Goal: Task Accomplishment & Management: Manage account settings

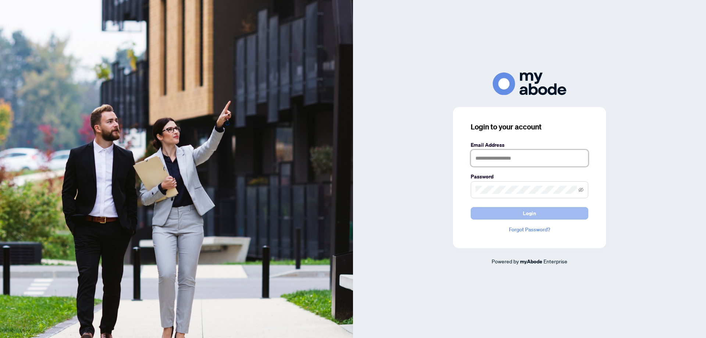
type input "**********"
click at [529, 212] on span "Login" at bounding box center [529, 213] width 13 height 12
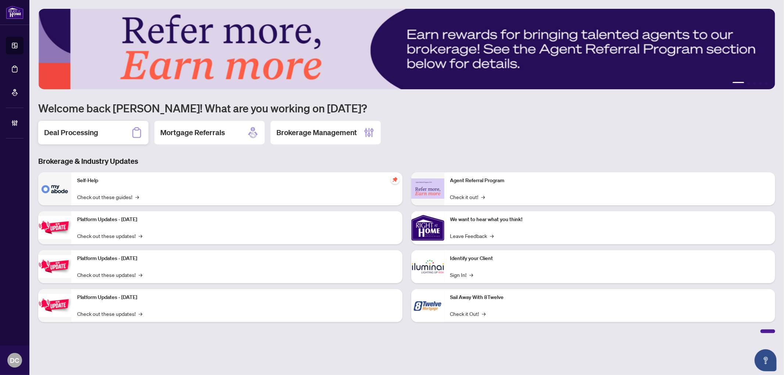
click at [75, 128] on h2 "Deal Processing" at bounding box center [71, 133] width 54 height 10
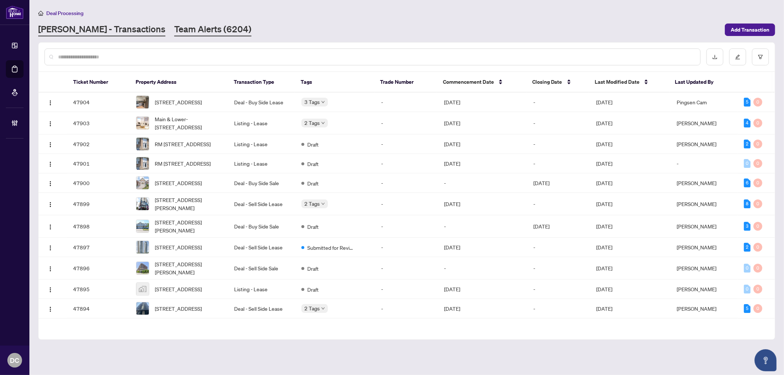
click at [174, 28] on link "Team Alerts (6204)" at bounding box center [212, 29] width 77 height 13
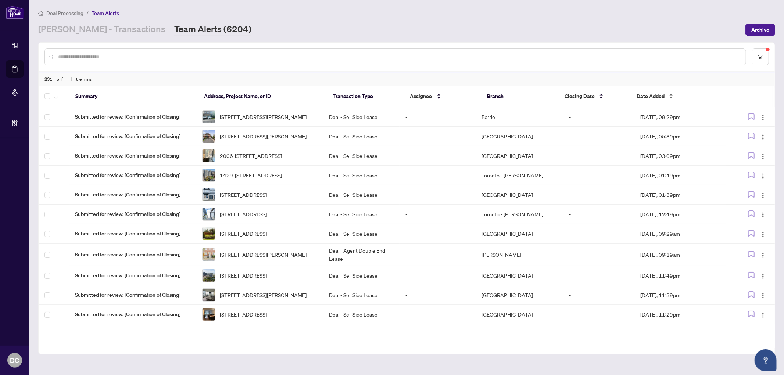
click at [659, 99] on span "Date Added" at bounding box center [651, 96] width 28 height 8
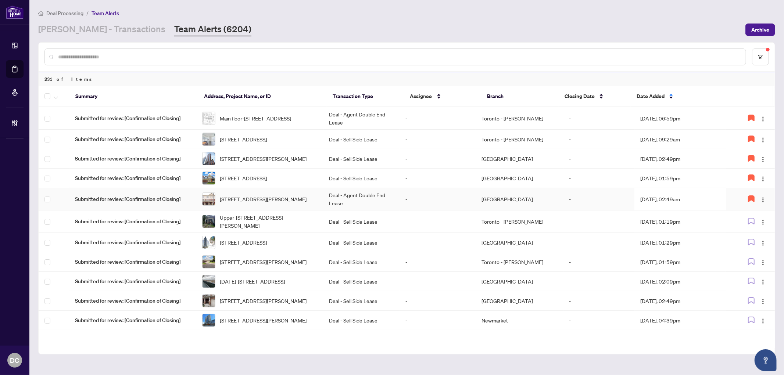
click at [685, 206] on td "Aug/02/2025, 02:49am" at bounding box center [681, 199] width 92 height 22
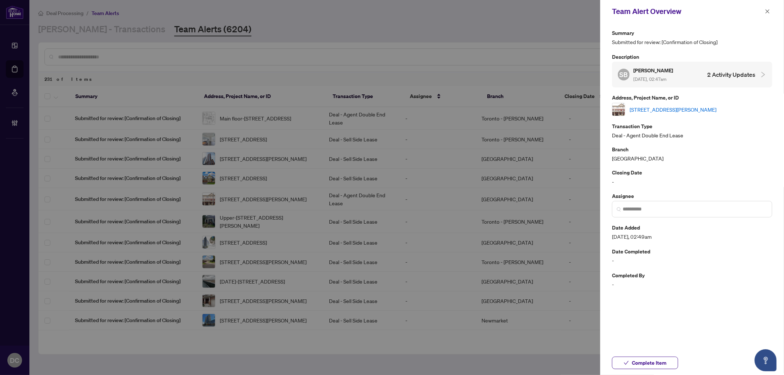
click at [707, 107] on link "43-88 Decorso Dr, Guelph, Ontario N1L 0A1, Canada" at bounding box center [673, 110] width 87 height 8
click at [770, 6] on span "button" at bounding box center [767, 12] width 5 height 12
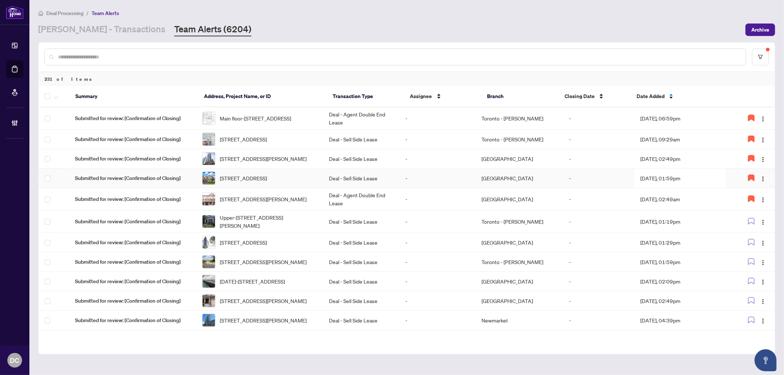
click at [692, 186] on td "Aug/01/2025, 01:59pm" at bounding box center [681, 178] width 92 height 19
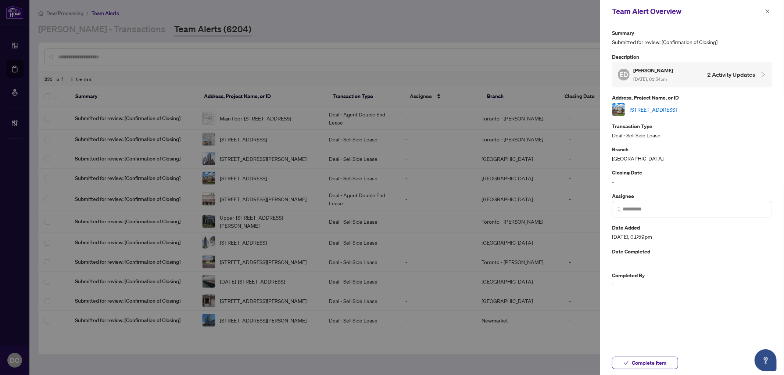
click at [677, 107] on link "274 Weighton Dr, Oakville, Ontario L6K 2R1, Canada" at bounding box center [653, 110] width 47 height 8
click at [767, 13] on icon "close" at bounding box center [767, 11] width 5 height 5
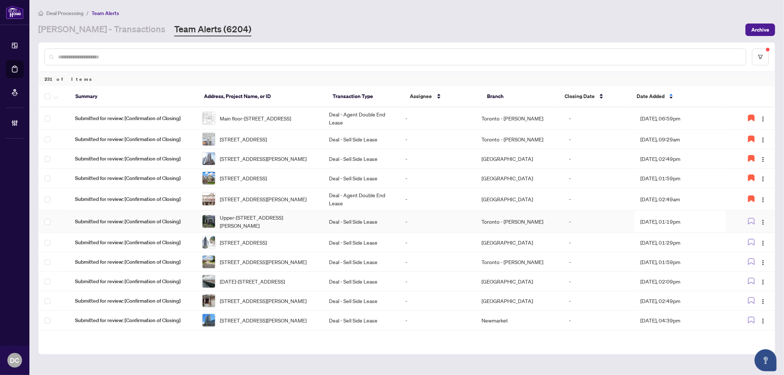
click at [693, 227] on td "Aug/02/2025, 01:19pm" at bounding box center [681, 222] width 92 height 22
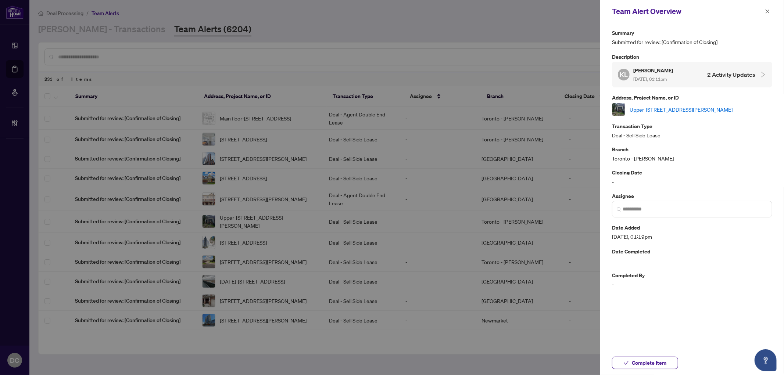
click at [733, 108] on link "Upper-637 Logan Ave, Toronto, Ontario M4K 3C4, Canada" at bounding box center [681, 110] width 103 height 8
click at [659, 363] on span "Complete Item" at bounding box center [649, 363] width 35 height 12
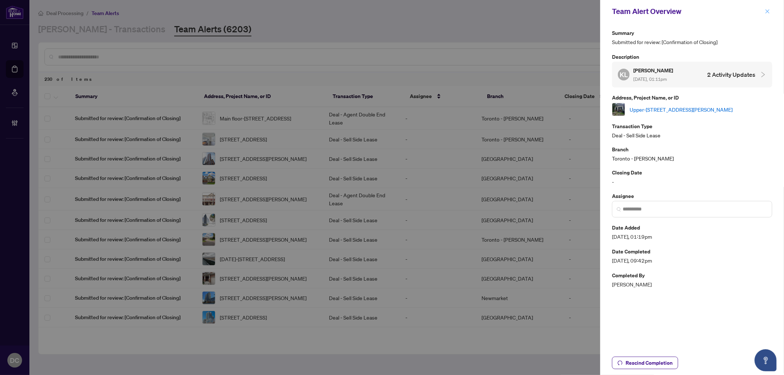
click at [767, 9] on icon "close" at bounding box center [767, 11] width 5 height 5
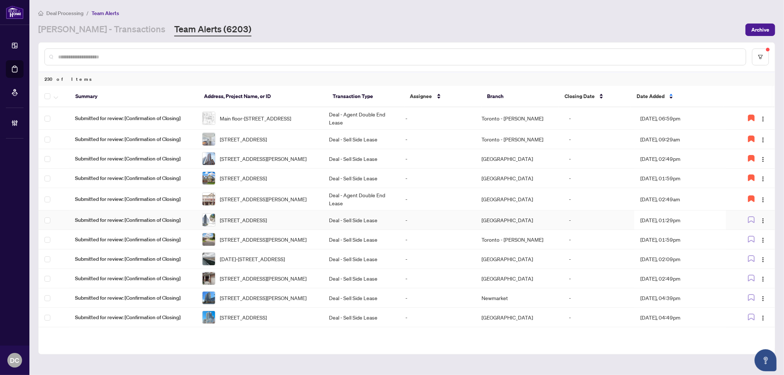
click at [662, 229] on td "Aug/02/2025, 01:29pm" at bounding box center [681, 220] width 92 height 19
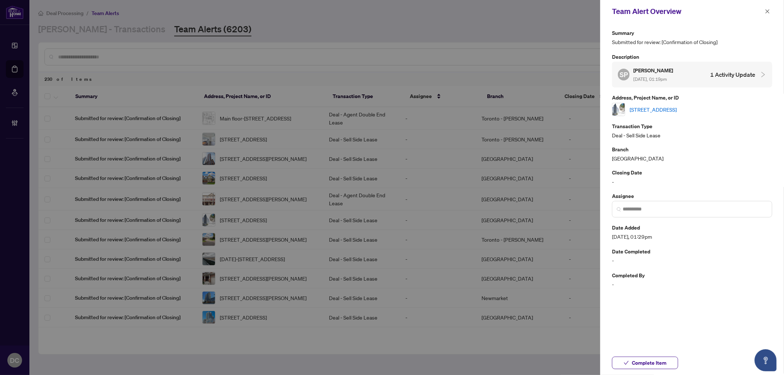
click at [677, 107] on link "905-5105 Hurontario St, Mississauga, Ontario L4Z 0C9, Canada" at bounding box center [653, 110] width 47 height 8
click at [667, 358] on button "Complete Item" at bounding box center [645, 363] width 66 height 13
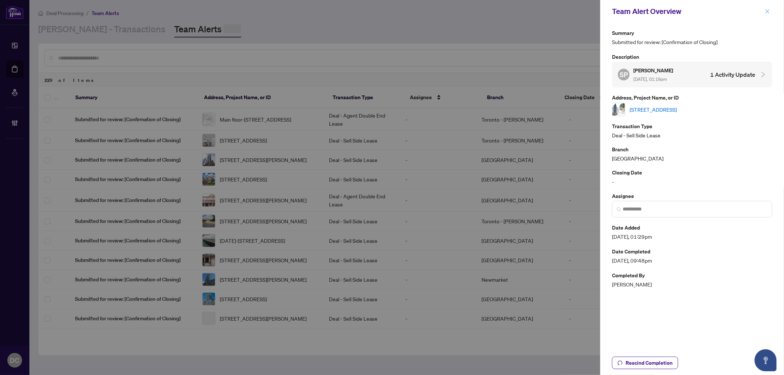
click at [767, 9] on icon "close" at bounding box center [767, 11] width 5 height 5
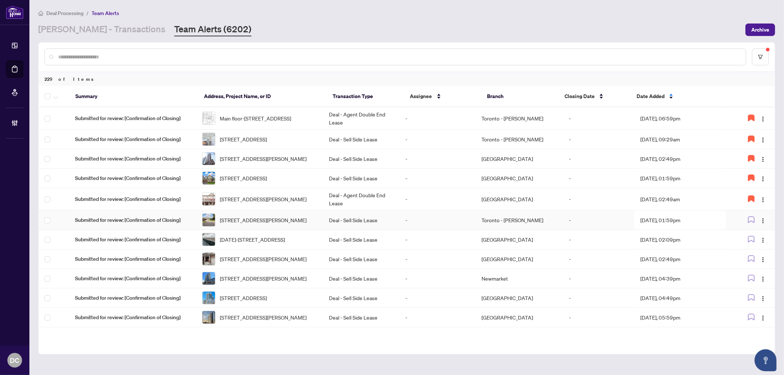
click at [710, 230] on td "Aug/02/2025, 01:59pm" at bounding box center [681, 220] width 92 height 19
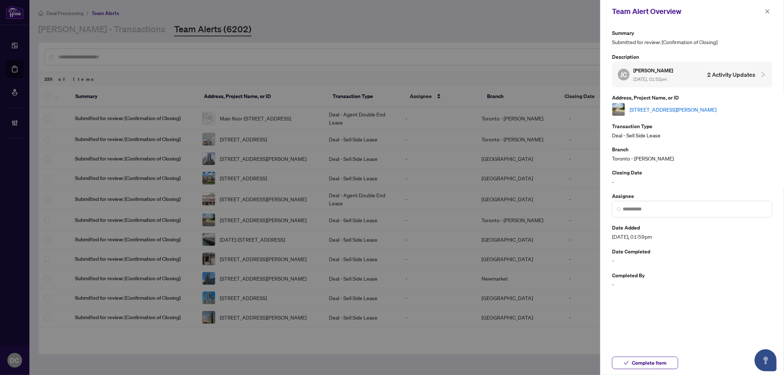
click at [717, 108] on link "[STREET_ADDRESS][PERSON_NAME]" at bounding box center [673, 110] width 87 height 8
click at [675, 359] on button "Complete Item" at bounding box center [645, 363] width 66 height 13
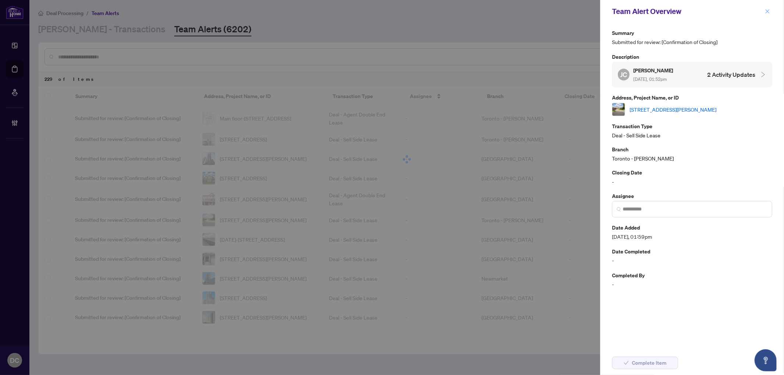
click at [769, 12] on icon "close" at bounding box center [768, 11] width 4 height 4
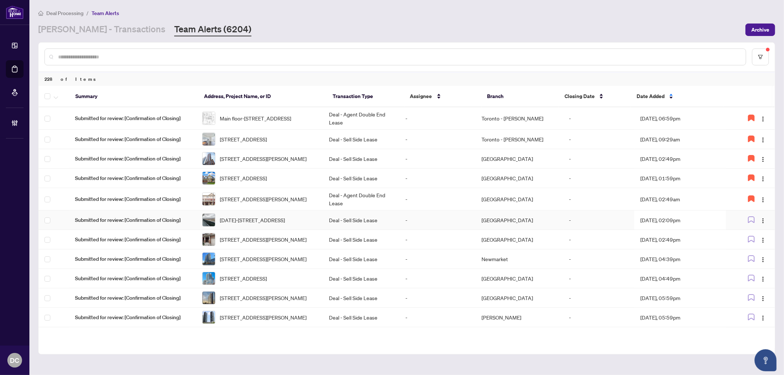
click at [690, 226] on td "Aug/02/2025, 02:09pm" at bounding box center [681, 220] width 92 height 19
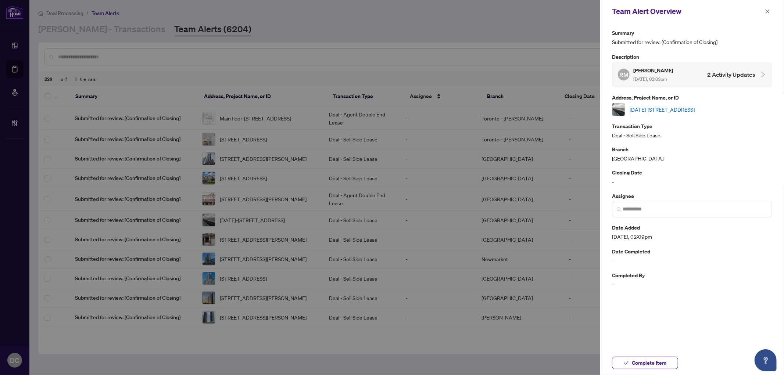
click at [690, 109] on link "[DATE]-[STREET_ADDRESS]" at bounding box center [662, 110] width 65 height 8
click at [635, 363] on span "Complete Item" at bounding box center [649, 363] width 35 height 12
click at [767, 12] on icon "close" at bounding box center [767, 11] width 5 height 5
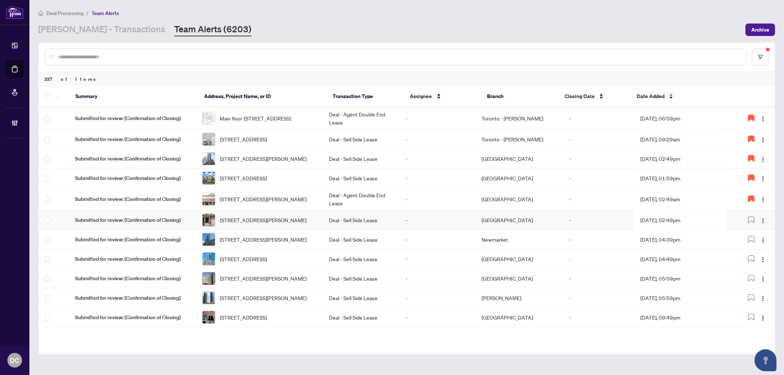
click at [714, 230] on td "Aug/02/2025, 02:49pm" at bounding box center [681, 220] width 92 height 19
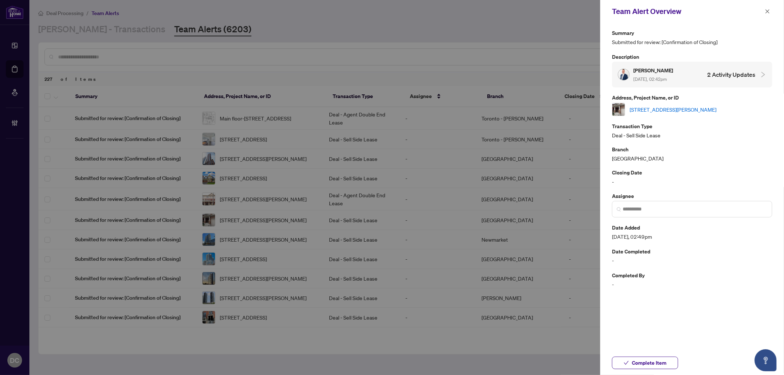
click at [706, 109] on link "68 Presley Cres, Whitby, Ontario L1P 1V2, Canada" at bounding box center [673, 110] width 87 height 8
click at [666, 359] on span "Complete Item" at bounding box center [649, 363] width 35 height 12
click at [768, 10] on icon "close" at bounding box center [767, 11] width 5 height 5
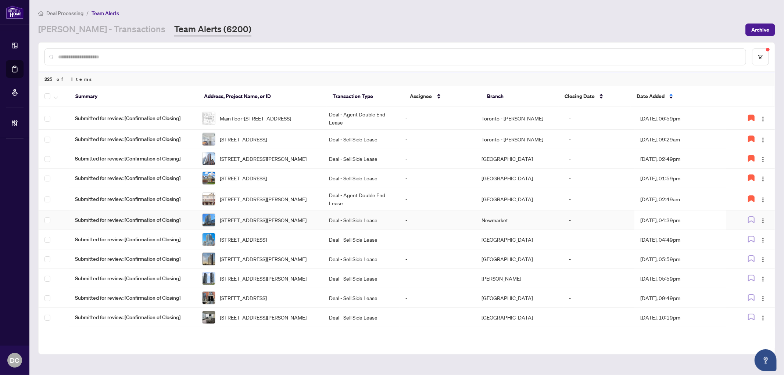
click at [672, 230] on td "Aug/02/2025, 04:39pm" at bounding box center [681, 220] width 92 height 19
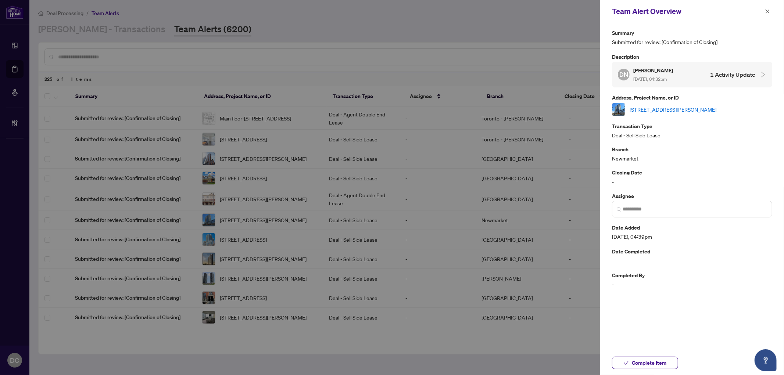
click at [700, 109] on link "[STREET_ADDRESS][PERSON_NAME]" at bounding box center [673, 110] width 87 height 8
click at [709, 109] on link "[STREET_ADDRESS][PERSON_NAME]" at bounding box center [673, 110] width 87 height 8
click at [659, 360] on span "Complete Item" at bounding box center [649, 363] width 35 height 12
click at [767, 10] on icon "close" at bounding box center [768, 11] width 4 height 4
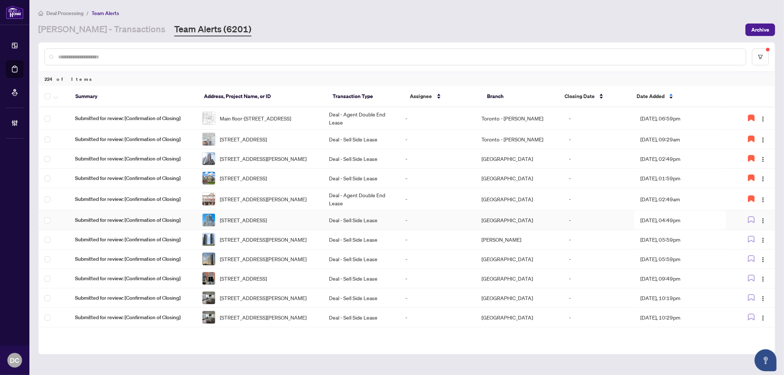
click at [701, 227] on td "Aug/02/2025, 04:49pm" at bounding box center [681, 220] width 92 height 19
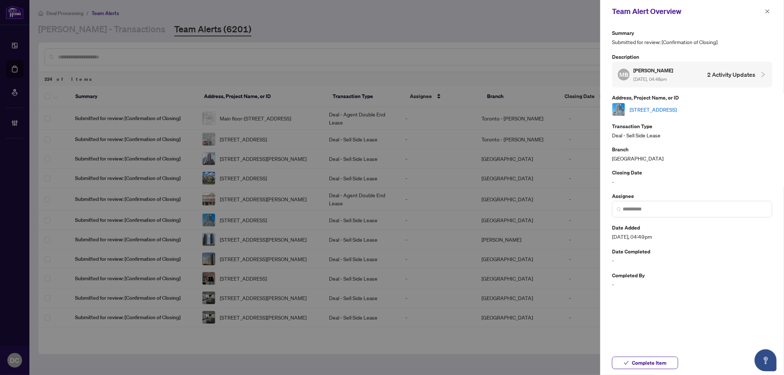
click at [677, 108] on link "[STREET_ADDRESS]" at bounding box center [653, 110] width 47 height 8
click at [666, 364] on span "Complete Item" at bounding box center [649, 363] width 35 height 12
drag, startPoint x: 767, startPoint y: 11, endPoint x: 686, endPoint y: 0, distance: 82.0
click at [766, 11] on icon "close" at bounding box center [767, 11] width 5 height 5
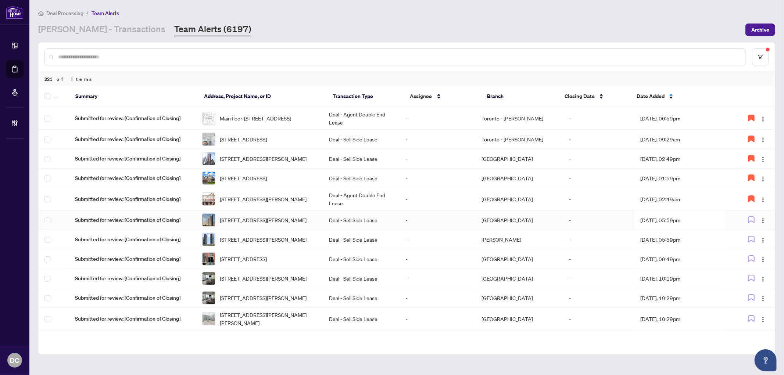
click at [661, 230] on td "Aug/02/2025, 05:59pm" at bounding box center [681, 220] width 92 height 19
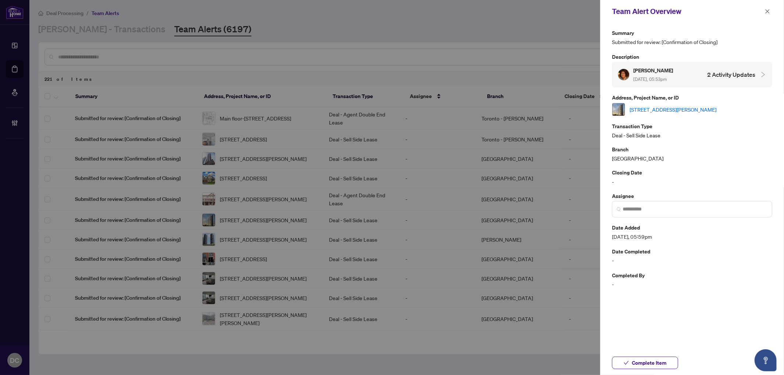
click at [714, 111] on link "2312-121 McMahon Dr, Toronto, Ontario M2K 2X9, Canada" at bounding box center [673, 110] width 87 height 8
click at [640, 361] on span "Complete Item" at bounding box center [649, 363] width 35 height 12
click at [770, 10] on button "button" at bounding box center [768, 11] width 10 height 9
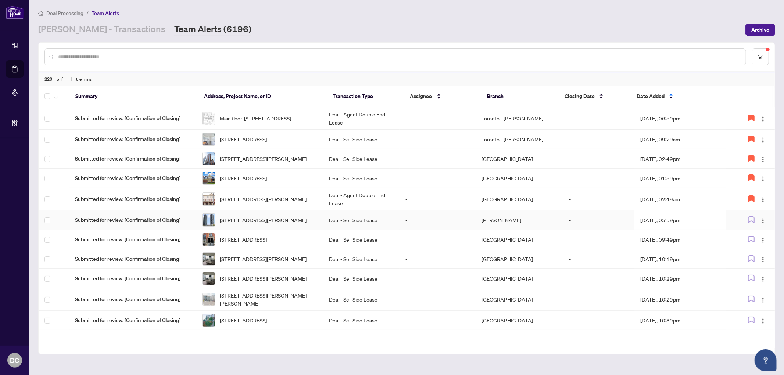
click at [694, 225] on td "Aug/02/2025, 05:59pm" at bounding box center [681, 220] width 92 height 19
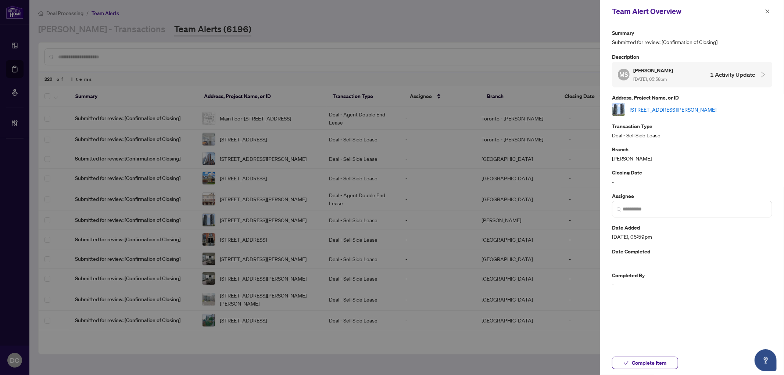
click at [681, 110] on link "701-95 Mcmahon Dr, Toronto, Ontario M2K 0H2, Canada" at bounding box center [673, 110] width 87 height 8
click at [667, 362] on button "Complete Item" at bounding box center [645, 363] width 66 height 13
click at [769, 14] on icon "close" at bounding box center [767, 11] width 5 height 5
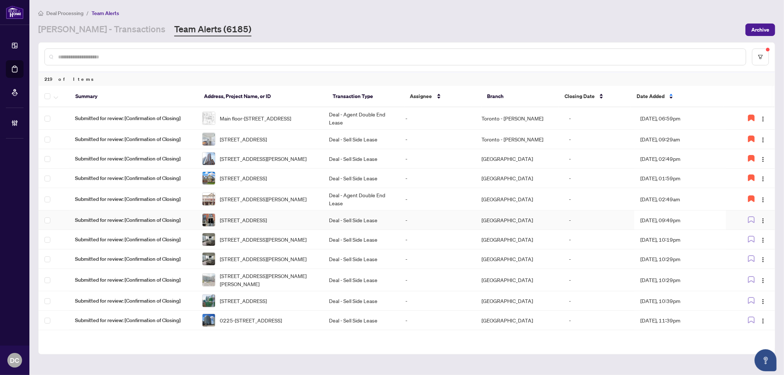
click at [685, 227] on td "Aug/02/2025, 09:49pm" at bounding box center [681, 220] width 92 height 19
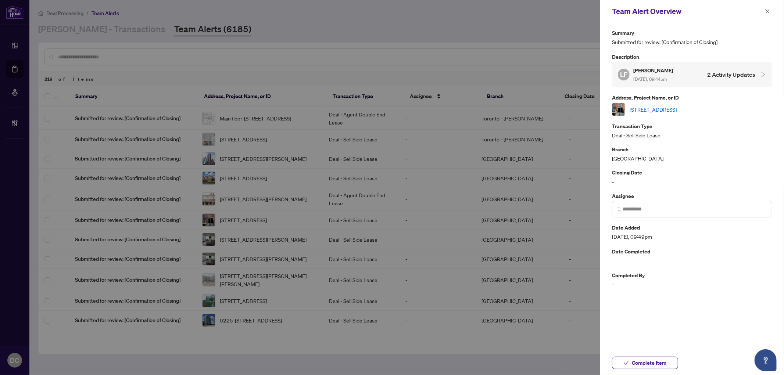
click at [677, 108] on link "12-245 McLevin Ave, Toronto, Ontario M1B 1E7, Canada" at bounding box center [653, 110] width 47 height 8
click at [670, 361] on button "Complete Item" at bounding box center [645, 363] width 66 height 13
click at [771, 10] on button "button" at bounding box center [768, 11] width 10 height 9
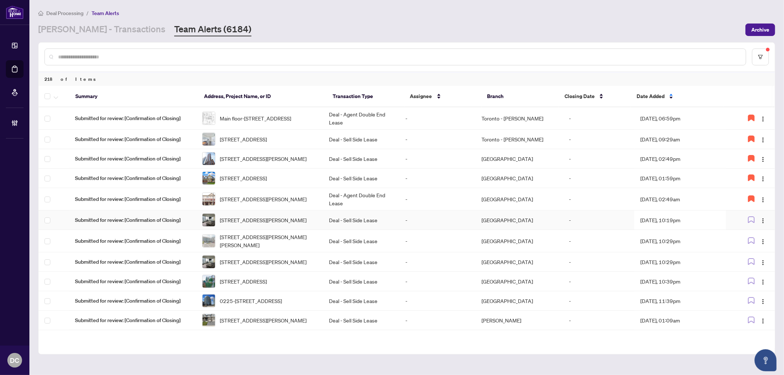
click at [688, 229] on td "Aug/02/2025, 10:19pm" at bounding box center [681, 220] width 92 height 19
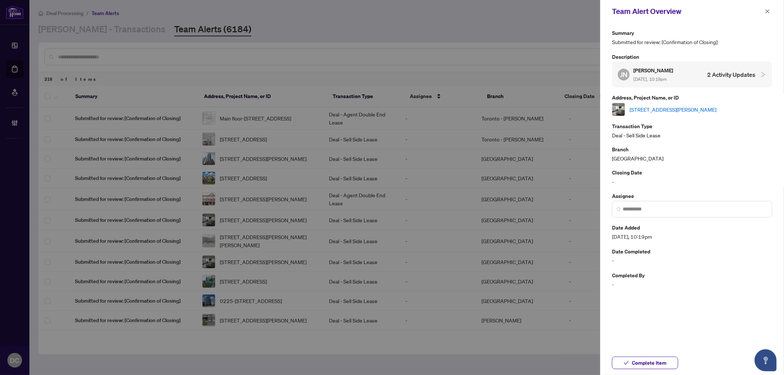
click at [704, 111] on link "5603-898 Portage Pkwy, Vaughan, Ontario L4K 0J6, Canada" at bounding box center [673, 110] width 87 height 8
click at [661, 366] on span "Complete Item" at bounding box center [649, 363] width 35 height 12
click at [765, 12] on icon "close" at bounding box center [767, 11] width 5 height 5
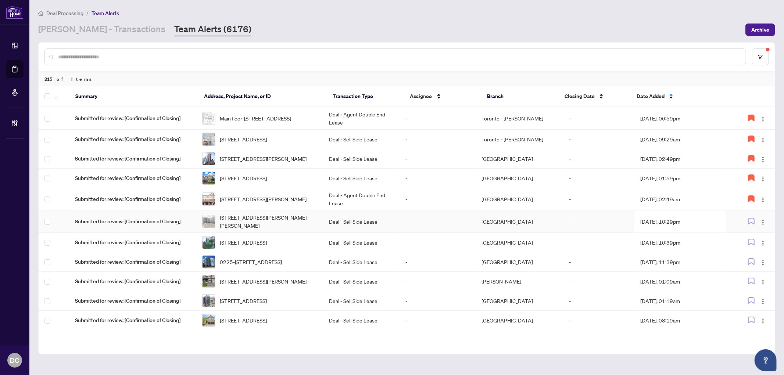
click at [697, 225] on td "Aug/02/2025, 10:29pm" at bounding box center [681, 222] width 92 height 22
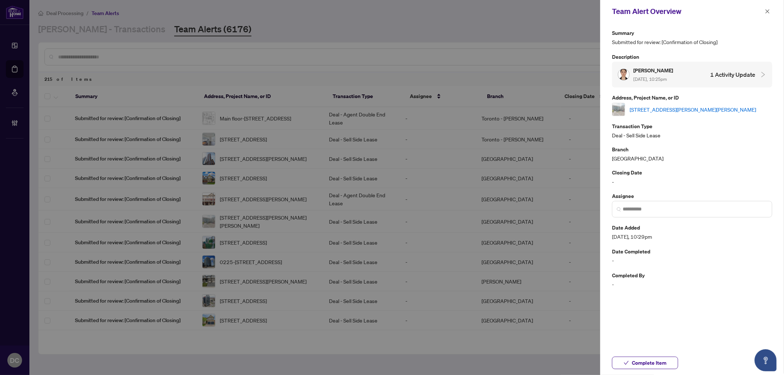
click at [675, 104] on div "505-470 Gordon Krantz Ave, Milton, Ontario L9T 2X5, Canada" at bounding box center [692, 109] width 160 height 13
click at [675, 108] on link "505-470 Gordon Krantz Ave, Milton, Ontario L9T 2X5, Canada" at bounding box center [693, 110] width 127 height 8
click at [640, 361] on span "Complete Item" at bounding box center [649, 363] width 35 height 12
click at [769, 13] on icon "close" at bounding box center [767, 11] width 5 height 5
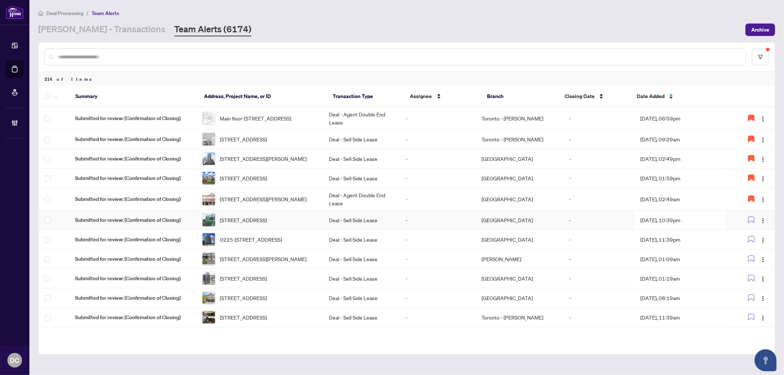
click at [670, 230] on td "Aug/02/2025, 10:39pm" at bounding box center [681, 220] width 92 height 19
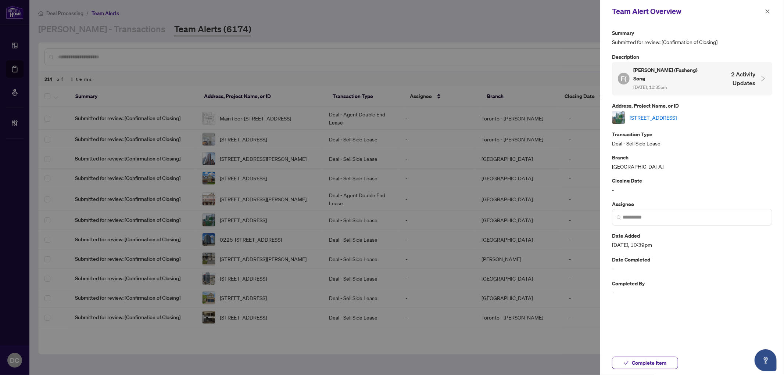
click at [677, 114] on link "134 Glenashton Dr, Oakville, Ontario L6H 6G3, Canada" at bounding box center [653, 118] width 47 height 8
click at [659, 360] on span "Complete Item" at bounding box center [649, 363] width 35 height 12
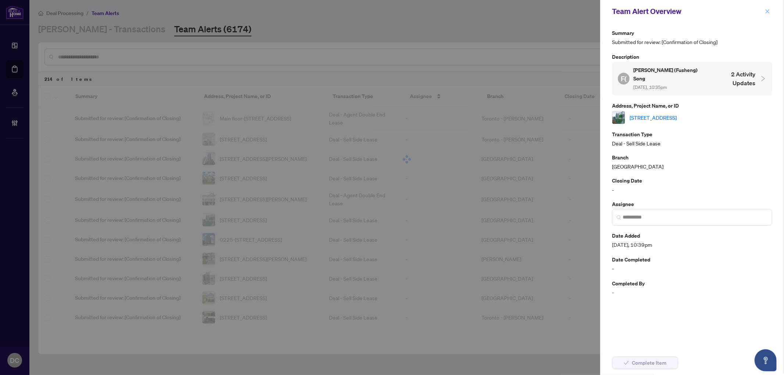
click at [769, 12] on icon "close" at bounding box center [767, 11] width 5 height 5
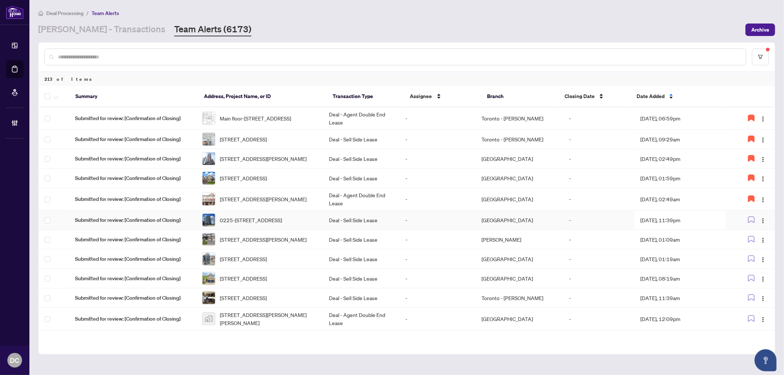
click at [692, 230] on td "Aug/02/2025, 11:39pm" at bounding box center [681, 220] width 92 height 19
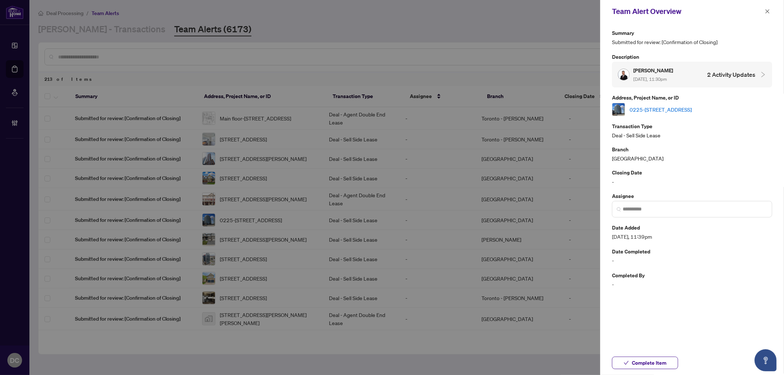
click at [678, 113] on div "0225-52 Forest Manor Rd, Toronto, Ontario M2J 0E2, Canada" at bounding box center [692, 109] width 160 height 13
click at [670, 108] on link "0225-52 Forest Manor Rd, Toronto, Ontario M2J 0E2, Canada" at bounding box center [661, 110] width 62 height 8
click at [657, 362] on span "Complete Item" at bounding box center [649, 363] width 35 height 12
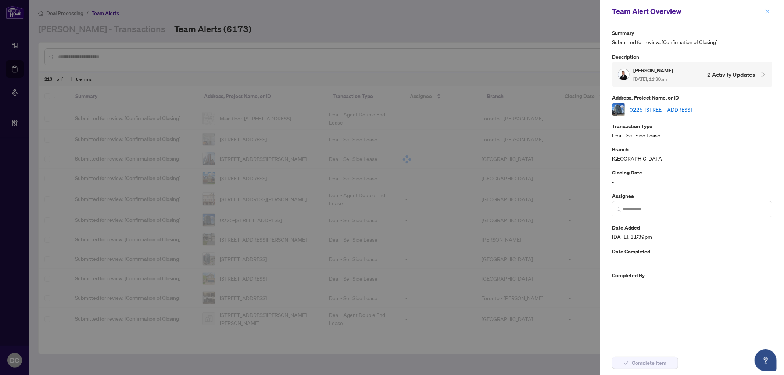
click at [763, 10] on button "button" at bounding box center [768, 11] width 10 height 9
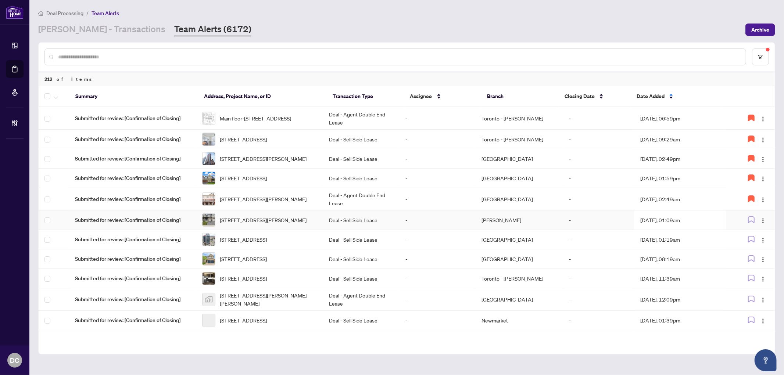
click at [639, 229] on td "Aug/03/2025, 01:09am" at bounding box center [681, 220] width 92 height 19
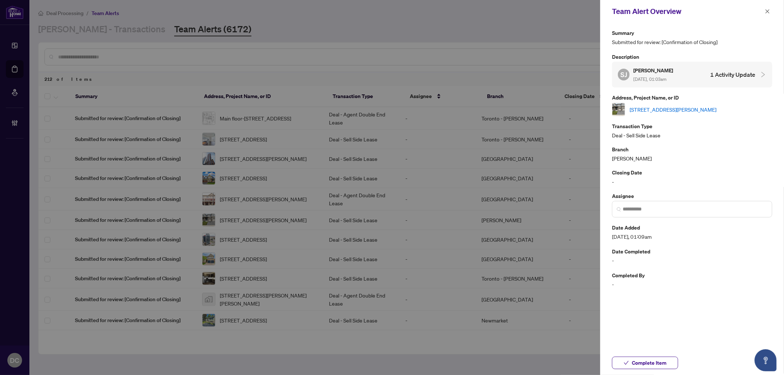
click at [672, 106] on link "5 Amos Ave, Brantford, Ontario N3T 0V4, Canada" at bounding box center [673, 110] width 87 height 8
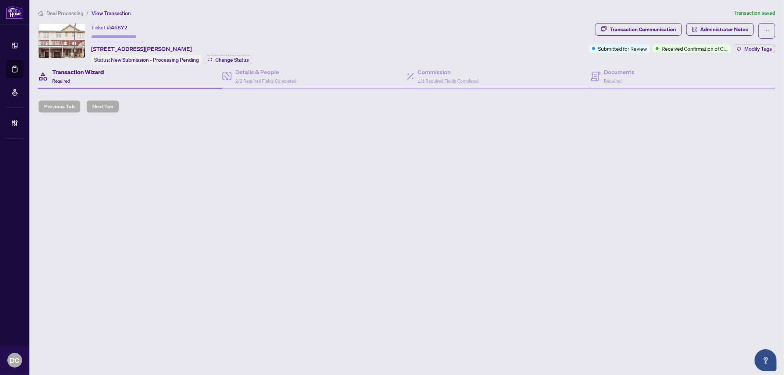
type input "*******"
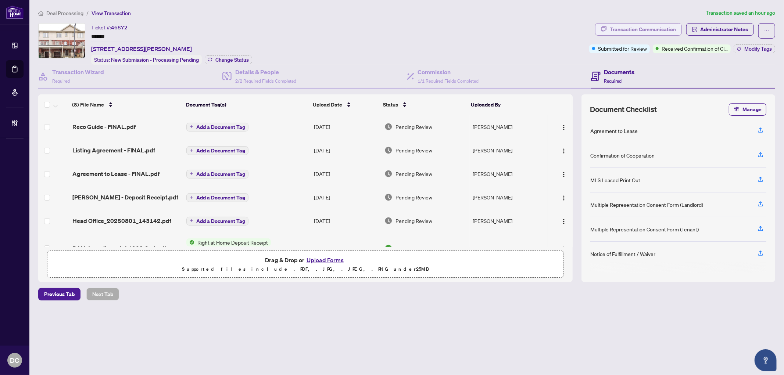
click at [655, 33] on div "Transaction Communication" at bounding box center [643, 30] width 66 height 12
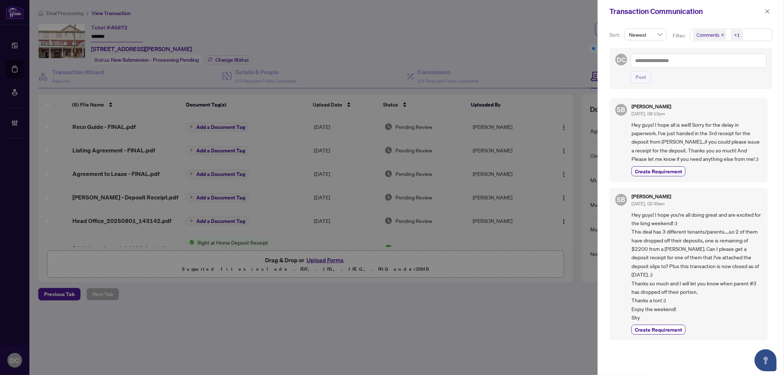
scroll to position [2, 0]
click at [766, 9] on icon "close" at bounding box center [767, 11] width 5 height 5
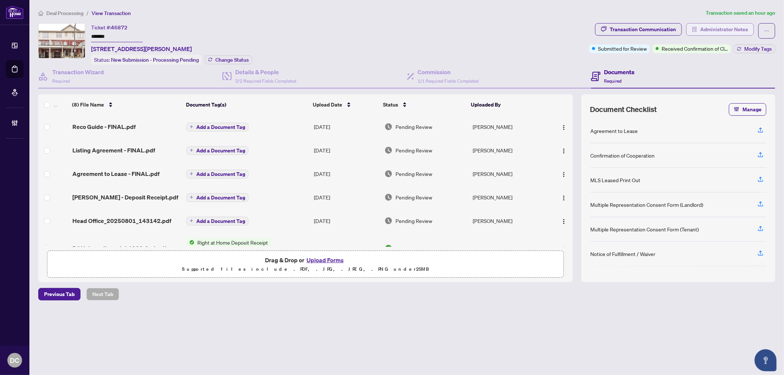
click at [715, 30] on span "Administrator Notes" at bounding box center [725, 30] width 48 height 12
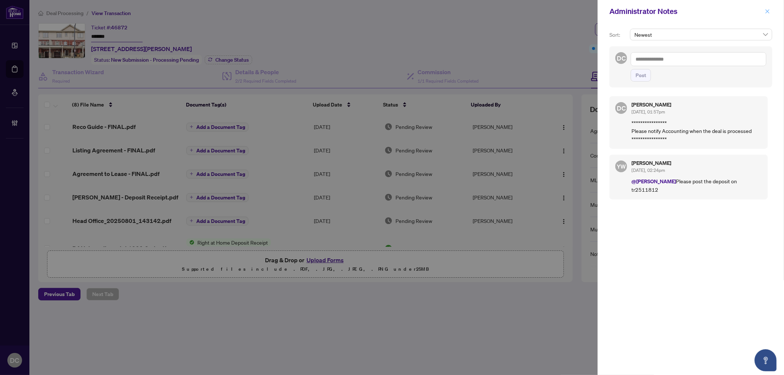
click at [767, 7] on span "button" at bounding box center [767, 12] width 5 height 12
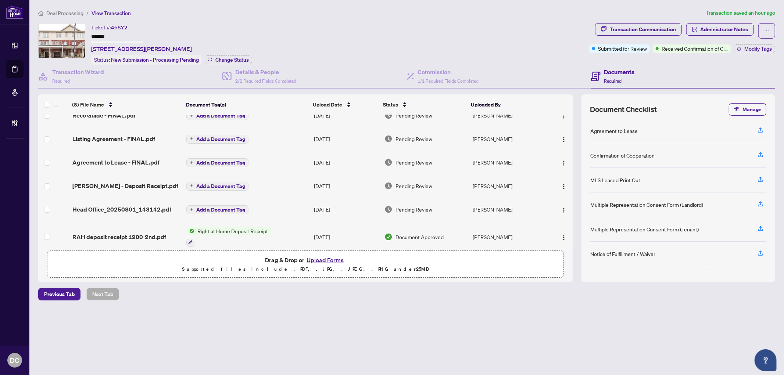
scroll to position [0, 0]
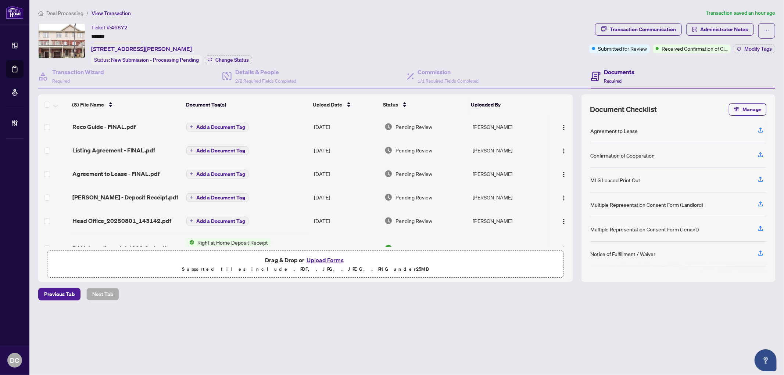
click at [302, 173] on td "Add a Document Tag" at bounding box center [248, 174] width 128 height 24
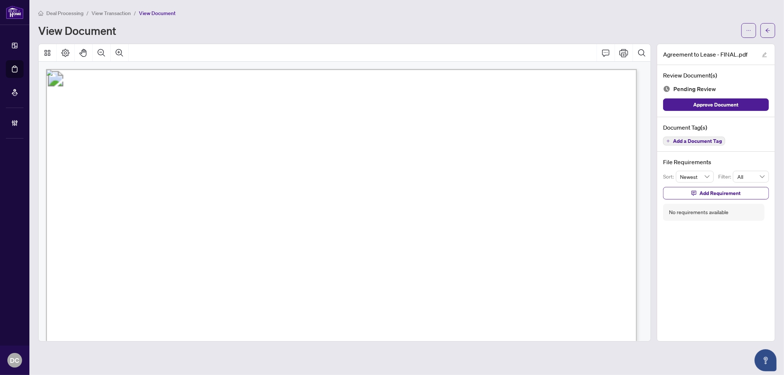
scroll to position [41, 0]
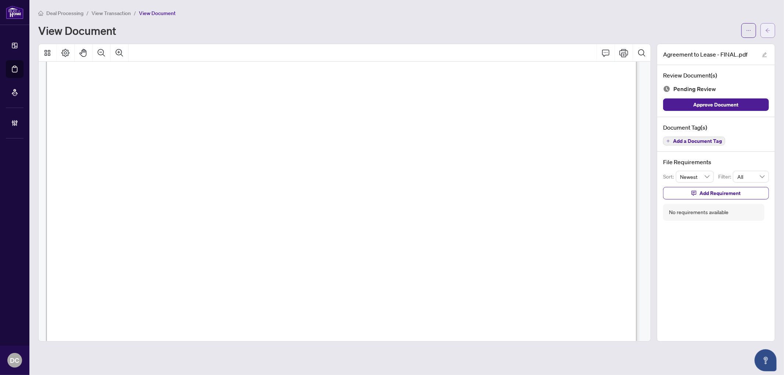
click at [764, 31] on button "button" at bounding box center [768, 30] width 15 height 15
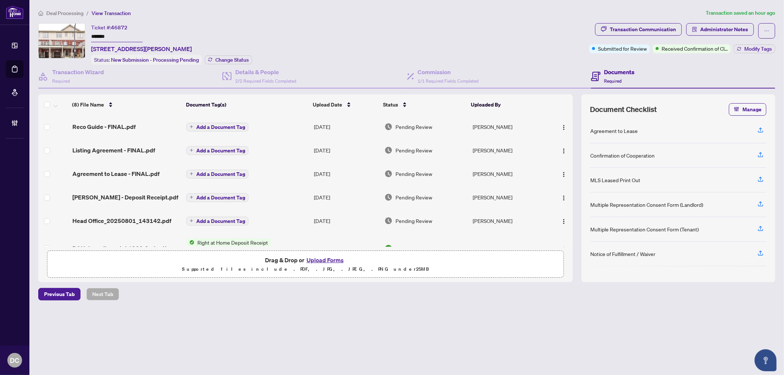
click at [75, 11] on span "Deal Processing" at bounding box center [64, 13] width 37 height 7
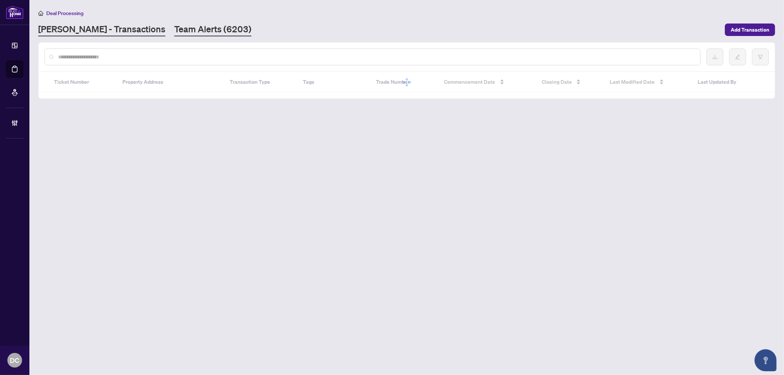
click at [174, 32] on link "Team Alerts (6203)" at bounding box center [212, 29] width 77 height 13
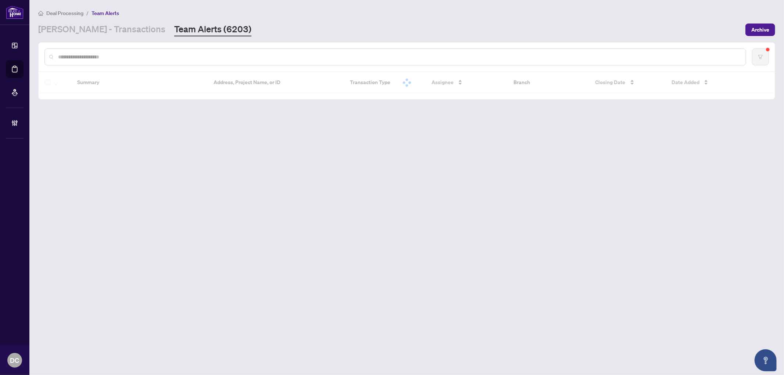
click at [168, 59] on input "text" at bounding box center [399, 57] width 682 height 8
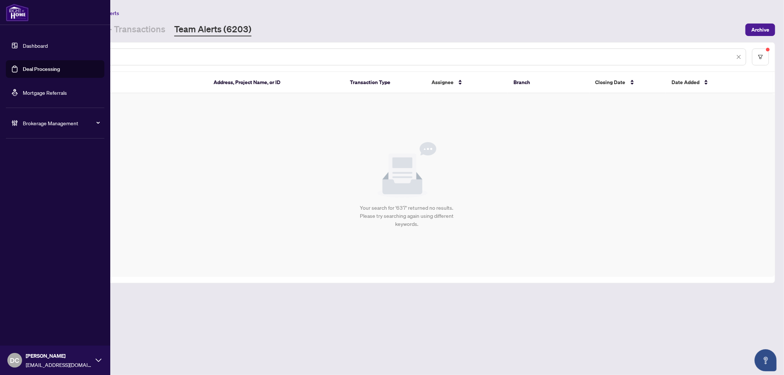
drag, startPoint x: 138, startPoint y: 58, endPoint x: 20, endPoint y: 56, distance: 118.1
click at [20, 56] on div "Dashboard Deal Processing Mortgage Referrals Brokerage Management DC Dawn Chan …" at bounding box center [392, 187] width 784 height 375
paste input "****"
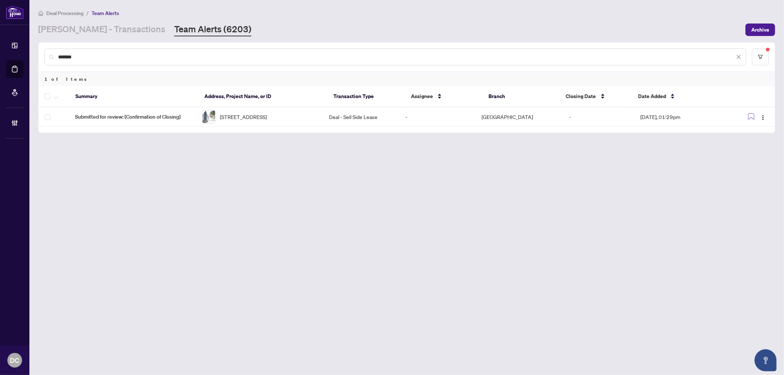
drag, startPoint x: 119, startPoint y: 58, endPoint x: 44, endPoint y: 51, distance: 74.9
click at [44, 51] on div "*******" at bounding box center [395, 57] width 702 height 17
paste input "text"
type input "*******"
click at [93, 27] on link "RAHR - Transactions" at bounding box center [101, 29] width 127 height 13
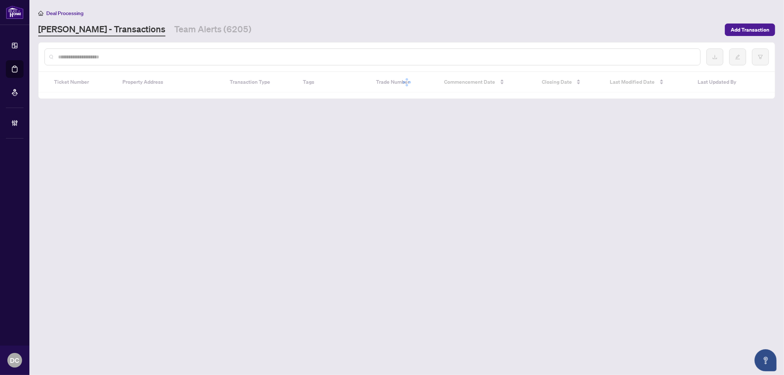
click at [169, 58] on input "text" at bounding box center [376, 57] width 637 height 8
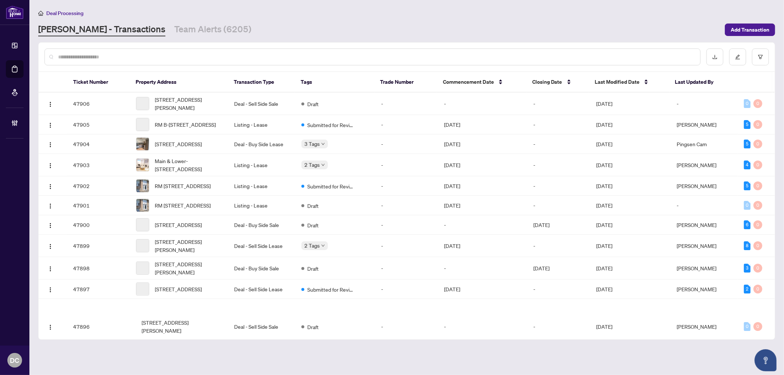
paste input "*******"
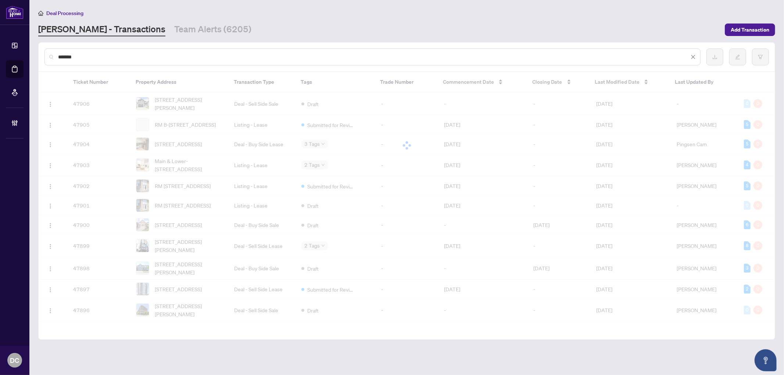
type input "*******"
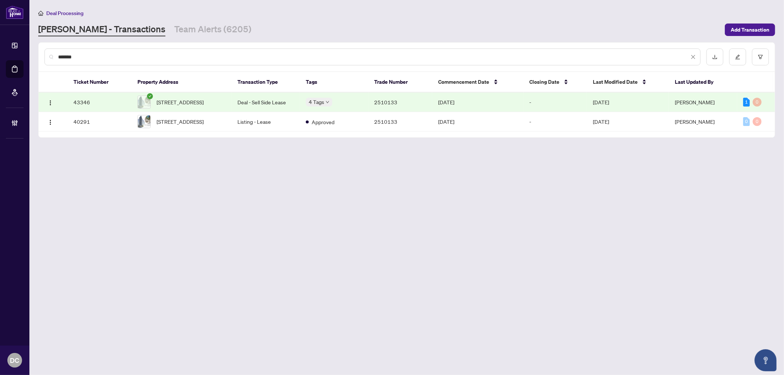
click at [243, 100] on td "Deal - Sell Side Lease" at bounding box center [266, 102] width 68 height 19
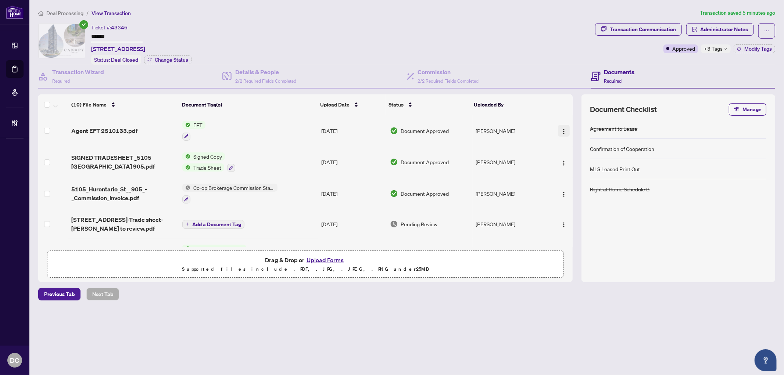
click at [561, 129] on img "button" at bounding box center [564, 132] width 6 height 6
click at [563, 189] on span "Document Permissions" at bounding box center [597, 190] width 70 height 8
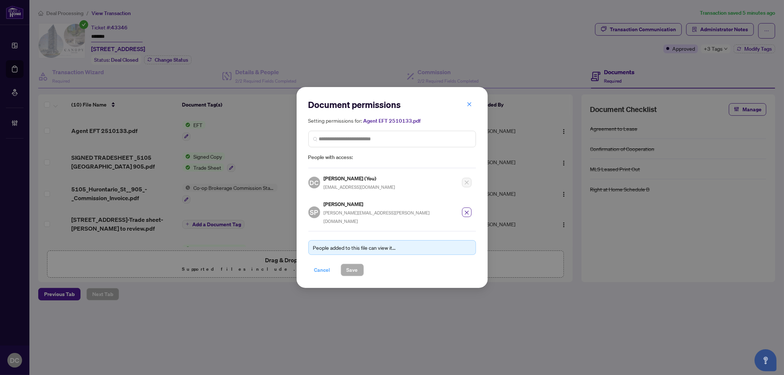
click at [321, 264] on span "Cancel" at bounding box center [322, 270] width 16 height 12
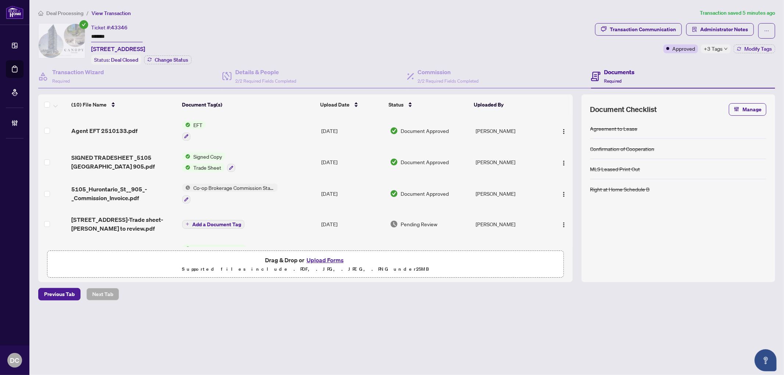
click at [60, 12] on span "Deal Processing" at bounding box center [64, 13] width 37 height 7
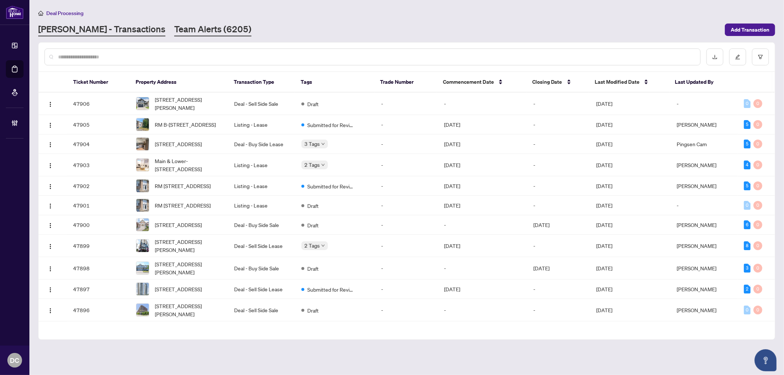
click at [174, 27] on link "Team Alerts (6205)" at bounding box center [212, 29] width 77 height 13
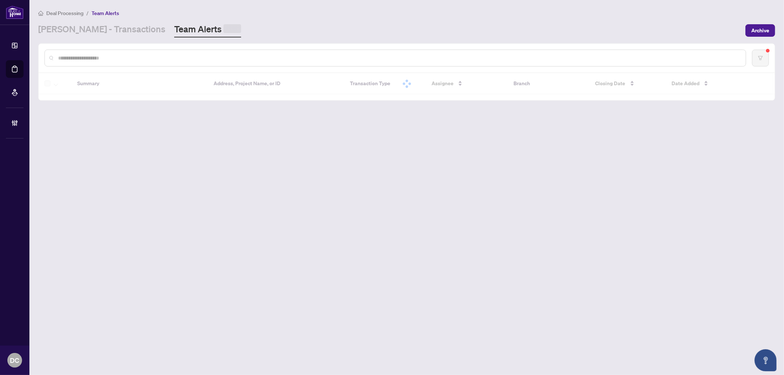
click at [167, 54] on input "text" at bounding box center [399, 58] width 682 height 8
paste input "*******"
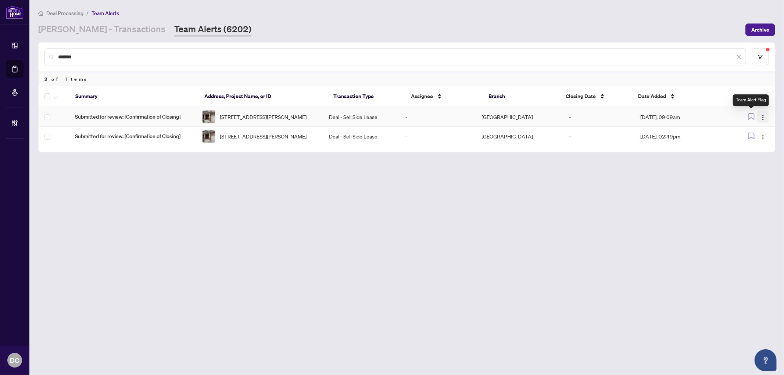
click at [763, 118] on img "button" at bounding box center [764, 118] width 6 height 6
click at [752, 153] on span "Complete Item" at bounding box center [746, 155] width 34 height 8
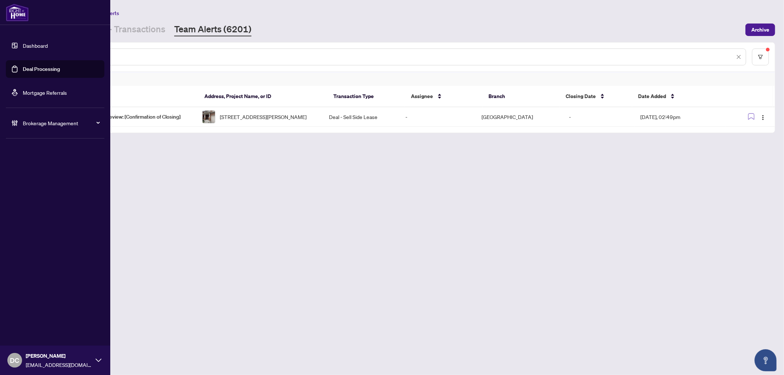
drag, startPoint x: 123, startPoint y: 56, endPoint x: 5, endPoint y: 52, distance: 118.1
click at [5, 52] on div "Dashboard Deal Processing Mortgage Referrals Brokerage Management DC Dawn Chan …" at bounding box center [392, 187] width 784 height 375
paste input "text"
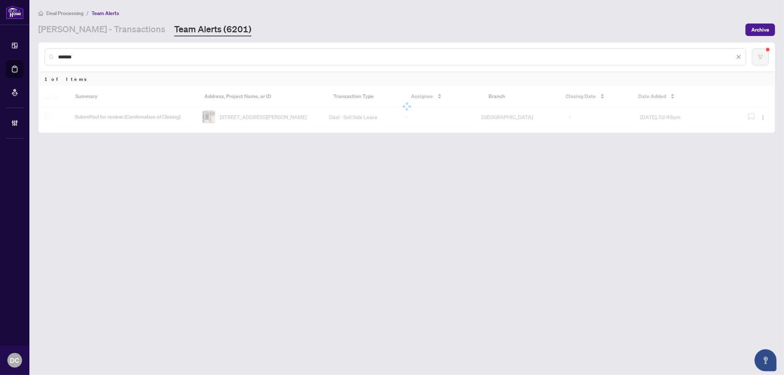
type input "*******"
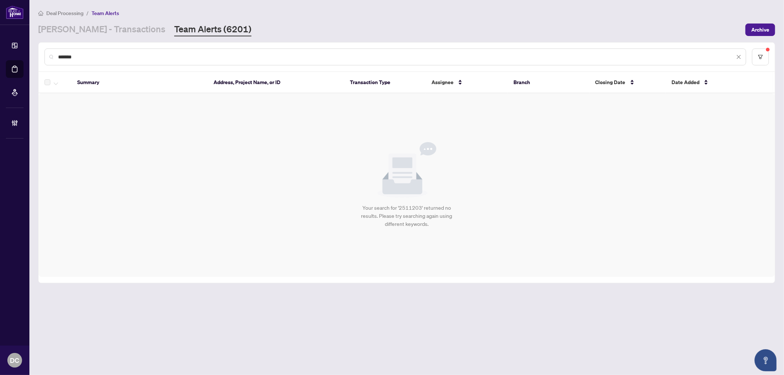
drag, startPoint x: 124, startPoint y: 59, endPoint x: 119, endPoint y: 58, distance: 4.9
click at [122, 59] on div "*******" at bounding box center [395, 57] width 702 height 17
drag, startPoint x: 104, startPoint y: 57, endPoint x: 49, endPoint y: 56, distance: 54.4
click at [49, 56] on div "*******" at bounding box center [395, 57] width 702 height 17
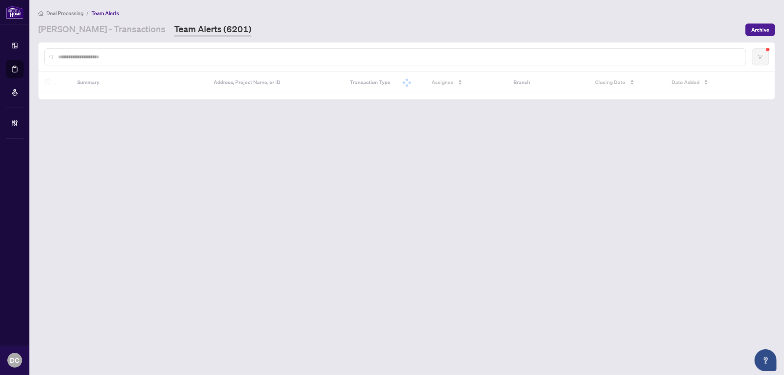
paste input "*******"
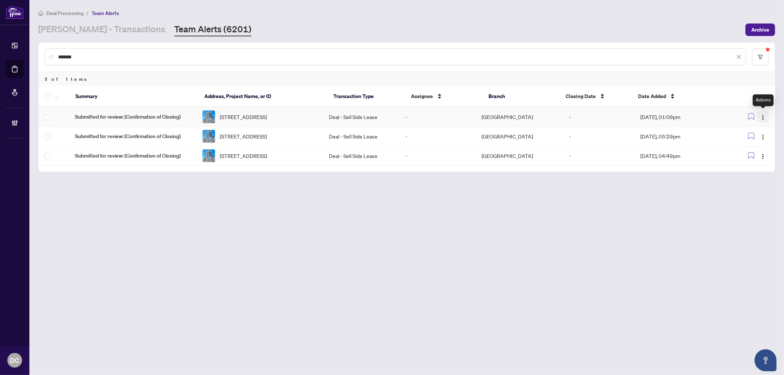
click at [763, 116] on img "button" at bounding box center [764, 118] width 6 height 6
click at [758, 153] on span "Complete Item" at bounding box center [746, 155] width 34 height 8
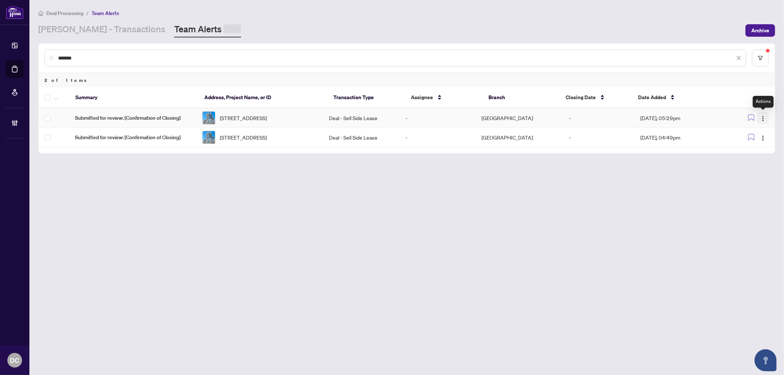
click at [765, 118] on img "button" at bounding box center [764, 119] width 6 height 6
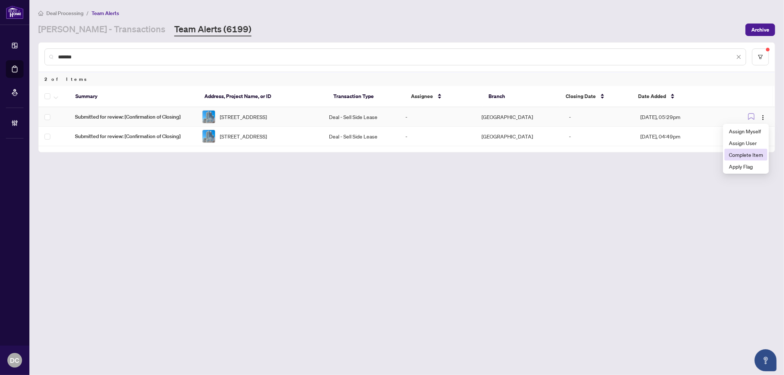
click at [758, 151] on span "Complete Item" at bounding box center [746, 155] width 34 height 8
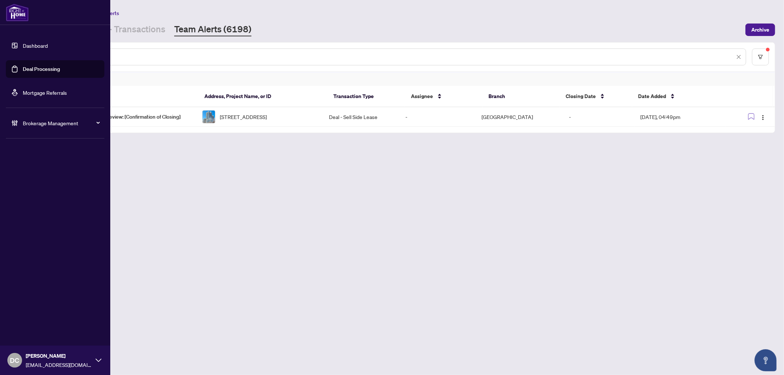
drag, startPoint x: 104, startPoint y: 59, endPoint x: 20, endPoint y: 52, distance: 84.5
click at [20, 52] on div "Dashboard Deal Processing Mortgage Referrals Brokerage Management DC Dawn Chan …" at bounding box center [392, 187] width 784 height 375
paste input "text"
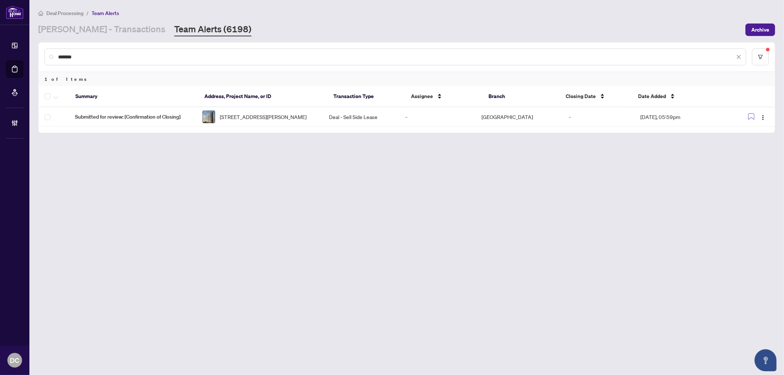
click at [114, 54] on input "*******" at bounding box center [396, 57] width 677 height 8
drag, startPoint x: 122, startPoint y: 53, endPoint x: -32, endPoint y: 53, distance: 154.1
click at [0, 53] on html "**********" at bounding box center [392, 187] width 784 height 375
paste input "text"
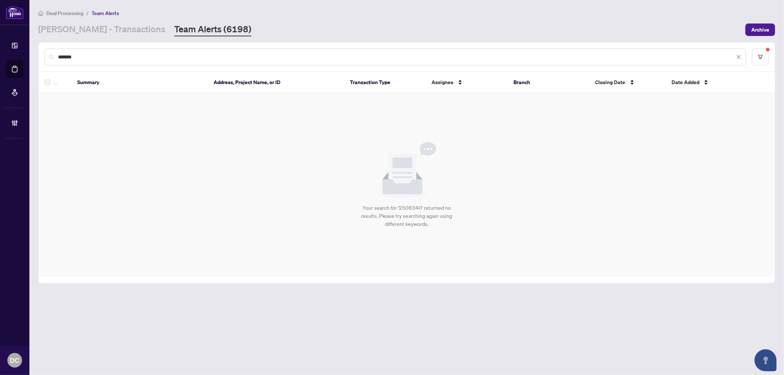
drag, startPoint x: 149, startPoint y: 56, endPoint x: 43, endPoint y: 56, distance: 106.3
click at [43, 56] on div "*******" at bounding box center [407, 57] width 737 height 29
paste input "text"
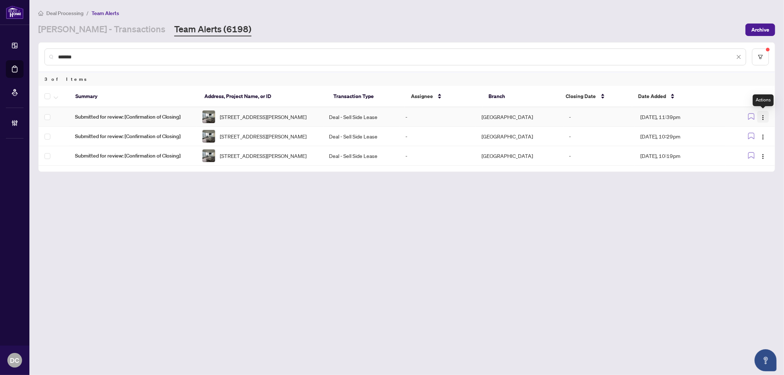
click at [763, 113] on span "button" at bounding box center [764, 117] width 6 height 8
click at [763, 155] on span "Complete Item" at bounding box center [746, 155] width 34 height 8
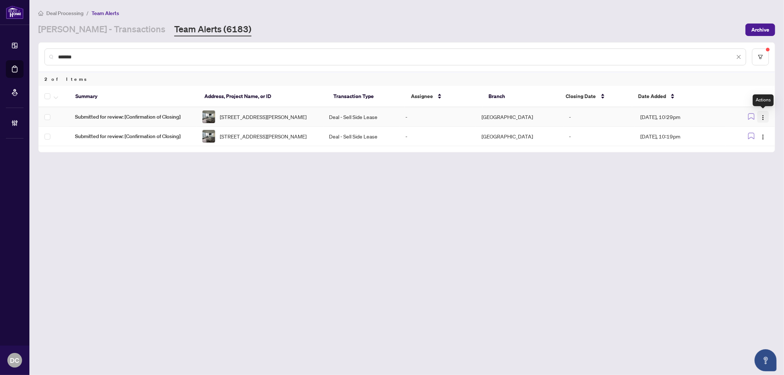
click at [764, 115] on img "button" at bounding box center [764, 118] width 6 height 6
click at [754, 156] on span "Complete Item" at bounding box center [746, 155] width 34 height 8
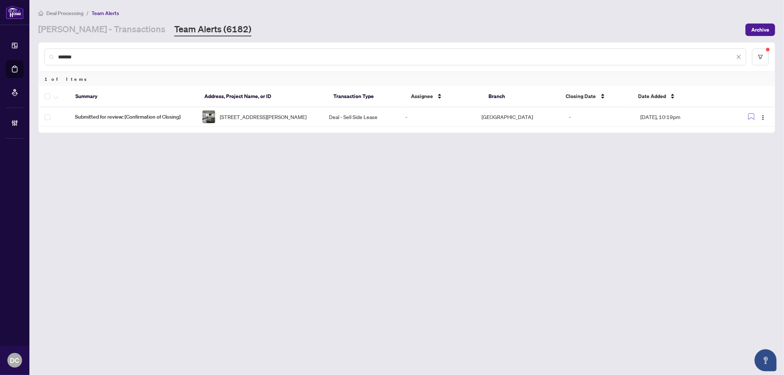
click at [155, 53] on input "*******" at bounding box center [396, 57] width 677 height 8
drag, startPoint x: 152, startPoint y: 56, endPoint x: 60, endPoint y: 53, distance: 92.7
click at [60, 53] on input "*******" at bounding box center [396, 57] width 677 height 8
click at [102, 53] on input "*******" at bounding box center [396, 57] width 677 height 8
click at [104, 56] on input "*******" at bounding box center [396, 57] width 677 height 8
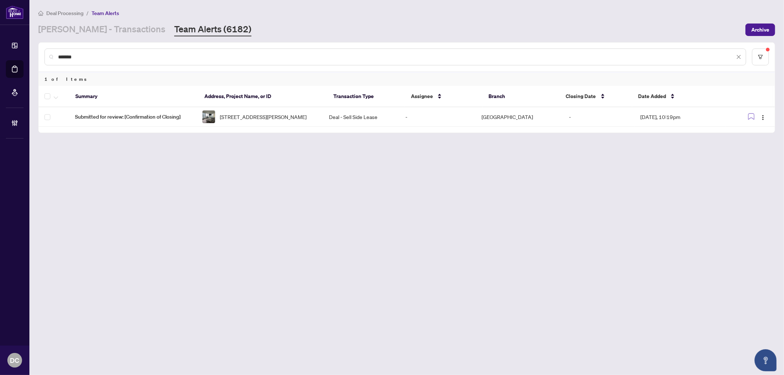
drag, startPoint x: 109, startPoint y: 54, endPoint x: 42, endPoint y: 54, distance: 67.7
click at [42, 54] on div "*******" at bounding box center [407, 57] width 737 height 29
paste input "text"
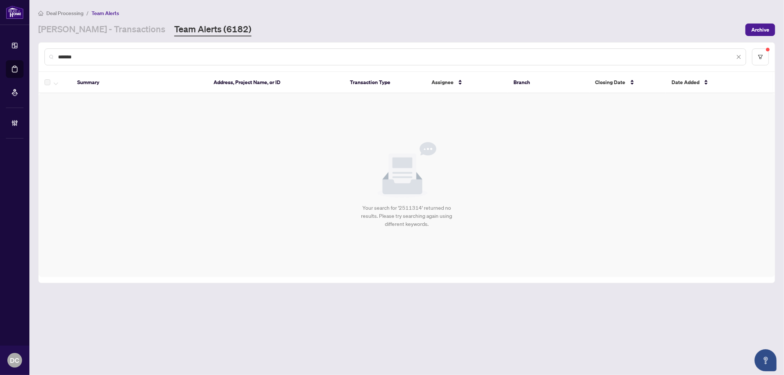
drag, startPoint x: 160, startPoint y: 56, endPoint x: -33, endPoint y: 53, distance: 192.7
click at [0, 53] on html "**********" at bounding box center [392, 187] width 784 height 375
paste input "text"
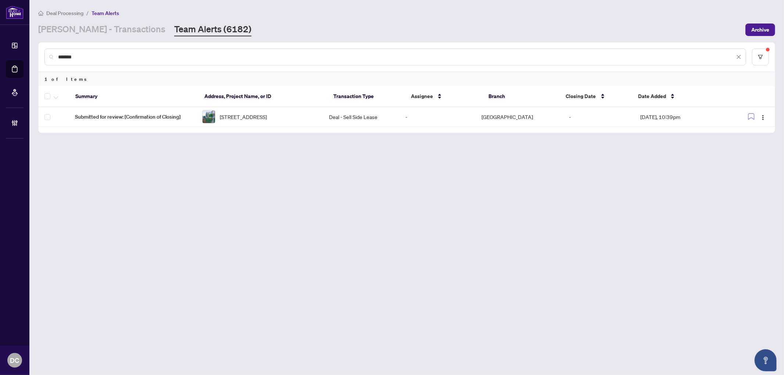
drag, startPoint x: 204, startPoint y: 183, endPoint x: 150, endPoint y: 126, distance: 78.3
click at [203, 181] on main "Deal Processing / Team Alerts RAHR - Transactions Team Alerts (6182) Archive **…" at bounding box center [406, 187] width 755 height 375
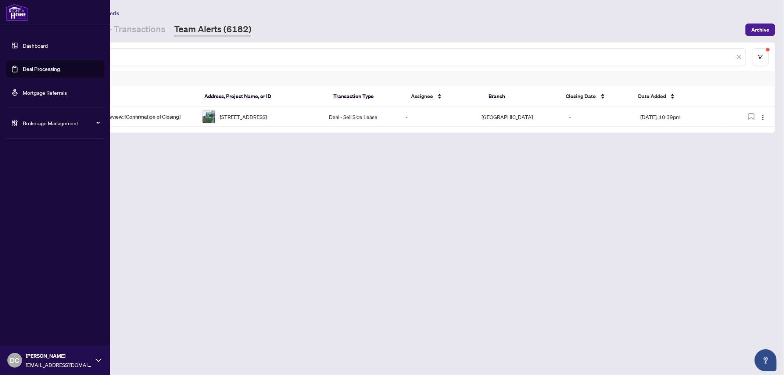
drag, startPoint x: 97, startPoint y: 56, endPoint x: 21, endPoint y: 52, distance: 76.2
click at [21, 52] on div "Dashboard Deal Processing Mortgage Referrals Brokerage Management DC Dawn Chan …" at bounding box center [392, 187] width 784 height 375
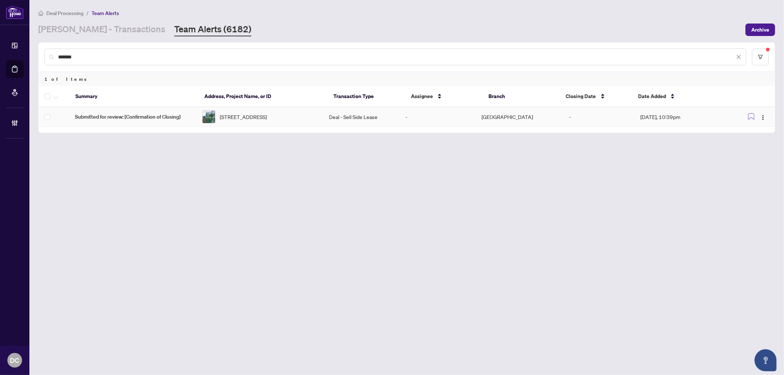
click at [329, 123] on td "Deal - Sell Side Lease" at bounding box center [362, 116] width 76 height 19
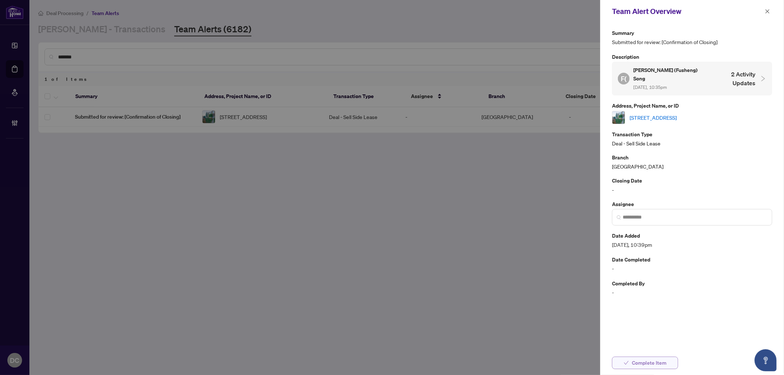
click at [631, 364] on button "Complete Item" at bounding box center [645, 363] width 66 height 13
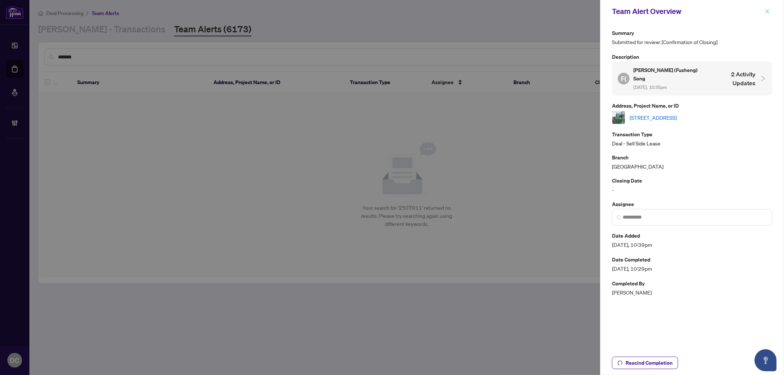
drag, startPoint x: 769, startPoint y: 9, endPoint x: 659, endPoint y: 8, distance: 110.0
click at [769, 9] on icon "close" at bounding box center [767, 11] width 5 height 5
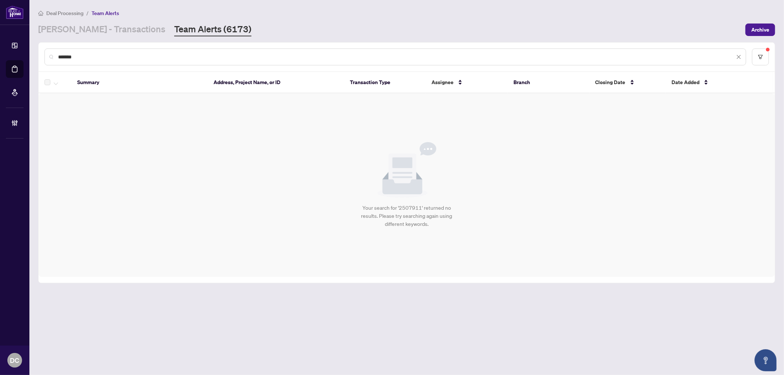
drag, startPoint x: 118, startPoint y: 57, endPoint x: -6, endPoint y: 54, distance: 123.6
click at [0, 54] on html "**********" at bounding box center [392, 187] width 784 height 375
paste input "text"
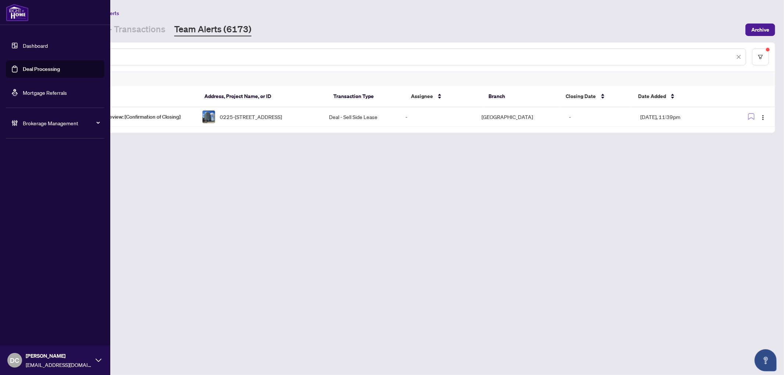
drag, startPoint x: 85, startPoint y: 55, endPoint x: 18, endPoint y: 54, distance: 67.3
click at [18, 54] on div "Dashboard Deal Processing Mortgage Referrals Brokerage Management DC Dawn Chan …" at bounding box center [392, 187] width 784 height 375
paste input "text"
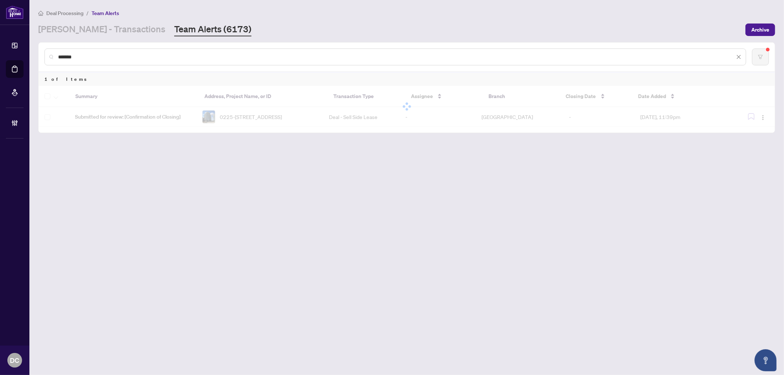
type input "*******"
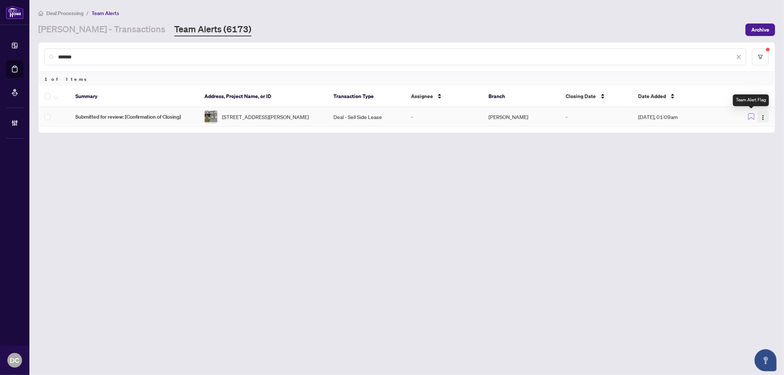
click at [763, 113] on span "button" at bounding box center [764, 117] width 6 height 8
click at [751, 155] on span "Complete Item" at bounding box center [746, 155] width 34 height 8
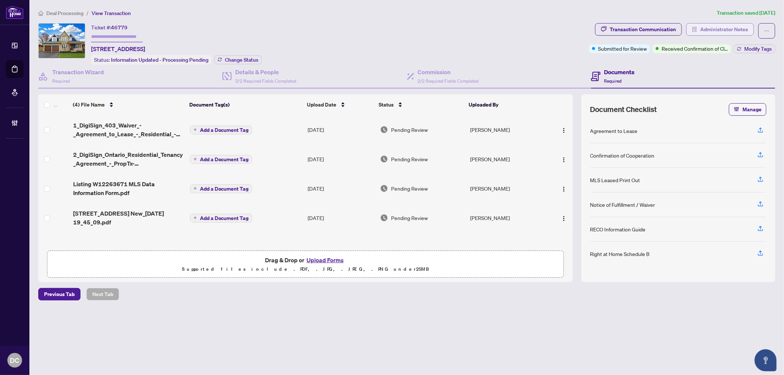
click at [730, 30] on span "Administrator Notes" at bounding box center [725, 30] width 48 height 12
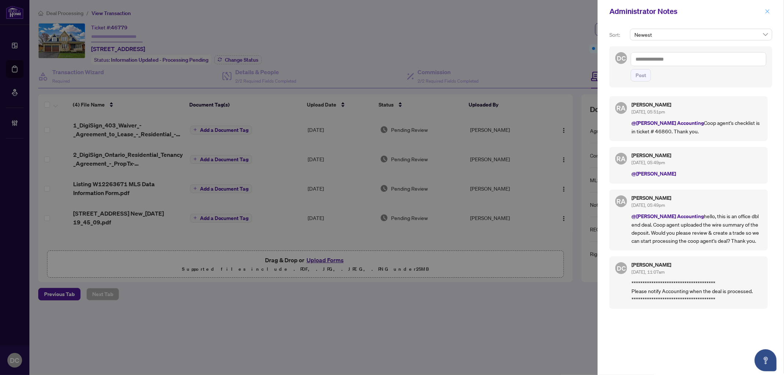
click at [770, 8] on span "button" at bounding box center [767, 12] width 5 height 12
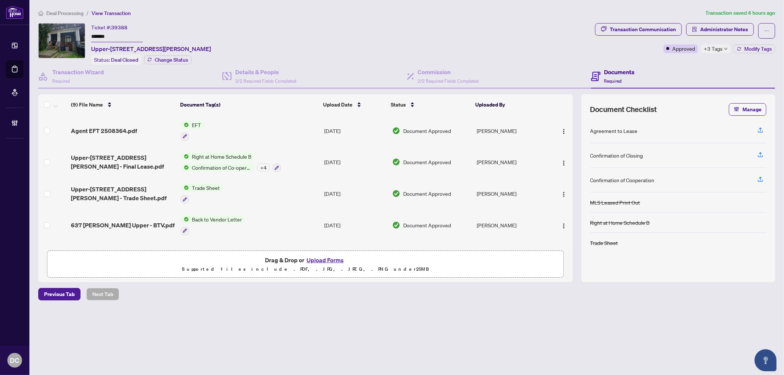
drag, startPoint x: 117, startPoint y: 34, endPoint x: 83, endPoint y: 35, distance: 33.5
click at [83, 35] on div "Ticket #: 39388 ******* Upper-637 Logan Ave, Toronto, Ontario M4K 3C4, Canada S…" at bounding box center [315, 44] width 554 height 42
click at [717, 47] on span "+3 Tags" at bounding box center [713, 48] width 19 height 8
click at [717, 48] on div "BV Cheque(s) Issued" at bounding box center [738, 52] width 65 height 9
click at [716, 31] on span "Administrator Notes" at bounding box center [725, 30] width 48 height 12
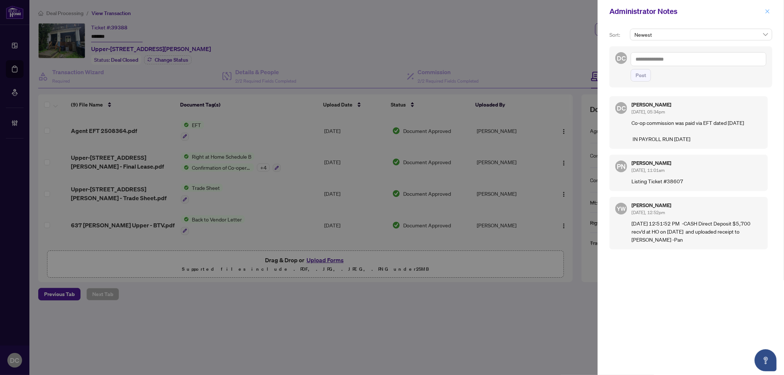
click at [766, 10] on icon "close" at bounding box center [768, 11] width 4 height 4
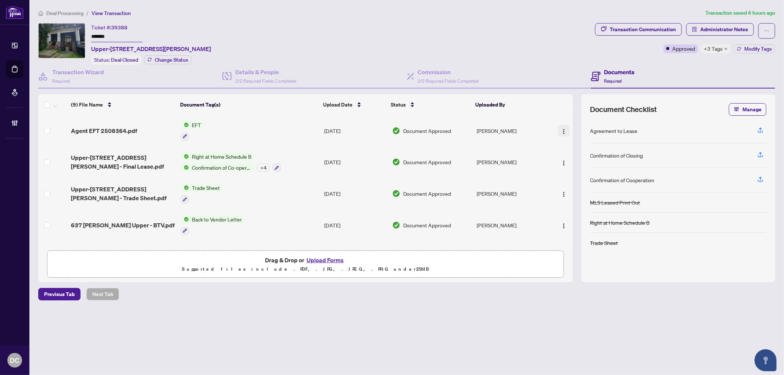
click at [561, 129] on img "button" at bounding box center [564, 132] width 6 height 6
click at [576, 190] on span "Document Permissions" at bounding box center [597, 190] width 70 height 8
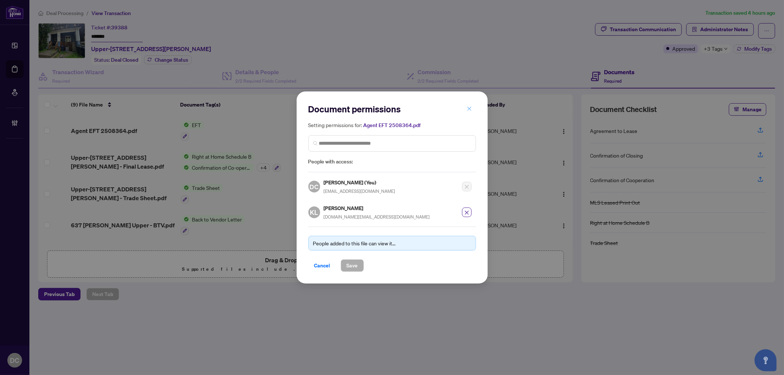
click at [471, 115] on button "button" at bounding box center [469, 109] width 15 height 13
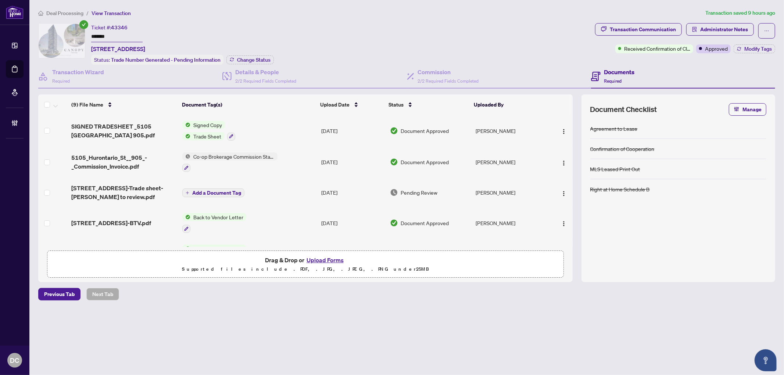
drag, startPoint x: 98, startPoint y: 35, endPoint x: 74, endPoint y: 35, distance: 24.6
click at [74, 35] on div "Ticket #: 43346 ******* 905-[STREET_ADDRESS] Status: Trade Number Generated - P…" at bounding box center [315, 44] width 554 height 42
click at [257, 59] on span "Change Status" at bounding box center [253, 59] width 33 height 5
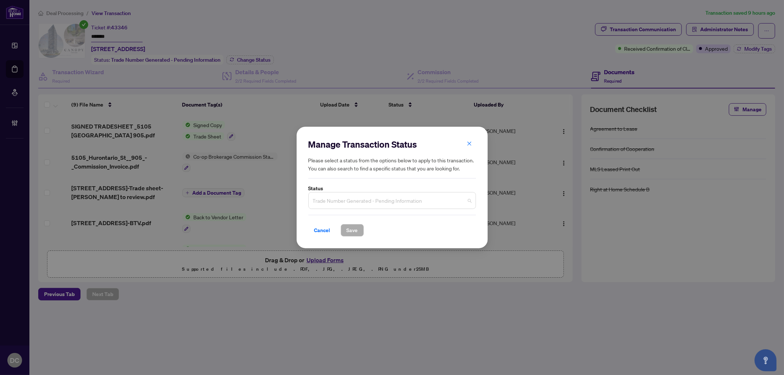
click at [376, 205] on span "Trade Number Generated - Pending Information" at bounding box center [392, 201] width 159 height 14
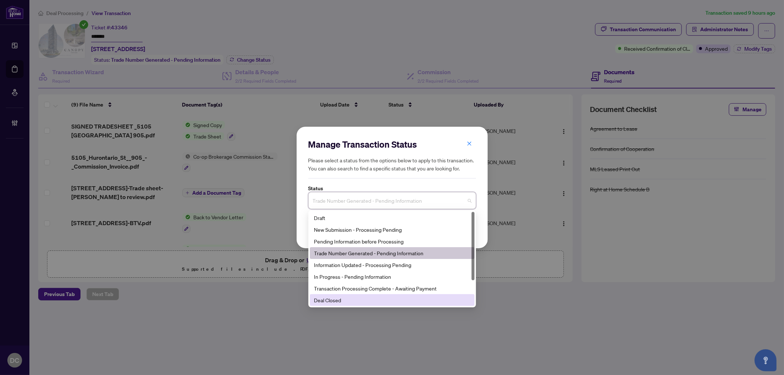
click at [353, 299] on div "Deal Closed" at bounding box center [392, 300] width 156 height 8
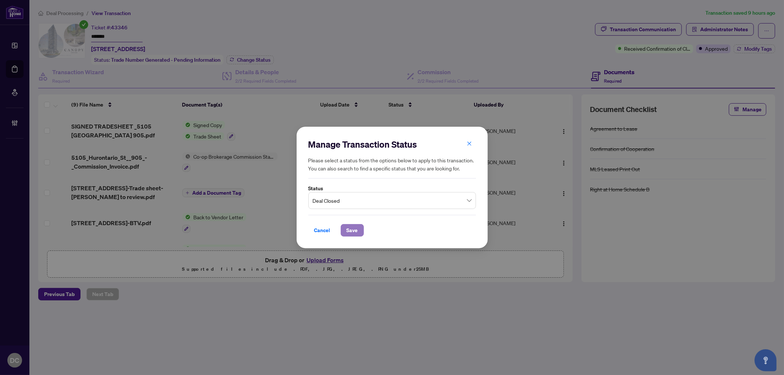
click at [357, 231] on span "Save" at bounding box center [352, 231] width 11 height 12
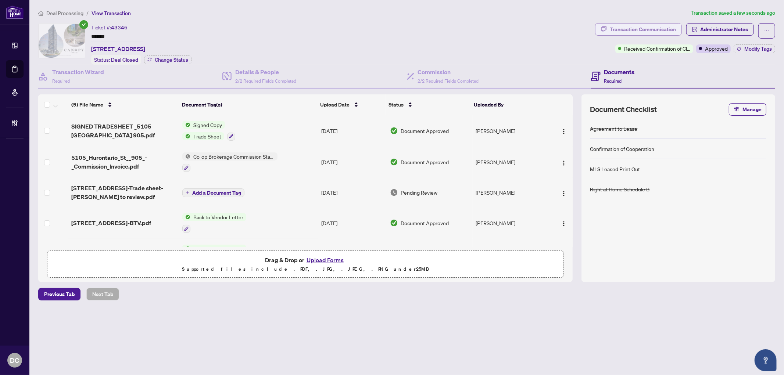
click at [631, 31] on div "Transaction Communication" at bounding box center [643, 30] width 66 height 12
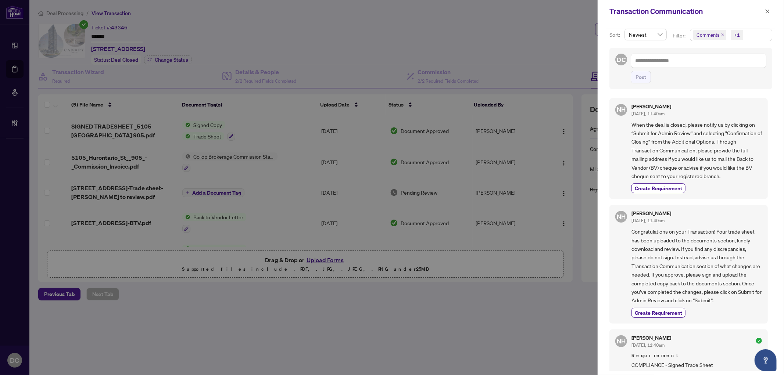
click at [748, 32] on span "Comments +1" at bounding box center [732, 35] width 82 height 12
click at [723, 75] on span "Requirements" at bounding box center [721, 76] width 33 height 7
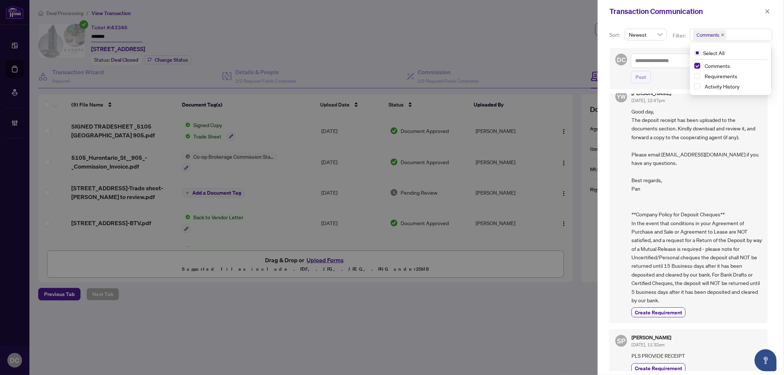
scroll to position [307, 0]
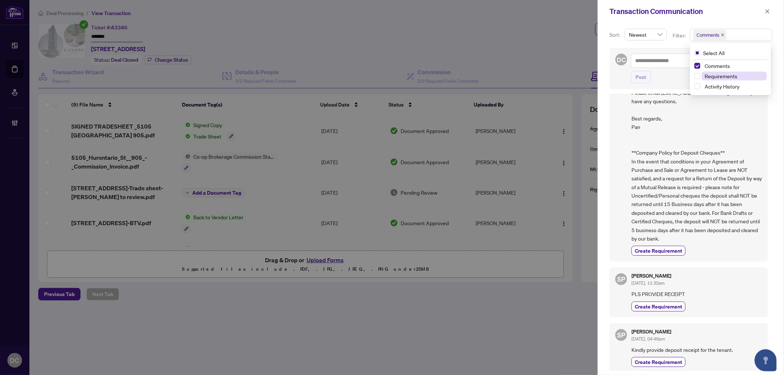
click at [725, 73] on span "Requirements" at bounding box center [721, 76] width 33 height 7
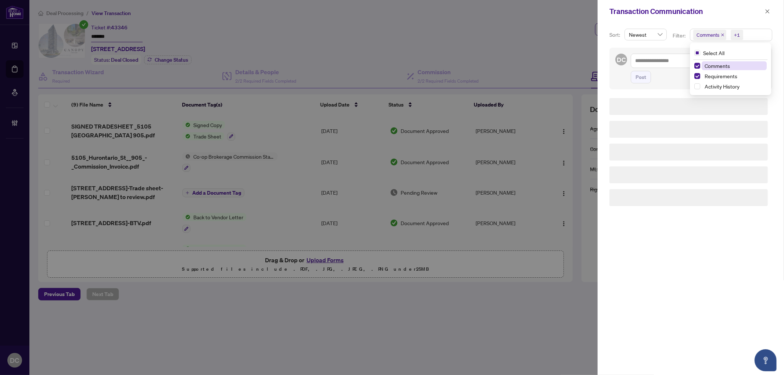
scroll to position [0, 0]
click at [722, 61] on span "Comments" at bounding box center [734, 65] width 65 height 9
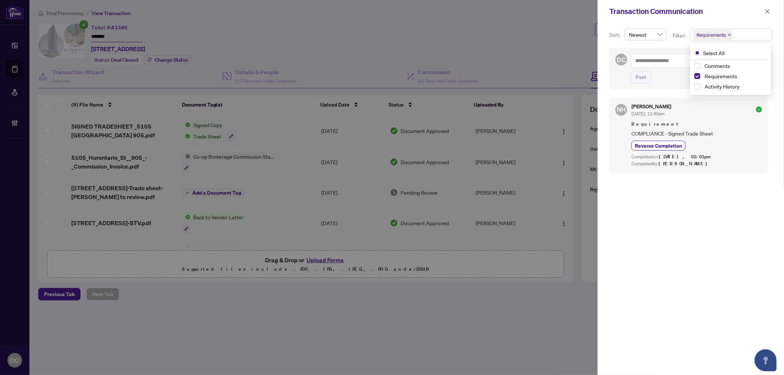
drag, startPoint x: 767, startPoint y: 9, endPoint x: 553, endPoint y: 8, distance: 214.0
click at [767, 9] on icon "close" at bounding box center [767, 11] width 5 height 5
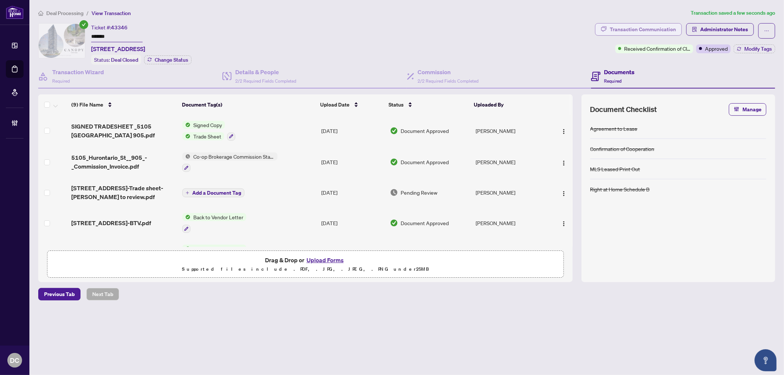
click at [612, 29] on div "Transaction Communication" at bounding box center [643, 30] width 66 height 12
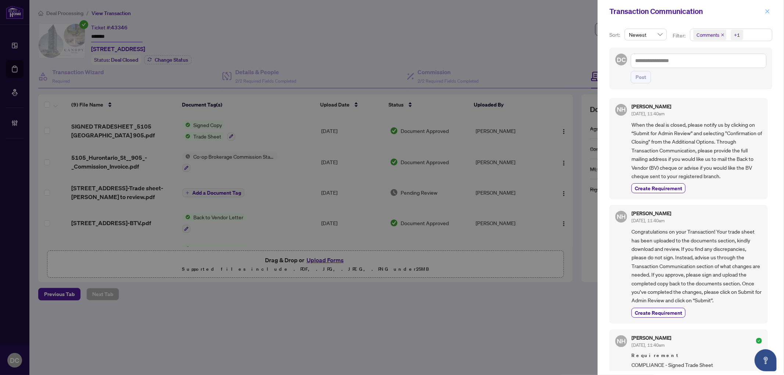
click at [767, 11] on icon "close" at bounding box center [768, 11] width 4 height 4
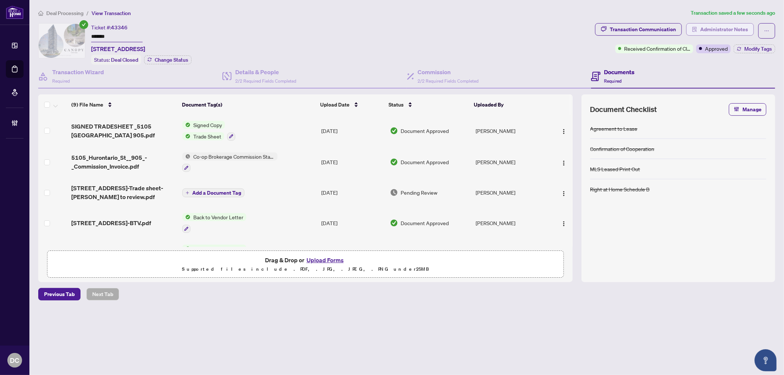
click at [751, 31] on button "Administrator Notes" at bounding box center [721, 29] width 68 height 13
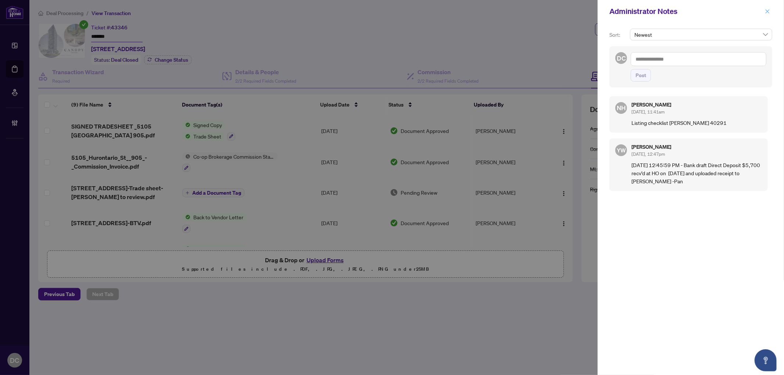
click at [767, 11] on icon "close" at bounding box center [767, 11] width 5 height 5
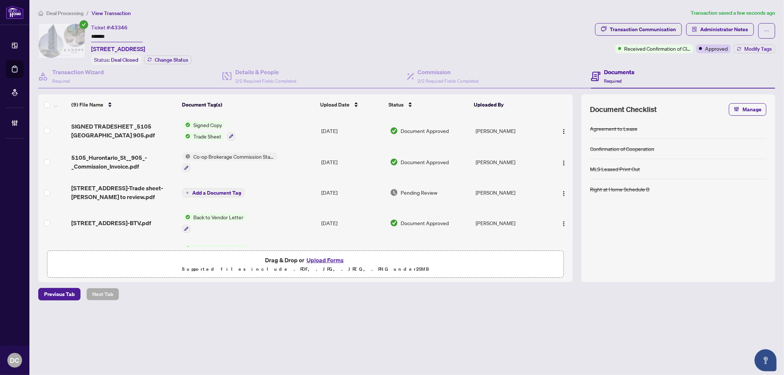
click at [304, 163] on td "Co-op Brokerage Commission Statement" at bounding box center [248, 163] width 139 height 32
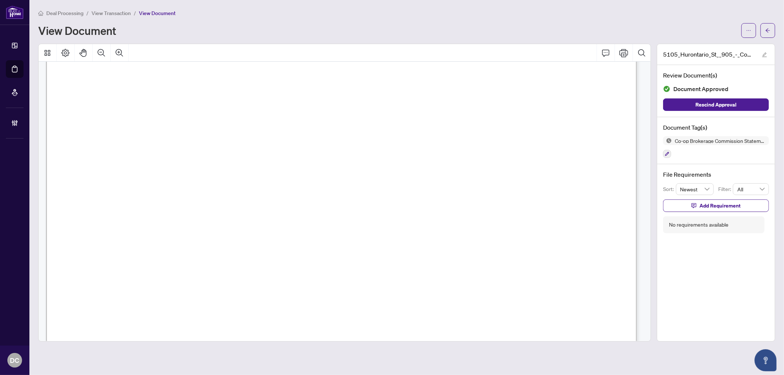
scroll to position [245, 0]
click at [762, 30] on button "button" at bounding box center [768, 30] width 15 height 15
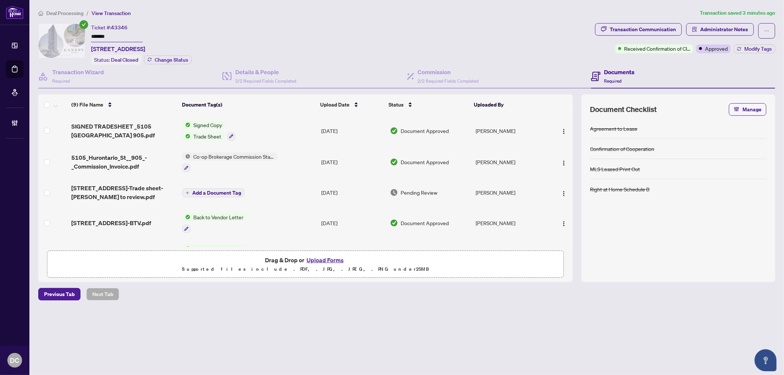
click at [442, 20] on div "Deal Processing / View Transaction Transaction saved 3 minutes ago Ticket #: 43…" at bounding box center [406, 168] width 743 height 318
click at [745, 49] on span "Modify Tags" at bounding box center [759, 48] width 28 height 5
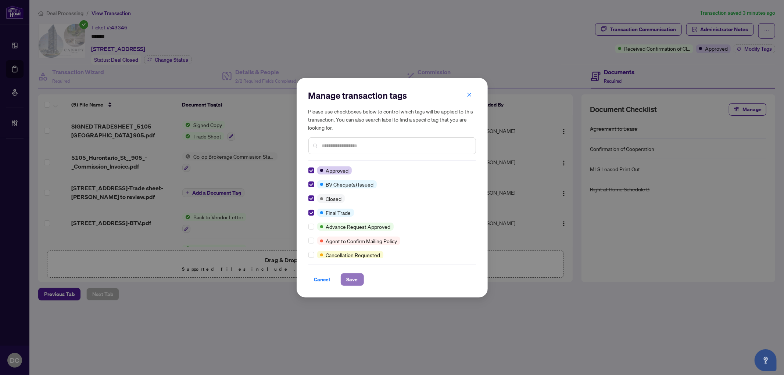
click at [346, 281] on button "Save" at bounding box center [352, 280] width 23 height 13
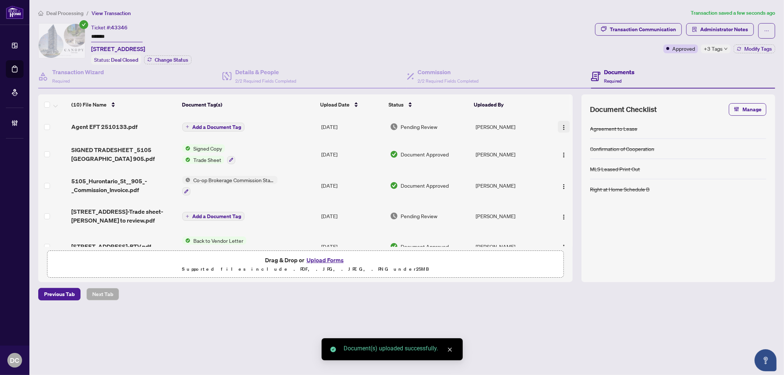
click at [563, 125] on img "button" at bounding box center [564, 128] width 6 height 6
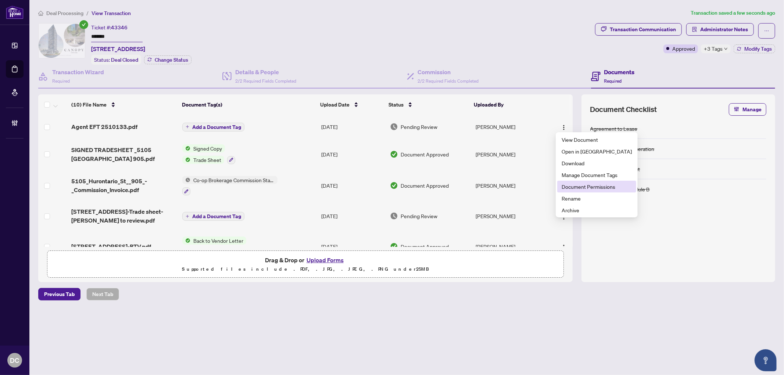
click at [587, 186] on span "Document Permissions" at bounding box center [597, 187] width 70 height 8
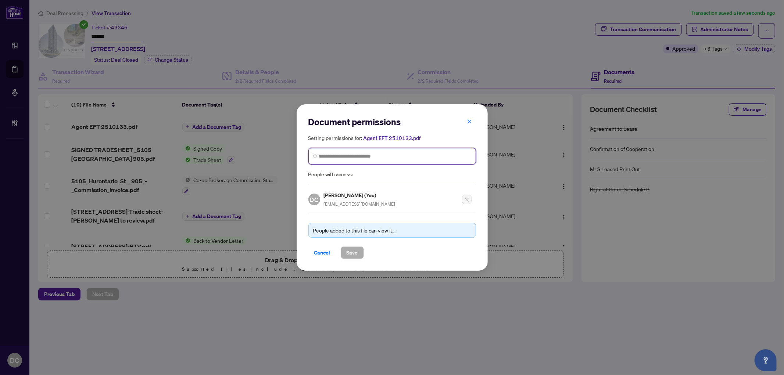
click at [424, 160] on input "search" at bounding box center [395, 157] width 152 height 8
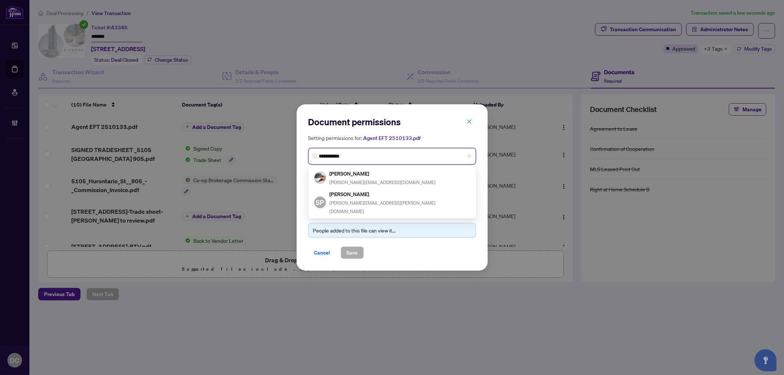
type input "**********"
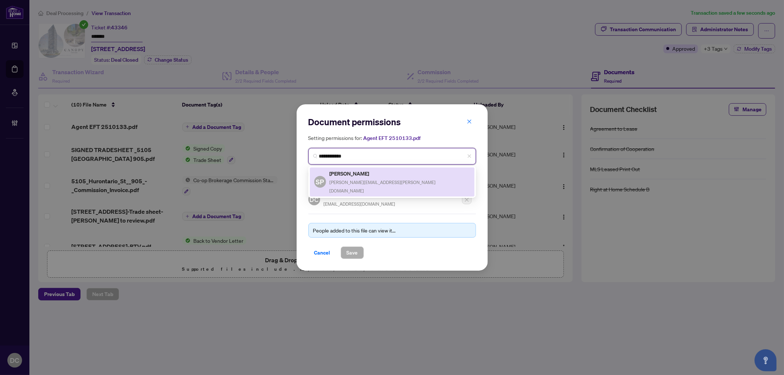
click at [420, 171] on div "SP Shivani Paluskar shivani.paluskar@gmail.com" at bounding box center [392, 182] width 156 height 25
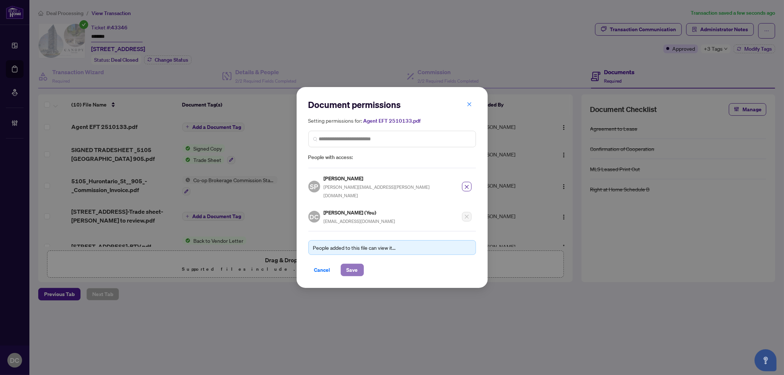
click at [355, 267] on span "Save" at bounding box center [352, 270] width 11 height 12
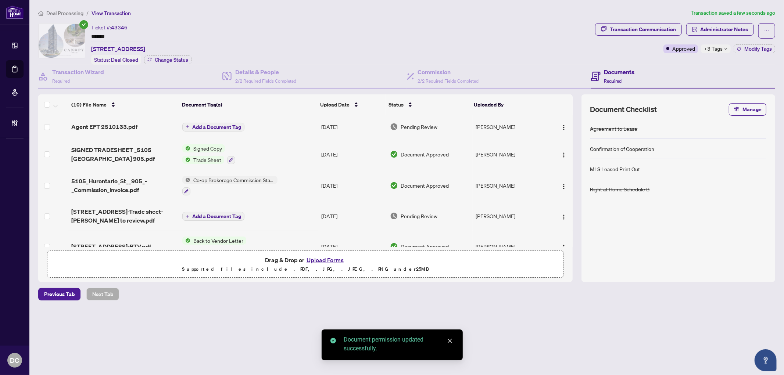
click at [234, 128] on span "Add a Document Tag" at bounding box center [216, 127] width 49 height 5
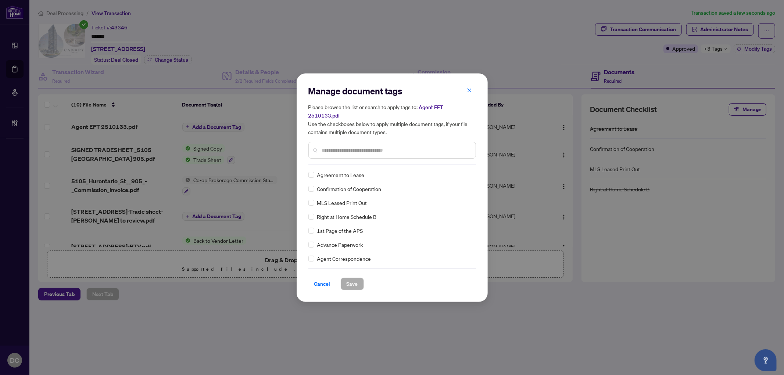
click at [355, 146] on input "text" at bounding box center [396, 150] width 148 height 8
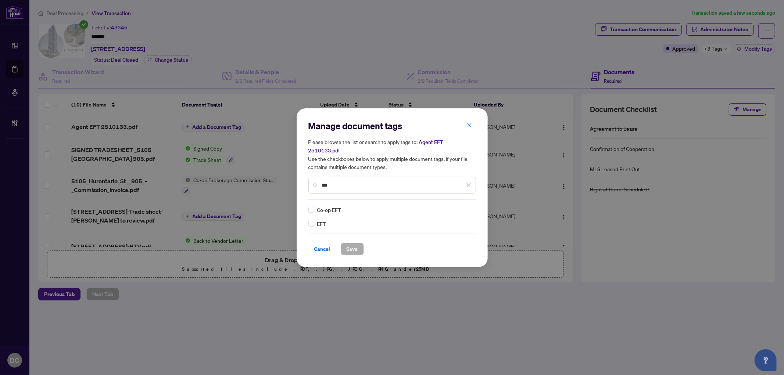
type input "***"
click at [466, 208] on div at bounding box center [464, 209] width 14 height 7
drag, startPoint x: 459, startPoint y: 234, endPoint x: 456, endPoint y: 242, distance: 8.3
click at [457, 242] on div "Pending Review Needs Work Approved" at bounding box center [442, 229] width 56 height 35
click at [456, 242] on div "Approved" at bounding box center [442, 241] width 47 height 8
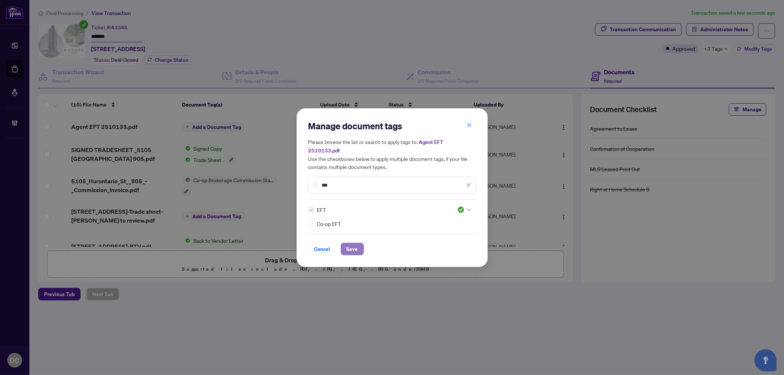
click at [348, 248] on span "Save" at bounding box center [352, 249] width 11 height 12
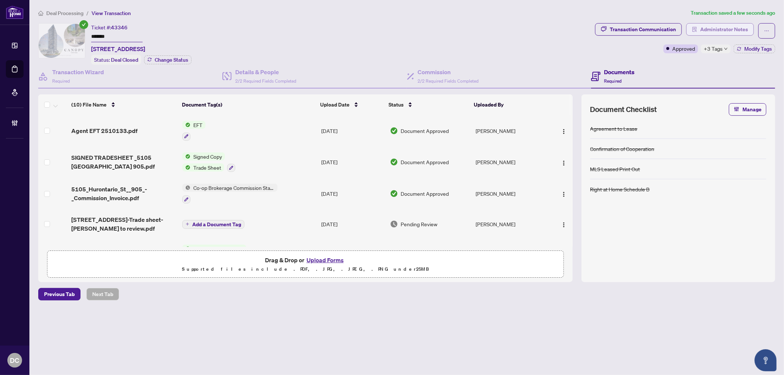
click at [742, 29] on span "Administrator Notes" at bounding box center [725, 30] width 48 height 12
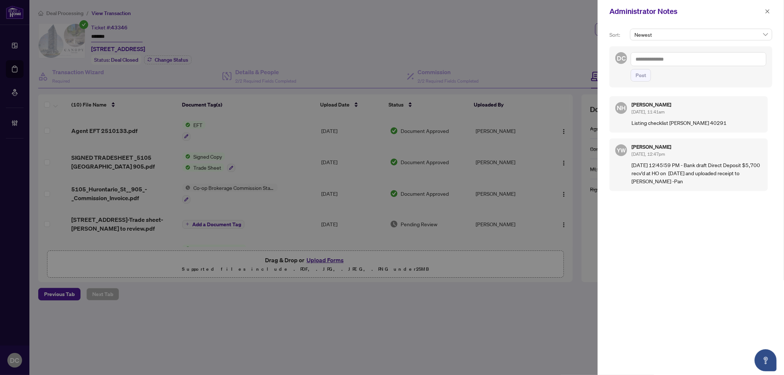
click at [710, 63] on textarea at bounding box center [699, 59] width 136 height 14
paste textarea "**********"
type textarea "**********"
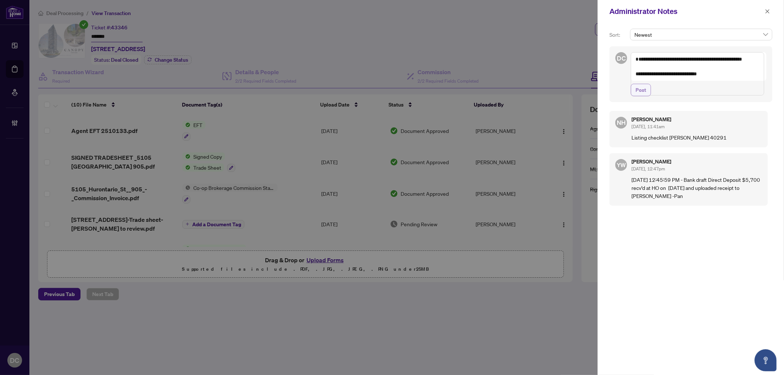
click at [649, 96] on button "Post" at bounding box center [641, 90] width 20 height 13
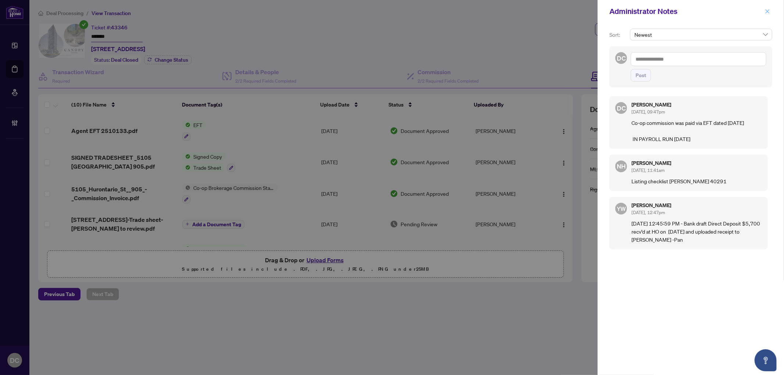
click at [768, 11] on icon "close" at bounding box center [768, 11] width 4 height 4
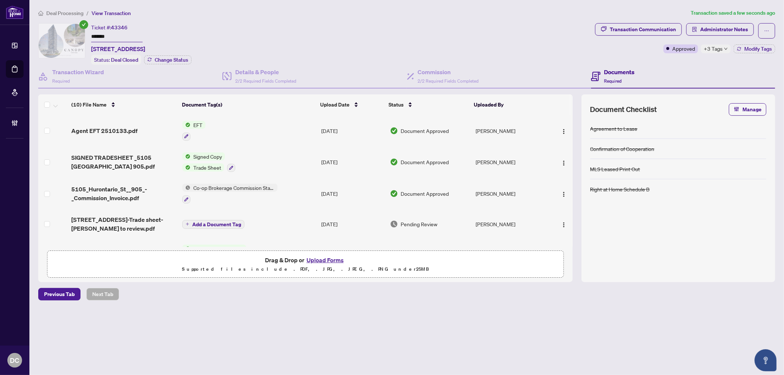
click at [727, 50] on icon "down" at bounding box center [726, 49] width 4 height 4
click at [672, 62] on div "Transaction Communication Administrator Notes Approved +3 Tags Modify Tags" at bounding box center [685, 44] width 183 height 42
drag, startPoint x: 122, startPoint y: 37, endPoint x: 64, endPoint y: 36, distance: 58.1
click at [64, 36] on div "Ticket #: 43346 ******* 905-5105 Hurontario St, Mississauga, Ontario L4Z 0C9, C…" at bounding box center [315, 44] width 554 height 42
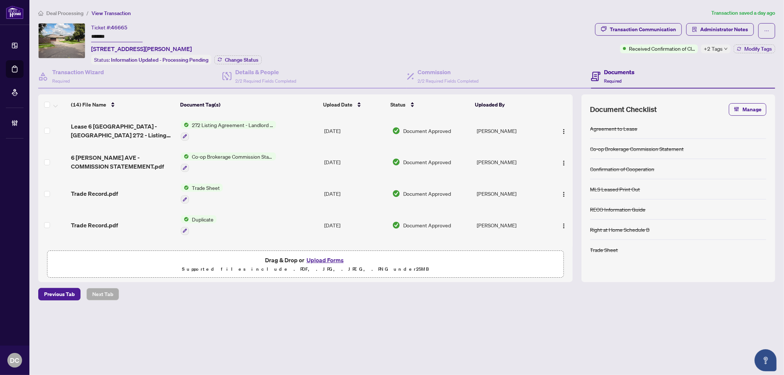
drag, startPoint x: 129, startPoint y: 35, endPoint x: 84, endPoint y: 31, distance: 45.1
click at [84, 31] on div "Ticket #: 46665 ******* [STREET_ADDRESS][PERSON_NAME] Status: Information Updat…" at bounding box center [315, 44] width 554 height 42
click at [261, 61] on button "Change Status" at bounding box center [237, 60] width 47 height 9
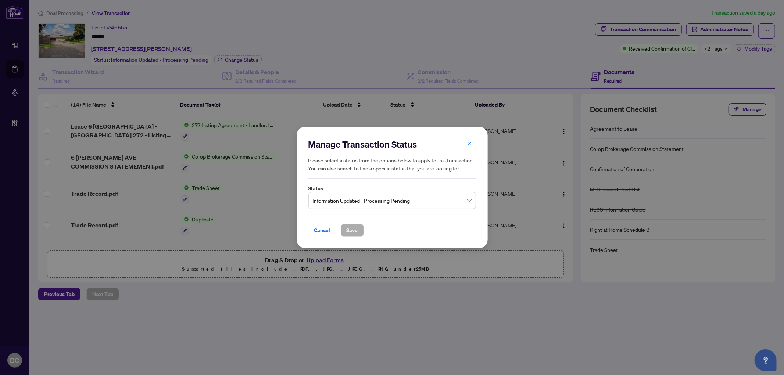
click at [376, 201] on span "Information Updated - Processing Pending" at bounding box center [392, 201] width 159 height 14
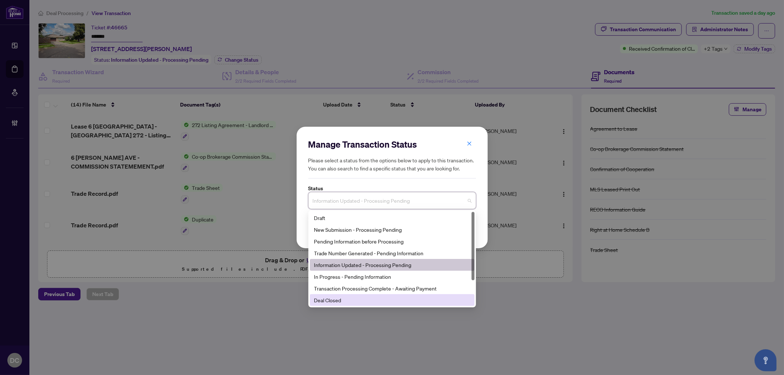
click at [333, 306] on div "Deal Closed" at bounding box center [392, 301] width 165 height 12
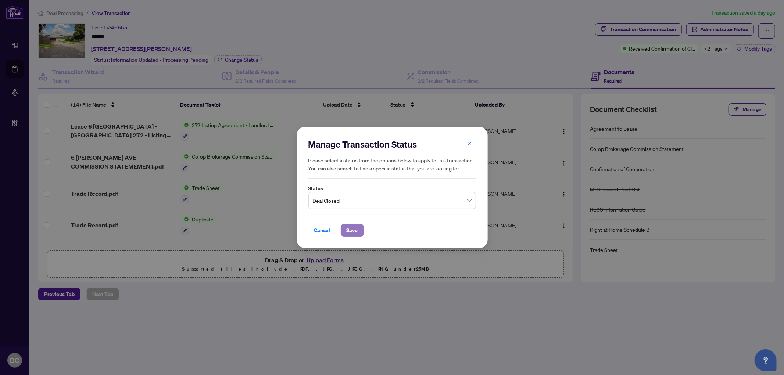
click at [355, 227] on span "Save" at bounding box center [352, 231] width 11 height 12
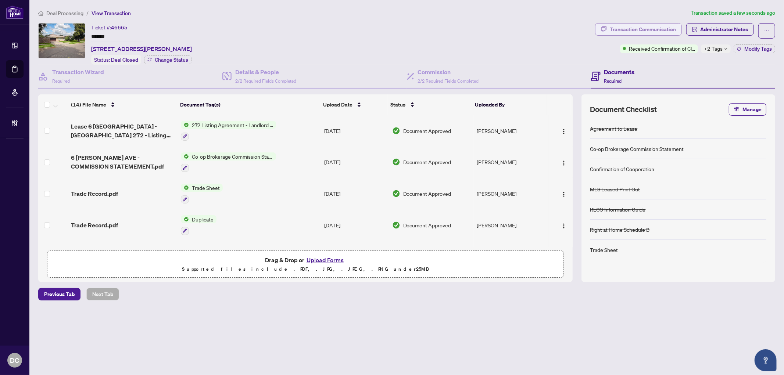
click at [659, 27] on div "Transaction Communication" at bounding box center [643, 30] width 66 height 12
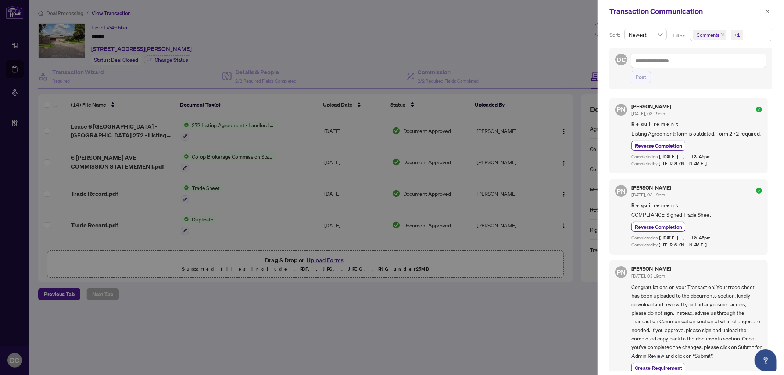
scroll to position [79, 0]
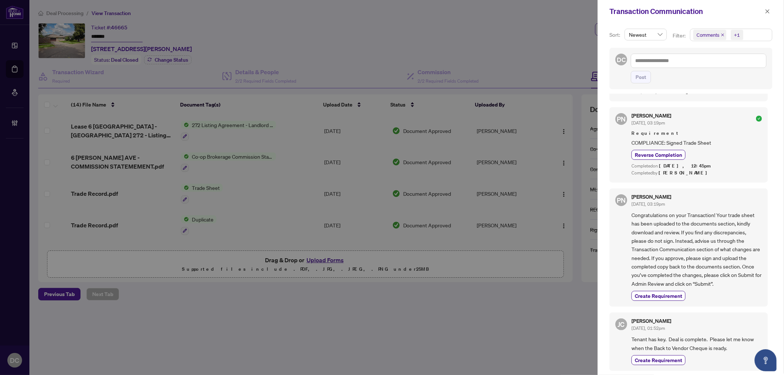
click at [766, 36] on span "Comments +1" at bounding box center [732, 35] width 82 height 12
click at [729, 74] on span "Requirements" at bounding box center [721, 76] width 33 height 7
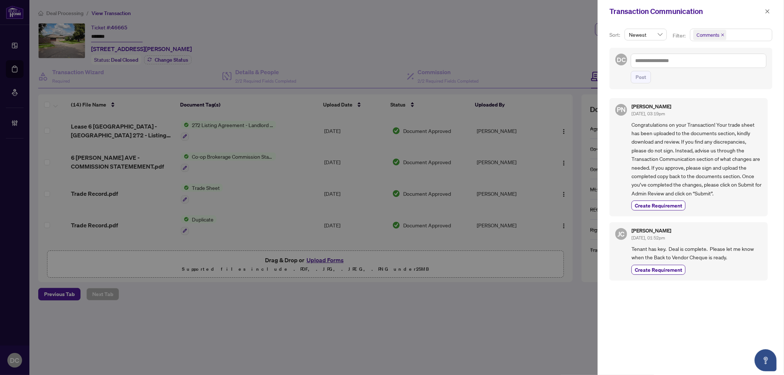
drag, startPoint x: 766, startPoint y: 6, endPoint x: 769, endPoint y: 13, distance: 6.6
click at [767, 8] on span "button" at bounding box center [767, 12] width 5 height 12
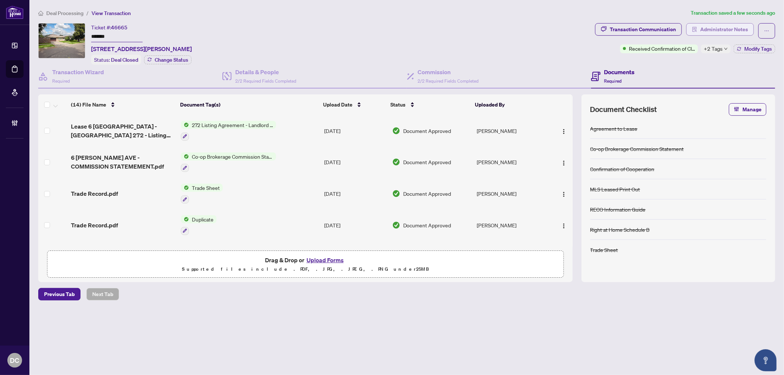
click at [731, 27] on span "Administrator Notes" at bounding box center [725, 30] width 48 height 12
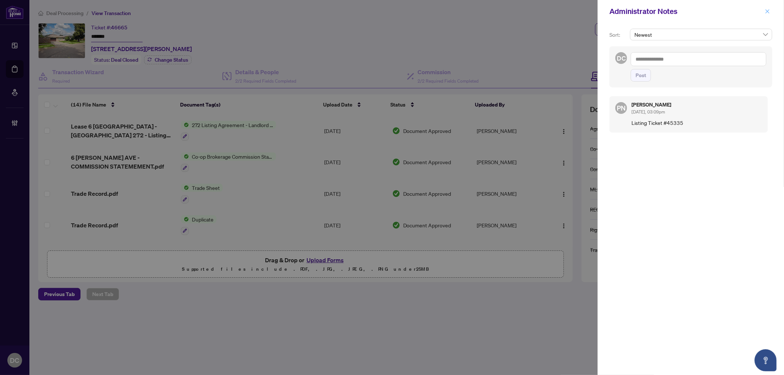
click at [769, 9] on icon "close" at bounding box center [767, 11] width 5 height 5
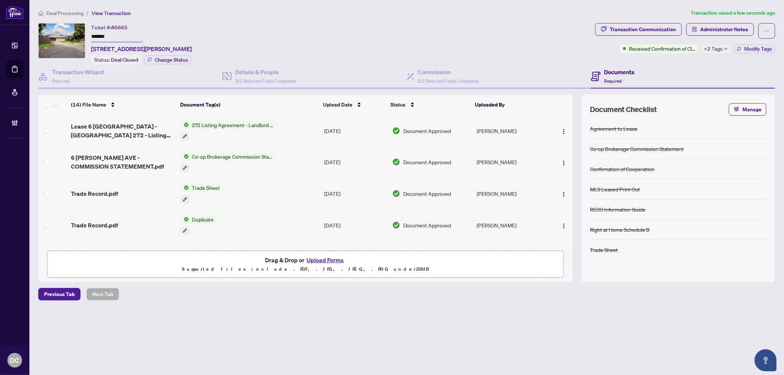
click at [303, 159] on td "Co-op Brokerage Commission Statement" at bounding box center [250, 163] width 144 height 32
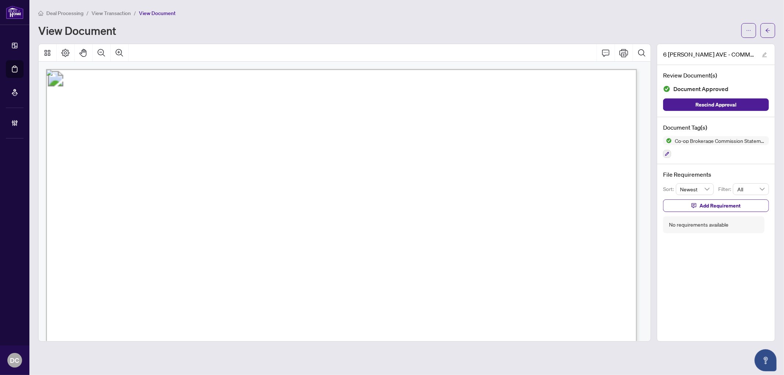
scroll to position [122, 0]
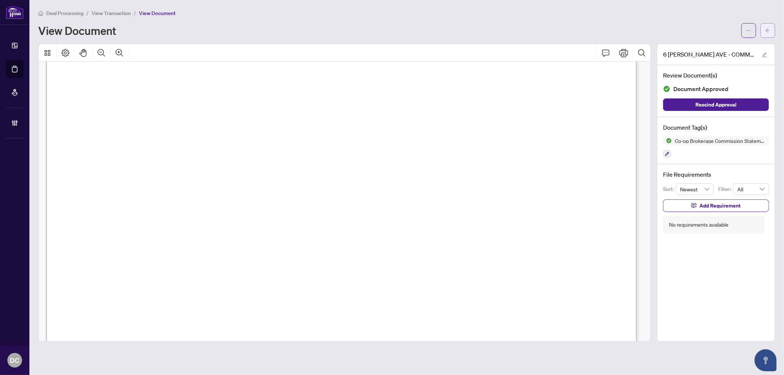
click at [772, 27] on button "button" at bounding box center [768, 30] width 15 height 15
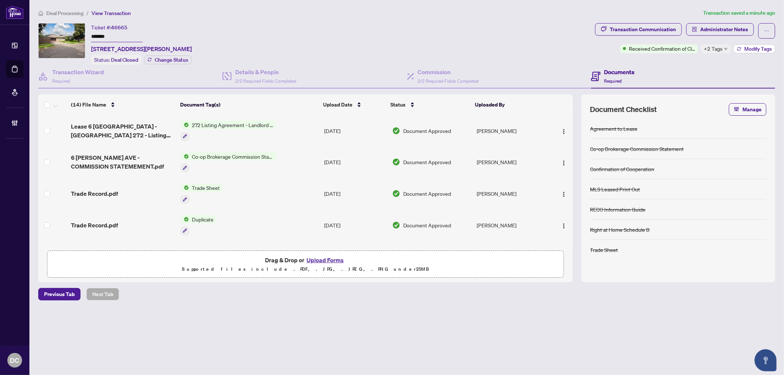
click at [756, 50] on span "Modify Tags" at bounding box center [759, 48] width 28 height 5
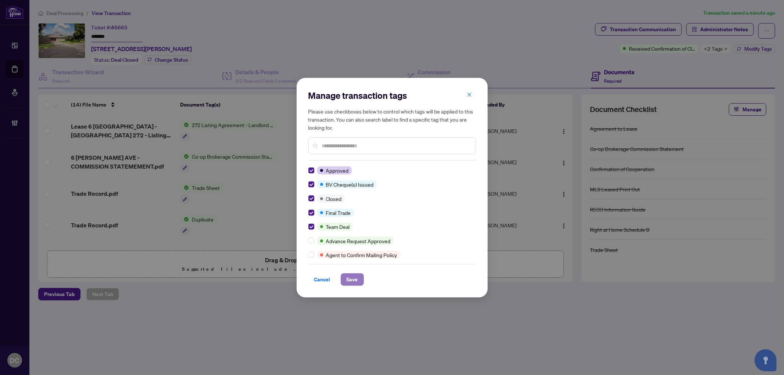
click at [346, 281] on button "Save" at bounding box center [352, 280] width 23 height 13
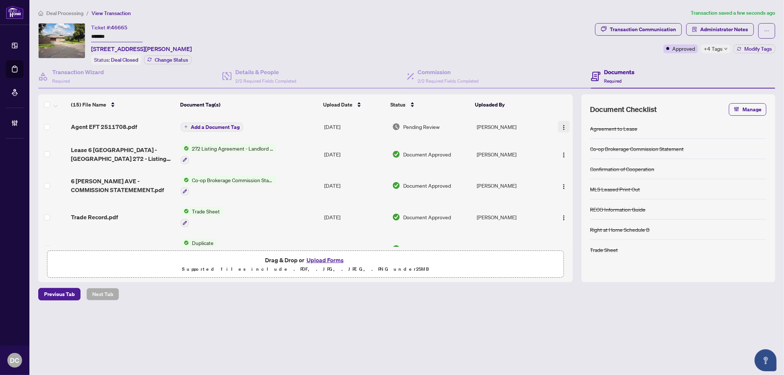
click at [562, 125] on img "button" at bounding box center [564, 128] width 6 height 6
click at [579, 190] on span "Document Permissions" at bounding box center [597, 187] width 70 height 8
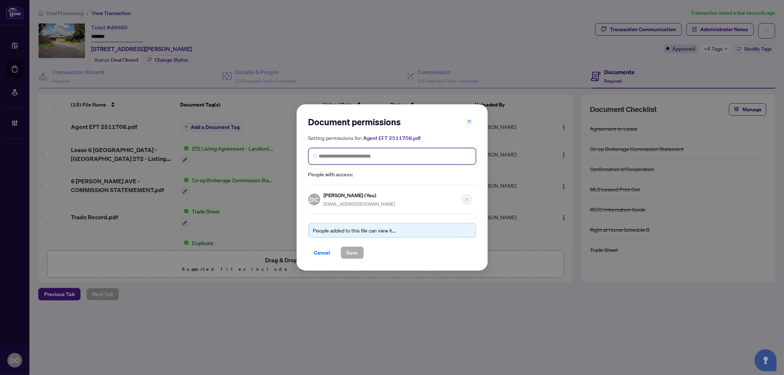
click at [357, 158] on input "search" at bounding box center [395, 157] width 152 height 8
type input "**********"
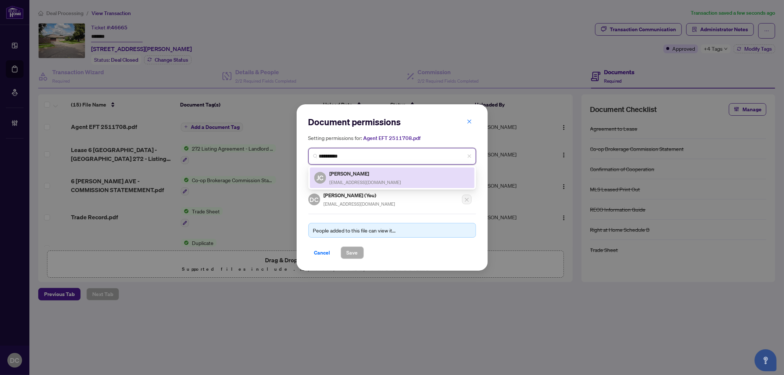
click at [353, 175] on h5 "[PERSON_NAME]" at bounding box center [366, 174] width 72 height 8
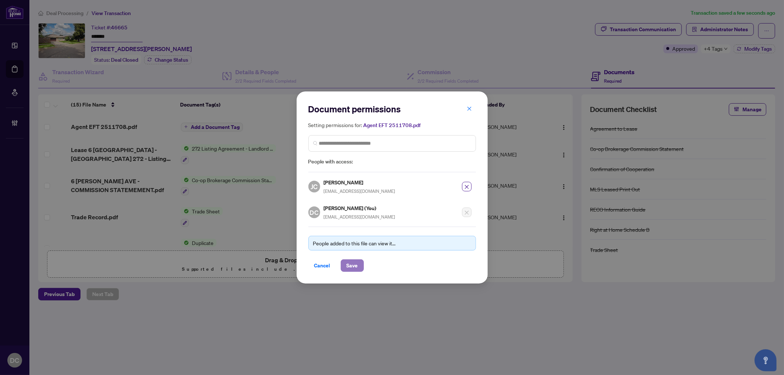
click at [354, 266] on span "Save" at bounding box center [352, 266] width 11 height 12
click at [210, 129] on div "Document permissions Setting permissions for: Agent EFT 2511708.pdf 4771 [PERSO…" at bounding box center [392, 187] width 784 height 375
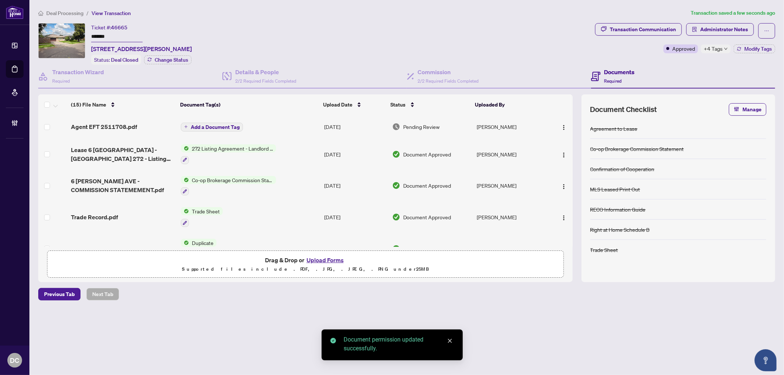
click at [212, 127] on span "Add a Document Tag" at bounding box center [215, 127] width 49 height 5
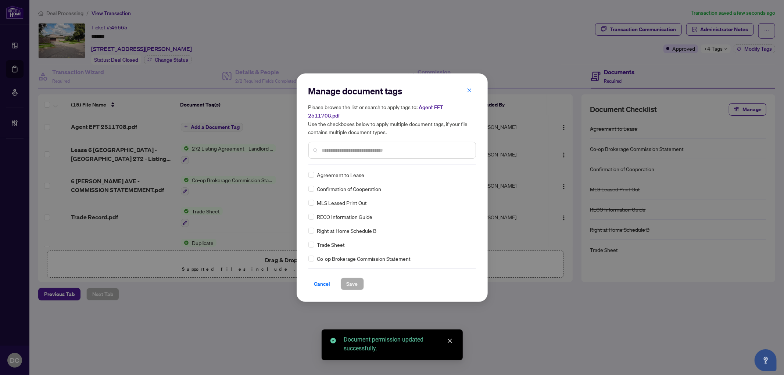
click at [380, 163] on div "Manage document tags Please browse the list or search to apply tags to: Agent E…" at bounding box center [393, 187] width 168 height 205
click at [387, 151] on div at bounding box center [393, 150] width 168 height 17
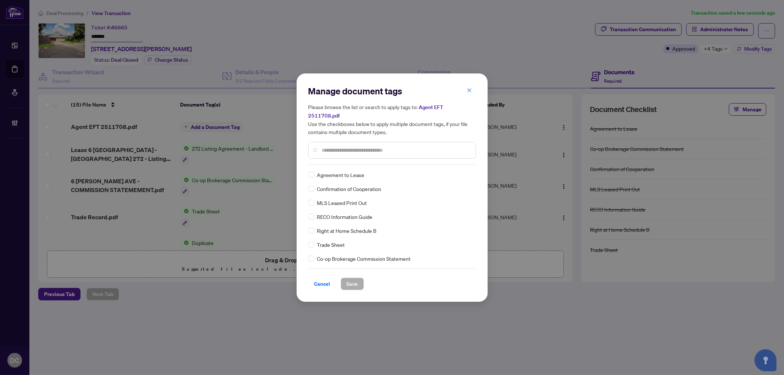
click at [388, 146] on input "text" at bounding box center [396, 150] width 148 height 8
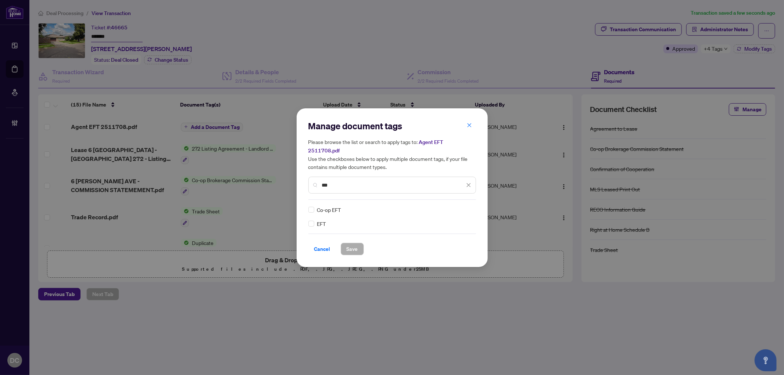
type input "***"
click at [468, 206] on div at bounding box center [464, 209] width 14 height 7
click at [437, 236] on div "Approved" at bounding box center [442, 241] width 56 height 12
click at [355, 243] on span "Save" at bounding box center [352, 249] width 11 height 12
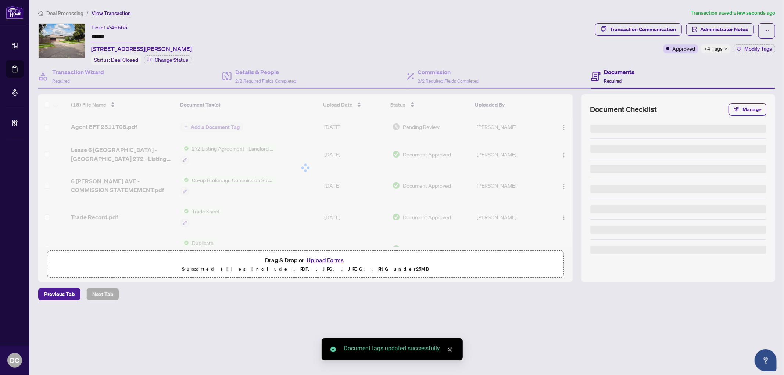
click at [717, 27] on body "Dashboard Deal Processing Mortgage Referrals Brokerage Management DC Dawn Chan …" at bounding box center [392, 187] width 784 height 375
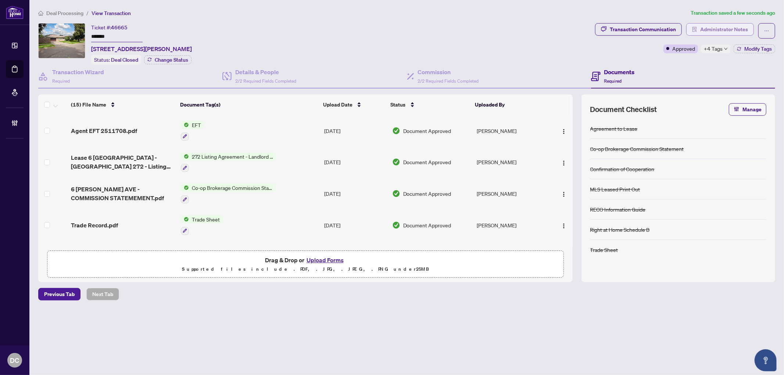
click at [726, 24] on span "Administrator Notes" at bounding box center [725, 30] width 48 height 12
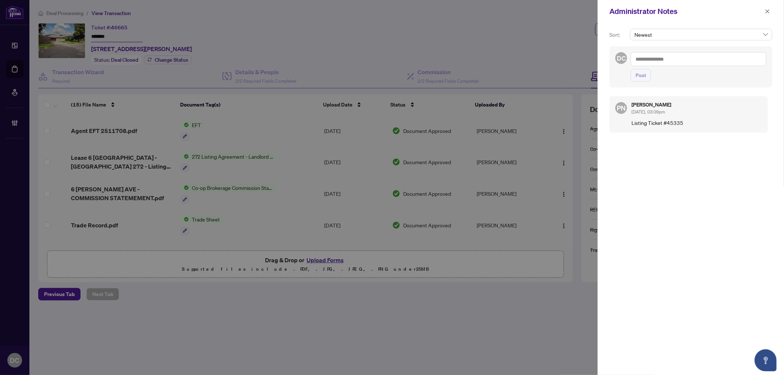
click at [697, 62] on textarea at bounding box center [699, 59] width 136 height 14
paste textarea "**********"
type textarea "**********"
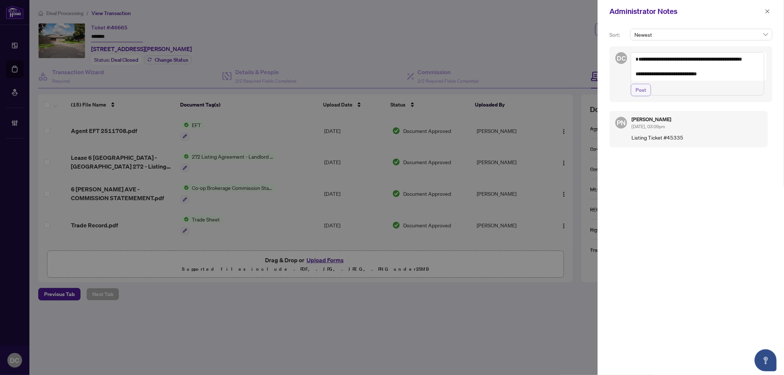
click at [641, 96] on span "Post" at bounding box center [641, 90] width 11 height 12
click at [773, 12] on button "button" at bounding box center [768, 11] width 10 height 9
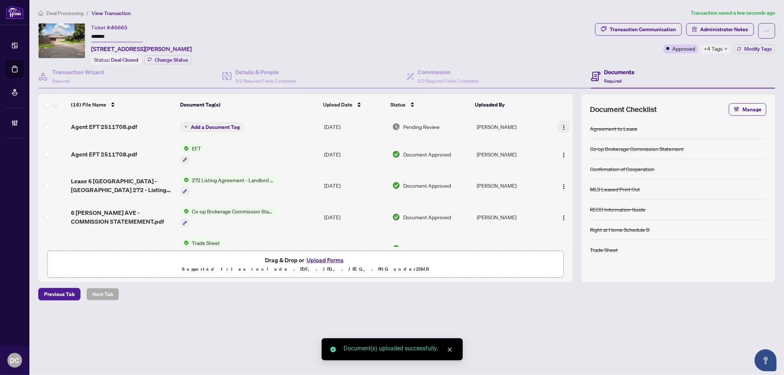
click at [564, 125] on img "button" at bounding box center [564, 128] width 6 height 6
click at [572, 184] on span "Document Permissions" at bounding box center [597, 187] width 70 height 8
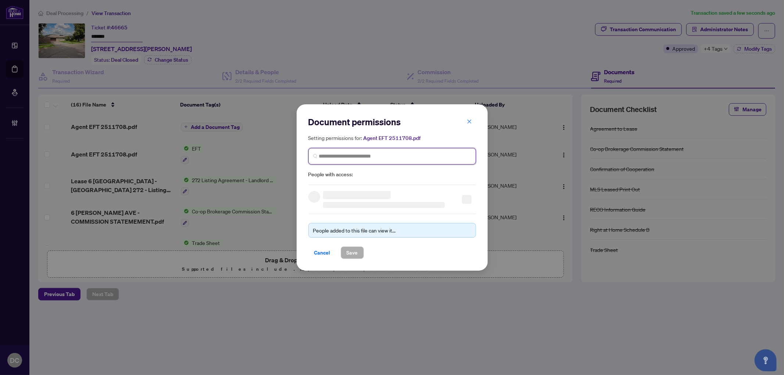
click at [0, 0] on input "search" at bounding box center [0, 0] width 0 height 0
type input "**********"
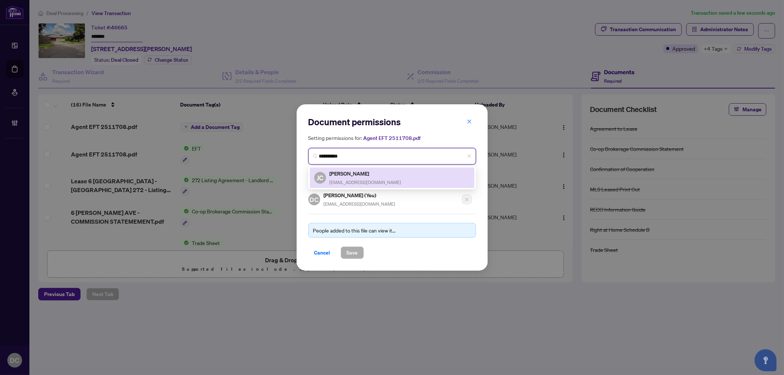
click at [394, 173] on div "JC John Clark jclark.toronto@gmail.com" at bounding box center [392, 178] width 156 height 17
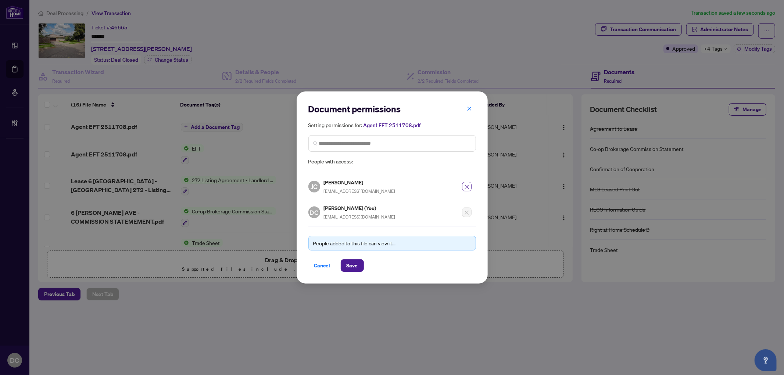
click at [357, 258] on div "People added to this file can view it... Cancel Save" at bounding box center [393, 249] width 168 height 45
click at [354, 263] on span "Save" at bounding box center [352, 266] width 11 height 12
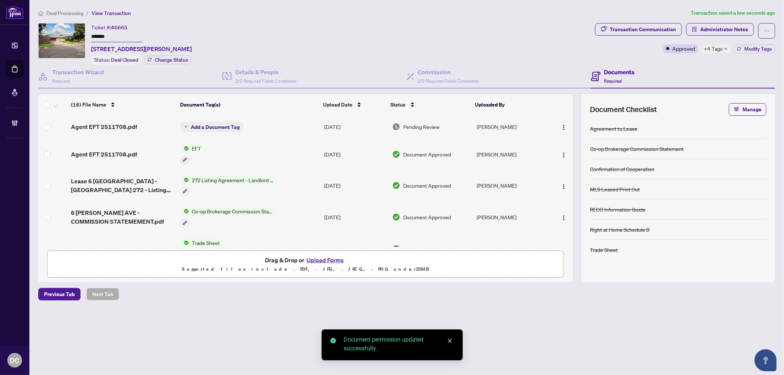
click at [218, 126] on span "Add a Document Tag" at bounding box center [215, 127] width 49 height 5
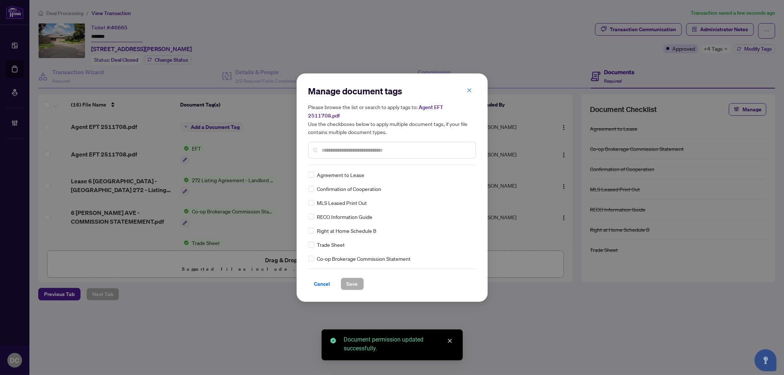
click at [359, 149] on input "text" at bounding box center [396, 150] width 148 height 8
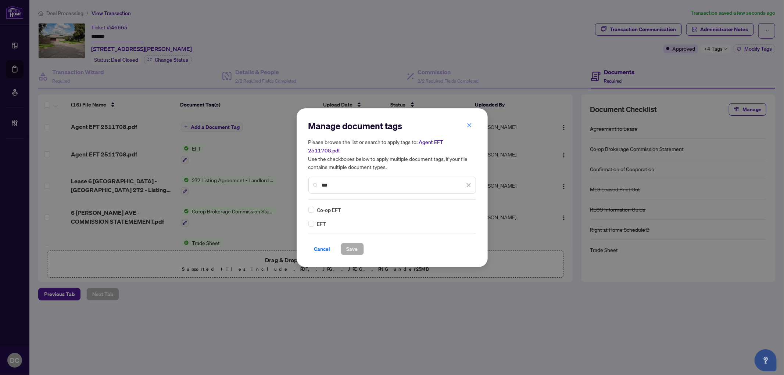
type input "***"
click at [464, 206] on img at bounding box center [460, 209] width 7 height 7
click at [443, 238] on div "Approved" at bounding box center [442, 241] width 47 height 8
click at [348, 243] on span "Save" at bounding box center [352, 249] width 11 height 12
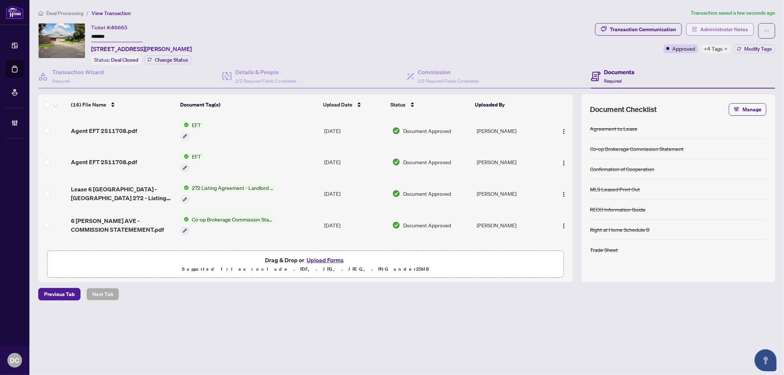
click at [733, 31] on span "Administrator Notes" at bounding box center [725, 30] width 48 height 12
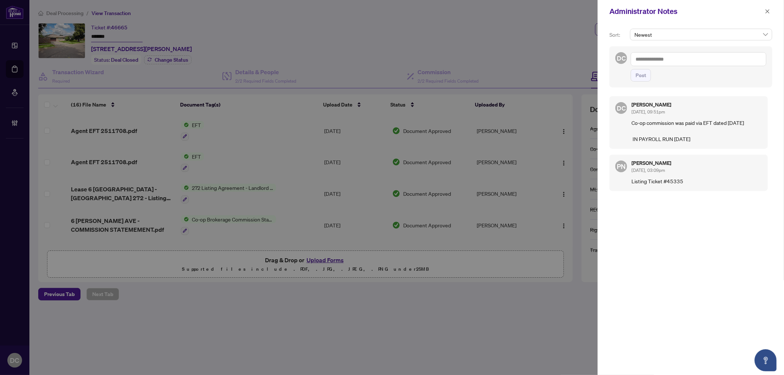
click at [773, 10] on div "Administrator Notes" at bounding box center [691, 11] width 186 height 23
click at [770, 10] on button "button" at bounding box center [768, 11] width 10 height 9
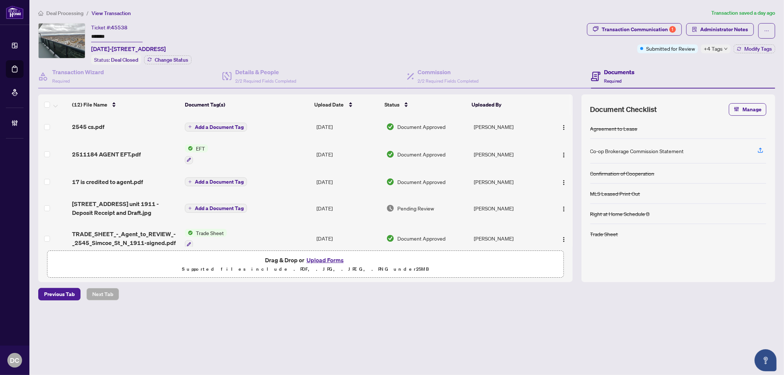
click at [54, 31] on div "Ticket #: 45538 ******* [DATE]-[STREET_ADDRESS] Status: Deal Closed Change Stat…" at bounding box center [311, 44] width 546 height 42
click at [724, 47] on icon "down" at bounding box center [726, 49] width 4 height 4
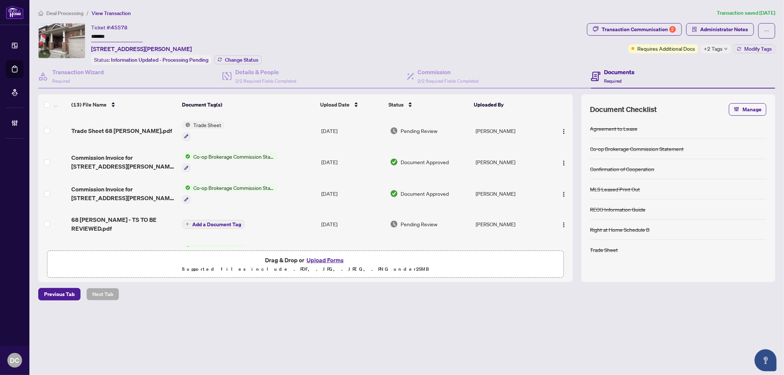
drag, startPoint x: 129, startPoint y: 36, endPoint x: 86, endPoint y: 37, distance: 43.0
click at [84, 35] on div "Ticket #: 45578 ******* 68 Presley Cres, Whitby, Ontario L1P 1V2, Canada Status…" at bounding box center [311, 44] width 546 height 42
click at [249, 56] on button "Change Status" at bounding box center [237, 60] width 47 height 9
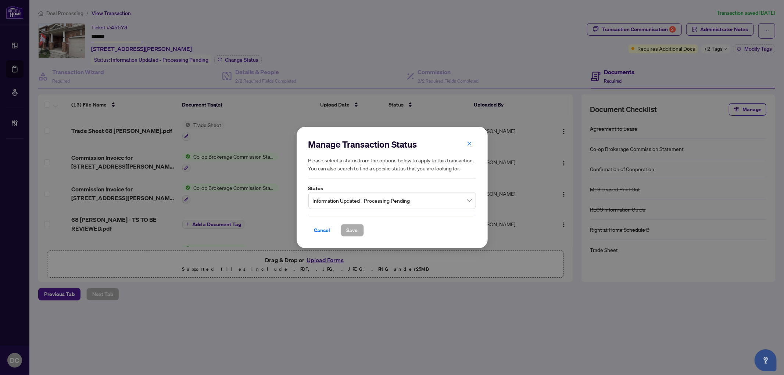
click at [390, 199] on span "Information Updated - Processing Pending" at bounding box center [392, 201] width 159 height 14
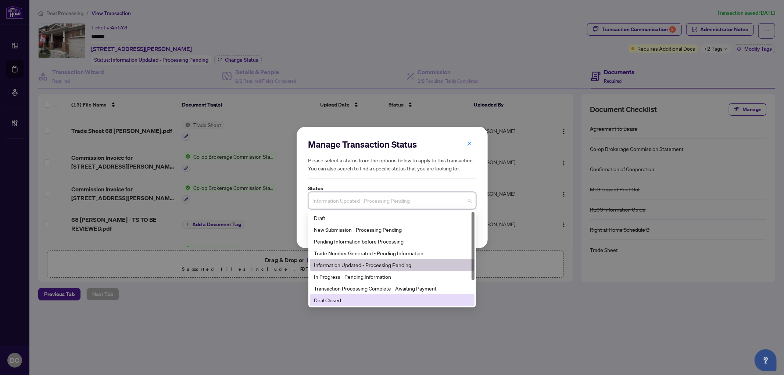
click at [346, 299] on div "Deal Closed" at bounding box center [392, 300] width 156 height 8
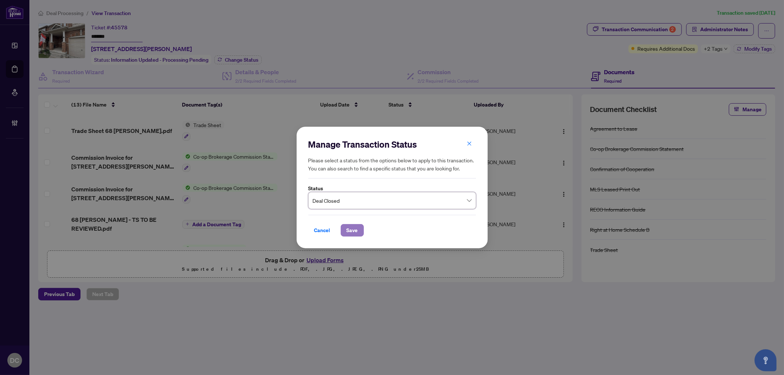
click at [344, 230] on button "Save" at bounding box center [352, 230] width 23 height 13
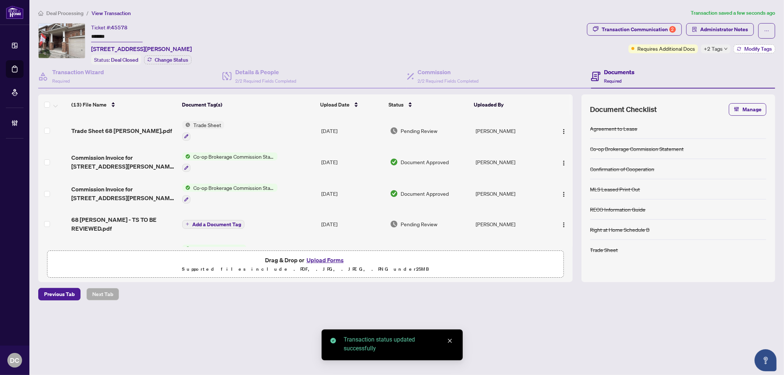
click at [747, 51] on button "Modify Tags" at bounding box center [755, 48] width 42 height 9
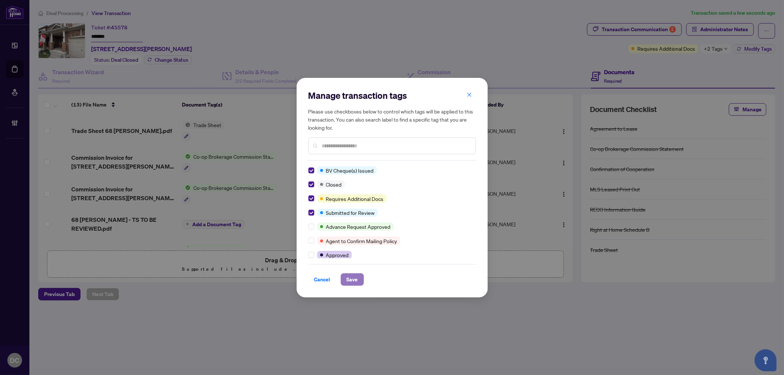
click at [347, 279] on span "Save" at bounding box center [352, 280] width 11 height 12
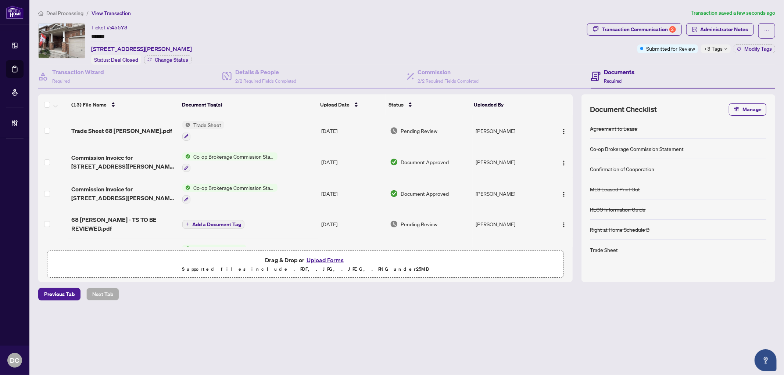
click at [706, 46] on span "+3 Tags" at bounding box center [713, 48] width 19 height 8
click at [655, 30] on div "Transaction Communication 2" at bounding box center [639, 30] width 74 height 12
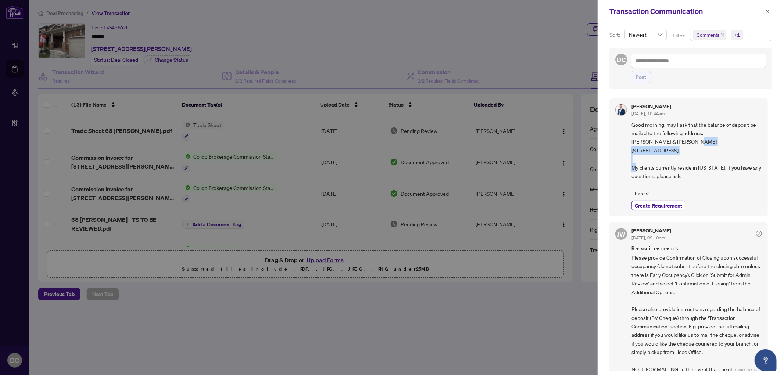
drag, startPoint x: 696, startPoint y: 152, endPoint x: 620, endPoint y: 152, distance: 76.5
click at [620, 152] on div "Steven Bolton Jul/31/2025, 10:44am Good morning, may I ask that the balance of …" at bounding box center [689, 157] width 159 height 118
copy span "16580 Royal Poinciana Ct"
drag, startPoint x: 652, startPoint y: 160, endPoint x: 630, endPoint y: 160, distance: 21.3
click at [630, 160] on div "Steven Bolton Jul/31/2025, 10:44am Good morning, may I ask that the balance of …" at bounding box center [689, 157] width 159 height 118
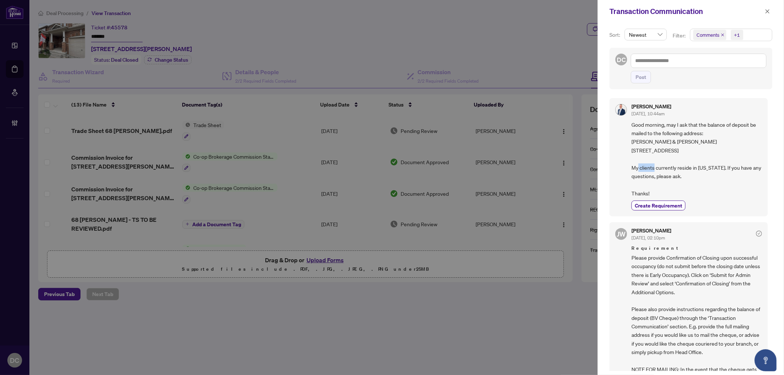
copy span "Weston,"
drag, startPoint x: 680, startPoint y: 161, endPoint x: 659, endPoint y: 161, distance: 21.3
click at [659, 161] on span "Good morning, may I ask that the balance of deposit be mailed to the following …" at bounding box center [697, 159] width 131 height 77
copy span "33326"
click at [724, 63] on textarea at bounding box center [699, 61] width 136 height 14
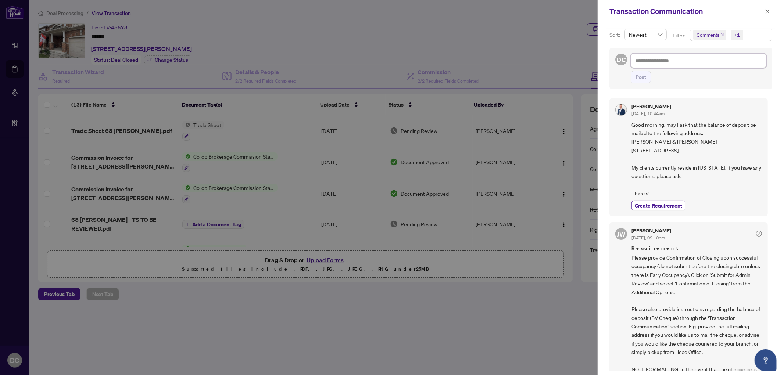
paste textarea "**********"
type textarea "**********"
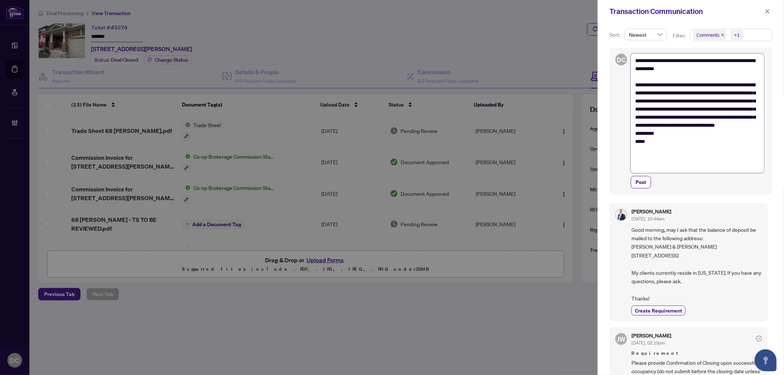
click at [671, 140] on textarea "**********" at bounding box center [697, 113] width 133 height 119
type textarea "**********"
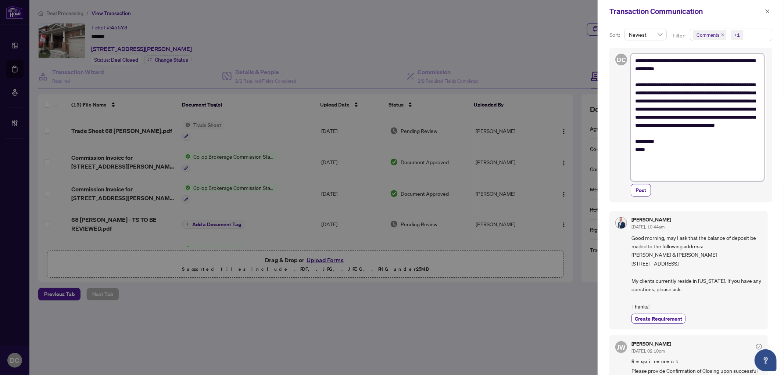
click at [635, 61] on textarea "**********" at bounding box center [697, 117] width 133 height 127
type textarea "**********"
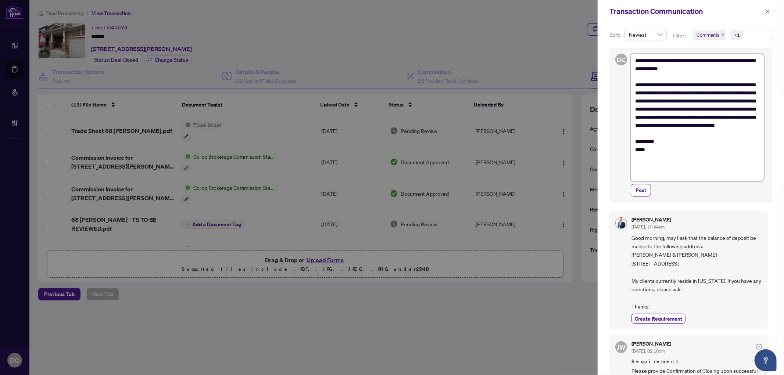
type textarea "**********"
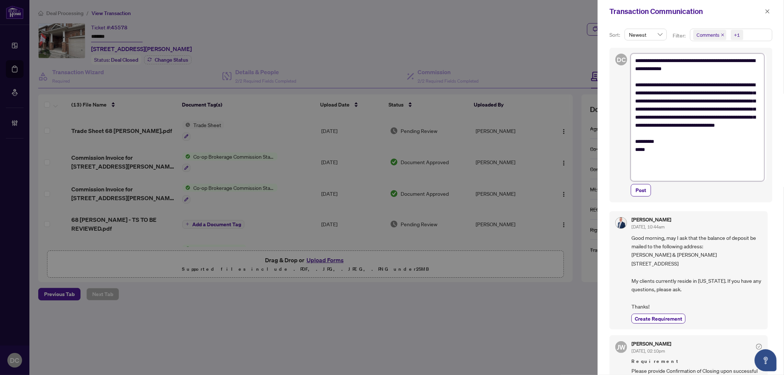
type textarea "**********"
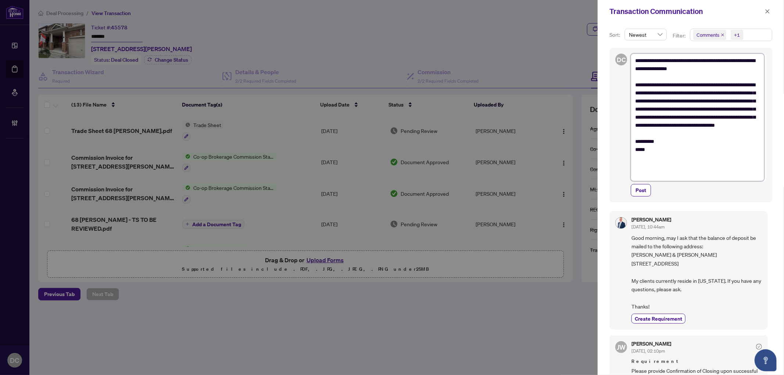
type textarea "**********"
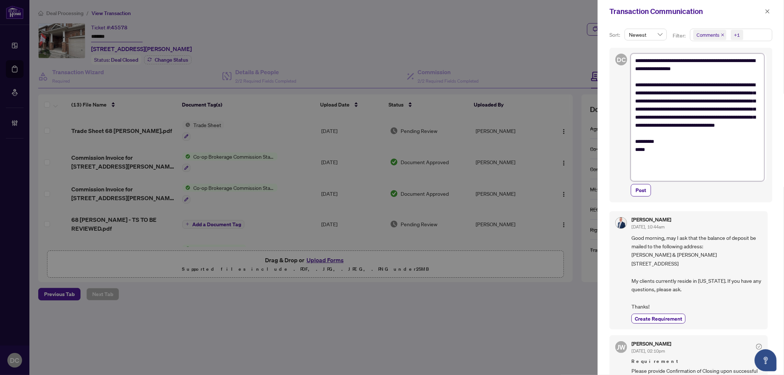
type textarea "**********"
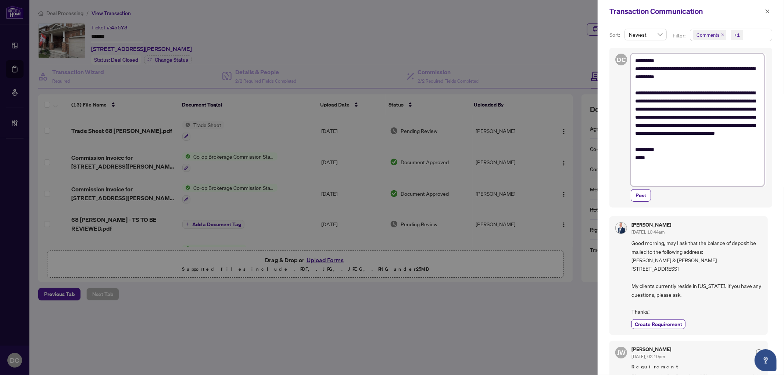
type textarea "**********"
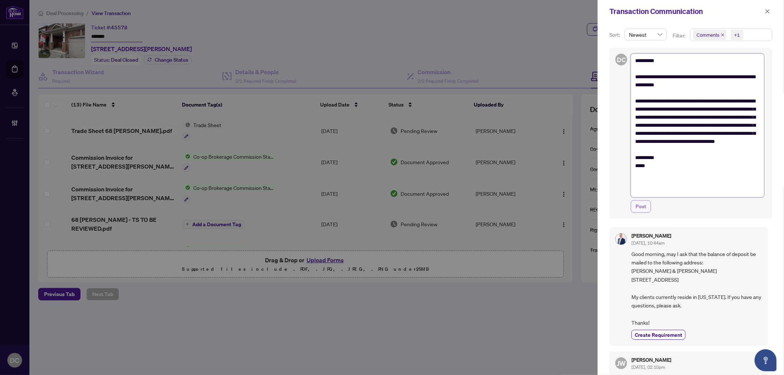
type textarea "**********"
click at [640, 212] on span "Post" at bounding box center [641, 207] width 11 height 12
type textarea "**********"
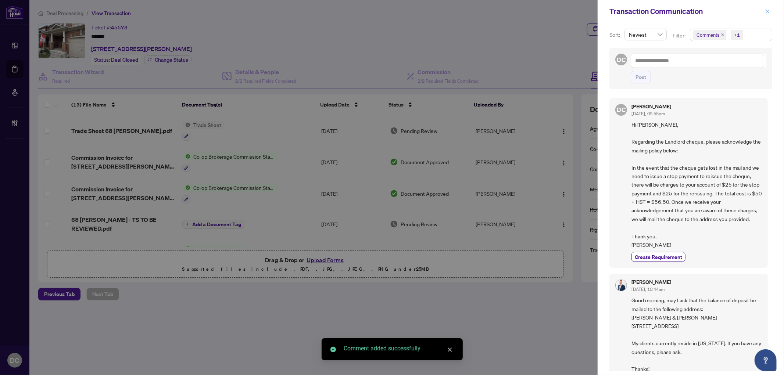
click at [767, 15] on span "button" at bounding box center [767, 12] width 5 height 12
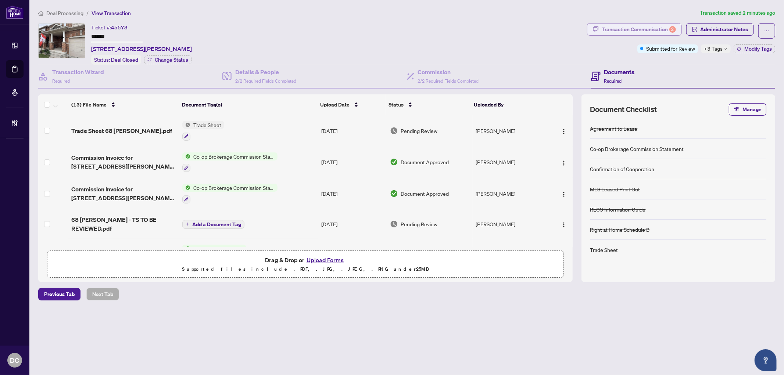
click at [624, 29] on div "Transaction Communication 2" at bounding box center [639, 30] width 74 height 12
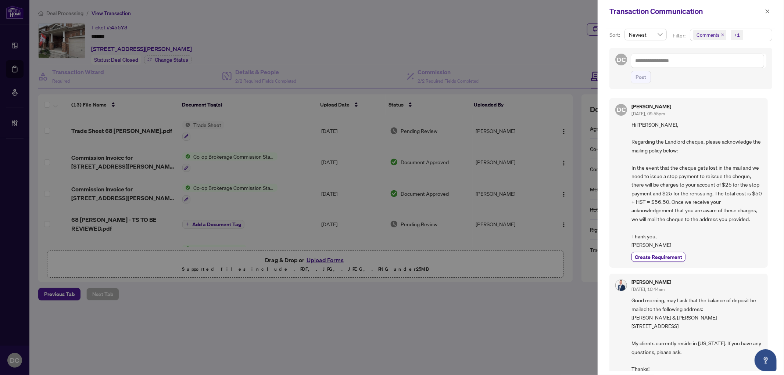
click at [758, 31] on span "Comments +1" at bounding box center [732, 35] width 82 height 12
click at [726, 65] on span "Comments" at bounding box center [717, 66] width 25 height 7
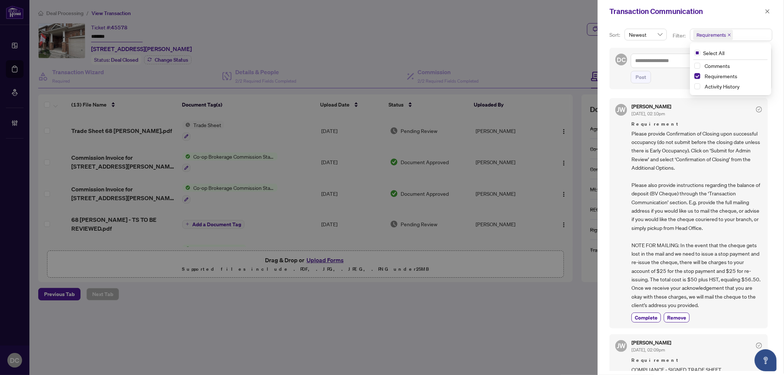
click at [655, 325] on div "JW Jackie Wu Jul/28/2025, 02:10pm Requirement Please provide Confirmation of Cl…" at bounding box center [689, 213] width 159 height 231
click at [655, 320] on span "Complete" at bounding box center [646, 318] width 23 height 8
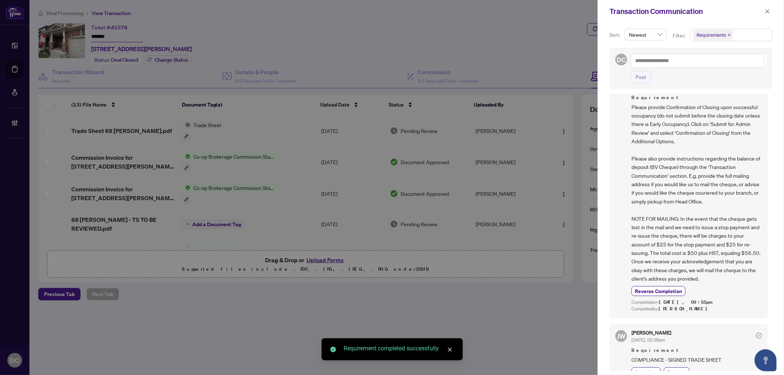
scroll to position [38, 0]
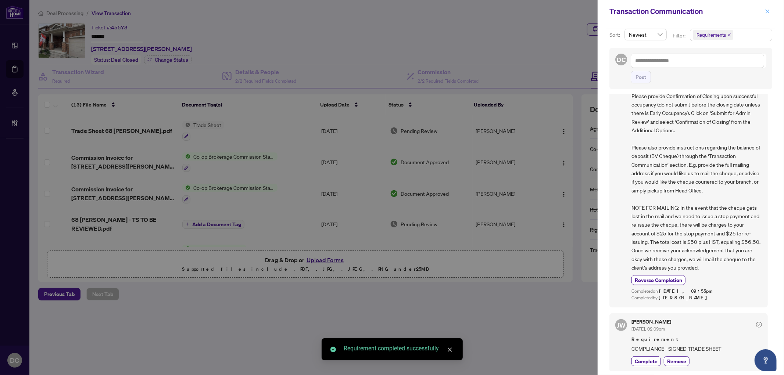
click at [767, 6] on span "button" at bounding box center [767, 12] width 5 height 12
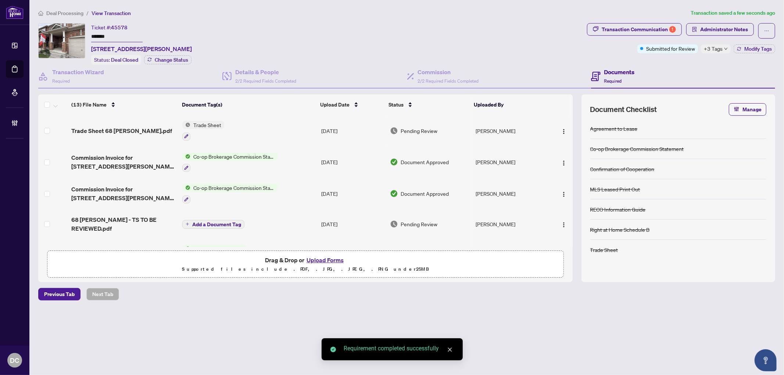
click at [302, 127] on td "Trade Sheet" at bounding box center [248, 131] width 139 height 32
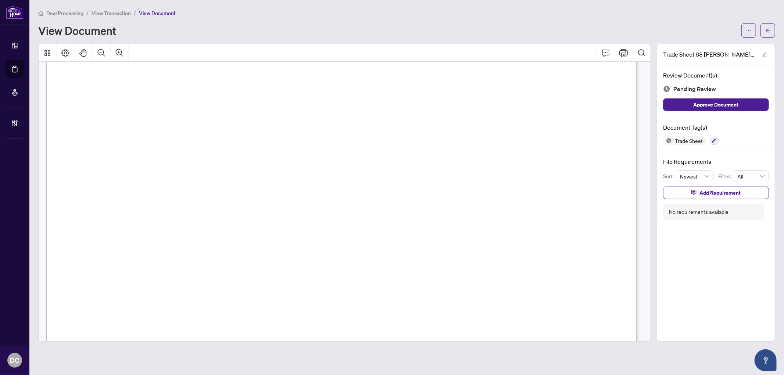
scroll to position [327, 0]
click at [770, 33] on span "button" at bounding box center [768, 31] width 5 height 12
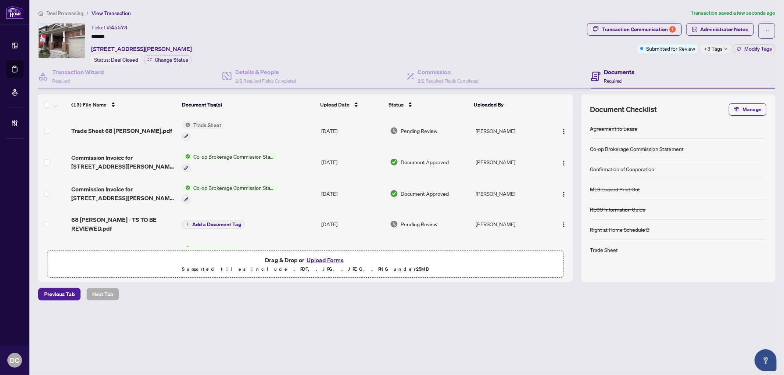
drag, startPoint x: 119, startPoint y: 36, endPoint x: 74, endPoint y: 36, distance: 45.6
click at [74, 36] on div "Ticket #: 45578 ******* 68 Presley Cres, Whitby, Ontario L1P 1V2, Canada Status…" at bounding box center [311, 44] width 546 height 42
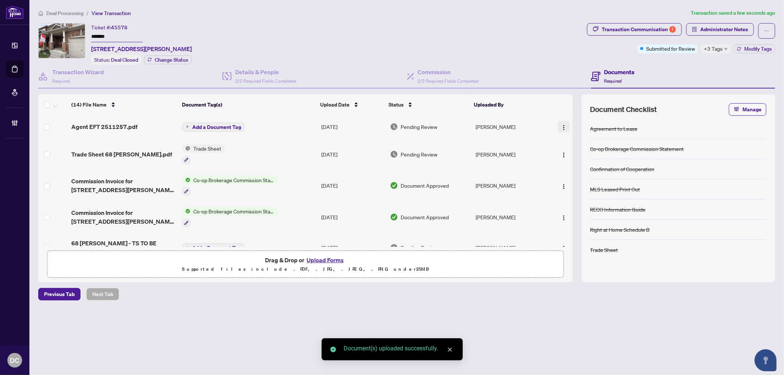
click at [558, 124] on button "button" at bounding box center [564, 127] width 12 height 12
click at [585, 190] on li "Document Permissions" at bounding box center [597, 187] width 79 height 12
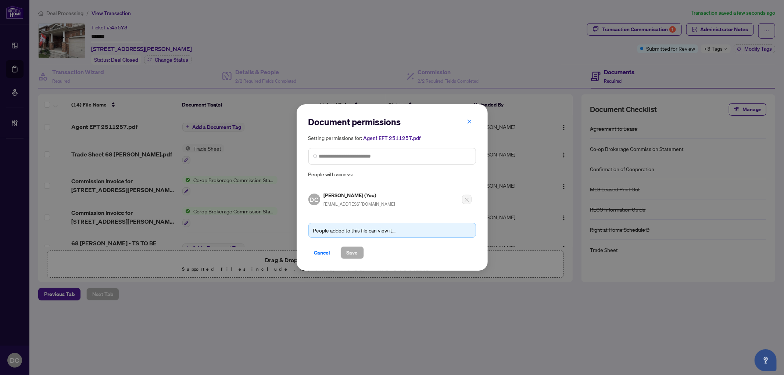
click at [364, 143] on div "Setting permissions for: Agent EFT 2511257.pdf People with access:" at bounding box center [393, 156] width 168 height 45
click at [371, 160] on input "search" at bounding box center [395, 157] width 152 height 8
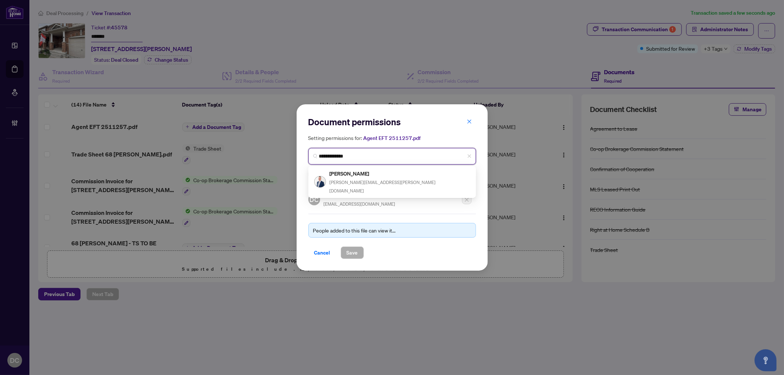
type input "**********"
click at [371, 167] on div "6707 Steven Bolton steven.p.bolton@gmail.com" at bounding box center [393, 182] width 168 height 32
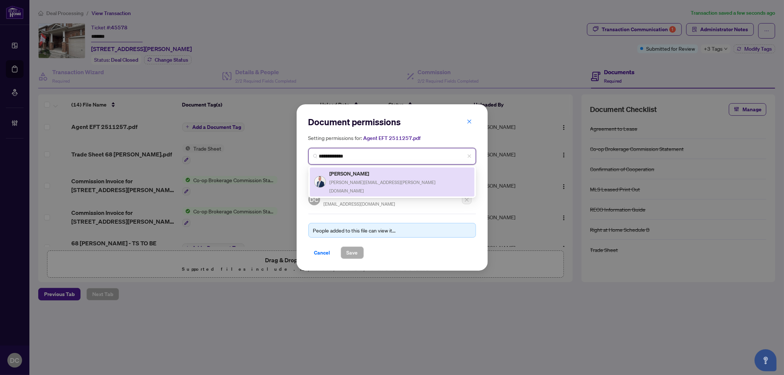
click at [369, 180] on span "steven.p.bolton@gmail.com" at bounding box center [383, 187] width 106 height 14
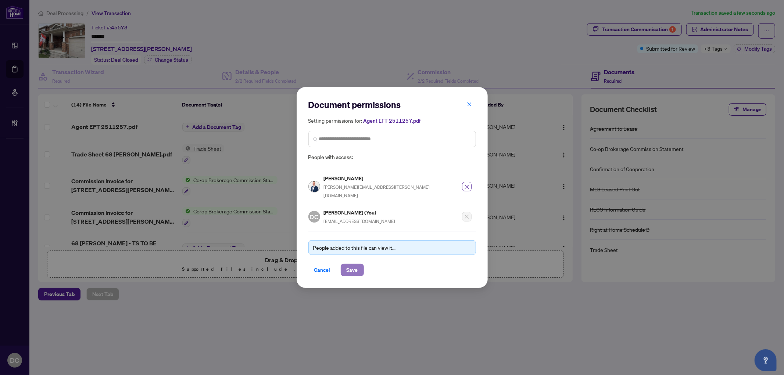
click at [354, 264] on span "Save" at bounding box center [352, 270] width 11 height 12
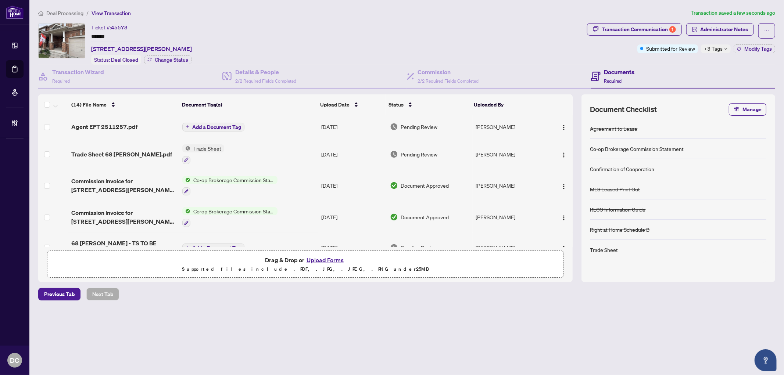
click at [235, 125] on span "Add a Document Tag" at bounding box center [216, 127] width 49 height 5
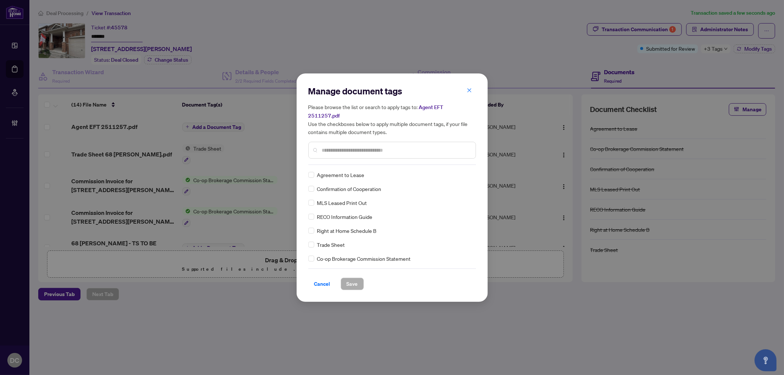
click at [420, 160] on div "Manage document tags Please browse the list or search to apply tags to: Agent E…" at bounding box center [393, 125] width 168 height 80
click at [423, 146] on input "text" at bounding box center [396, 150] width 148 height 8
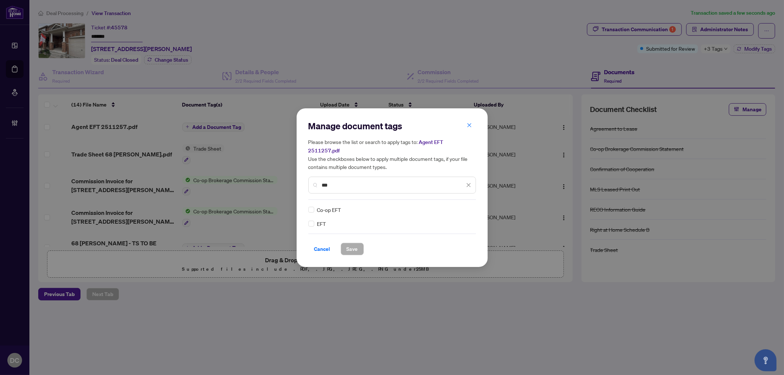
type input "***"
click at [460, 206] on img at bounding box center [460, 209] width 7 height 7
click at [450, 236] on div "Approved" at bounding box center [442, 241] width 56 height 12
click at [345, 245] on button "Save" at bounding box center [352, 249] width 23 height 13
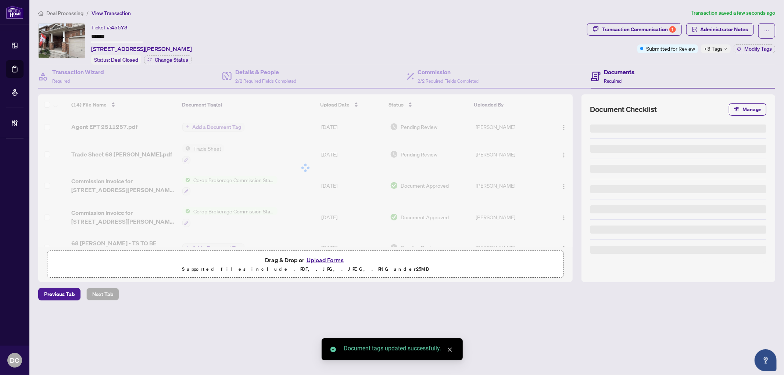
click at [720, 53] on span "+3 Tags" at bounding box center [713, 48] width 19 height 8
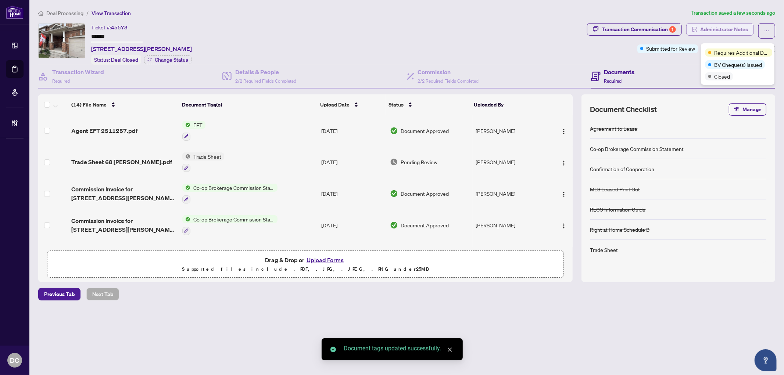
click at [733, 31] on span "Administrator Notes" at bounding box center [725, 30] width 48 height 12
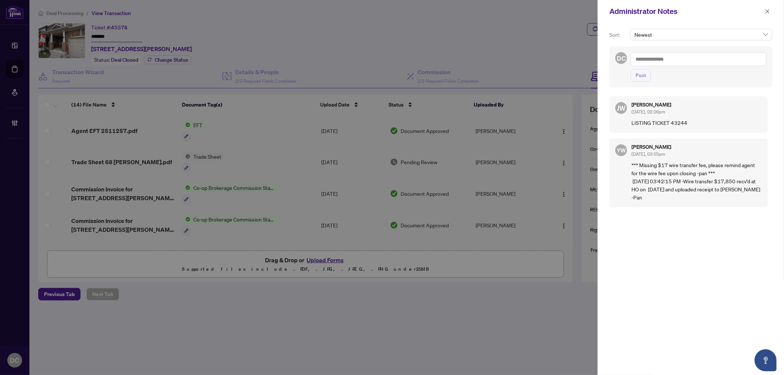
click at [692, 59] on textarea at bounding box center [699, 59] width 136 height 14
paste textarea "**********"
type textarea "**********"
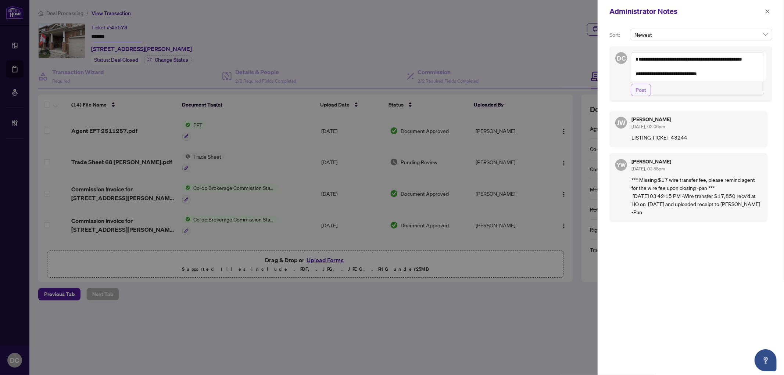
click at [648, 96] on button "Post" at bounding box center [641, 90] width 20 height 13
click at [769, 10] on icon "close" at bounding box center [767, 11] width 5 height 5
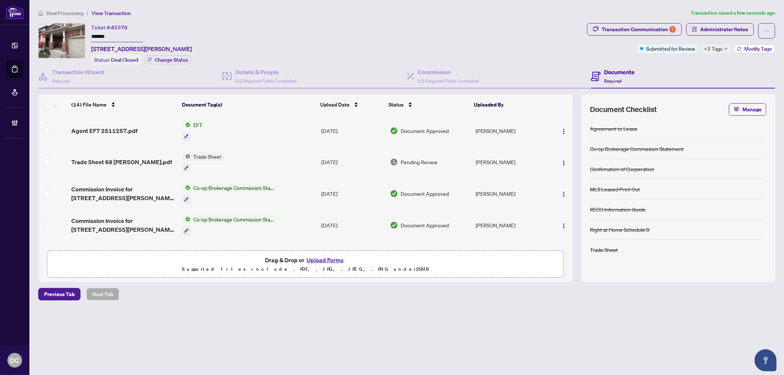
click at [748, 47] on span "Modify Tags" at bounding box center [759, 48] width 28 height 5
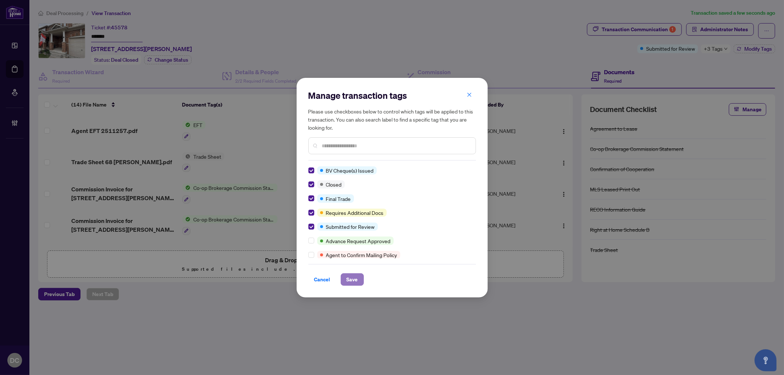
click at [348, 277] on span "Save" at bounding box center [352, 280] width 11 height 12
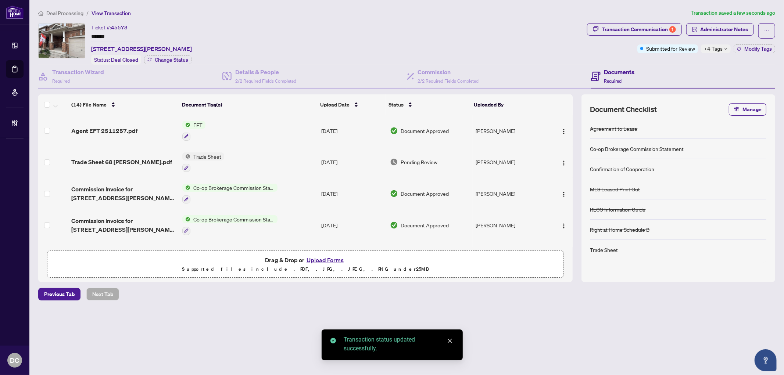
click at [724, 49] on icon "down" at bounding box center [726, 49] width 4 height 4
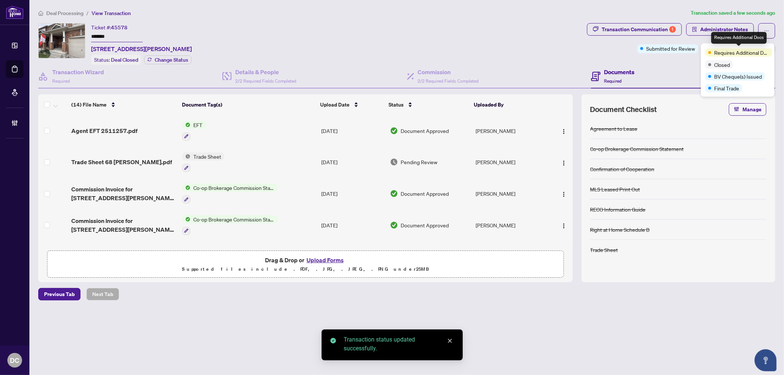
click at [780, 43] on main "Deal Processing / View Transaction Transaction saved a few seconds ago Ticket #…" at bounding box center [406, 187] width 755 height 375
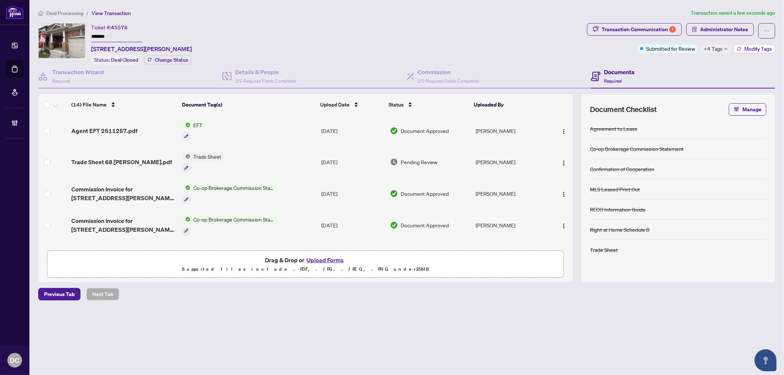
click at [770, 46] on span "Modify Tags" at bounding box center [759, 48] width 28 height 5
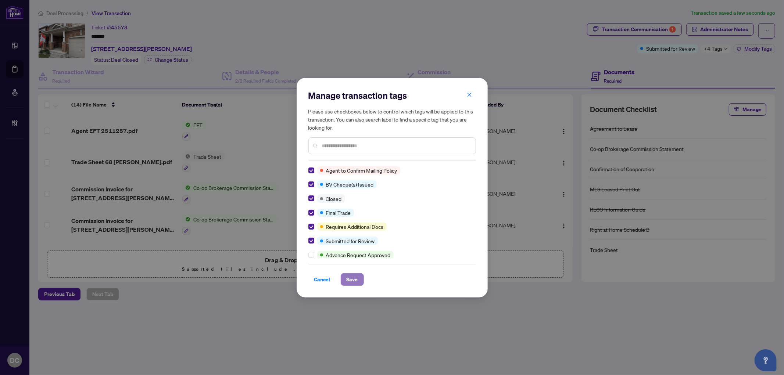
click at [352, 278] on span "Save" at bounding box center [352, 280] width 11 height 12
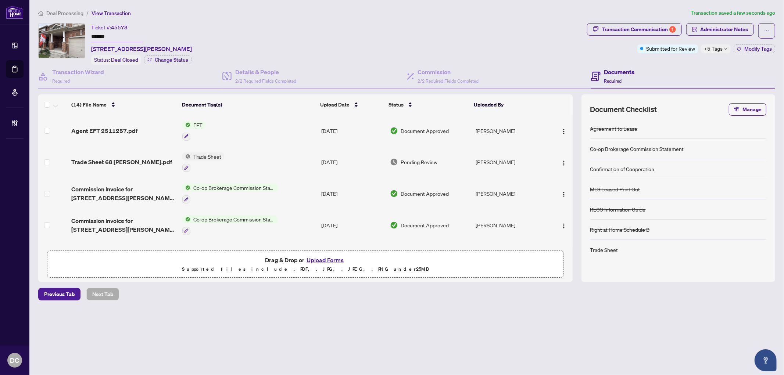
click at [706, 49] on span "+5 Tags" at bounding box center [713, 48] width 19 height 8
click at [638, 27] on div "Transaction Communication 1" at bounding box center [639, 30] width 74 height 12
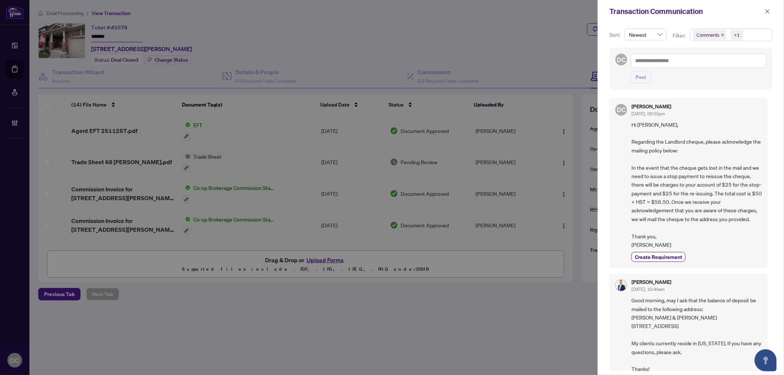
click at [759, 33] on span "Comments +1" at bounding box center [732, 35] width 82 height 12
click at [737, 64] on span "Comments" at bounding box center [734, 65] width 65 height 9
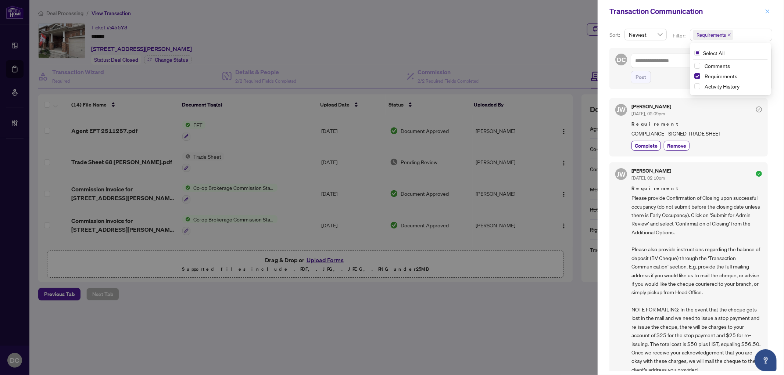
click at [767, 12] on icon "close" at bounding box center [768, 11] width 4 height 4
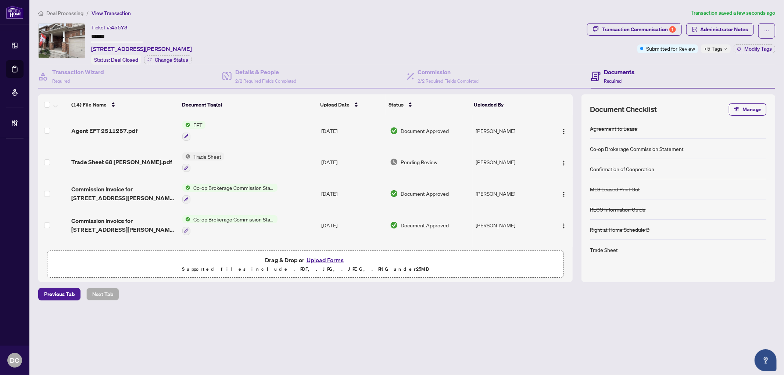
drag, startPoint x: 137, startPoint y: 35, endPoint x: 76, endPoint y: 32, distance: 61.1
click at [76, 32] on div "Ticket #: 45578 ******* 68 Presley Cres, Whitby, Ontario L1P 1V2, Canada Status…" at bounding box center [311, 44] width 546 height 42
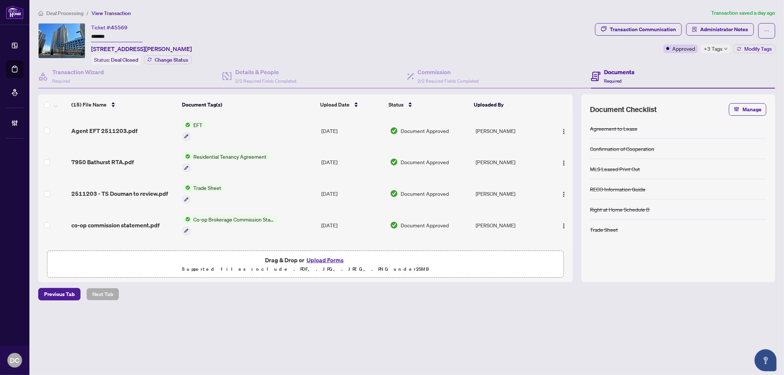
drag, startPoint x: 129, startPoint y: 36, endPoint x: 57, endPoint y: 31, distance: 72.3
click at [57, 31] on div "Ticket #: 45569 ******* [STREET_ADDRESS][PERSON_NAME] Status: Deal Closed Chang…" at bounding box center [315, 44] width 554 height 42
click at [738, 35] on span "Administrator Notes" at bounding box center [721, 30] width 68 height 15
click at [738, 30] on span "Administrator Notes" at bounding box center [725, 30] width 48 height 12
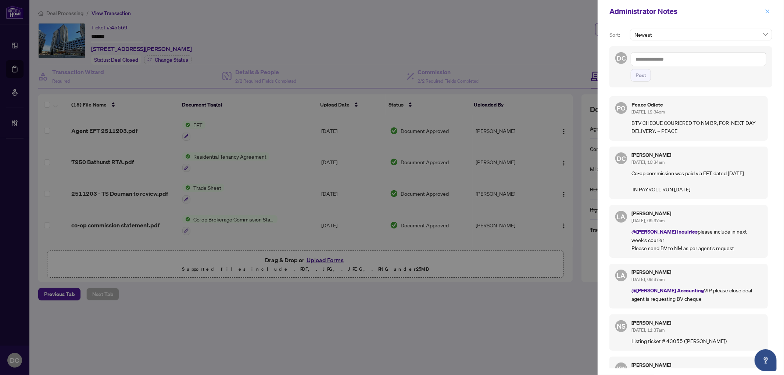
click at [769, 11] on icon "close" at bounding box center [767, 11] width 5 height 5
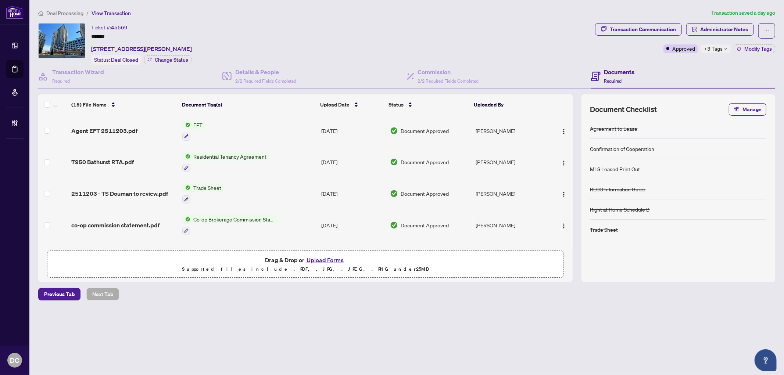
drag, startPoint x: 122, startPoint y: 37, endPoint x: 74, endPoint y: 34, distance: 48.6
click at [74, 34] on div "Ticket #: 45569 ******* [STREET_ADDRESS][PERSON_NAME] Status: Deal Closed Chang…" at bounding box center [315, 44] width 554 height 42
click at [719, 47] on span "+3 Tags" at bounding box center [713, 48] width 19 height 8
click at [655, 54] on div "Transaction Communication Administrator Notes Approved +3 Tags Modify Tags" at bounding box center [685, 44] width 183 height 42
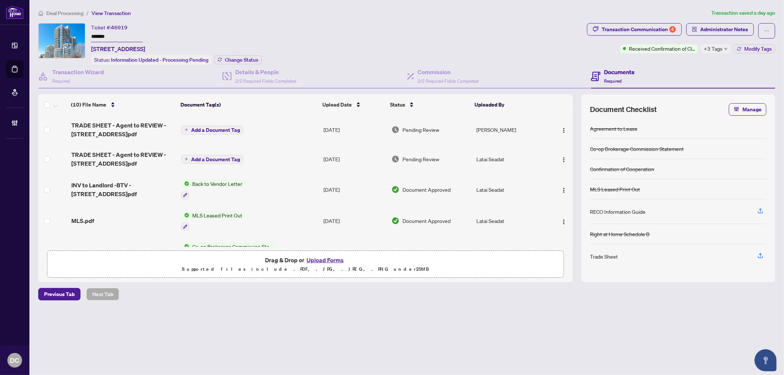
click at [119, 32] on input "*******" at bounding box center [116, 37] width 51 height 11
drag, startPoint x: 119, startPoint y: 35, endPoint x: 87, endPoint y: 35, distance: 31.6
click at [87, 35] on div "Ticket #: 46919 ******* 602-9205 Yonge St, Richmond Hill, Ontario L4C 1V5, Cana…" at bounding box center [311, 44] width 546 height 42
click at [245, 58] on span "Change Status" at bounding box center [241, 59] width 33 height 5
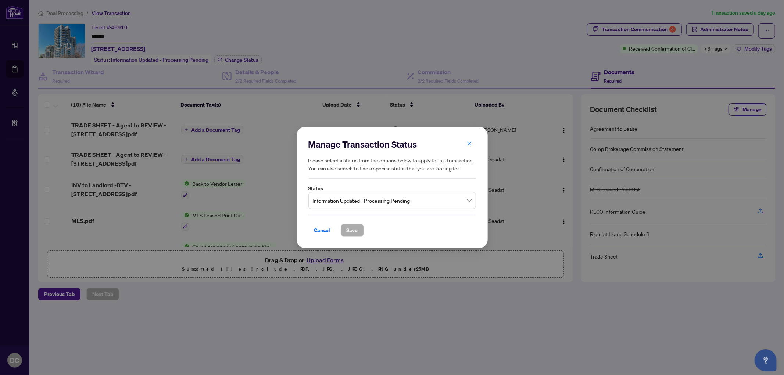
click at [451, 199] on span "Information Updated - Processing Pending" at bounding box center [392, 201] width 159 height 14
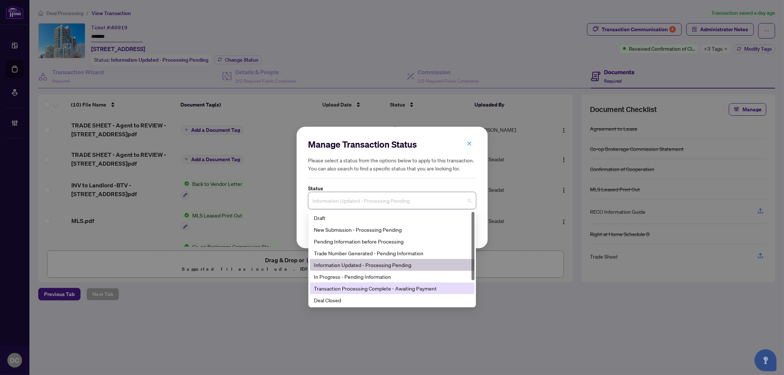
click at [363, 299] on div "Deal Closed" at bounding box center [392, 300] width 156 height 8
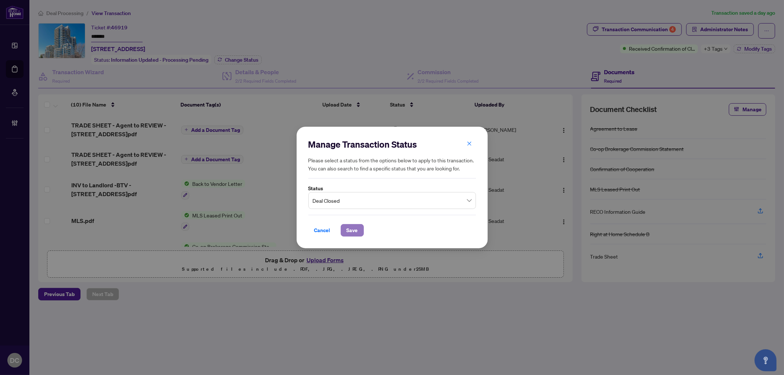
click at [362, 230] on button "Save" at bounding box center [352, 230] width 23 height 13
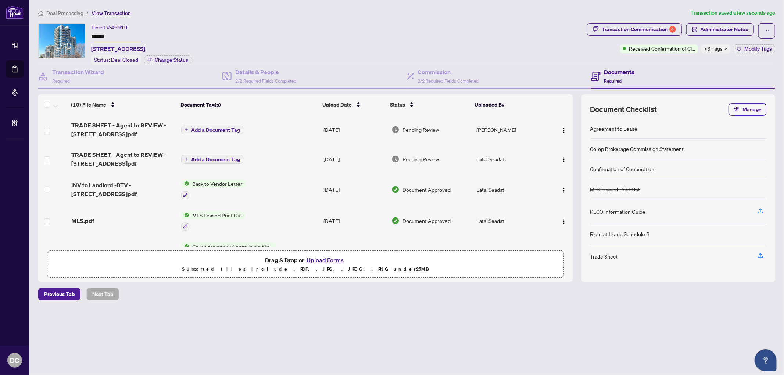
drag, startPoint x: 133, startPoint y: 39, endPoint x: 81, endPoint y: 35, distance: 52.3
click at [81, 35] on div "Ticket #: 46919 ******* 602-9205 Yonge St, Richmond Hill, Ontario L4C 1V5, Cana…" at bounding box center [311, 44] width 546 height 42
click at [661, 35] on div "Transaction Communication 4" at bounding box center [639, 30] width 74 height 12
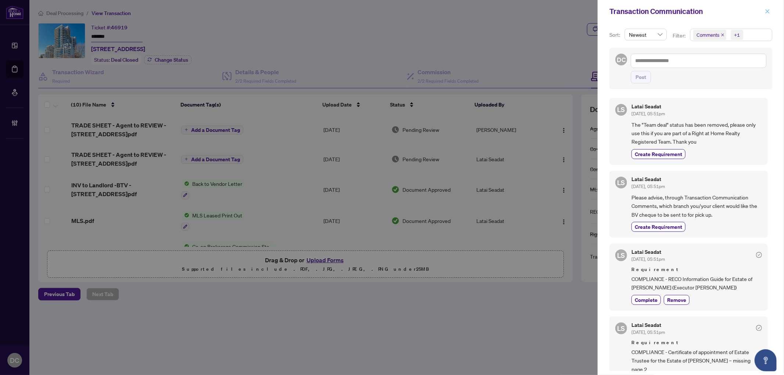
click at [766, 11] on icon "close" at bounding box center [767, 11] width 5 height 5
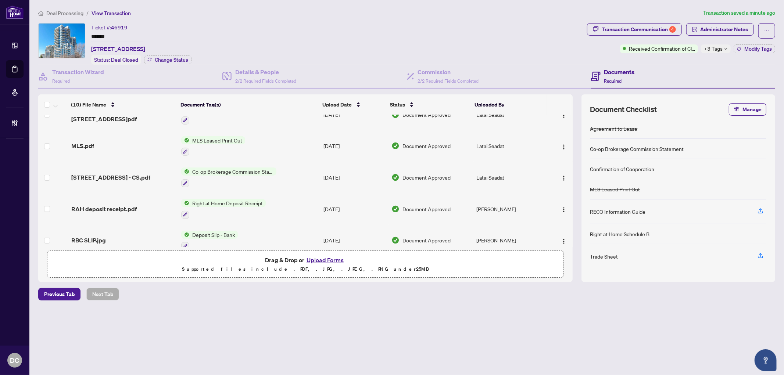
scroll to position [82, 0]
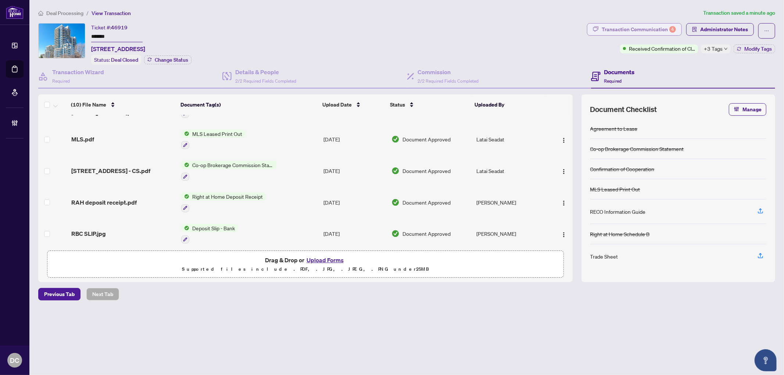
click at [655, 30] on div "Transaction Communication 4" at bounding box center [639, 30] width 74 height 12
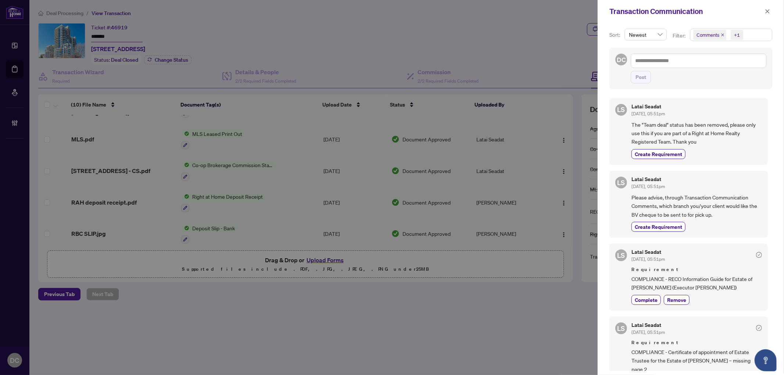
click at [756, 31] on span "Comments +1" at bounding box center [732, 35] width 82 height 12
click at [726, 77] on span "Requirements" at bounding box center [721, 76] width 33 height 7
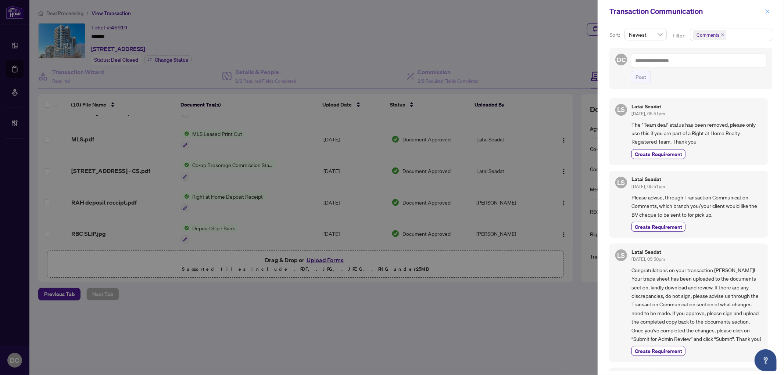
click at [766, 11] on icon "close" at bounding box center [767, 11] width 5 height 5
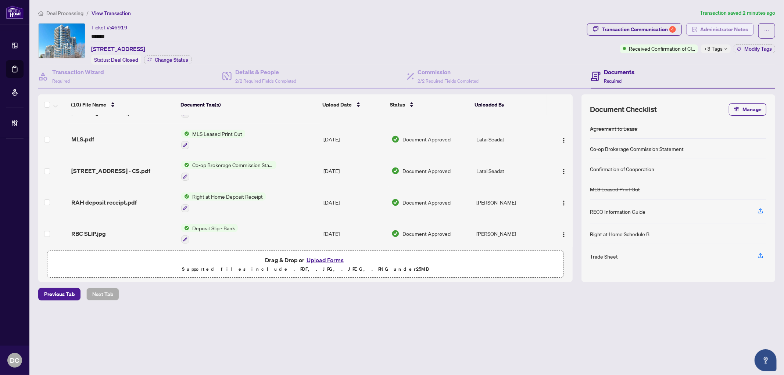
click at [730, 31] on span "Administrator Notes" at bounding box center [725, 30] width 48 height 12
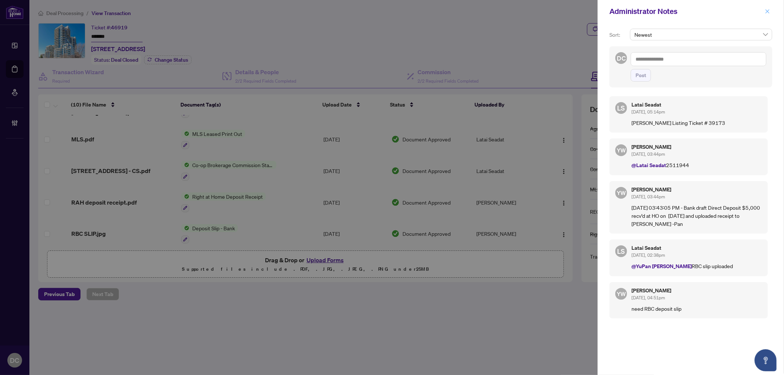
drag, startPoint x: 771, startPoint y: 8, endPoint x: 763, endPoint y: 9, distance: 7.4
click at [770, 8] on button "button" at bounding box center [768, 11] width 10 height 9
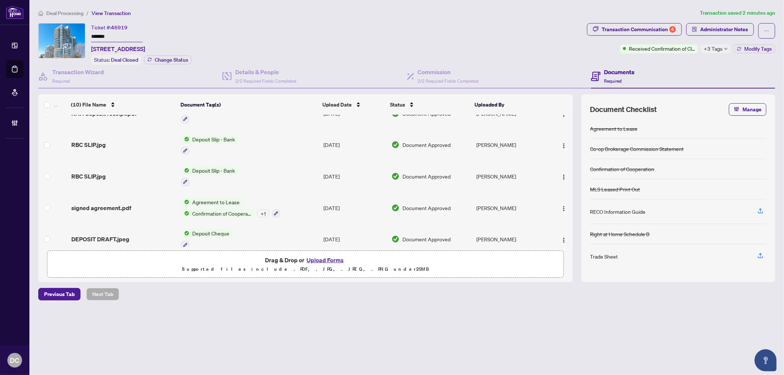
scroll to position [177, 0]
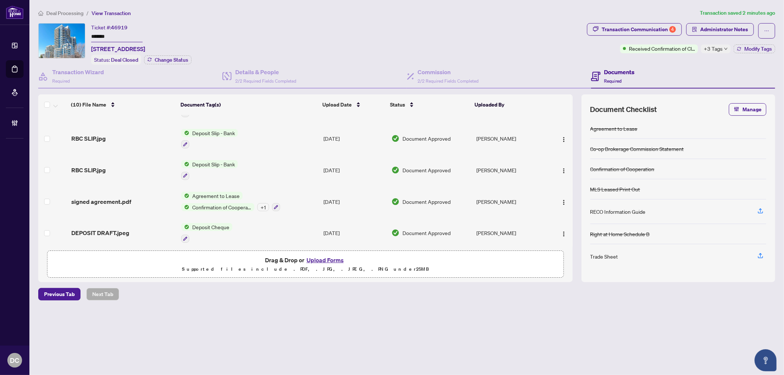
click at [313, 196] on td "Agreement to Lease Confirmation of Cooperation + 1" at bounding box center [249, 202] width 143 height 32
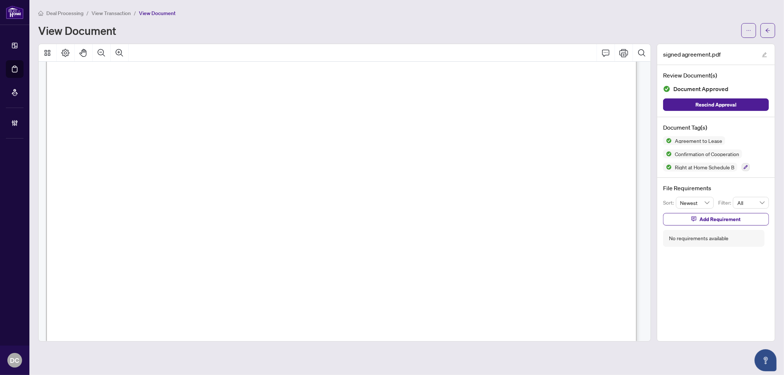
scroll to position [82, 0]
click at [769, 35] on span "button" at bounding box center [768, 31] width 5 height 12
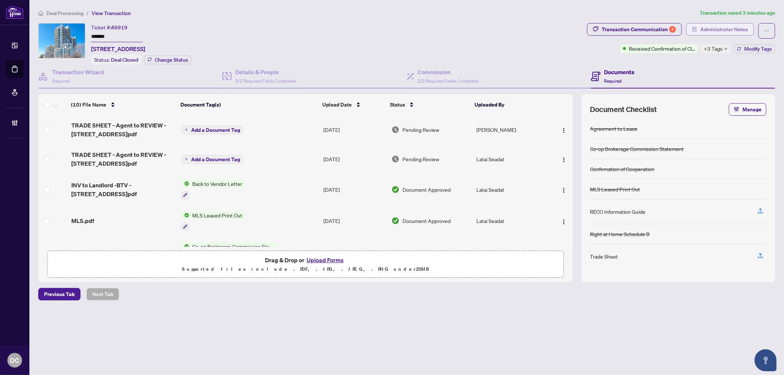
click at [741, 33] on span "Administrator Notes" at bounding box center [725, 30] width 48 height 12
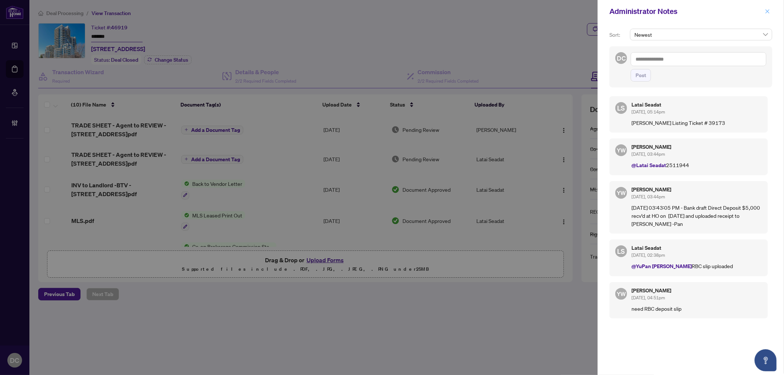
click at [769, 13] on icon "close" at bounding box center [767, 11] width 5 height 5
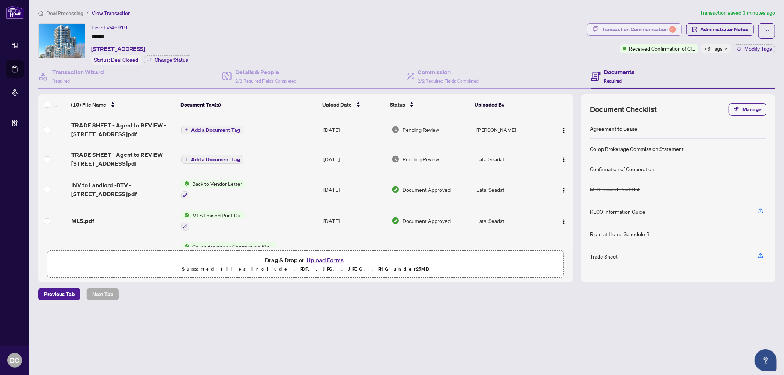
click at [652, 32] on div "Transaction Communication 4" at bounding box center [639, 30] width 74 height 12
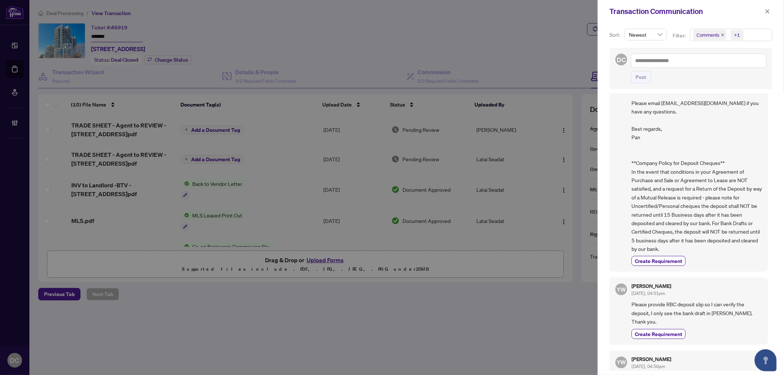
scroll to position [653, 0]
click at [768, 13] on icon "close" at bounding box center [767, 11] width 5 height 5
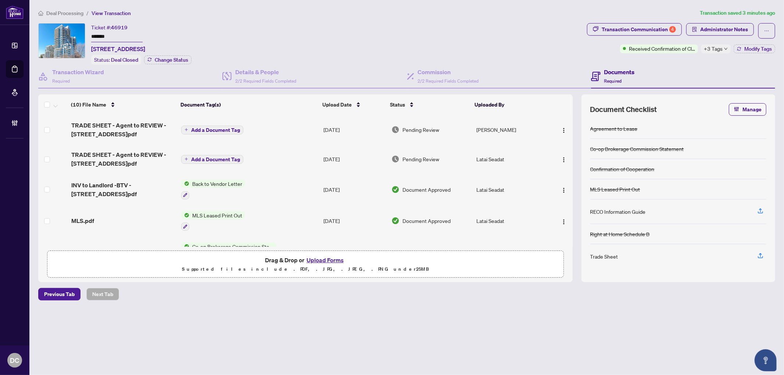
drag, startPoint x: 119, startPoint y: 37, endPoint x: 55, endPoint y: 32, distance: 64.2
click at [55, 32] on div "Ticket #: 46919 ******* 602-9205 Yonge St, Richmond Hill, Ontario L4C 1V5, Cana…" at bounding box center [311, 44] width 546 height 42
click at [660, 26] on div "Transaction Communication 4" at bounding box center [639, 30] width 74 height 12
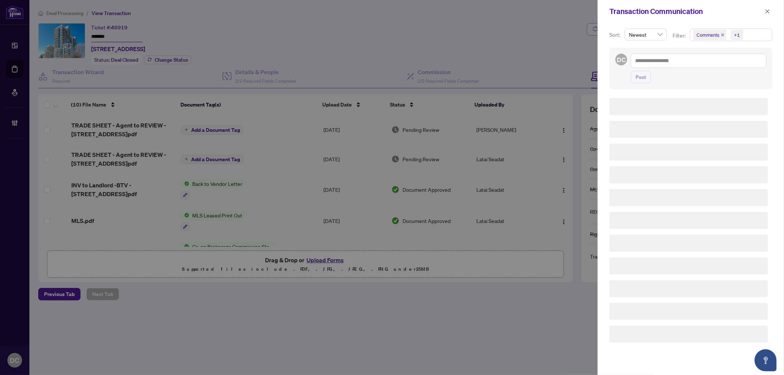
scroll to position [0, 0]
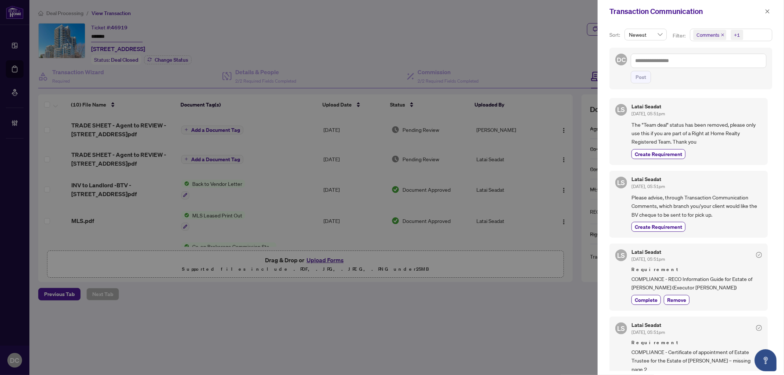
click at [757, 29] on span "Comments +1" at bounding box center [732, 35] width 82 height 12
click at [727, 75] on span "Requirements" at bounding box center [721, 76] width 33 height 7
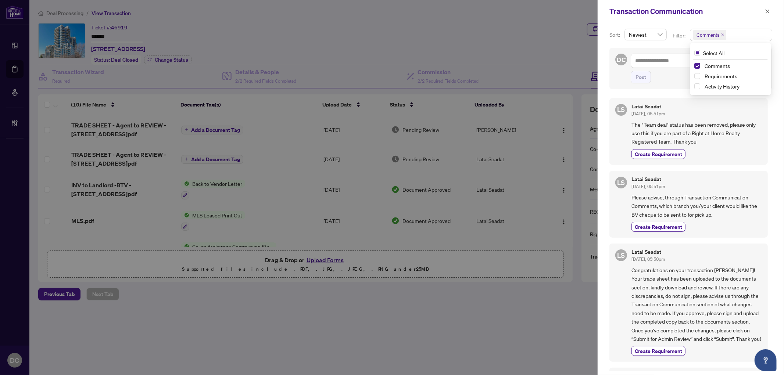
click at [767, 9] on icon "close" at bounding box center [767, 11] width 5 height 5
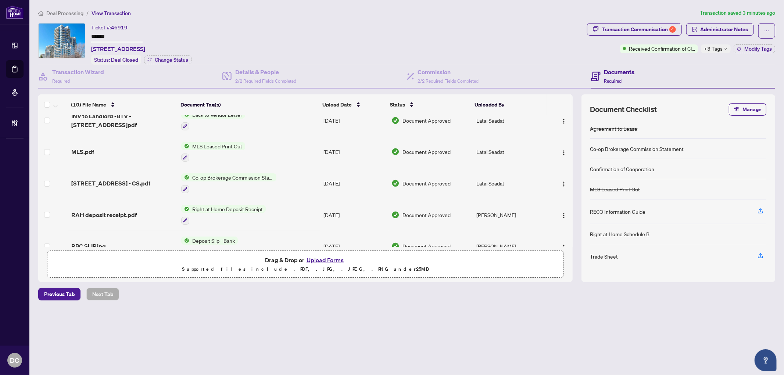
scroll to position [82, 0]
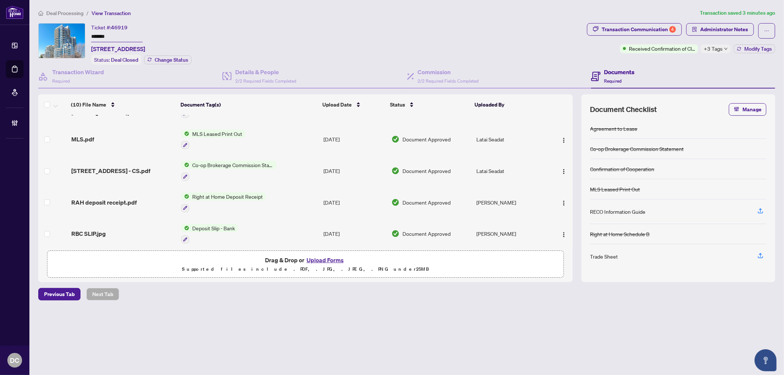
click at [339, 171] on td "Aug/07/2025" at bounding box center [355, 171] width 68 height 32
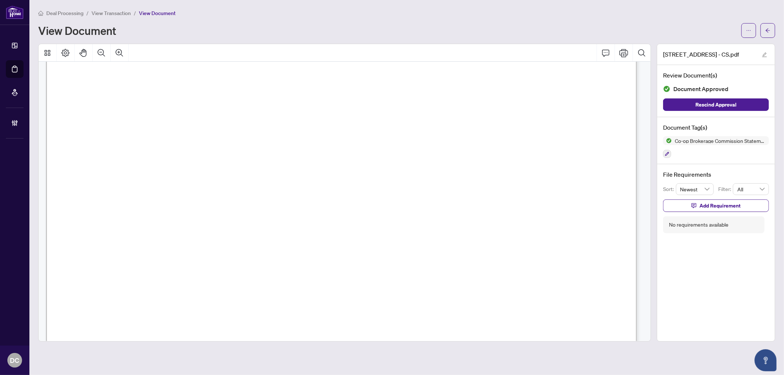
scroll to position [327, 0]
drag, startPoint x: 773, startPoint y: 32, endPoint x: 21, endPoint y: 74, distance: 753.2
click at [773, 32] on button "button" at bounding box center [768, 30] width 15 height 15
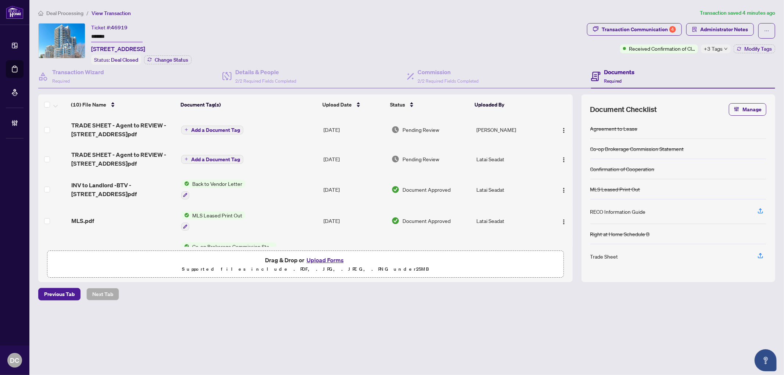
click at [664, 22] on div "Deal Processing / View Transaction Transaction saved 4 minutes ago Ticket #: 46…" at bounding box center [406, 168] width 743 height 318
click at [739, 47] on icon "button" at bounding box center [739, 49] width 4 height 4
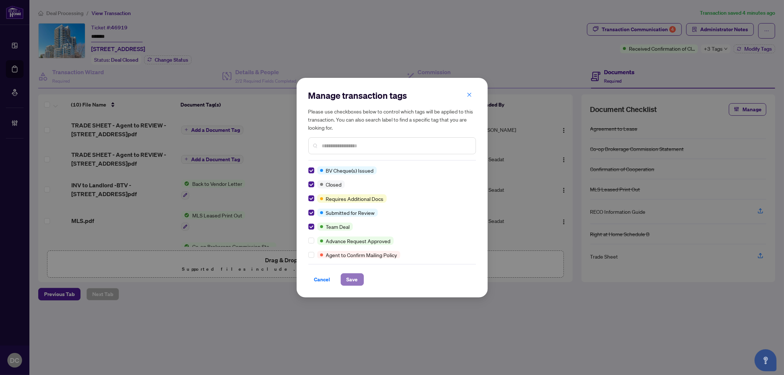
click at [348, 278] on span "Save" at bounding box center [352, 280] width 11 height 12
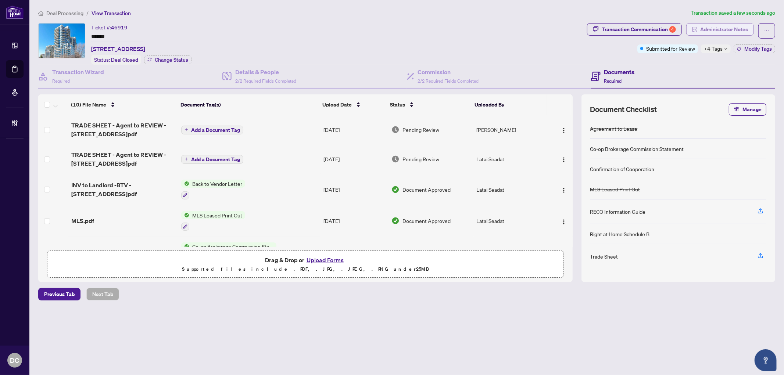
click at [701, 29] on span "Administrator Notes" at bounding box center [725, 30] width 48 height 12
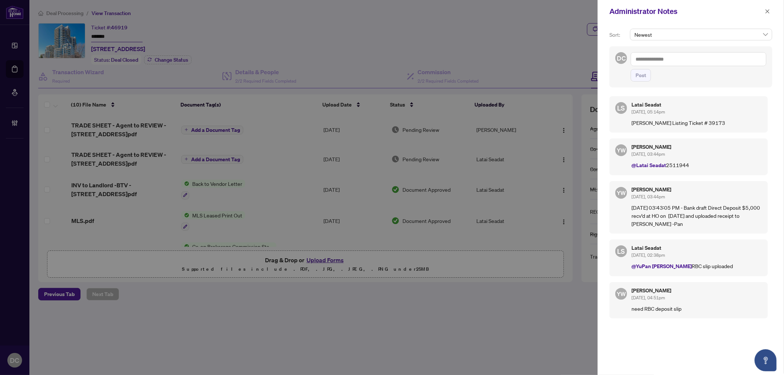
click at [653, 63] on textarea at bounding box center [699, 59] width 136 height 14
paste textarea "**********"
type textarea "**********"
drag, startPoint x: 646, startPoint y: 91, endPoint x: 659, endPoint y: 87, distance: 13.5
click at [646, 81] on span "Post" at bounding box center [641, 76] width 11 height 12
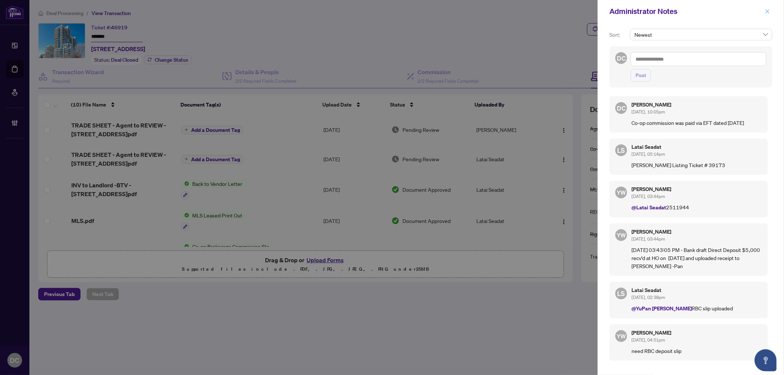
click at [769, 13] on icon "close" at bounding box center [767, 11] width 5 height 5
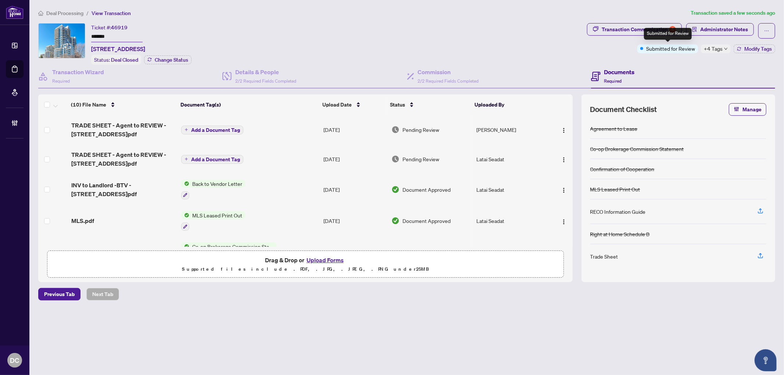
click at [653, 29] on div "Submitted for Review" at bounding box center [668, 34] width 48 height 12
click at [612, 31] on div "Transaction Communication 4" at bounding box center [639, 30] width 74 height 12
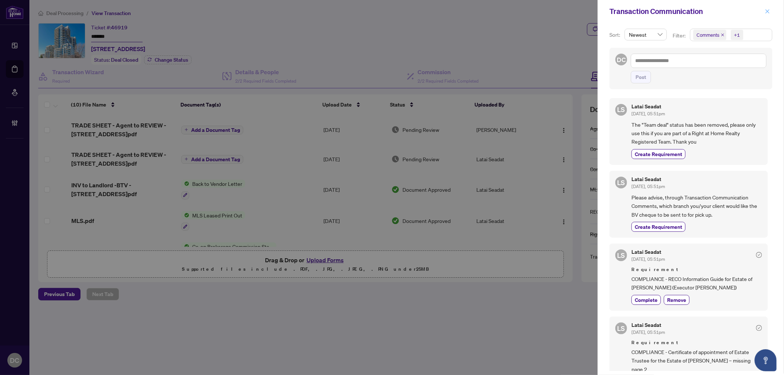
click at [766, 8] on span "button" at bounding box center [767, 12] width 5 height 12
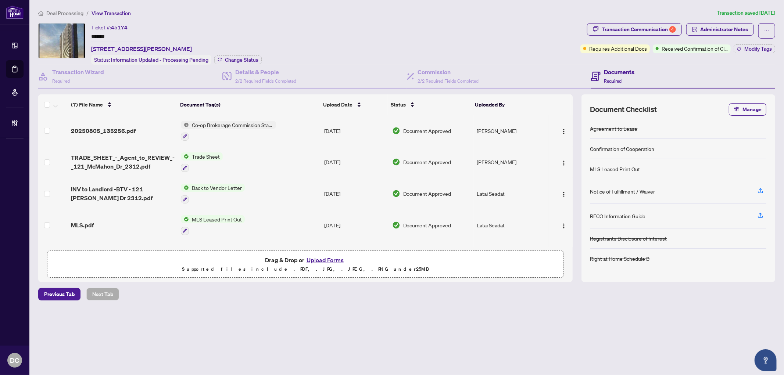
drag, startPoint x: 120, startPoint y: 35, endPoint x: 73, endPoint y: 31, distance: 47.2
click at [73, 31] on div "Ticket #: 45174 ******* [STREET_ADDRESS][PERSON_NAME] Status: Information Updat…" at bounding box center [307, 44] width 539 height 42
click at [233, 58] on span "Change Status" at bounding box center [241, 59] width 33 height 5
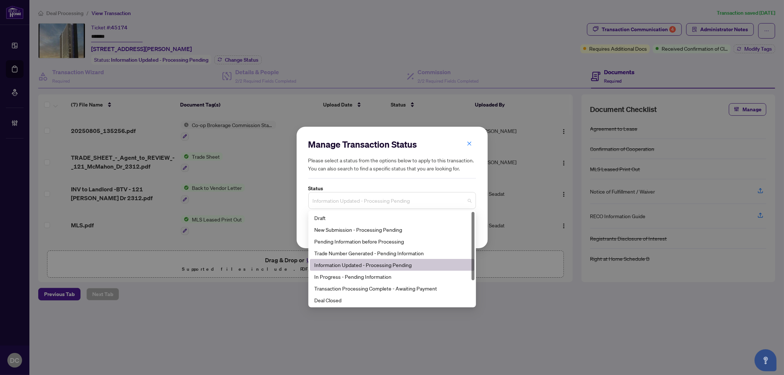
click at [373, 203] on span "Information Updated - Processing Pending" at bounding box center [392, 201] width 159 height 14
click at [338, 300] on div "Deal Closed" at bounding box center [392, 300] width 156 height 8
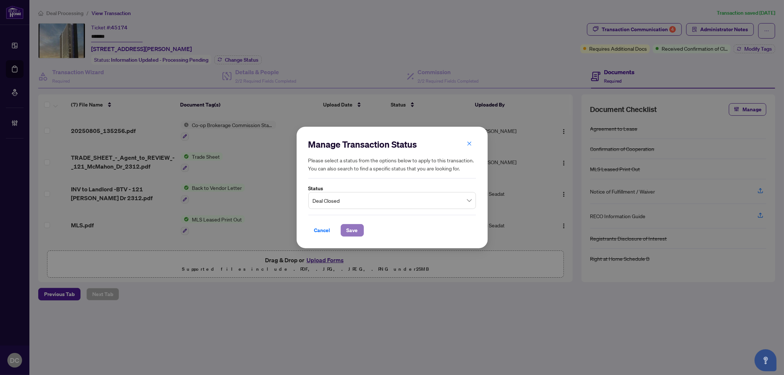
click at [350, 226] on span "Save" at bounding box center [352, 231] width 11 height 12
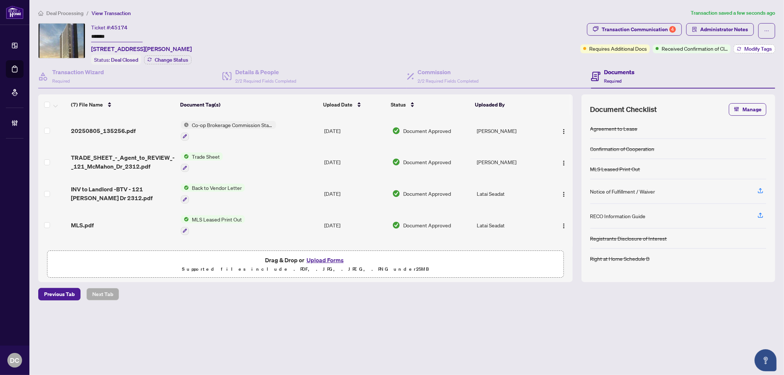
click at [749, 50] on span "Modify Tags" at bounding box center [759, 48] width 28 height 5
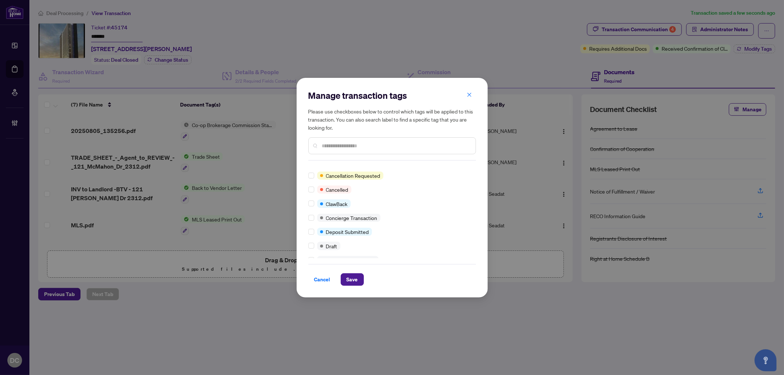
scroll to position [82, 0]
click at [348, 279] on span "Save" at bounding box center [352, 280] width 11 height 12
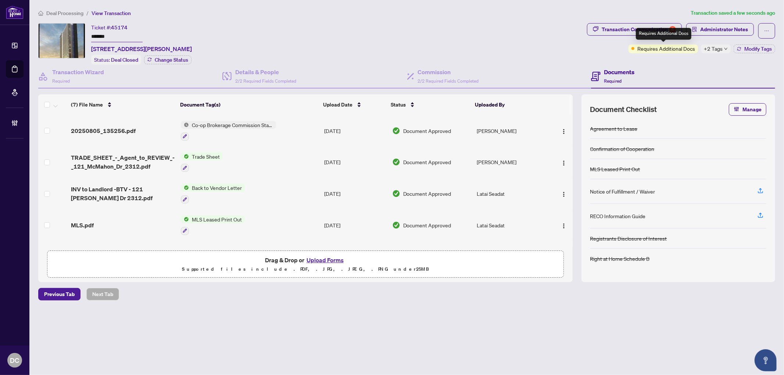
click at [671, 31] on div "Requires Additional Docs" at bounding box center [664, 34] width 56 height 12
click at [652, 31] on div "Transaction Communication 4" at bounding box center [639, 30] width 74 height 12
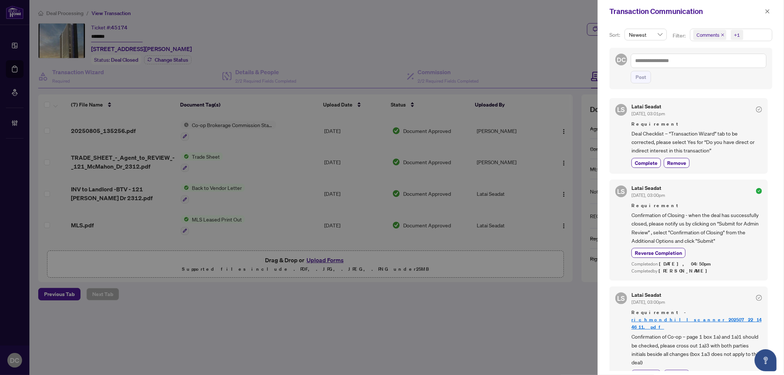
click at [766, 35] on span "Comments +1" at bounding box center [732, 35] width 82 height 12
click at [730, 78] on span "Requirements" at bounding box center [721, 76] width 33 height 7
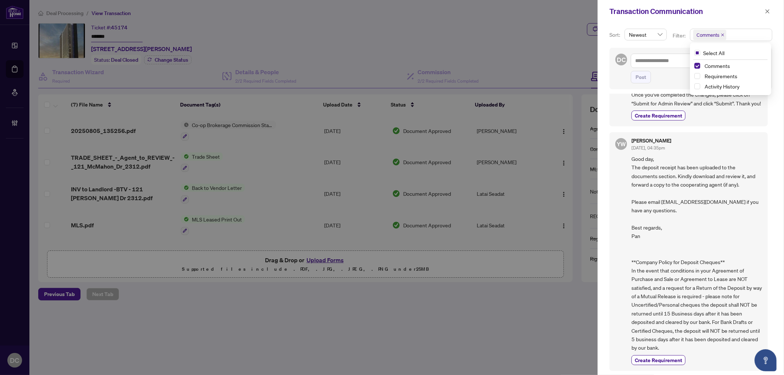
scroll to position [97, 0]
click at [770, 9] on icon "close" at bounding box center [767, 11] width 5 height 5
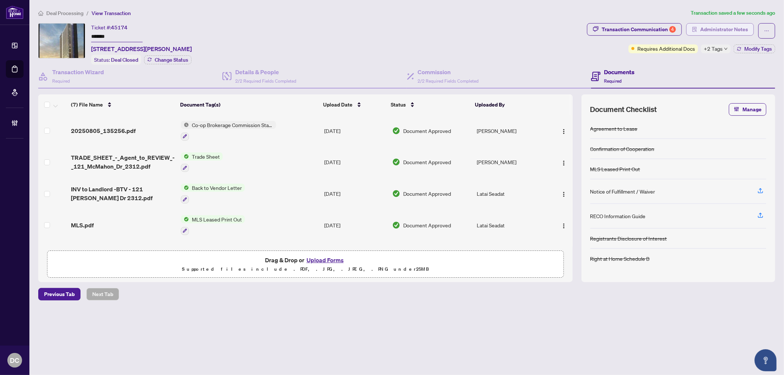
click at [745, 29] on span "Administrator Notes" at bounding box center [725, 30] width 48 height 12
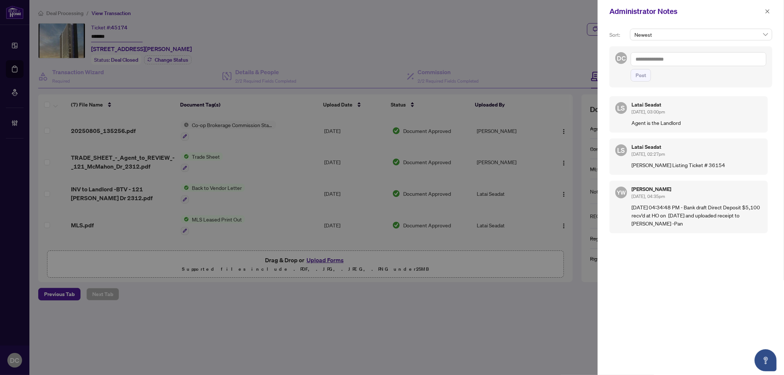
drag, startPoint x: 767, startPoint y: 10, endPoint x: 718, endPoint y: 8, distance: 49.7
click at [767, 10] on icon "close" at bounding box center [767, 11] width 5 height 5
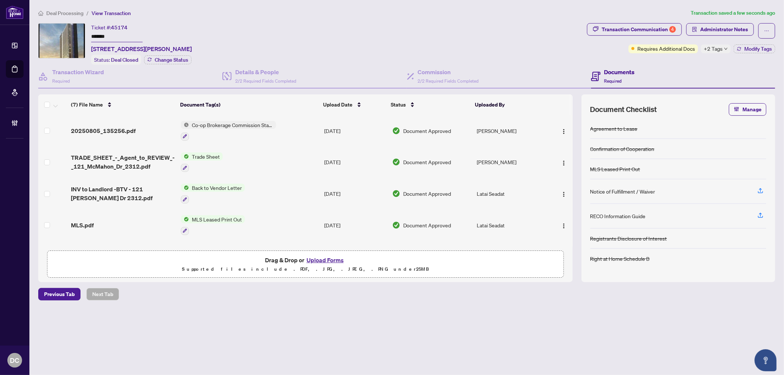
drag, startPoint x: 122, startPoint y: 34, endPoint x: 67, endPoint y: 32, distance: 54.5
click at [67, 32] on div "Ticket #: 45174 ******* 2312-121 McMahon Dr, Toronto, Ontario M2K 2X9, Canada S…" at bounding box center [311, 44] width 546 height 42
click at [279, 128] on td "Co-op Brokerage Commission Statement" at bounding box center [250, 131] width 144 height 32
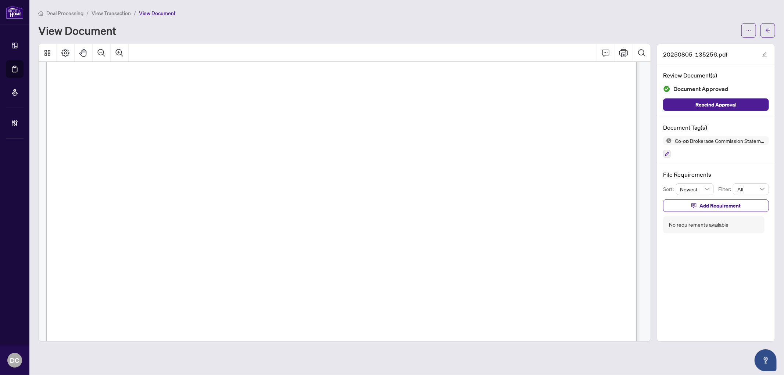
scroll to position [245, 0]
drag, startPoint x: 773, startPoint y: 25, endPoint x: 13, endPoint y: 60, distance: 761.0
click at [773, 25] on button "button" at bounding box center [768, 30] width 15 height 15
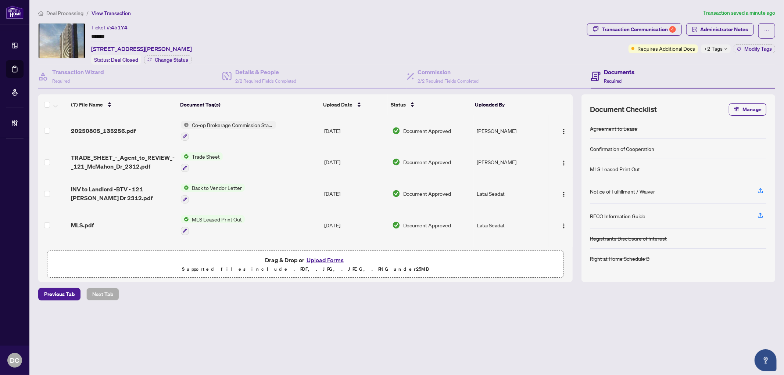
click at [257, 159] on td "Trade Sheet" at bounding box center [250, 163] width 144 height 32
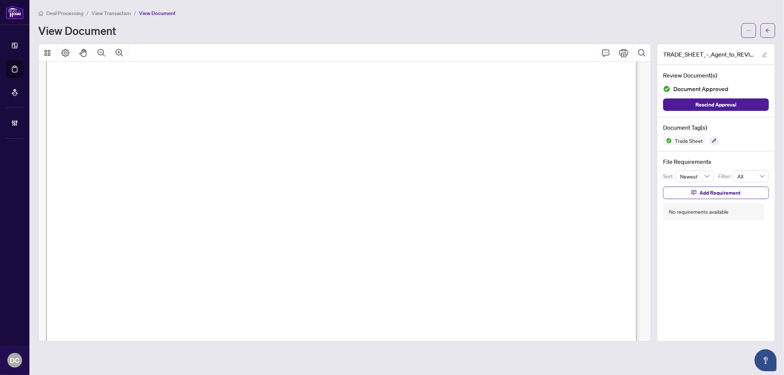
scroll to position [245, 0]
click at [766, 37] on button "button" at bounding box center [768, 30] width 15 height 15
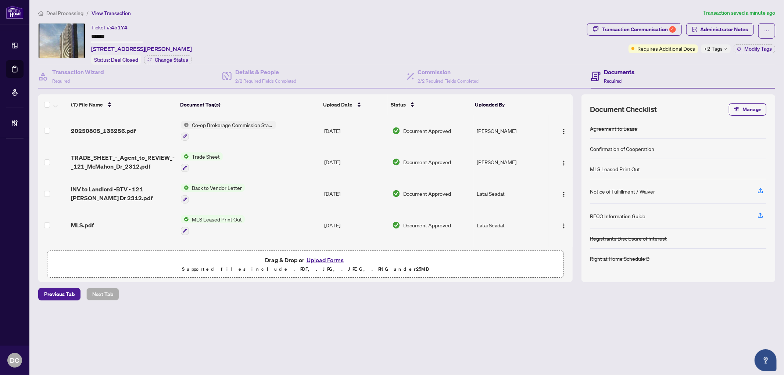
drag, startPoint x: 766, startPoint y: 30, endPoint x: 720, endPoint y: 43, distance: 48.0
click at [720, 43] on div "Transaction Communication 4 Administrator Notes Requires Additional Docs +2 Tag…" at bounding box center [681, 38] width 188 height 30
click at [657, 31] on div "Transaction Communication 4" at bounding box center [639, 30] width 74 height 12
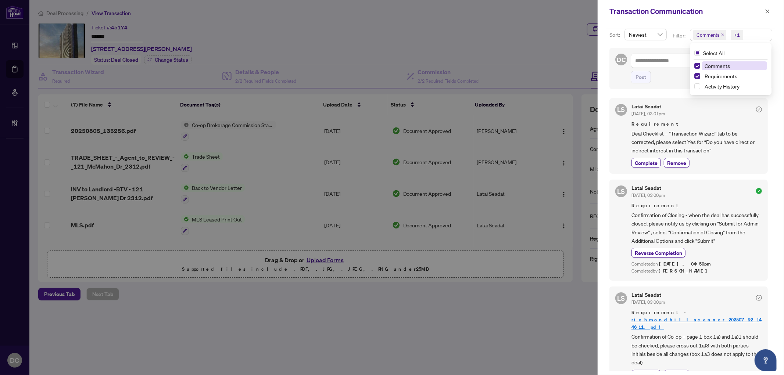
click at [757, 33] on span "Comments +1" at bounding box center [732, 35] width 82 height 12
click at [727, 65] on span "Comments" at bounding box center [717, 66] width 25 height 7
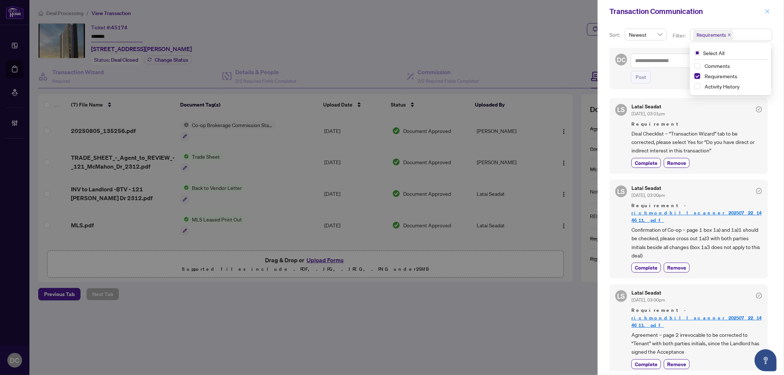
click at [770, 13] on icon "close" at bounding box center [767, 11] width 5 height 5
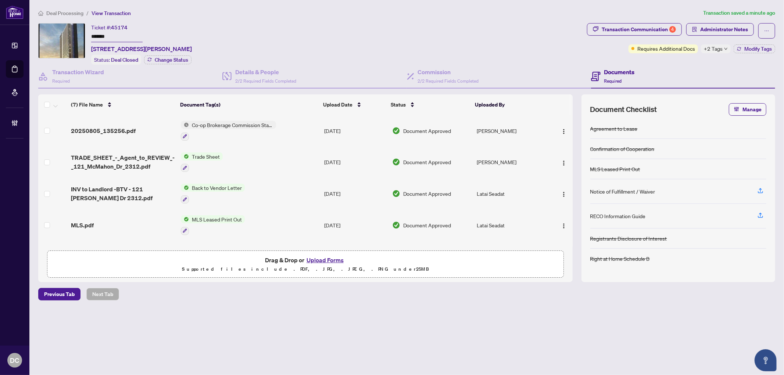
click at [296, 157] on td "Trade Sheet" at bounding box center [250, 163] width 144 height 32
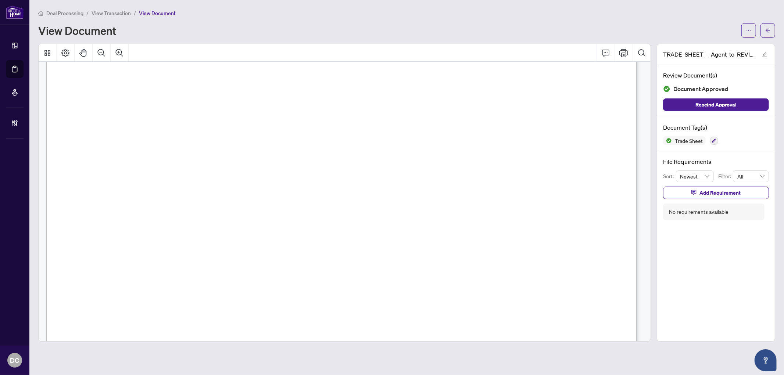
scroll to position [327, 0]
drag, startPoint x: 771, startPoint y: 30, endPoint x: 0, endPoint y: 75, distance: 771.8
click at [771, 30] on button "button" at bounding box center [768, 30] width 15 height 15
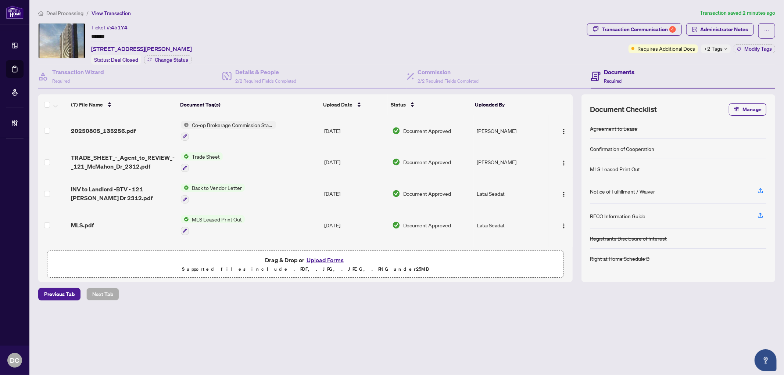
scroll to position [15, 0]
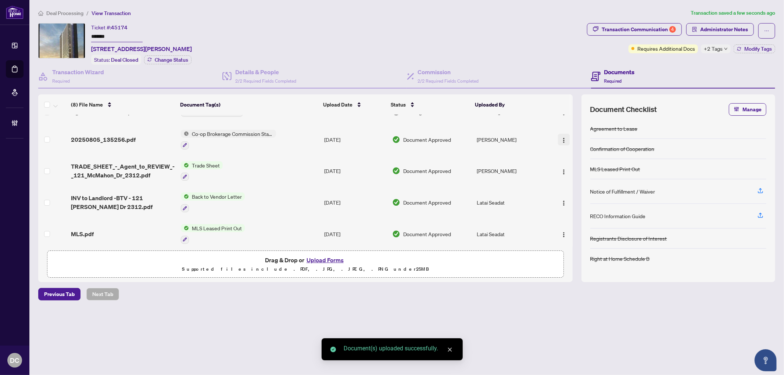
click at [562, 138] on img "button" at bounding box center [564, 141] width 6 height 6
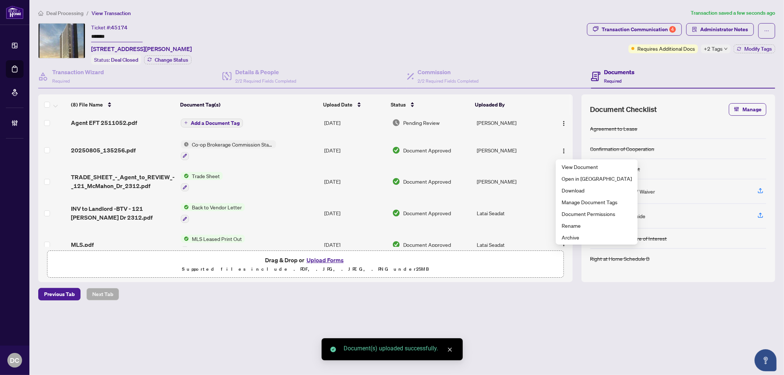
scroll to position [0, 0]
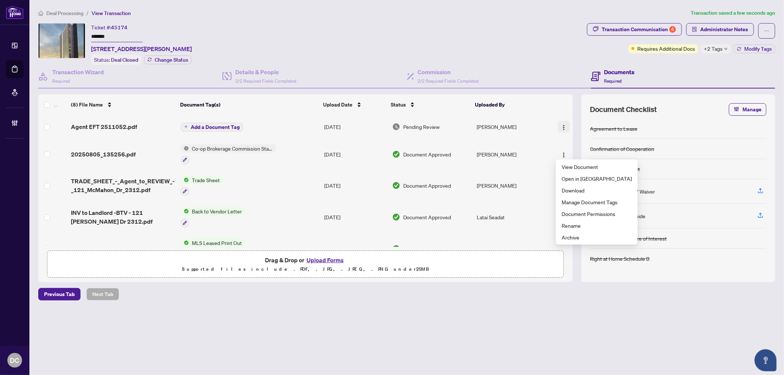
click at [561, 125] on img "button" at bounding box center [564, 128] width 6 height 6
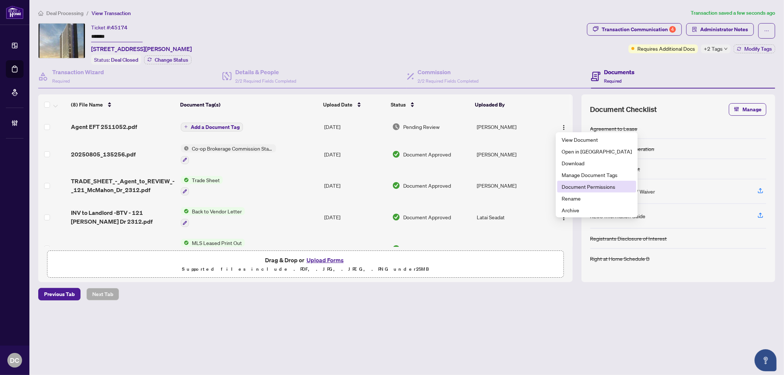
click at [583, 192] on li "Document Permissions" at bounding box center [597, 187] width 79 height 12
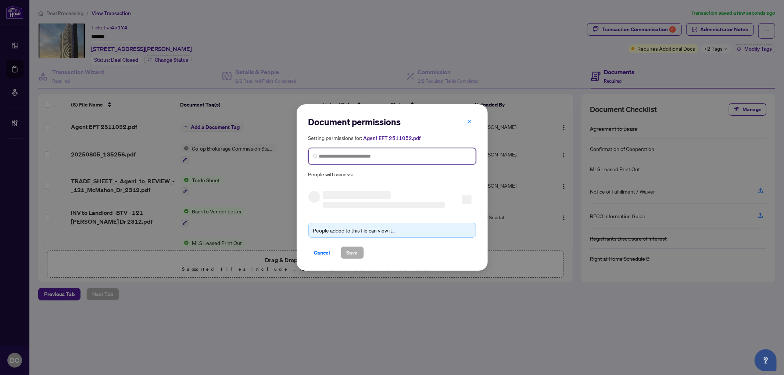
click at [413, 153] on input "search" at bounding box center [395, 157] width 152 height 8
type input "**********"
click at [354, 155] on input "**********" at bounding box center [395, 157] width 152 height 8
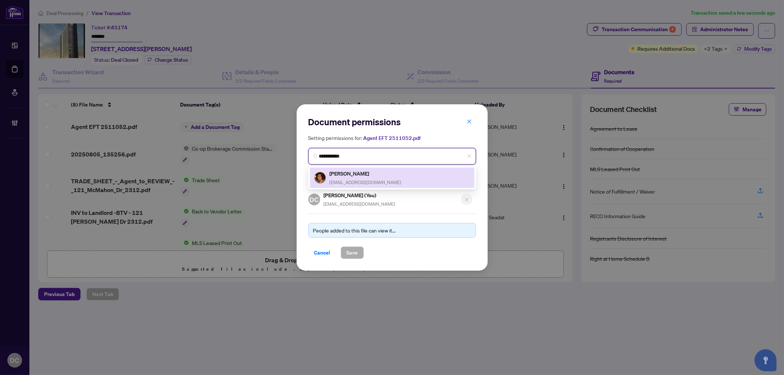
click at [346, 174] on h5 "Kitty Waung" at bounding box center [366, 174] width 72 height 8
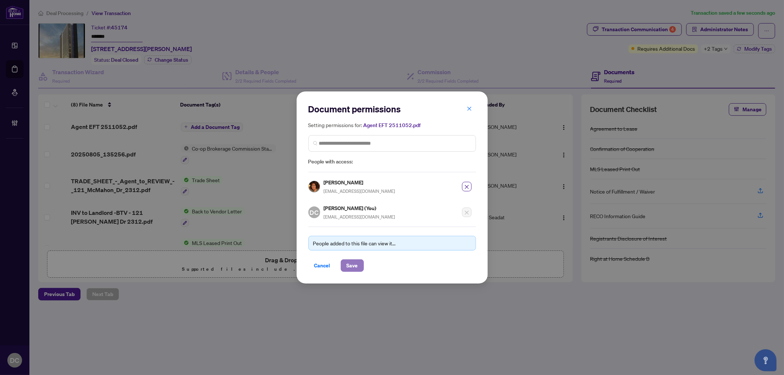
click at [355, 265] on span "Save" at bounding box center [352, 266] width 11 height 12
click at [234, 126] on div "Document permissions Setting permissions for: Agent EFT 2511052.pdf 631 Kitty W…" at bounding box center [392, 187] width 784 height 375
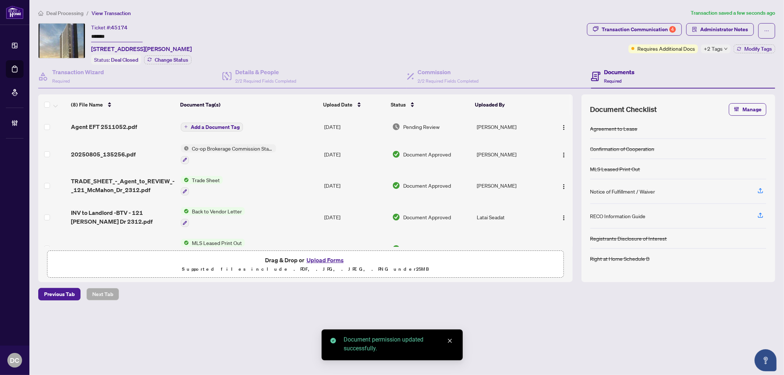
click at [231, 127] on span "Add a Document Tag" at bounding box center [215, 127] width 49 height 5
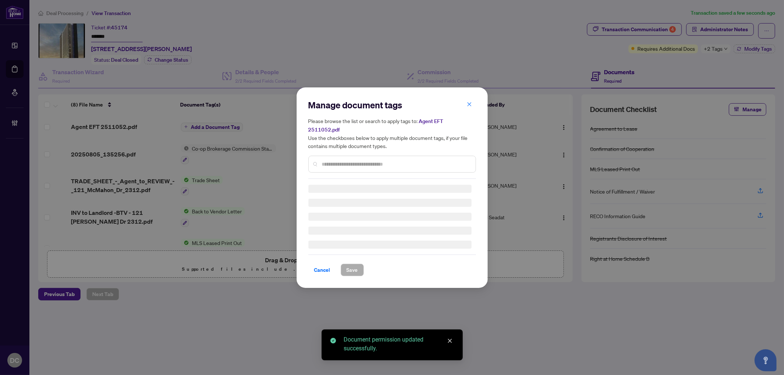
click at [333, 156] on div at bounding box center [393, 164] width 168 height 17
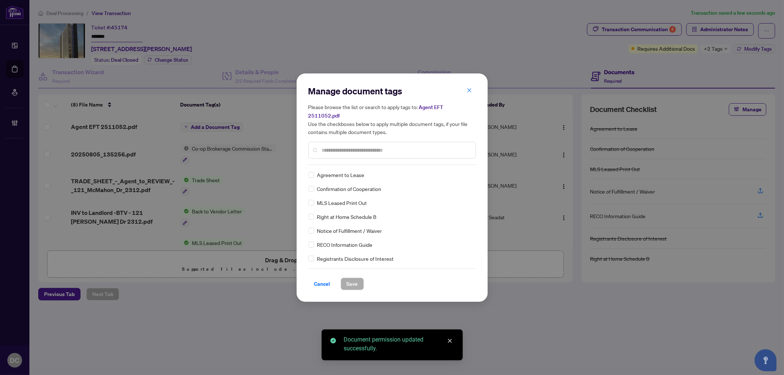
click at [341, 156] on div "Manage document tags Please browse the list or search to apply tags to: Agent E…" at bounding box center [393, 125] width 168 height 80
click at [361, 146] on input "text" at bounding box center [396, 150] width 148 height 8
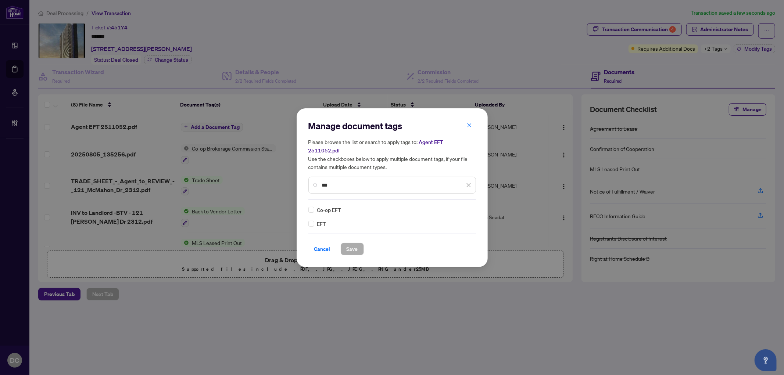
type input "***"
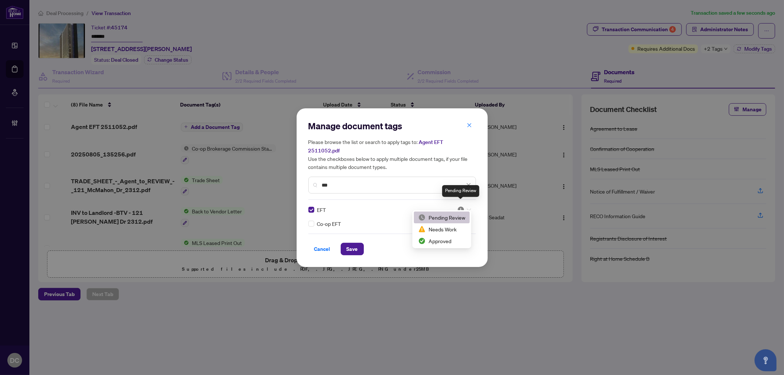
click at [460, 206] on img at bounding box center [460, 209] width 7 height 7
click at [443, 239] on div "Approved" at bounding box center [442, 241] width 47 height 8
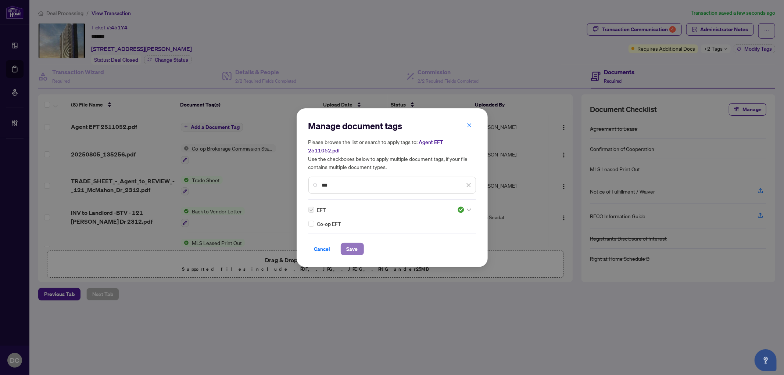
click at [359, 245] on button "Save" at bounding box center [352, 249] width 23 height 13
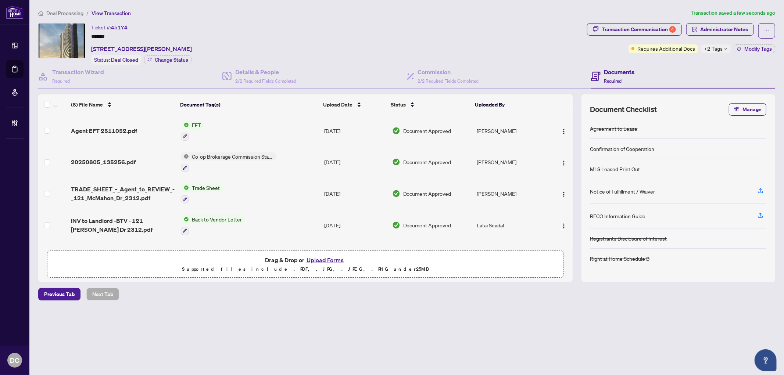
click at [719, 49] on span "+2 Tags" at bounding box center [713, 48] width 19 height 8
click at [681, 65] on div "Documents Required" at bounding box center [683, 77] width 184 height 24
click at [750, 51] on span "Modify Tags" at bounding box center [759, 48] width 28 height 5
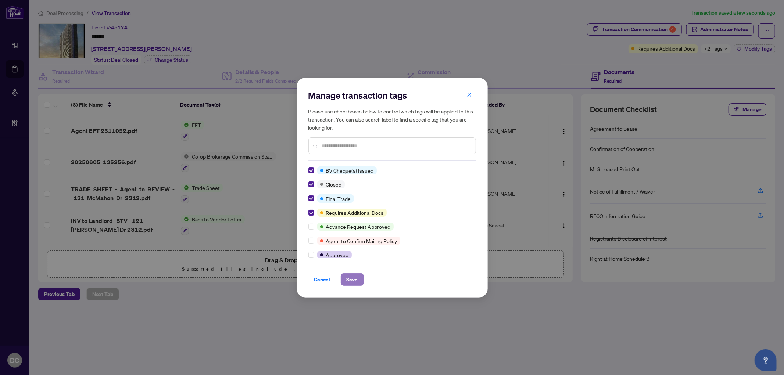
click at [358, 278] on button "Save" at bounding box center [352, 280] width 23 height 13
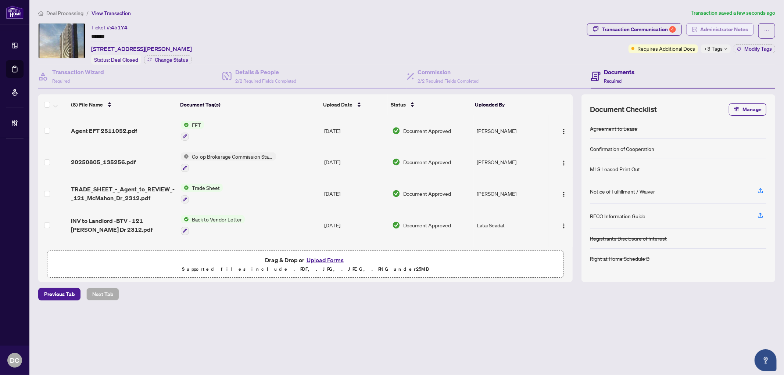
click at [726, 28] on span "Administrator Notes" at bounding box center [725, 30] width 48 height 12
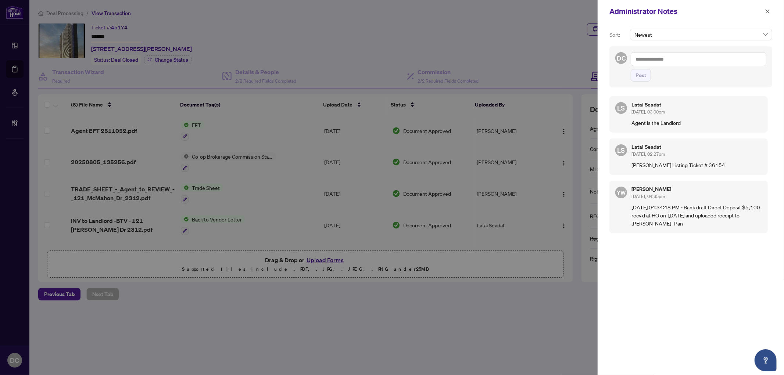
click at [674, 63] on textarea at bounding box center [699, 59] width 136 height 14
paste textarea "**********"
type textarea "**********"
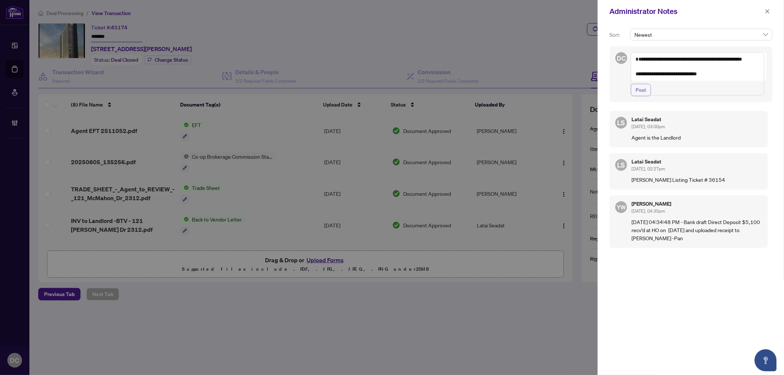
click at [638, 96] on span "Post" at bounding box center [641, 90] width 11 height 12
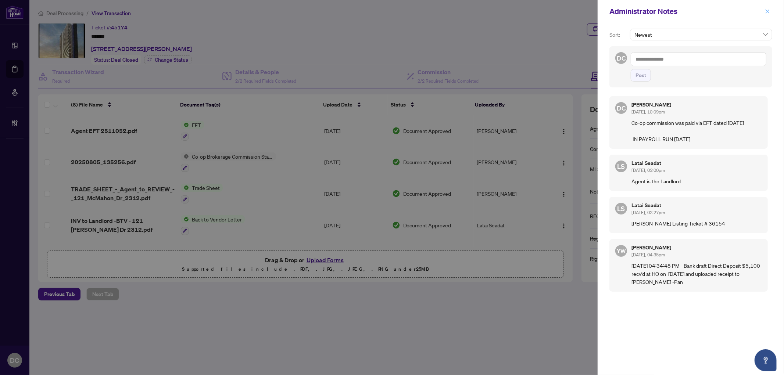
click at [767, 10] on icon "close" at bounding box center [767, 11] width 5 height 5
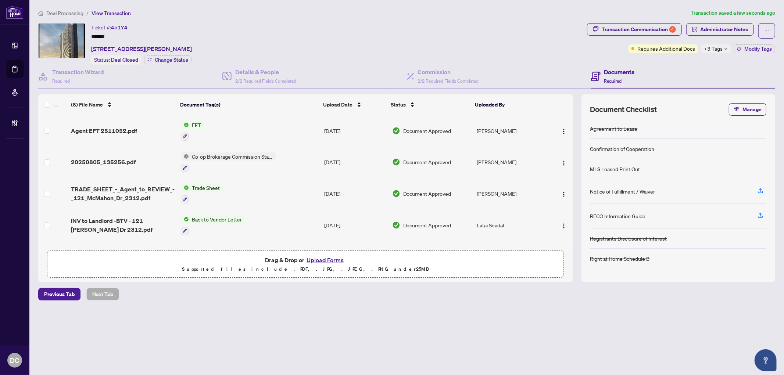
drag, startPoint x: 129, startPoint y: 36, endPoint x: 56, endPoint y: 33, distance: 72.9
click at [56, 33] on div "Ticket #: 45174 ******* 2312-121 McMahon Dr, Toronto, Ontario M2K 2X9, Canada S…" at bounding box center [311, 44] width 546 height 42
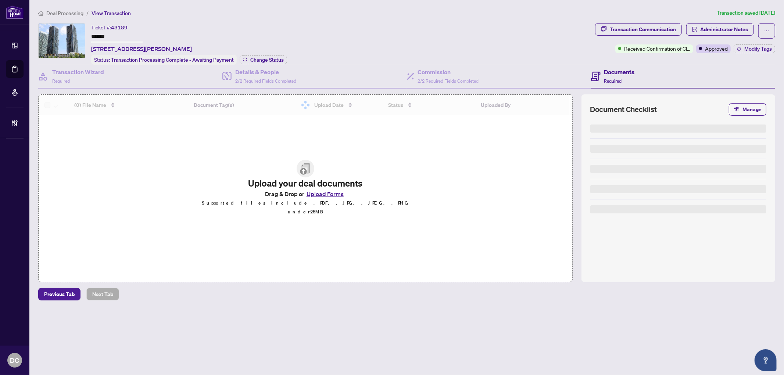
drag, startPoint x: 128, startPoint y: 37, endPoint x: 65, endPoint y: 32, distance: 62.7
click at [65, 32] on div "Ticket #: 43189 ******* [STREET_ADDRESS][PERSON_NAME] Status: Transaction Proce…" at bounding box center [315, 44] width 554 height 42
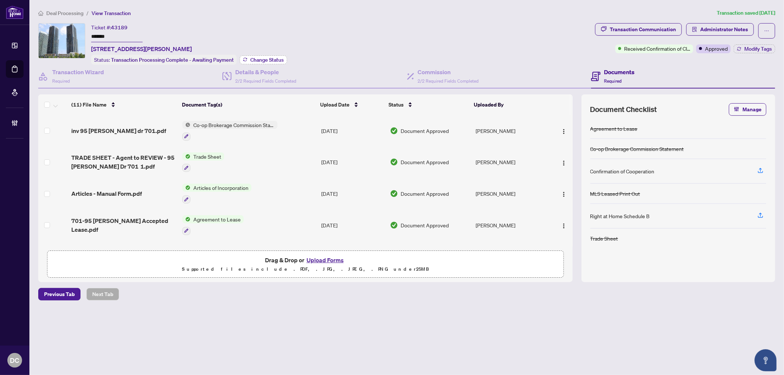
click at [253, 57] on span "Change Status" at bounding box center [266, 59] width 33 height 5
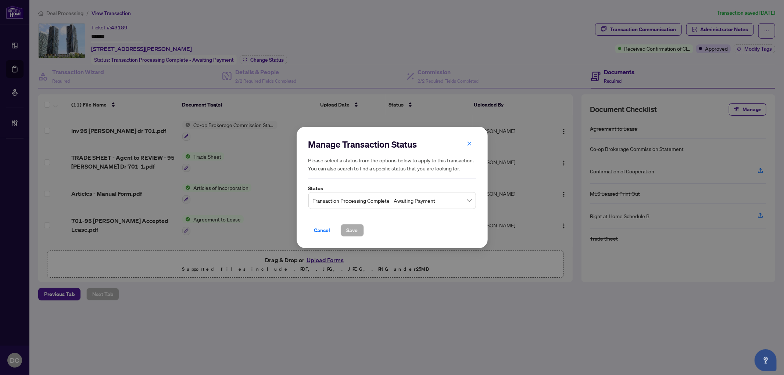
click at [353, 200] on span "Transaction Processing Complete - Awaiting Payment" at bounding box center [392, 201] width 159 height 14
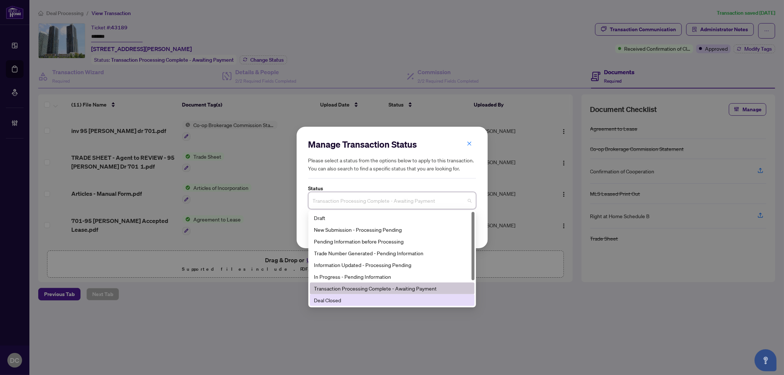
click at [337, 302] on div "Deal Closed" at bounding box center [392, 300] width 156 height 8
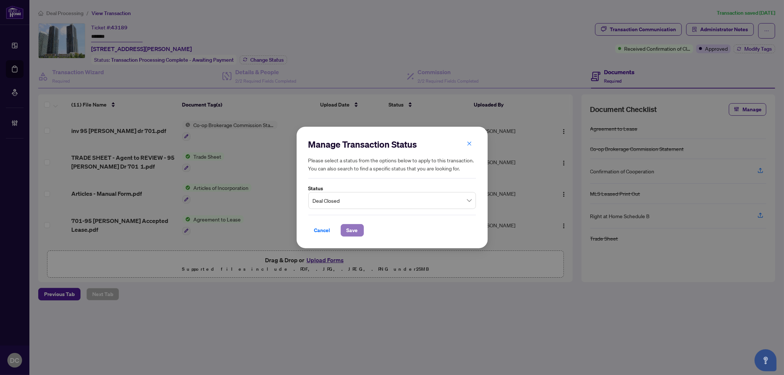
click at [349, 237] on button "Save" at bounding box center [352, 230] width 23 height 13
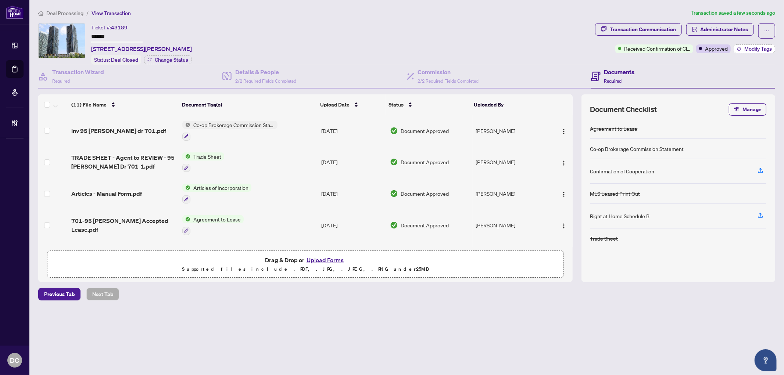
click at [745, 49] on span "Modify Tags" at bounding box center [759, 48] width 28 height 5
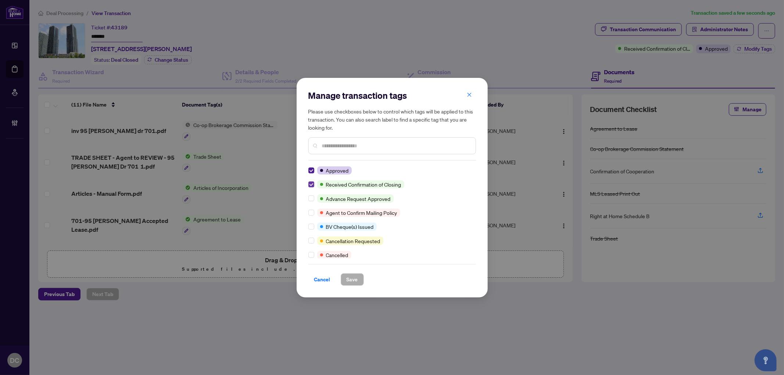
click at [310, 181] on label at bounding box center [312, 185] width 6 height 8
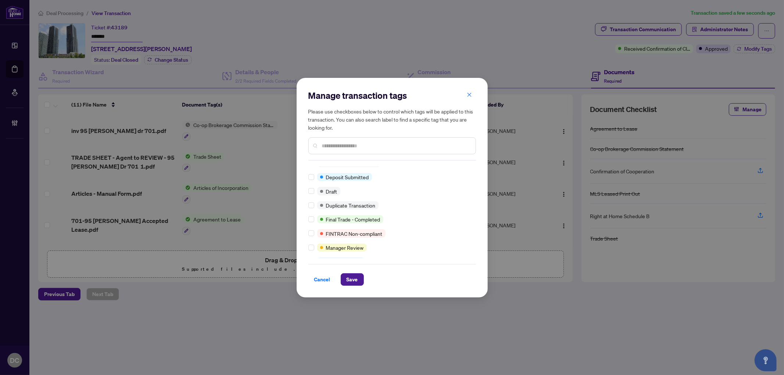
scroll to position [9, 0]
click at [357, 276] on span "Save" at bounding box center [352, 280] width 11 height 12
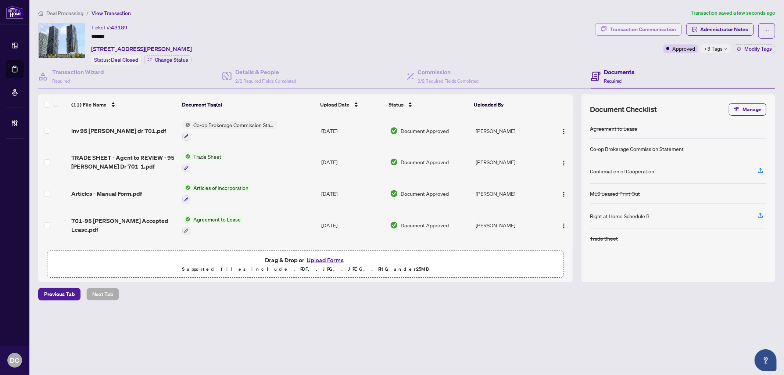
click at [660, 26] on div "Transaction Communication" at bounding box center [643, 30] width 66 height 12
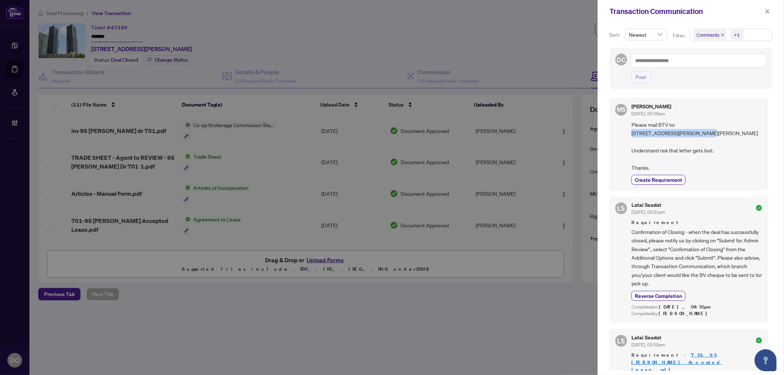
drag, startPoint x: 631, startPoint y: 132, endPoint x: 667, endPoint y: 141, distance: 37.4
click at [667, 141] on div "[PERSON_NAME] [DATE], 05:59pm Please mail BTV to: [STREET_ADDRESS][PERSON_NAME]…" at bounding box center [689, 144] width 159 height 93
copy span "[STREET_ADDRESS][PERSON_NAME][PERSON_NAME],"
click at [662, 145] on span "Please mail BTV to: [STREET_ADDRESS][PERSON_NAME][PERSON_NAME] Understand risk …" at bounding box center [697, 146] width 131 height 51
drag, startPoint x: 667, startPoint y: 141, endPoint x: 631, endPoint y: 141, distance: 35.7
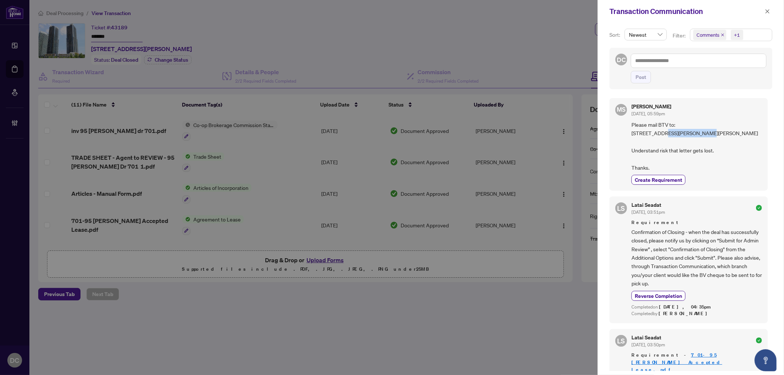
click at [631, 141] on div "[PERSON_NAME] [DATE], 05:59pm Please mail BTV to: [STREET_ADDRESS][PERSON_NAME]…" at bounding box center [689, 144] width 159 height 93
copy span "[GEOGRAPHIC_DATA][PERSON_NAME],"
drag, startPoint x: 700, startPoint y: 139, endPoint x: 678, endPoint y: 142, distance: 22.0
click at [678, 142] on span "Please mail BTV to: [STREET_ADDRESS][PERSON_NAME][PERSON_NAME] Understand risk …" at bounding box center [697, 146] width 131 height 51
copy span "P6B 5K3"
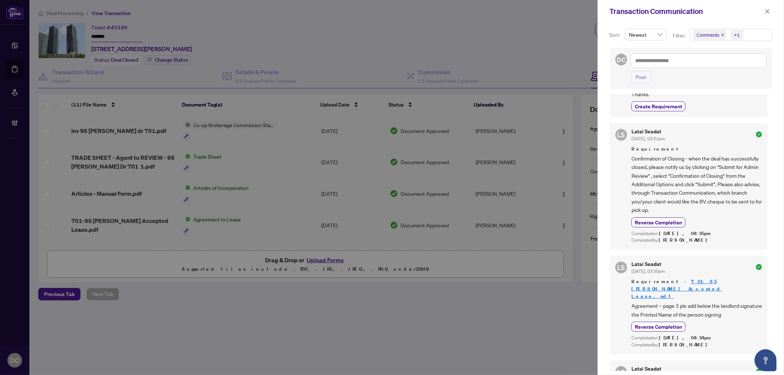
scroll to position [204, 0]
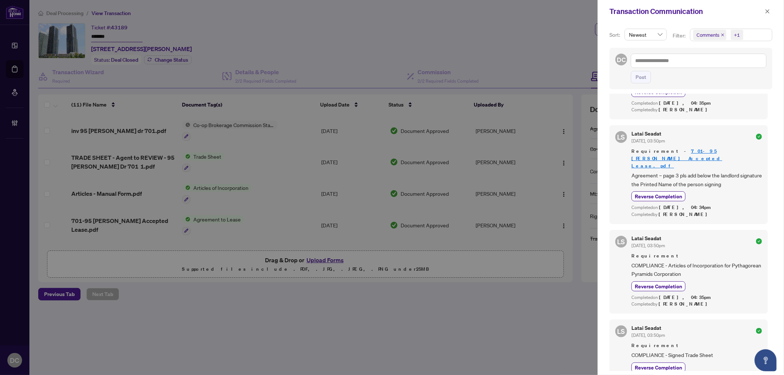
click at [758, 33] on span "Comments +1" at bounding box center [732, 35] width 82 height 12
click at [713, 63] on span "Comments" at bounding box center [717, 66] width 25 height 7
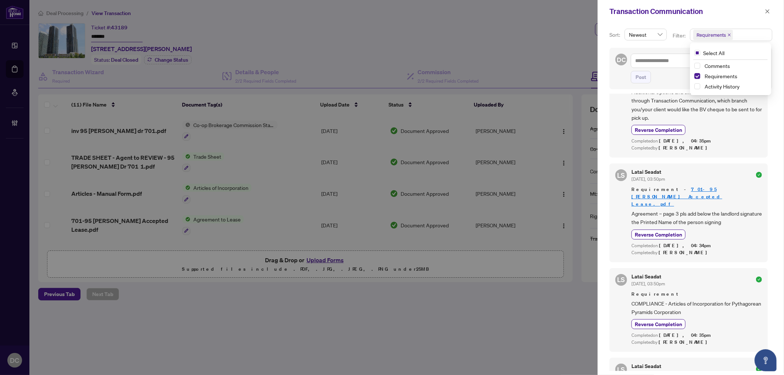
scroll to position [113, 0]
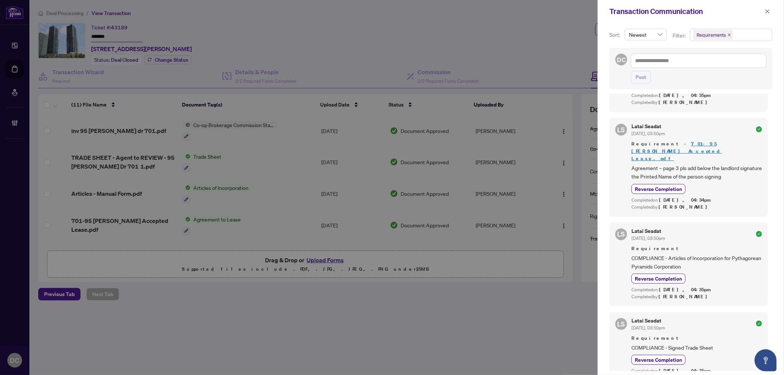
drag, startPoint x: 766, startPoint y: 8, endPoint x: 378, endPoint y: 29, distance: 389.2
click at [765, 8] on button "button" at bounding box center [768, 11] width 10 height 9
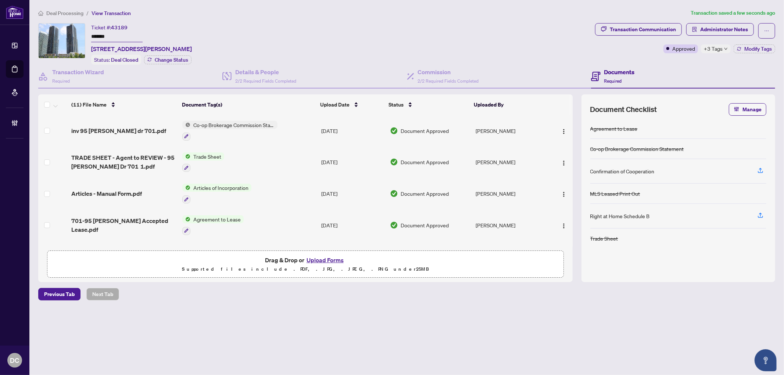
drag, startPoint x: 129, startPoint y: 36, endPoint x: 59, endPoint y: 35, distance: 69.5
click at [59, 35] on div "Ticket #: 43189 ******* [STREET_ADDRESS][PERSON_NAME] Status: Deal Closed Chang…" at bounding box center [315, 44] width 554 height 42
click at [147, 127] on div "inv 95 [PERSON_NAME] dr 701.pdf" at bounding box center [123, 131] width 105 height 9
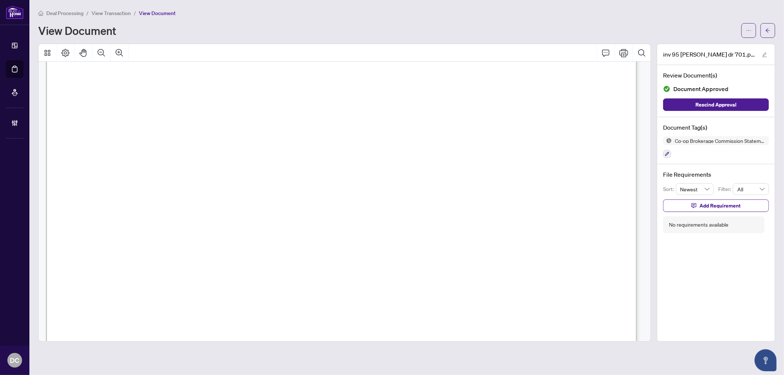
scroll to position [327, 0]
drag, startPoint x: 774, startPoint y: 27, endPoint x: 33, endPoint y: 101, distance: 744.7
click at [774, 28] on button "button" at bounding box center [768, 30] width 15 height 15
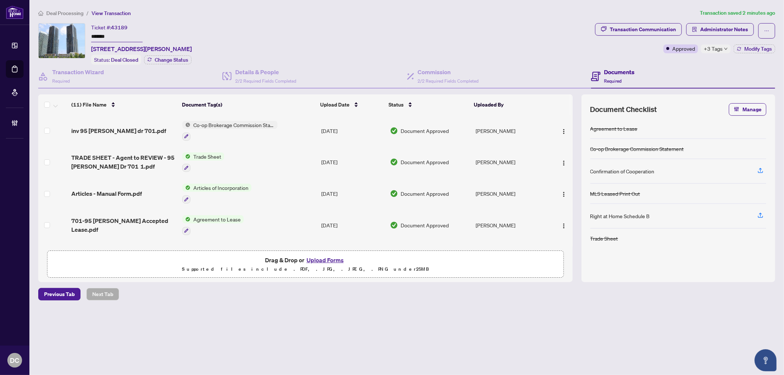
click at [173, 352] on main "Deal Processing / View Transaction Transaction saved 2 minutes ago Ticket #: 43…" at bounding box center [406, 187] width 755 height 375
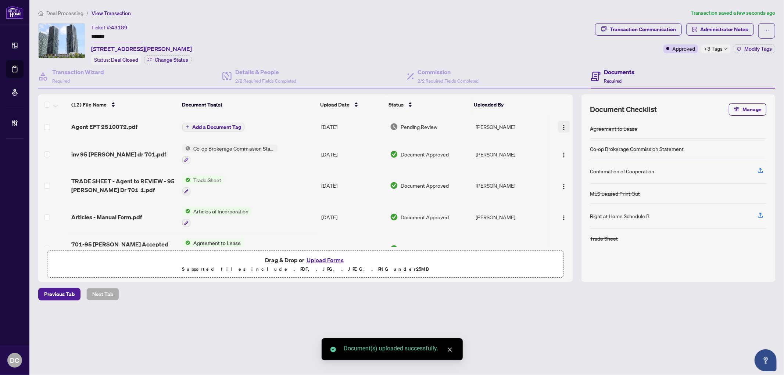
click at [564, 125] on img "button" at bounding box center [564, 128] width 6 height 6
click at [576, 184] on span "Document Permissions" at bounding box center [597, 187] width 70 height 8
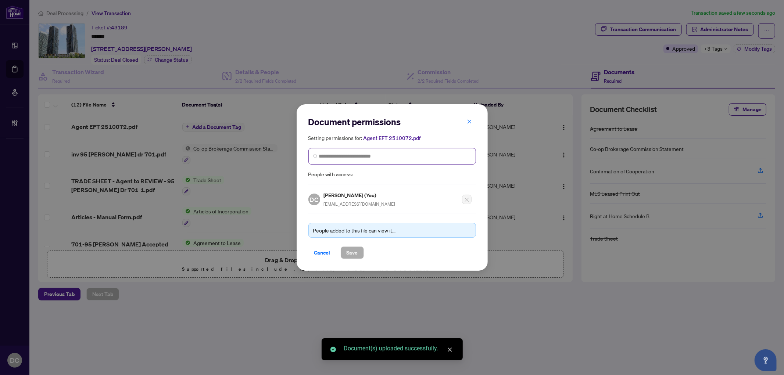
click at [358, 150] on span at bounding box center [393, 156] width 168 height 17
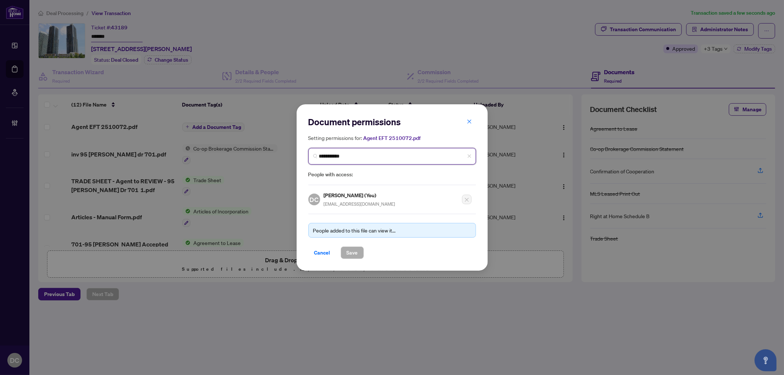
type input "**********"
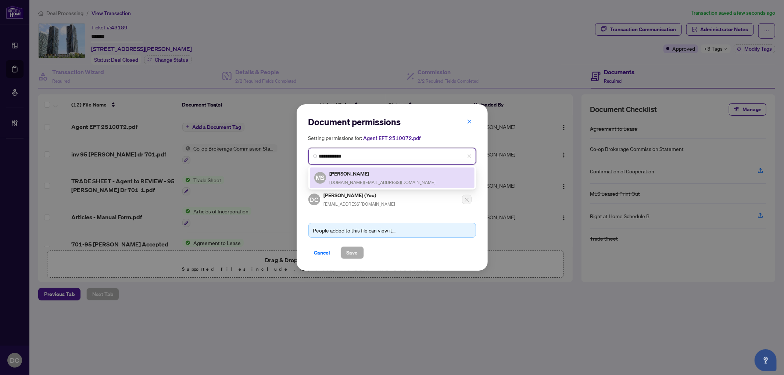
click at [358, 177] on div "[PERSON_NAME] [DOMAIN_NAME][EMAIL_ADDRESS][DOMAIN_NAME]" at bounding box center [383, 178] width 106 height 17
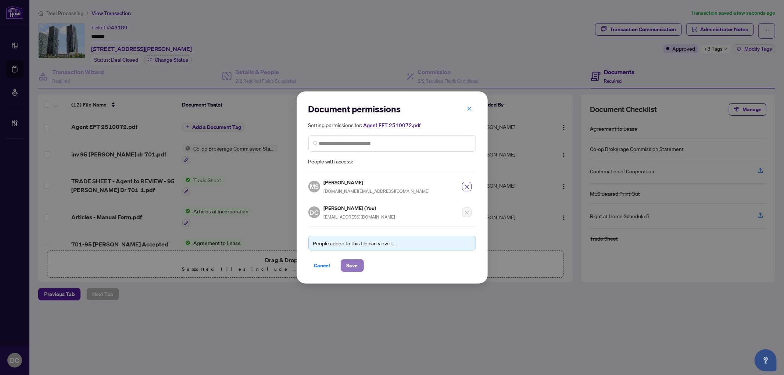
click at [352, 262] on span "Save" at bounding box center [352, 266] width 11 height 12
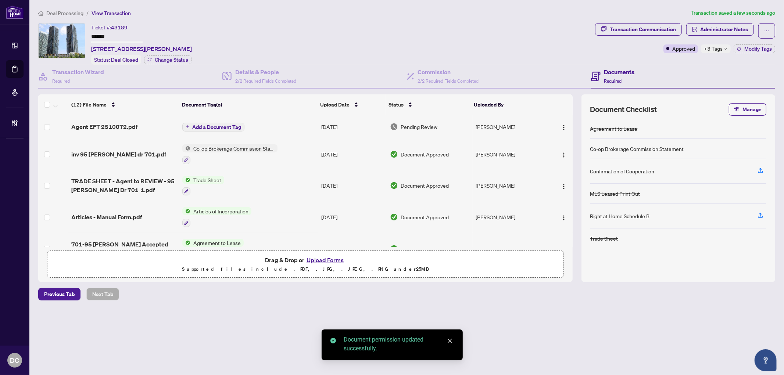
click at [238, 127] on span "Add a Document Tag" at bounding box center [216, 127] width 49 height 5
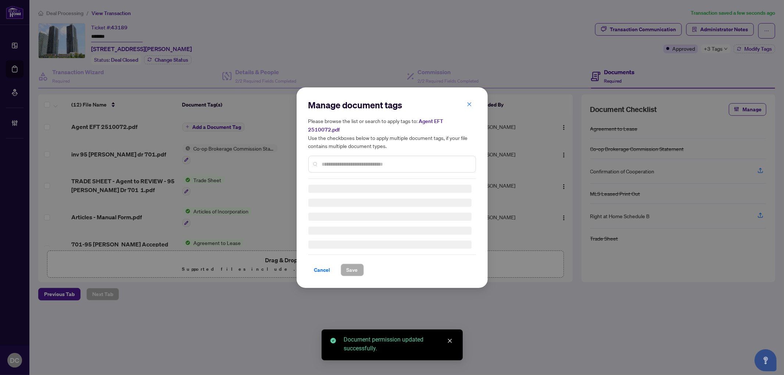
click at [381, 161] on div "Manage document tags Please browse the list or search to apply tags to: Agent E…" at bounding box center [393, 187] width 168 height 177
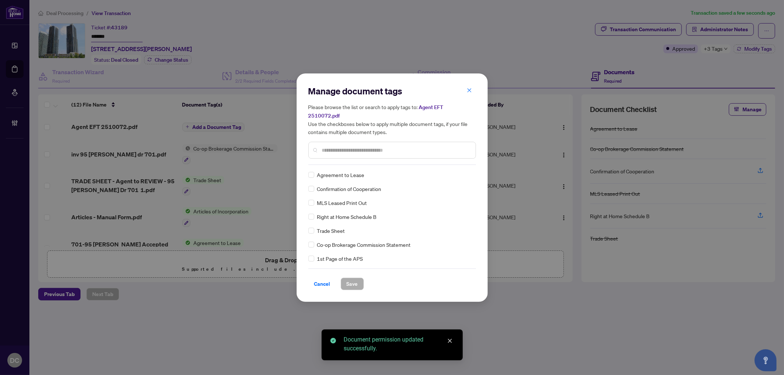
click at [392, 151] on div at bounding box center [393, 150] width 168 height 17
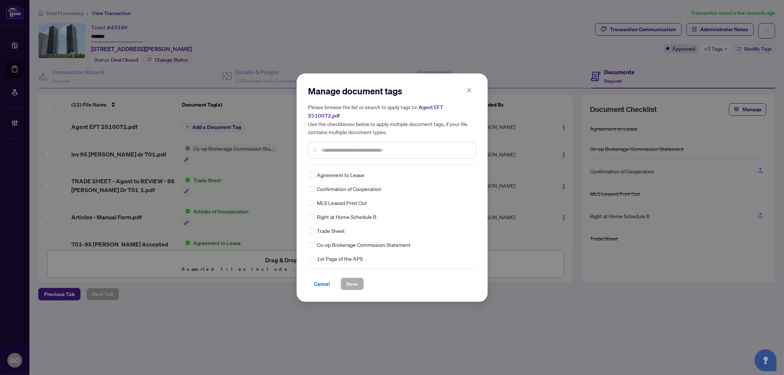
click at [394, 148] on input "text" at bounding box center [396, 150] width 148 height 8
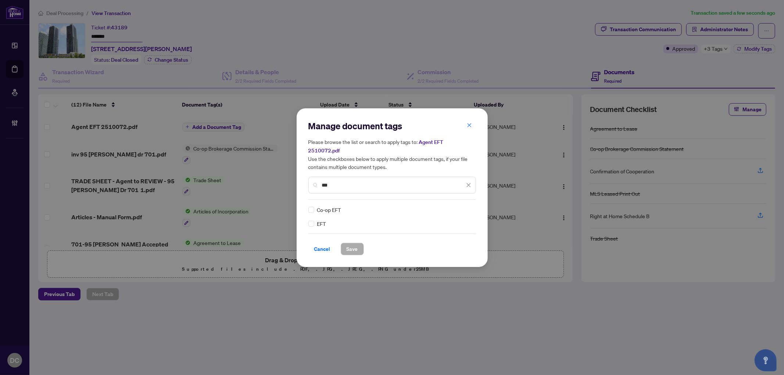
type input "***"
click at [459, 207] on img at bounding box center [460, 209] width 7 height 7
click at [451, 237] on div "Approved" at bounding box center [442, 241] width 47 height 8
click at [357, 247] on span "Save" at bounding box center [352, 249] width 11 height 12
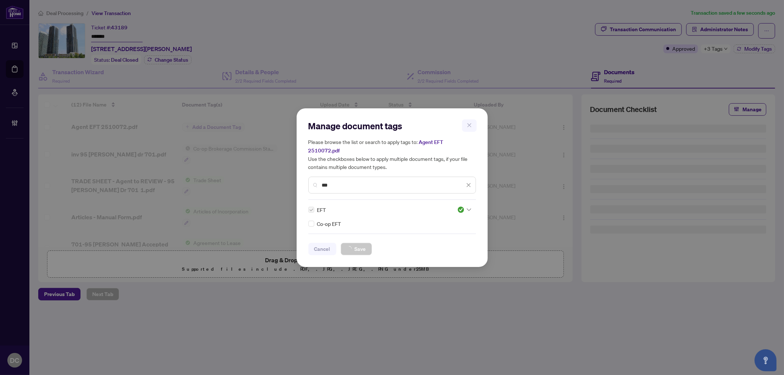
click at [723, 52] on div "Manage document tags Please browse the list or search to apply tags to: Agent E…" at bounding box center [392, 187] width 784 height 375
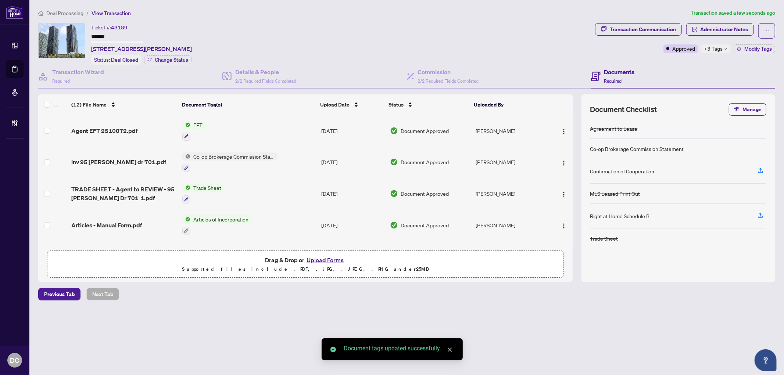
click at [721, 48] on span "+3 Tags" at bounding box center [713, 48] width 19 height 8
click at [729, 27] on span "Administrator Notes" at bounding box center [725, 30] width 48 height 12
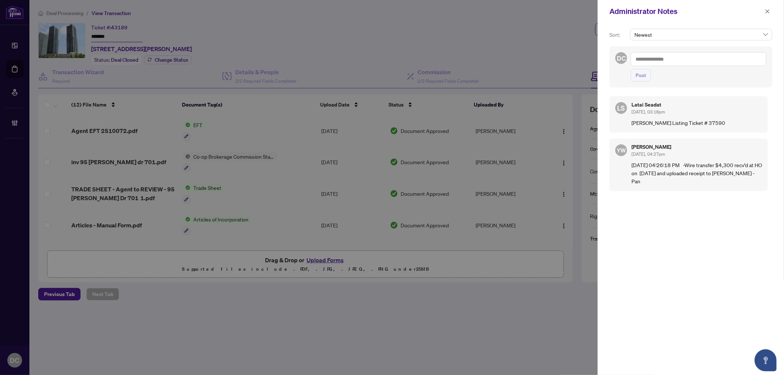
click at [668, 63] on textarea at bounding box center [699, 59] width 136 height 14
paste textarea "**********"
type textarea "**********"
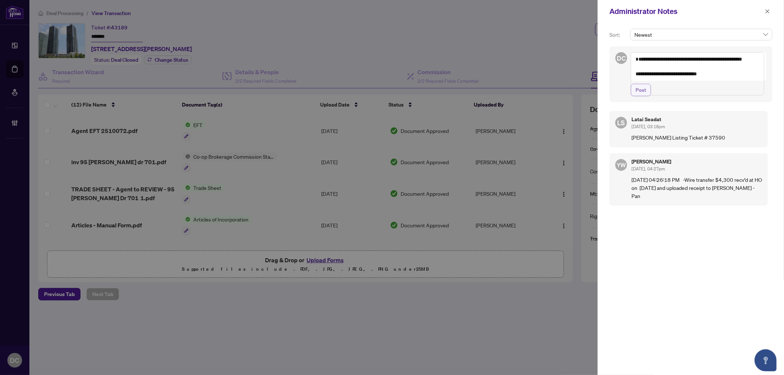
click at [644, 96] on span "Post" at bounding box center [641, 90] width 11 height 12
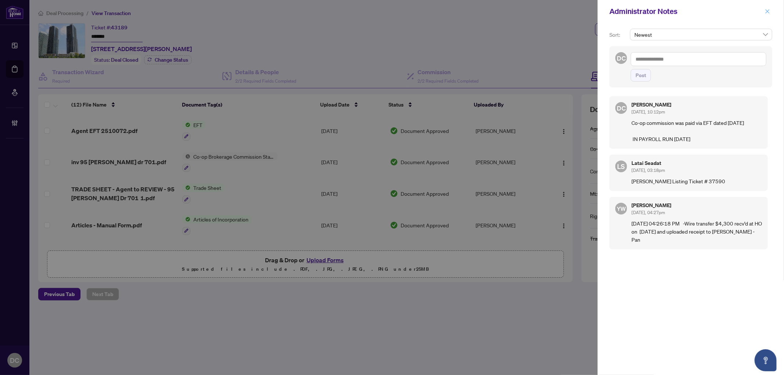
click at [767, 11] on icon "close" at bounding box center [768, 11] width 4 height 4
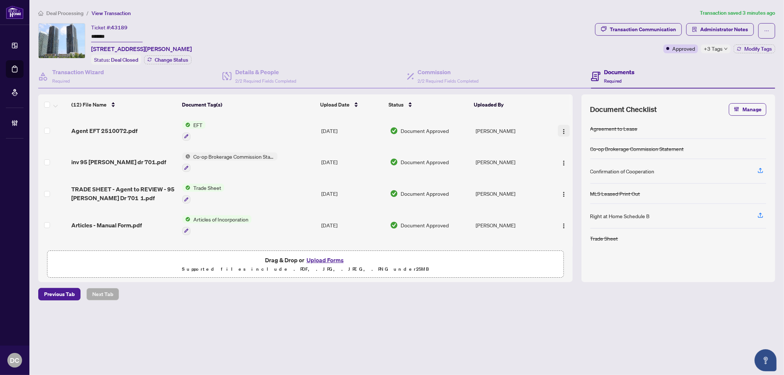
click at [558, 127] on button "button" at bounding box center [564, 131] width 12 height 12
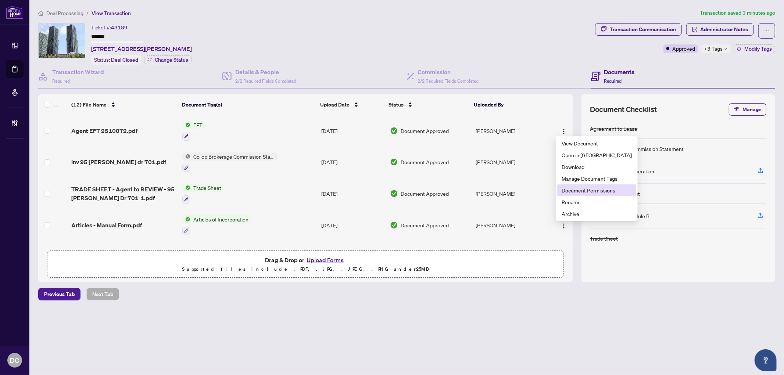
click at [576, 193] on span "Document Permissions" at bounding box center [597, 190] width 70 height 8
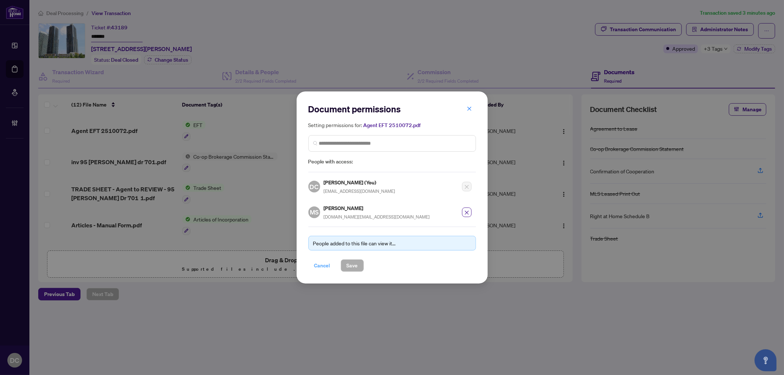
click at [327, 264] on span "Cancel" at bounding box center [322, 266] width 16 height 12
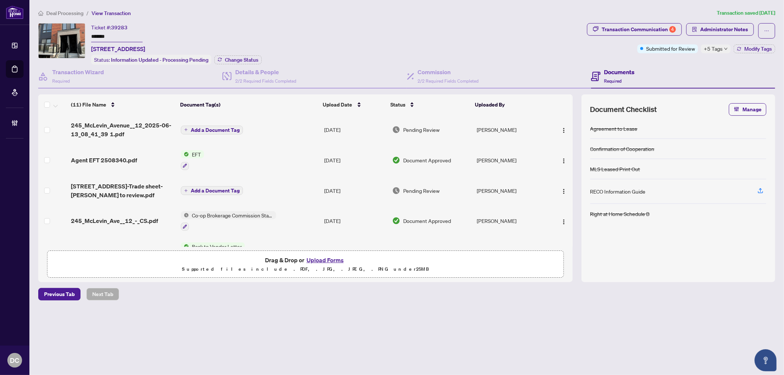
drag, startPoint x: 128, startPoint y: 35, endPoint x: 49, endPoint y: 35, distance: 78.7
click at [49, 35] on div "Ticket #: 39283 ******* 12-[STREET_ADDRESS] Status: Information Updated - Proce…" at bounding box center [311, 44] width 546 height 42
click at [243, 56] on button "Change Status" at bounding box center [237, 60] width 47 height 9
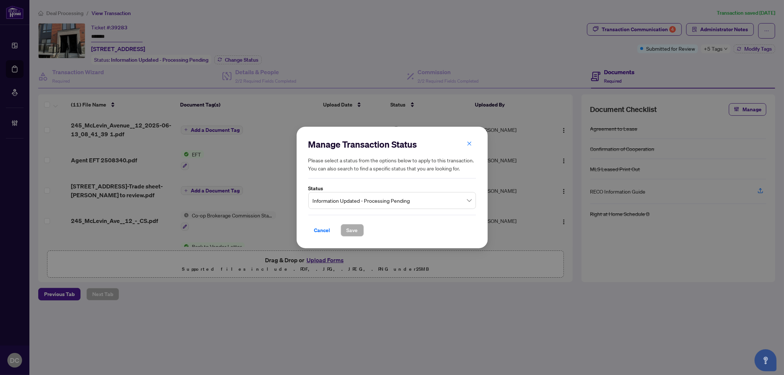
click at [350, 200] on span "Information Updated - Processing Pending" at bounding box center [392, 201] width 159 height 14
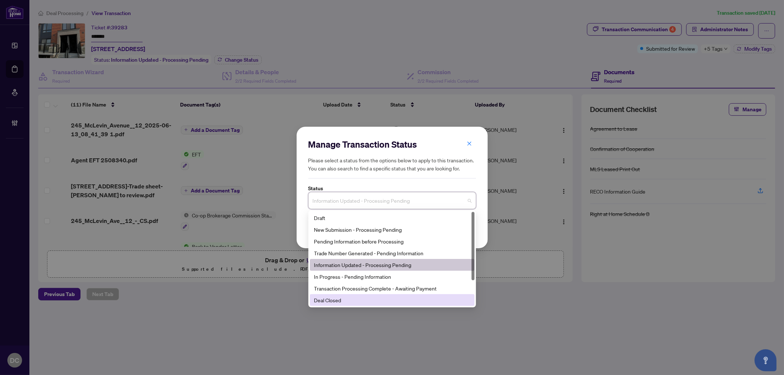
click at [353, 297] on div "Deal Closed" at bounding box center [392, 300] width 156 height 8
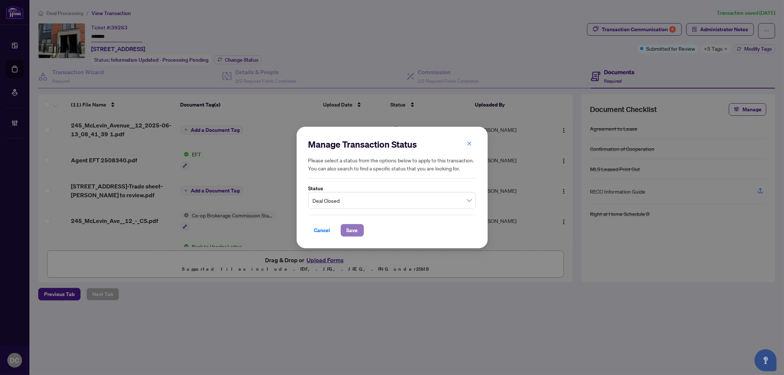
click at [353, 233] on span "Save" at bounding box center [352, 231] width 11 height 12
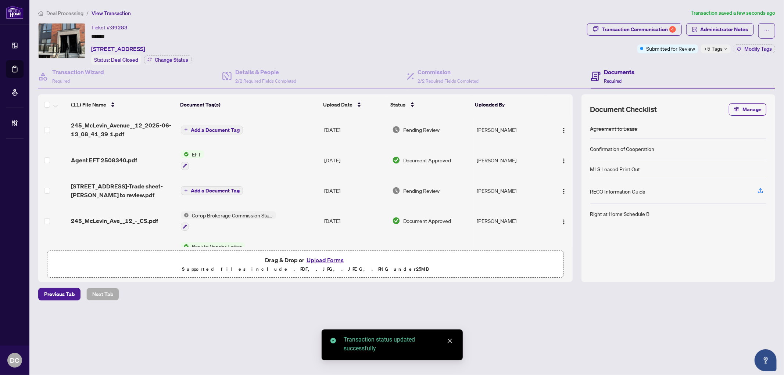
click at [720, 48] on span "+5 Tags" at bounding box center [713, 48] width 19 height 8
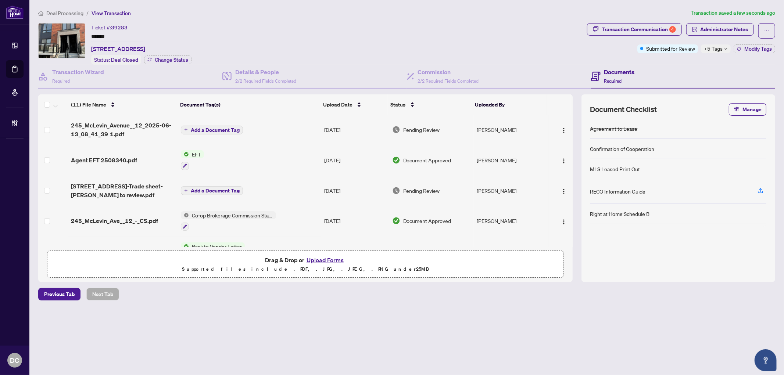
click at [678, 63] on div "Transaction Communication 4 Administrator Notes Submitted for Review +5 Tags Mo…" at bounding box center [681, 44] width 191 height 42
click at [747, 49] on span "Modify Tags" at bounding box center [759, 48] width 28 height 5
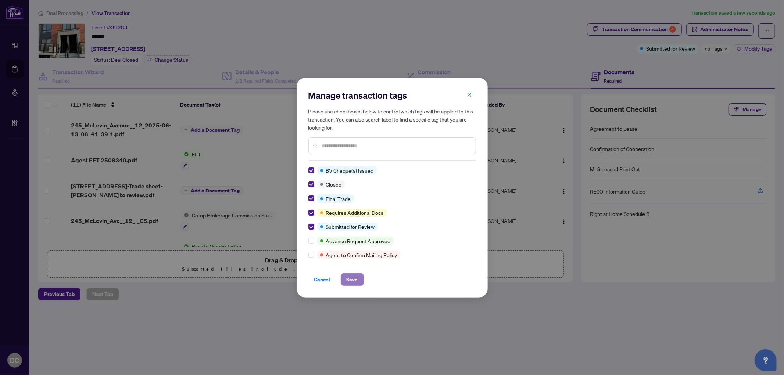
click at [345, 279] on button "Save" at bounding box center [352, 280] width 23 height 13
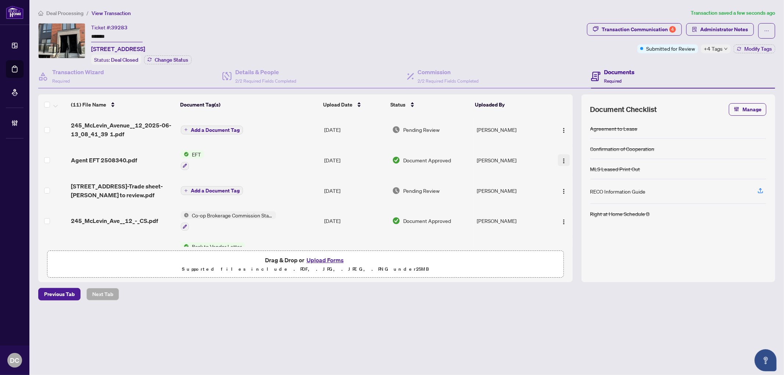
click at [563, 161] on img "button" at bounding box center [564, 161] width 6 height 6
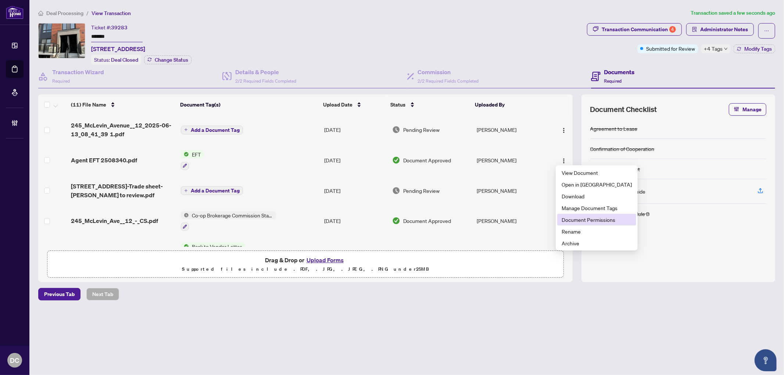
click at [570, 222] on span "Document Permissions" at bounding box center [597, 220] width 70 height 8
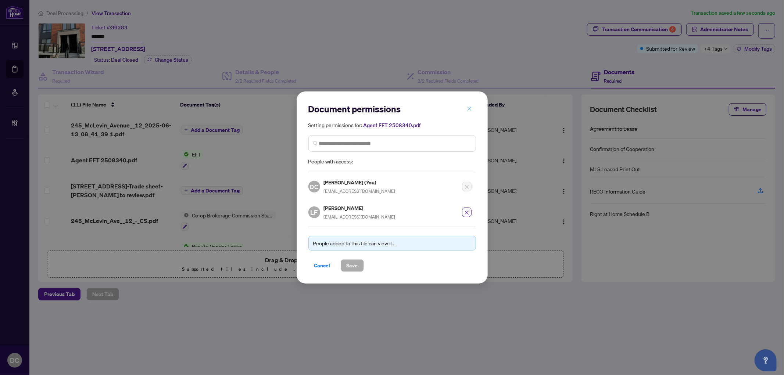
click at [467, 111] on icon "close" at bounding box center [469, 108] width 5 height 5
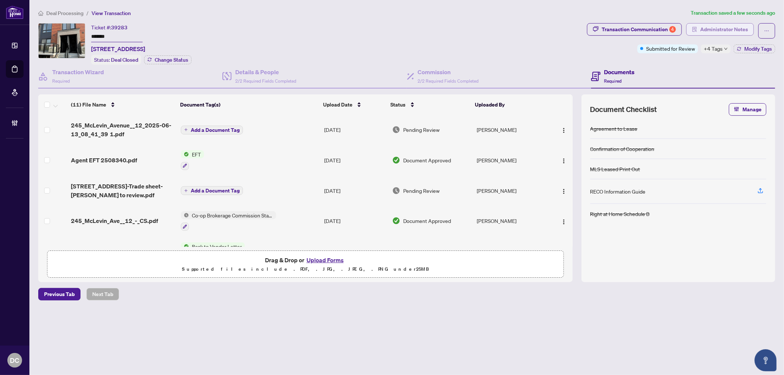
click at [701, 29] on span "Administrator Notes" at bounding box center [725, 30] width 48 height 12
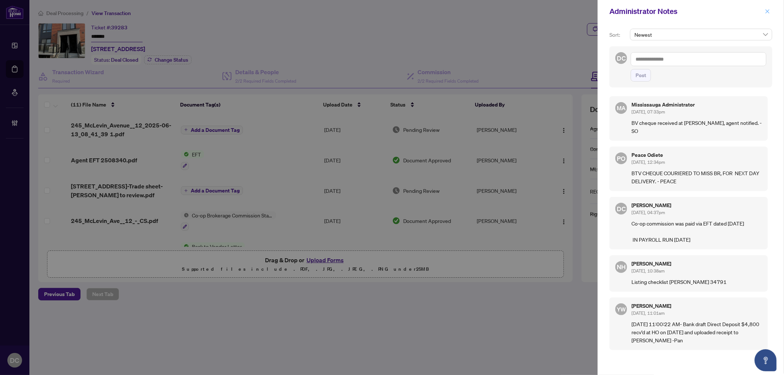
click at [769, 10] on icon "close" at bounding box center [767, 11] width 5 height 5
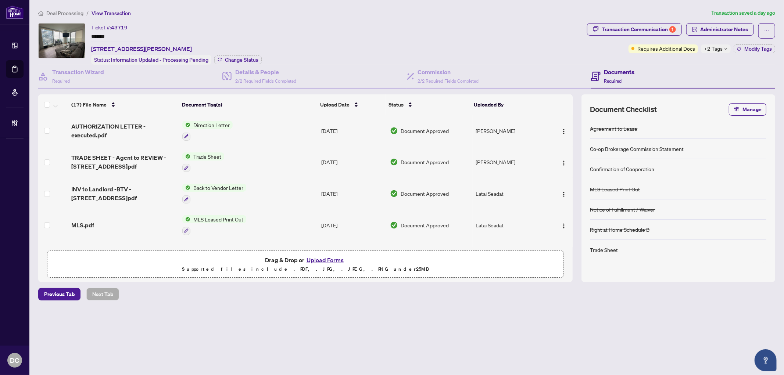
drag, startPoint x: 120, startPoint y: 37, endPoint x: 93, endPoint y: 36, distance: 26.5
click at [93, 36] on input "*******" at bounding box center [116, 37] width 51 height 11
click at [143, 38] on input "*******" at bounding box center [116, 37] width 51 height 11
click at [132, 35] on input "*******" at bounding box center [116, 37] width 51 height 11
drag, startPoint x: 121, startPoint y: 35, endPoint x: 70, endPoint y: 34, distance: 51.5
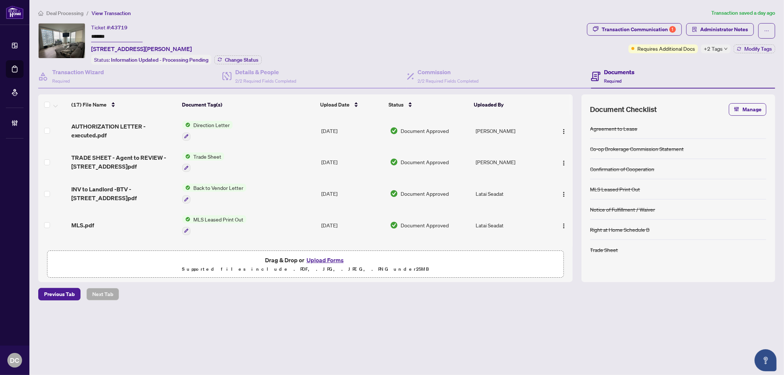
click at [70, 34] on div "Ticket #: 43719 ******* [STREET_ADDRESS][PERSON_NAME] Status: Information Updat…" at bounding box center [311, 44] width 546 height 42
click at [246, 60] on span "Change Status" at bounding box center [241, 59] width 33 height 5
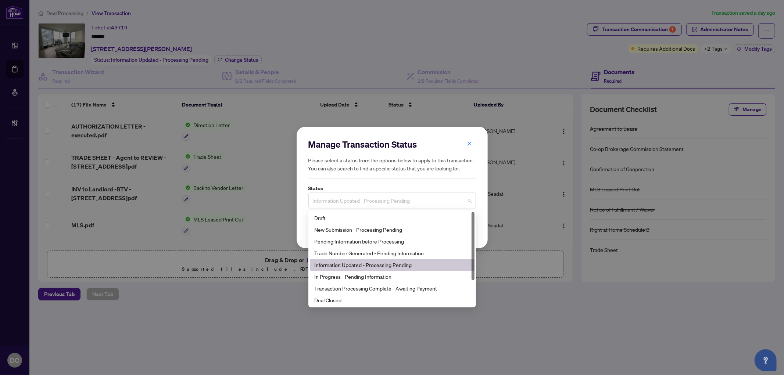
click at [403, 204] on span "Information Updated - Processing Pending" at bounding box center [392, 201] width 159 height 14
click at [355, 297] on div "Deal Closed" at bounding box center [392, 300] width 156 height 8
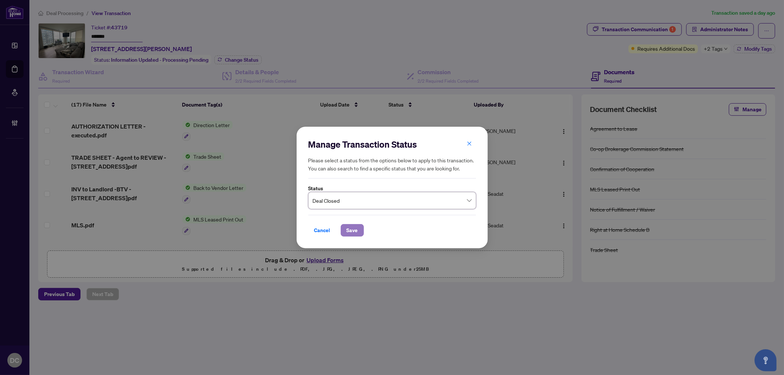
click at [352, 230] on span "Save" at bounding box center [352, 231] width 11 height 12
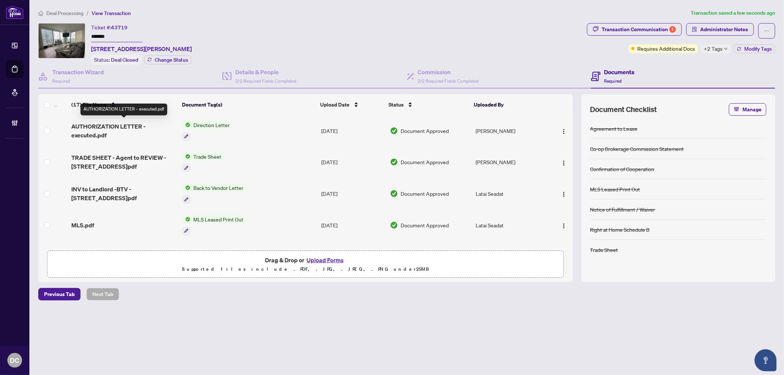
click at [91, 126] on span "AUTHORIZATION LETTER - executed.pdf" at bounding box center [123, 131] width 105 height 18
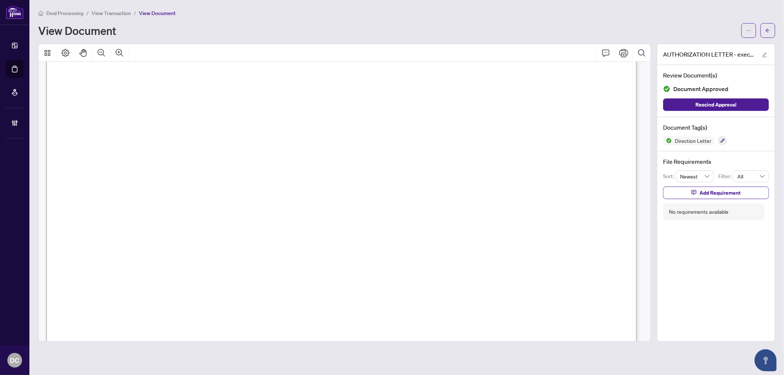
scroll to position [204, 0]
click at [767, 32] on icon "arrow-left" at bounding box center [768, 30] width 5 height 5
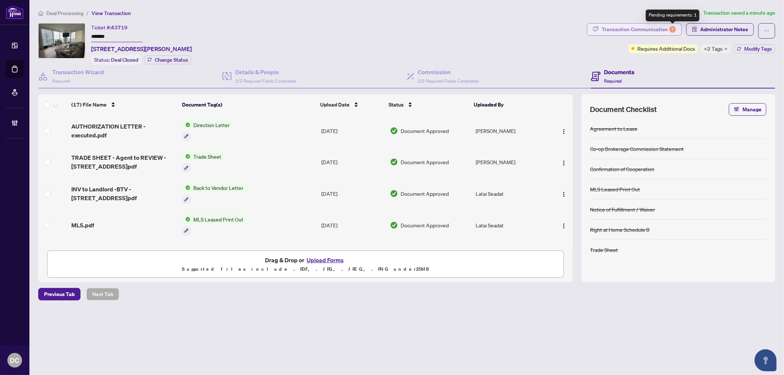
click at [673, 31] on div "1" at bounding box center [673, 29] width 7 height 7
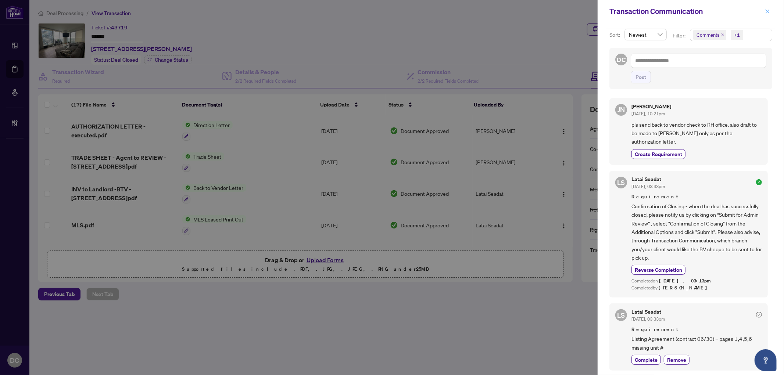
drag, startPoint x: 772, startPoint y: 11, endPoint x: 763, endPoint y: 12, distance: 9.2
click at [772, 11] on button "button" at bounding box center [768, 11] width 10 height 9
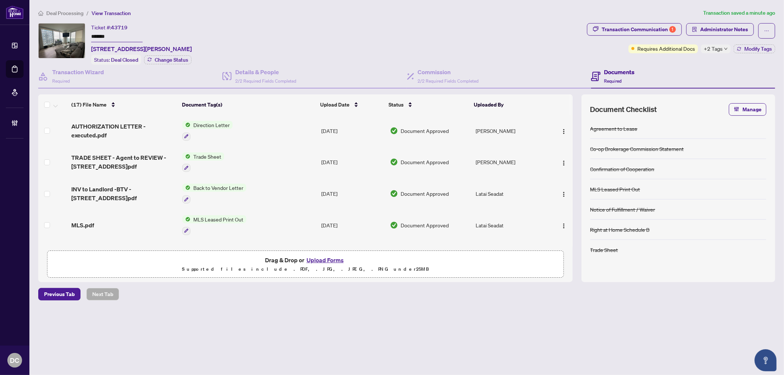
scroll to position [82, 0]
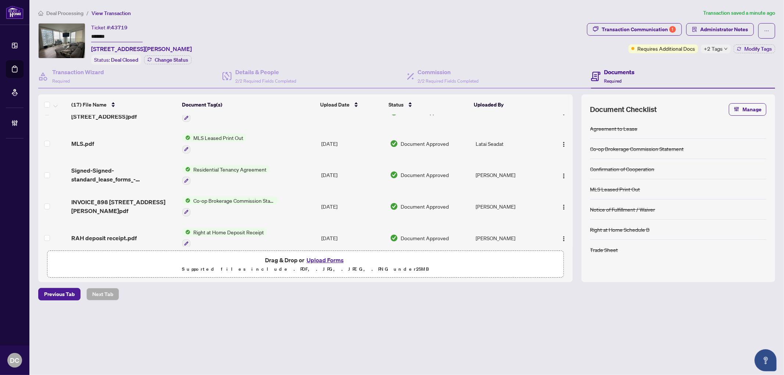
click at [280, 195] on td "Co-op Brokerage Commission Statement" at bounding box center [248, 207] width 139 height 32
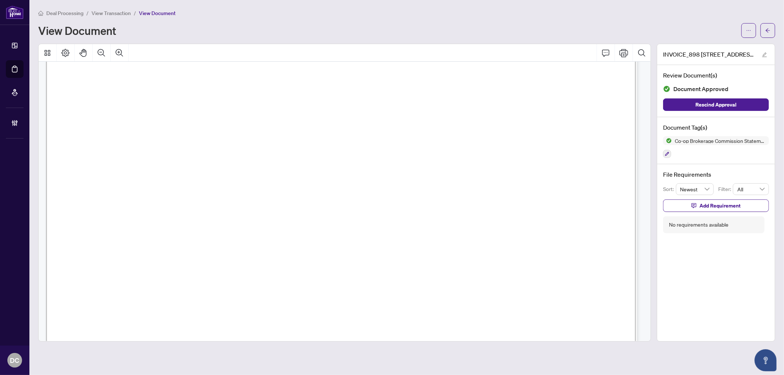
scroll to position [286, 0]
drag, startPoint x: 771, startPoint y: 31, endPoint x: 9, endPoint y: 89, distance: 764.6
click at [771, 31] on button "button" at bounding box center [768, 30] width 15 height 15
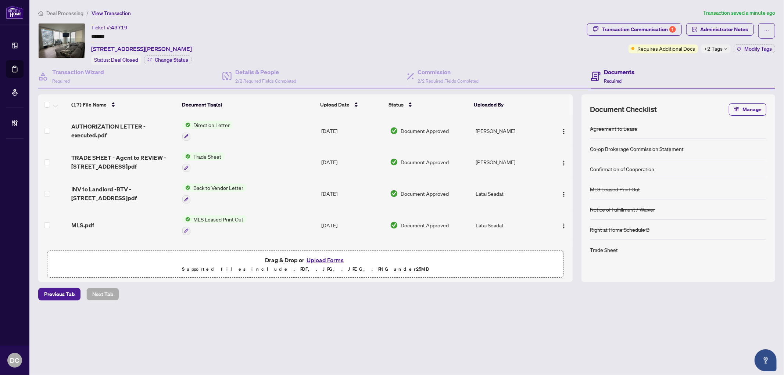
click at [723, 47] on div "+2 Tags" at bounding box center [716, 48] width 30 height 9
click at [681, 61] on div "Transaction Communication 1 Administrator Notes Requires Additional Docs +2 Tag…" at bounding box center [681, 44] width 191 height 42
click at [754, 49] on span "Modify Tags" at bounding box center [759, 48] width 28 height 5
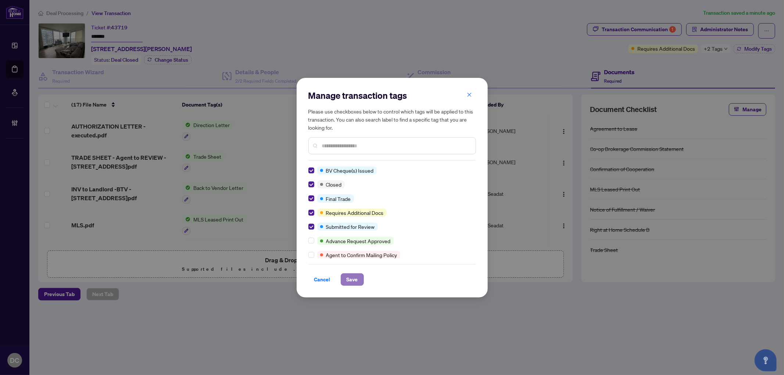
click at [347, 282] on span "Save" at bounding box center [352, 280] width 11 height 12
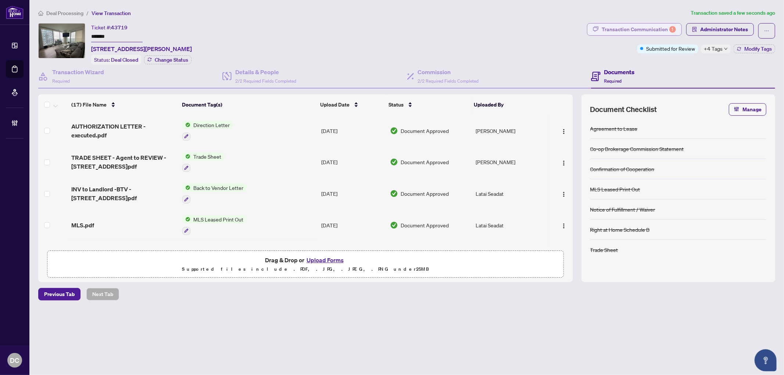
click at [645, 31] on div "Transaction Communication 1" at bounding box center [639, 30] width 74 height 12
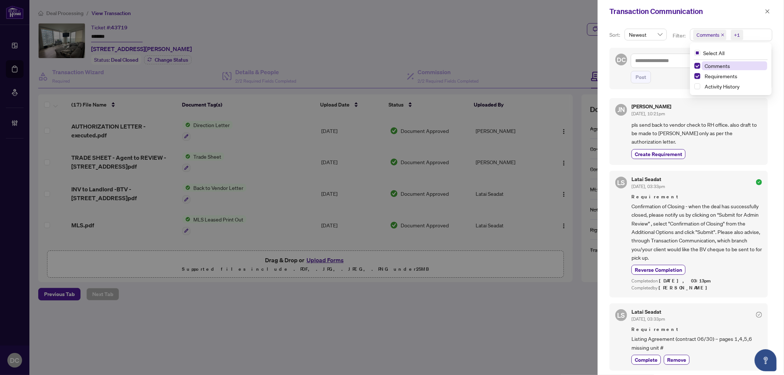
click at [766, 31] on span "Comments +1" at bounding box center [732, 35] width 82 height 12
click at [739, 67] on span "Comments" at bounding box center [734, 65] width 65 height 9
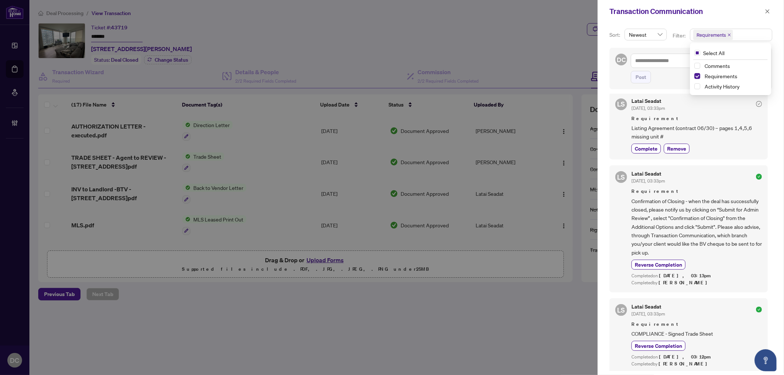
scroll to position [7, 0]
click at [766, 11] on icon "close" at bounding box center [767, 11] width 5 height 5
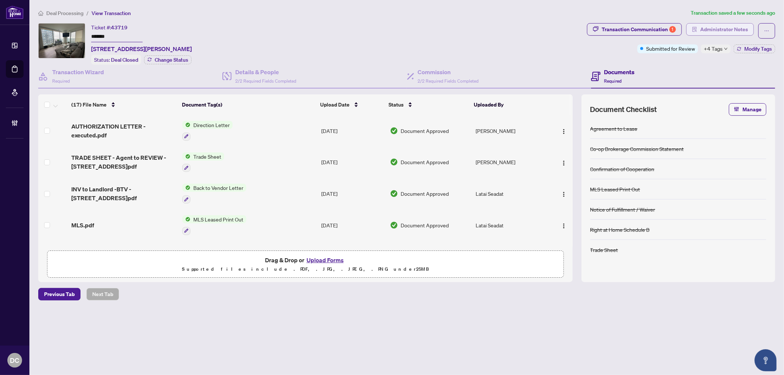
click at [734, 31] on span "Administrator Notes" at bounding box center [725, 30] width 48 height 12
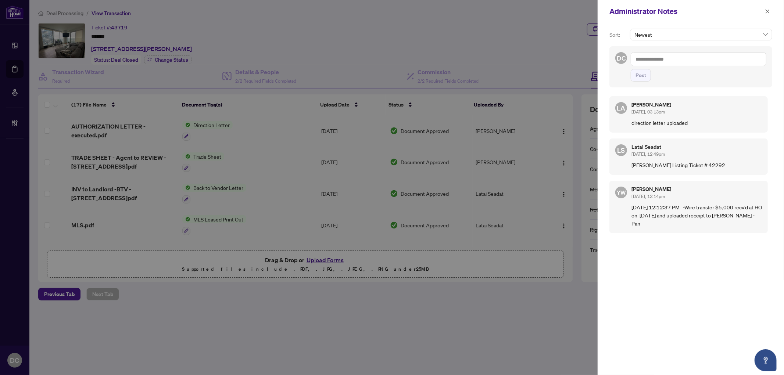
click at [674, 64] on textarea at bounding box center [699, 59] width 136 height 14
click at [671, 61] on textarea at bounding box center [699, 59] width 136 height 14
paste textarea "**********"
type textarea "**********"
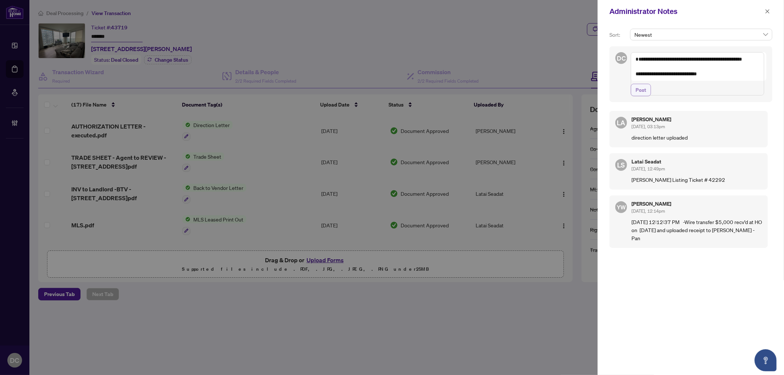
click at [648, 96] on button "Post" at bounding box center [641, 90] width 20 height 13
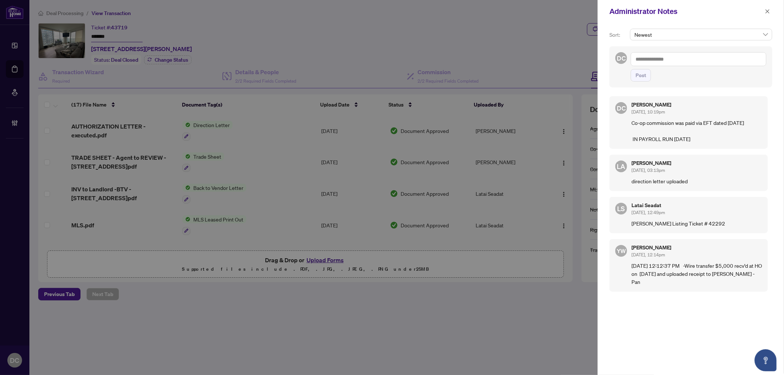
click at [761, 10] on div "Administrator Notes" at bounding box center [691, 11] width 186 height 23
click at [766, 11] on icon "close" at bounding box center [767, 11] width 5 height 5
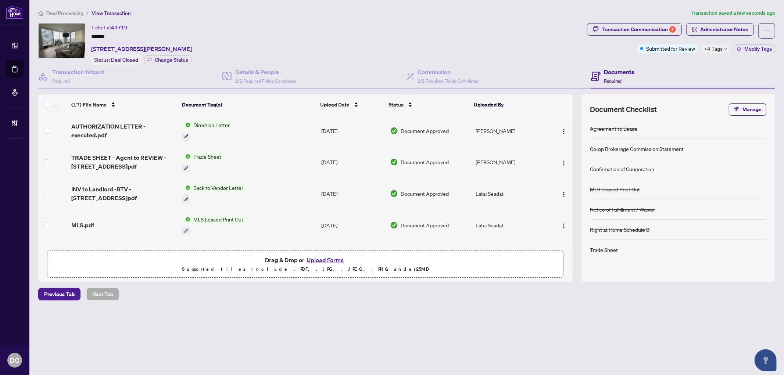
drag, startPoint x: 108, startPoint y: 34, endPoint x: 135, endPoint y: 38, distance: 27.2
click at [83, 34] on div "Ticket #: 43719 ******* 5603-898 Portage Pkwy, Vaughan, Ontario L4K 0J6, Canada…" at bounding box center [311, 44] width 546 height 42
drag, startPoint x: 135, startPoint y: 38, endPoint x: 73, endPoint y: 36, distance: 62.2
click at [73, 36] on div "Ticket #: 43719 ******* 5603-898 Portage Pkwy, Vaughan, Ontario L4K 0J6, Canada…" at bounding box center [311, 44] width 546 height 42
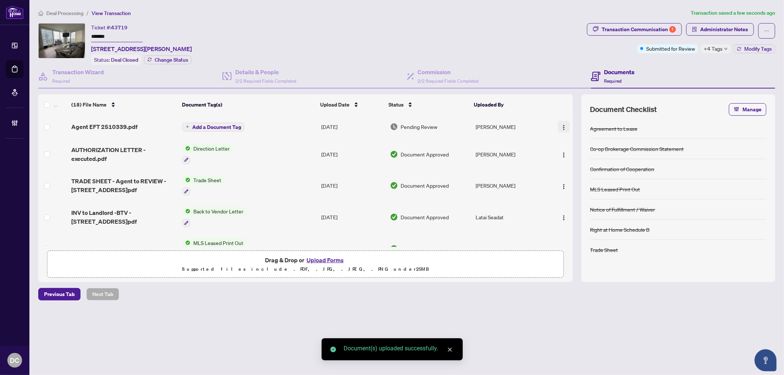
click at [565, 121] on button "button" at bounding box center [564, 127] width 12 height 12
click at [594, 189] on span "Document Permissions" at bounding box center [597, 187] width 70 height 8
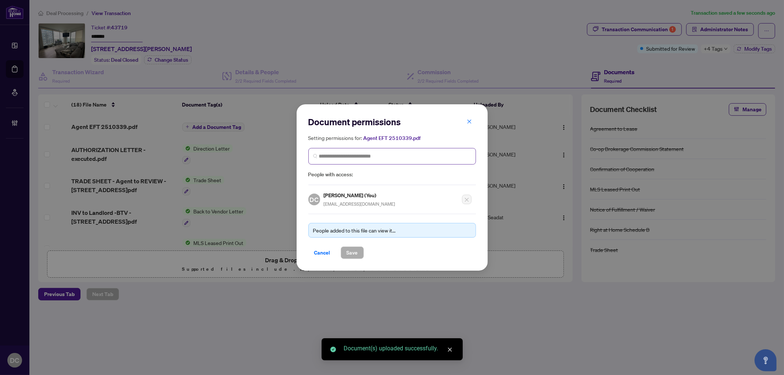
click at [346, 152] on span at bounding box center [393, 156] width 168 height 17
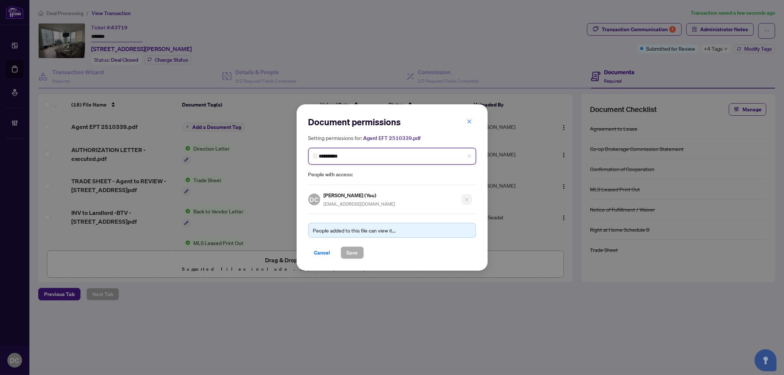
type input "**********"
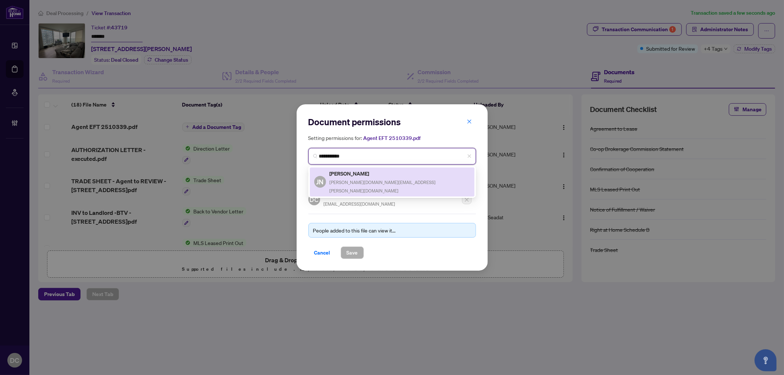
click at [331, 180] on span "jennifer.mabel.ng@gmail.com" at bounding box center [383, 187] width 106 height 14
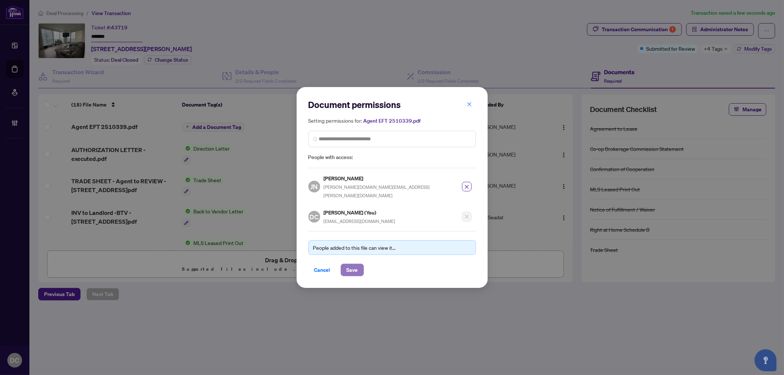
click at [355, 270] on span "Save" at bounding box center [352, 270] width 11 height 12
click at [227, 122] on div "Document permissions Setting permissions for: Agent EFT 2510339.pdf 100 JN Jenn…" at bounding box center [392, 187] width 784 height 375
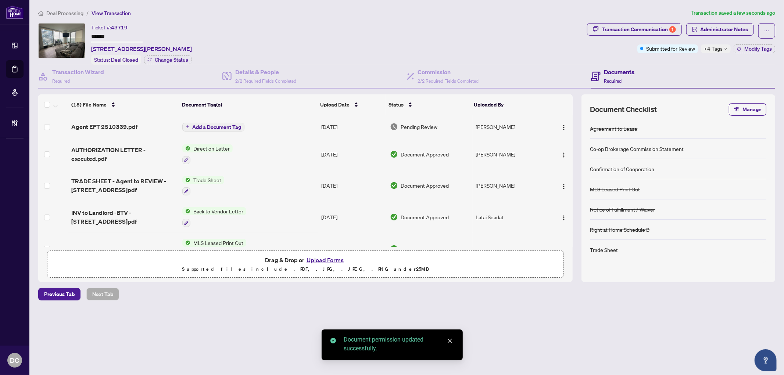
click at [227, 125] on span "Add a Document Tag" at bounding box center [216, 127] width 49 height 5
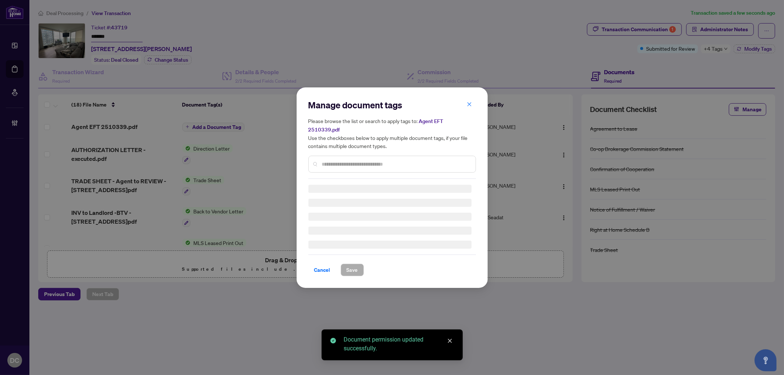
click at [380, 156] on div at bounding box center [393, 164] width 168 height 17
click at [381, 159] on div "Manage document tags Please browse the list or search to apply tags to: Agent E…" at bounding box center [393, 139] width 168 height 80
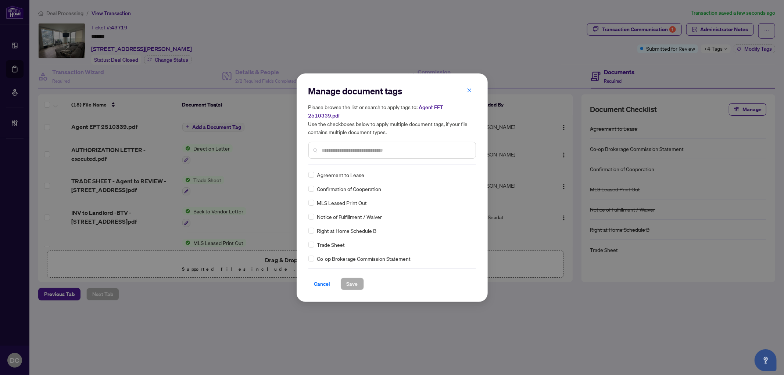
click at [384, 146] on input "text" at bounding box center [396, 150] width 148 height 8
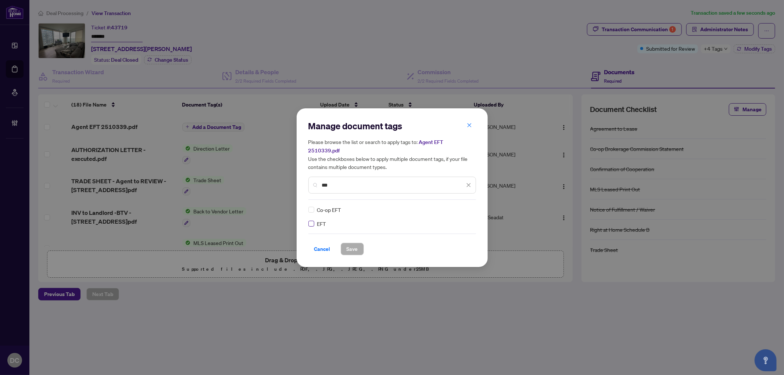
type input "***"
click at [466, 206] on div at bounding box center [464, 209] width 14 height 7
click at [444, 241] on div "Approved" at bounding box center [442, 241] width 47 height 8
click at [367, 243] on div "Cancel Save" at bounding box center [393, 249] width 168 height 13
click at [359, 243] on button "Save" at bounding box center [352, 249] width 23 height 13
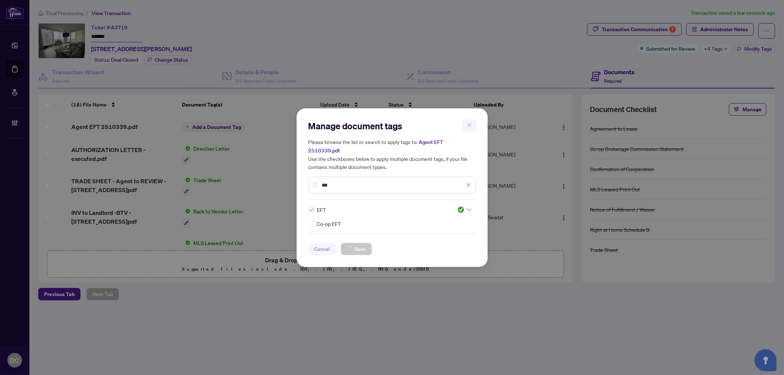
click at [716, 50] on div "Manage document tags Please browse the list or search to apply tags to: Agent E…" at bounding box center [392, 187] width 784 height 375
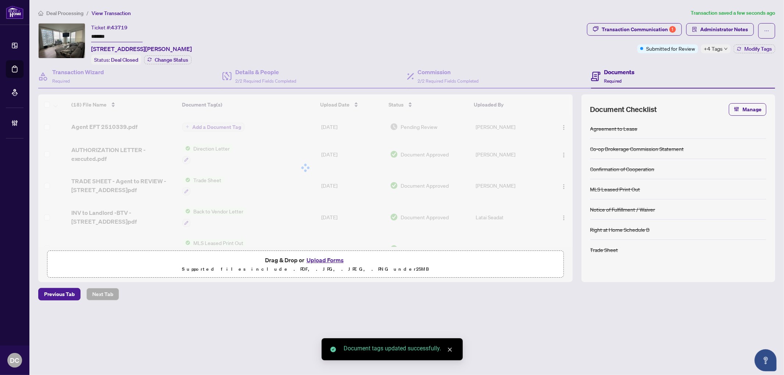
click at [716, 50] on span "+4 Tags" at bounding box center [713, 48] width 19 height 8
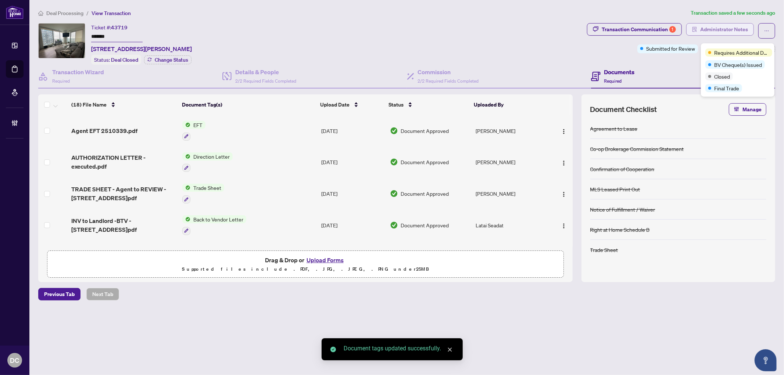
click at [727, 26] on span "Administrator Notes" at bounding box center [725, 30] width 48 height 12
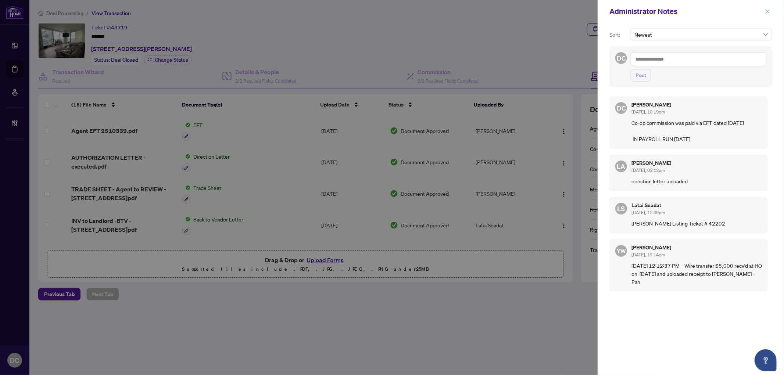
click at [771, 12] on button "button" at bounding box center [768, 11] width 10 height 9
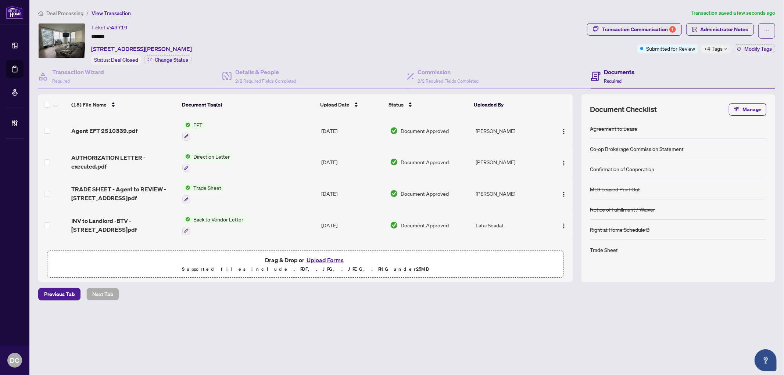
click at [113, 26] on span "43719" at bounding box center [119, 27] width 17 height 7
drag, startPoint x: 114, startPoint y: 32, endPoint x: 71, endPoint y: 33, distance: 43.4
click at [71, 33] on div "Ticket #: 43719 ******* 5603-898 Portage Pkwy, Vaughan, Ontario L4K 0J6, Canada…" at bounding box center [311, 44] width 546 height 42
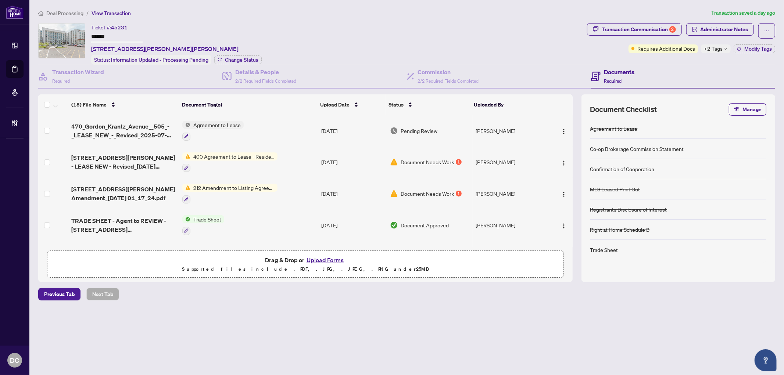
drag, startPoint x: 121, startPoint y: 37, endPoint x: 64, endPoint y: 36, distance: 57.4
click at [64, 36] on div "Ticket #: 45231 ******* [STREET_ADDRESS][PERSON_NAME][PERSON_NAME] Status: Info…" at bounding box center [311, 44] width 546 height 42
click at [647, 27] on div "Transaction Communication 2" at bounding box center [639, 30] width 74 height 12
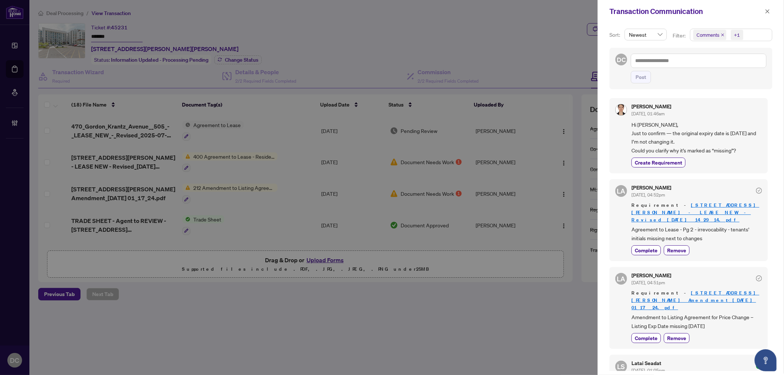
click at [760, 34] on span "Comments +1" at bounding box center [732, 35] width 82 height 12
click at [732, 74] on span "Requirements" at bounding box center [721, 76] width 33 height 7
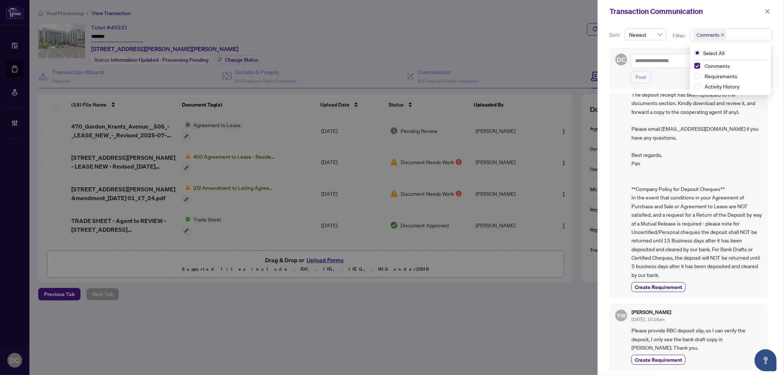
scroll to position [251, 0]
click at [773, 10] on div "Transaction Communication" at bounding box center [691, 11] width 186 height 23
click at [769, 11] on icon "close" at bounding box center [767, 11] width 5 height 5
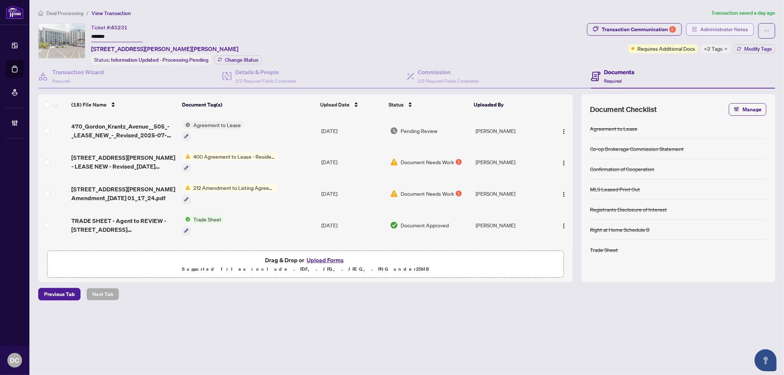
click at [734, 30] on span "Administrator Notes" at bounding box center [725, 30] width 48 height 12
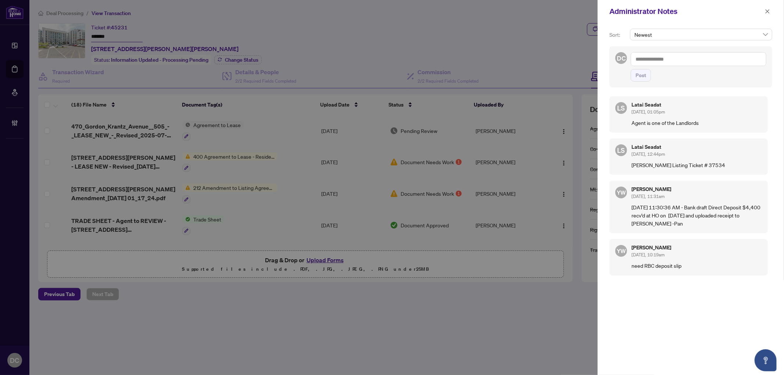
drag, startPoint x: 767, startPoint y: 10, endPoint x: 731, endPoint y: 9, distance: 36.1
click at [767, 10] on icon "close" at bounding box center [768, 11] width 4 height 4
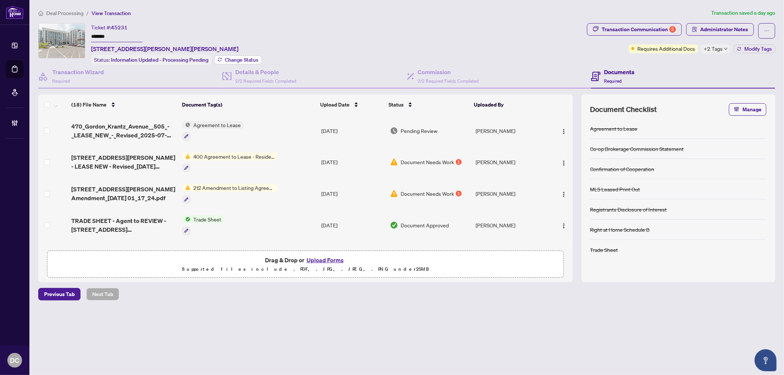
click at [242, 61] on span "Change Status" at bounding box center [241, 59] width 33 height 5
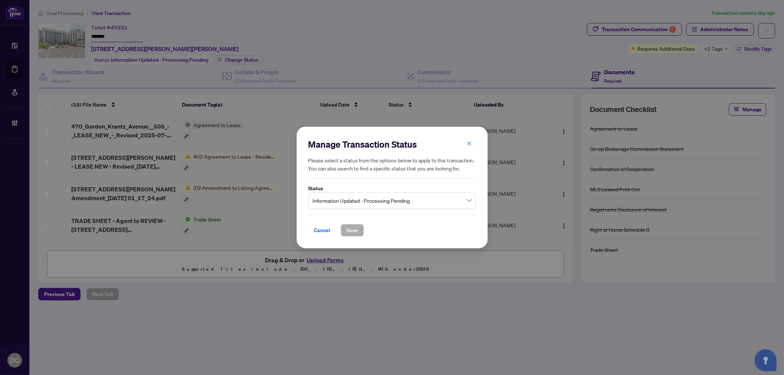
click at [381, 201] on span "Information Updated - Processing Pending" at bounding box center [392, 201] width 159 height 14
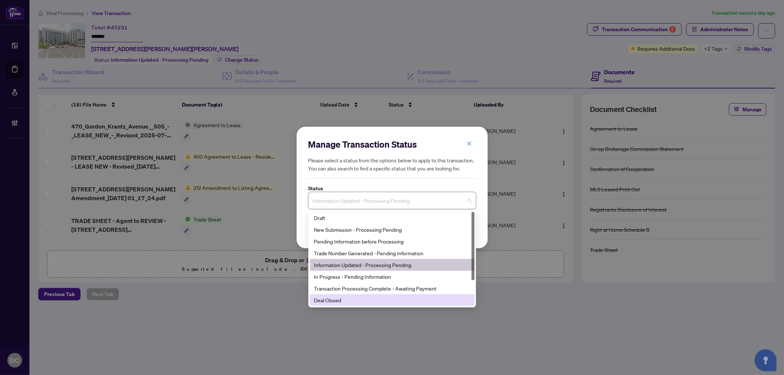
click at [344, 297] on div "Deal Closed" at bounding box center [392, 300] width 156 height 8
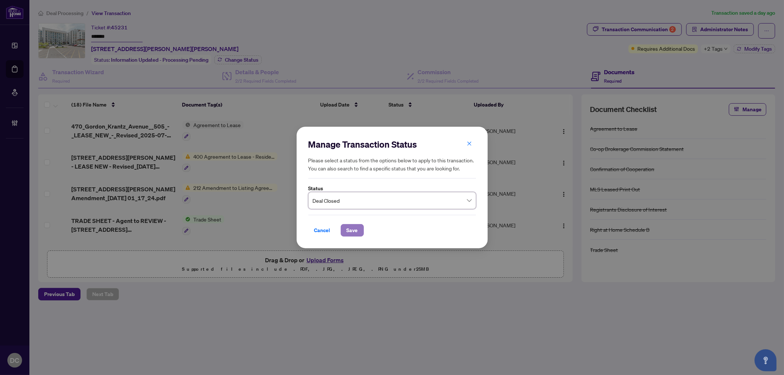
click at [347, 229] on span "Save" at bounding box center [352, 231] width 11 height 12
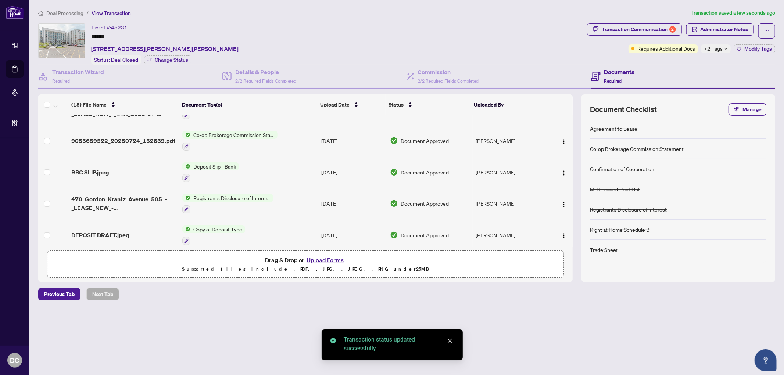
scroll to position [245, 0]
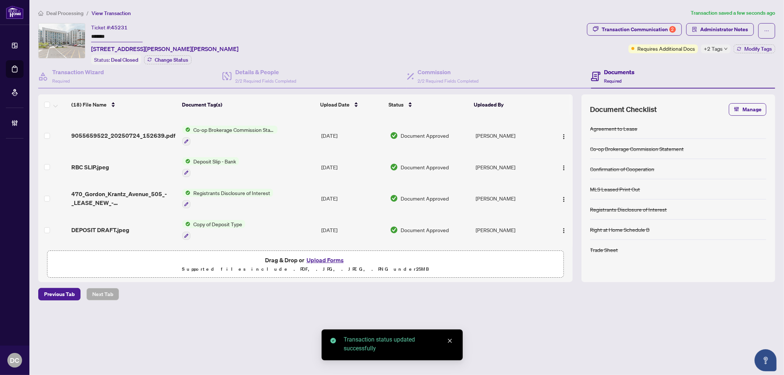
click at [296, 126] on td "Co-op Brokerage Commission Statement" at bounding box center [248, 136] width 139 height 32
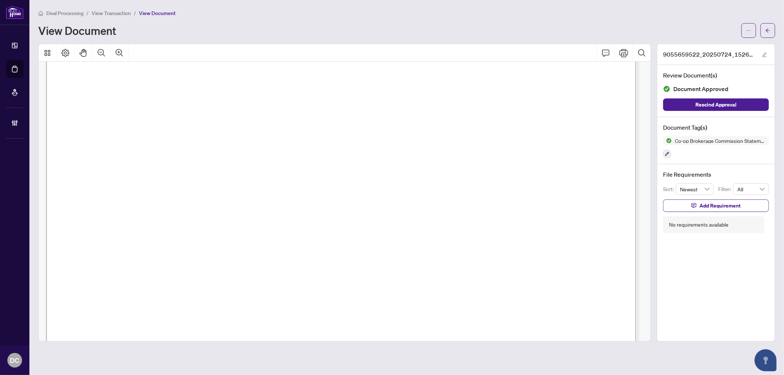
scroll to position [245, 0]
click at [771, 31] on button "button" at bounding box center [768, 30] width 15 height 15
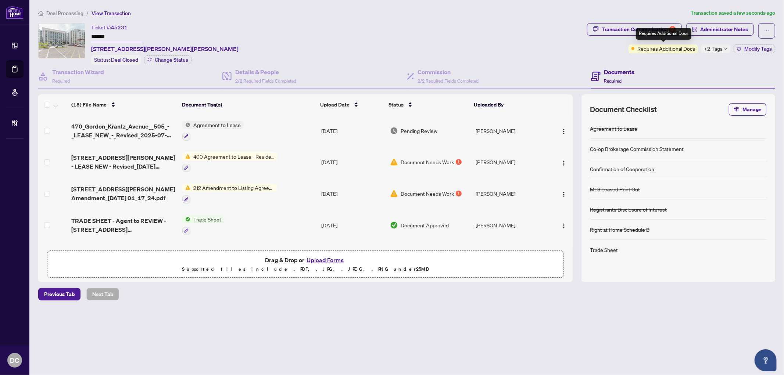
click at [664, 31] on div "Requires Additional Docs" at bounding box center [664, 34] width 56 height 12
click at [740, 48] on icon "button" at bounding box center [739, 49] width 4 height 4
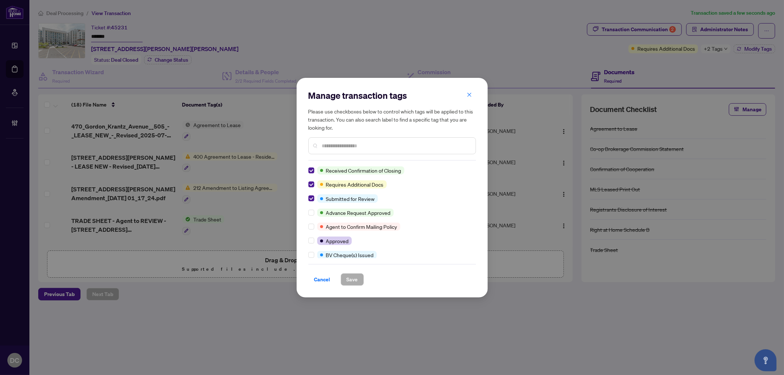
click at [314, 171] on div at bounding box center [313, 171] width 9 height 8
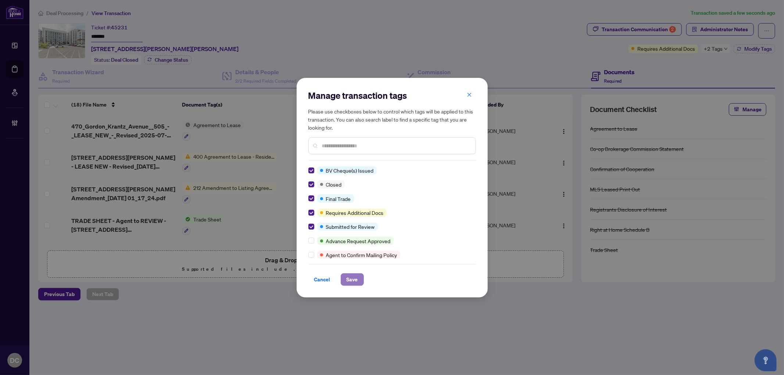
click at [356, 276] on span "Save" at bounding box center [352, 280] width 11 height 12
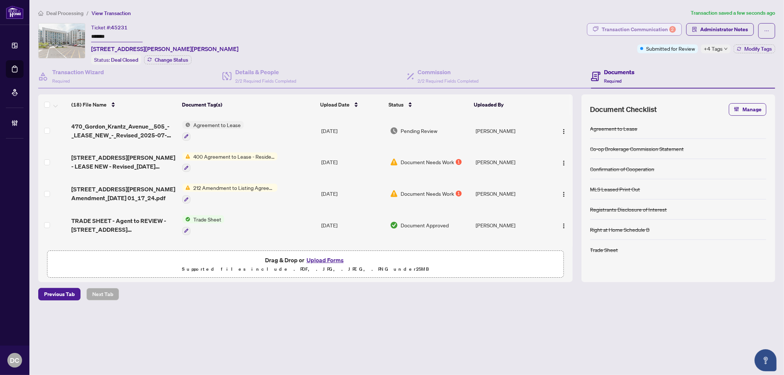
click at [667, 25] on div "Transaction Communication 2" at bounding box center [639, 30] width 74 height 12
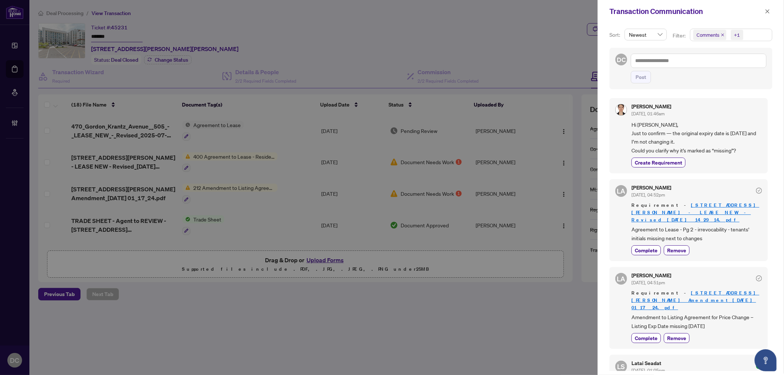
click at [716, 38] on span "Comments" at bounding box center [708, 34] width 23 height 7
click at [718, 67] on span "Comments" at bounding box center [717, 66] width 25 height 7
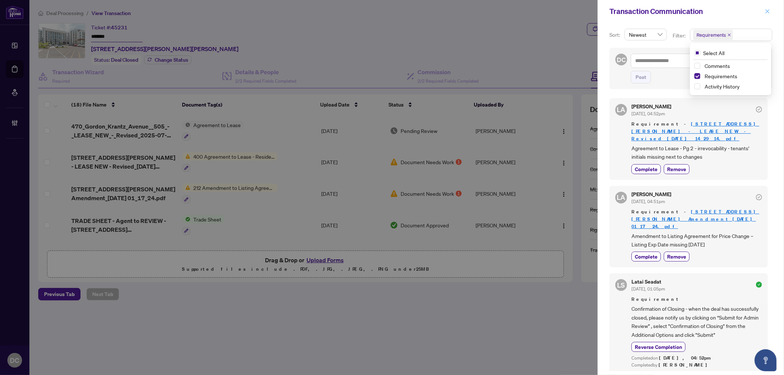
click at [768, 11] on icon "close" at bounding box center [768, 11] width 4 height 4
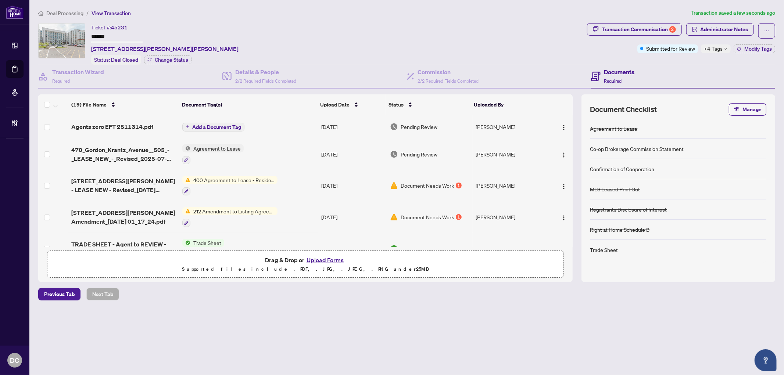
click at [234, 125] on span "Add a Document Tag" at bounding box center [216, 127] width 49 height 5
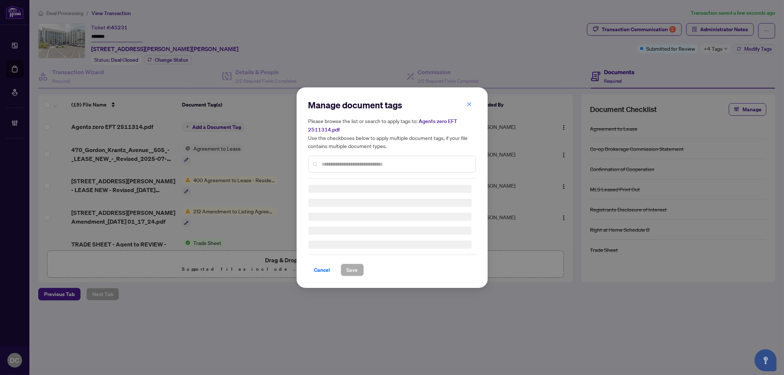
click at [358, 164] on div "Manage document tags Please browse the list or search to apply tags to: Agents …" at bounding box center [393, 139] width 168 height 80
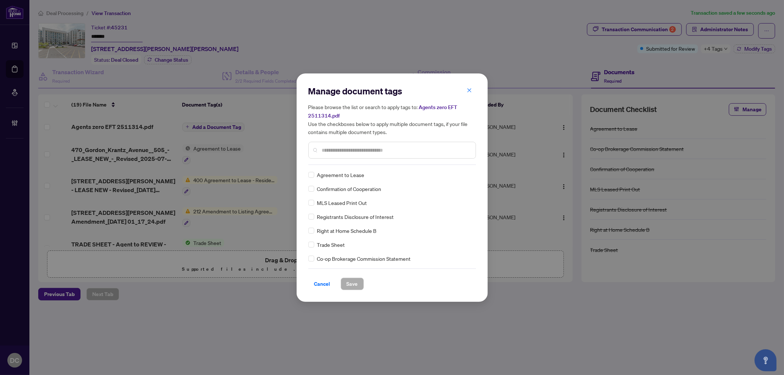
click at [377, 149] on input "text" at bounding box center [396, 150] width 148 height 8
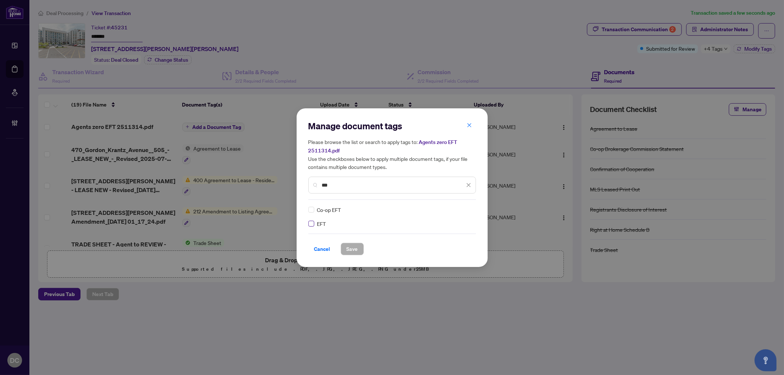
type input "***"
click at [463, 207] on img at bounding box center [460, 209] width 7 height 7
click at [436, 246] on div "Approved" at bounding box center [442, 245] width 47 height 8
click at [309, 249] on button "Cancel" at bounding box center [323, 249] width 28 height 13
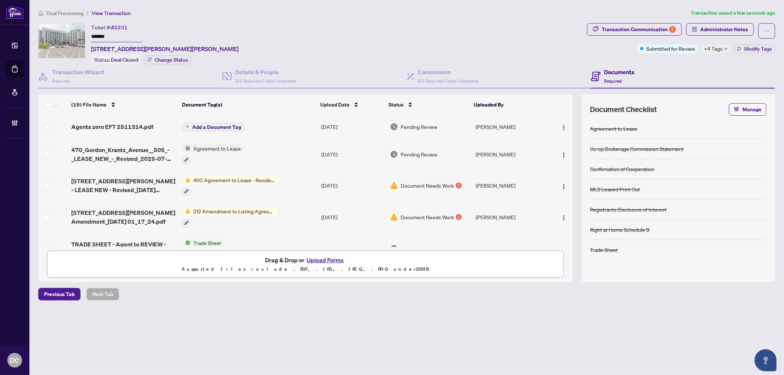
click at [230, 128] on span "Add a Document Tag" at bounding box center [216, 127] width 49 height 5
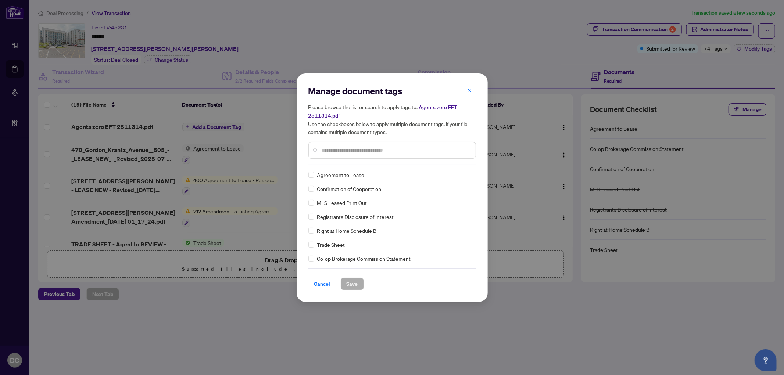
click at [344, 179] on div "Agreement to Lease Confirmation of Cooperation MLS Leased Print Out Registrants…" at bounding box center [393, 217] width 168 height 92
click at [369, 155] on div at bounding box center [393, 150] width 168 height 17
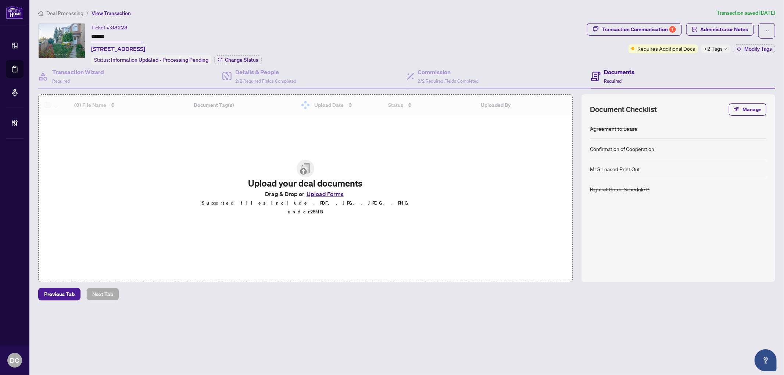
drag, startPoint x: 109, startPoint y: 35, endPoint x: 133, endPoint y: 63, distance: 37.0
click at [71, 35] on div "Ticket #: 38228 ******* [STREET_ADDRESS] Status: Information Updated - Processi…" at bounding box center [311, 44] width 546 height 42
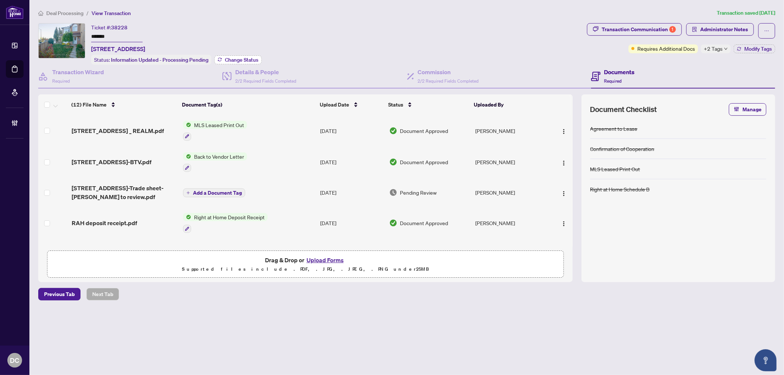
click at [247, 57] on span "Change Status" at bounding box center [241, 59] width 33 height 5
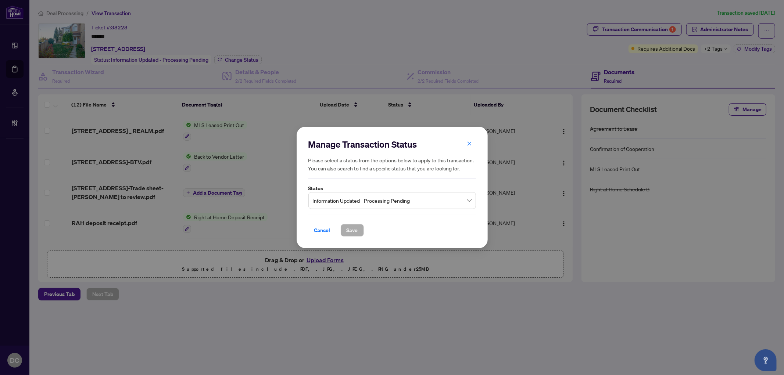
click at [416, 207] on span "Information Updated - Processing Pending" at bounding box center [392, 201] width 159 height 14
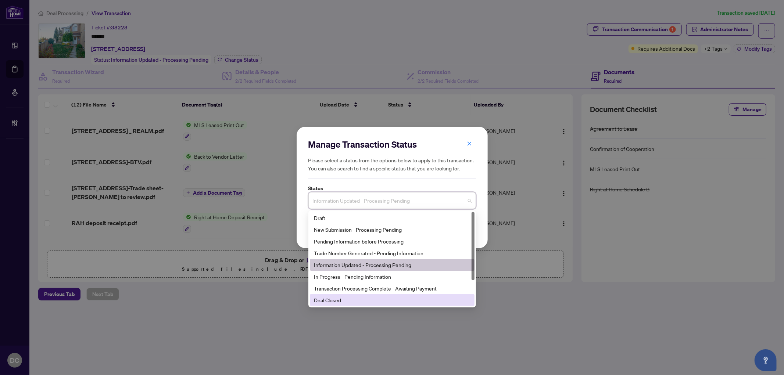
click at [363, 300] on div "Deal Closed" at bounding box center [392, 300] width 156 height 8
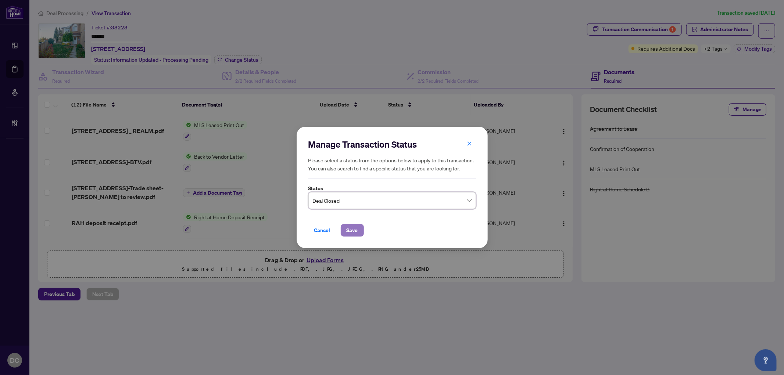
click at [354, 229] on span "Save" at bounding box center [352, 231] width 11 height 12
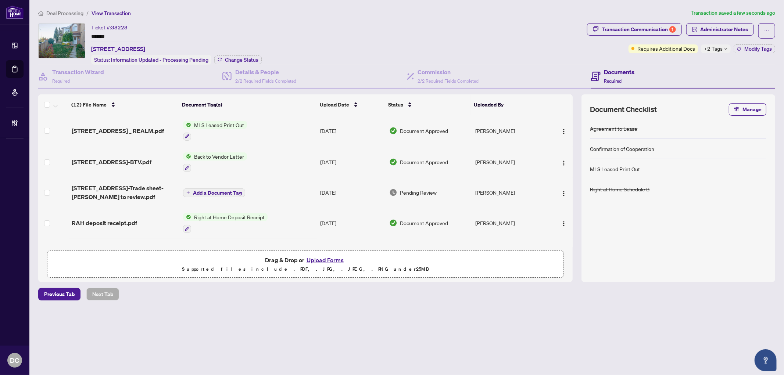
click at [249, 57] on span "Change Status" at bounding box center [241, 59] width 33 height 5
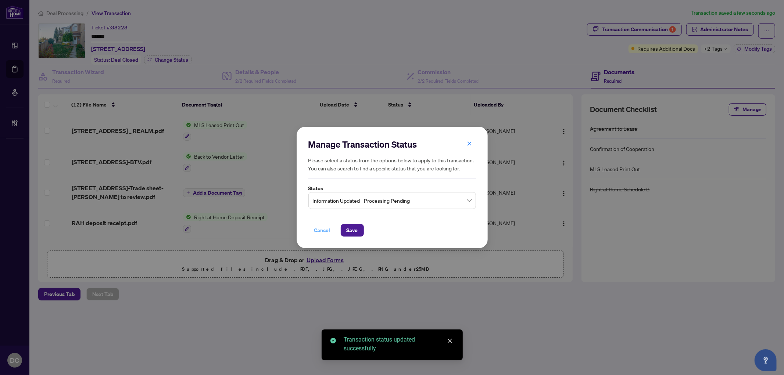
click at [322, 232] on span "Cancel" at bounding box center [322, 231] width 16 height 12
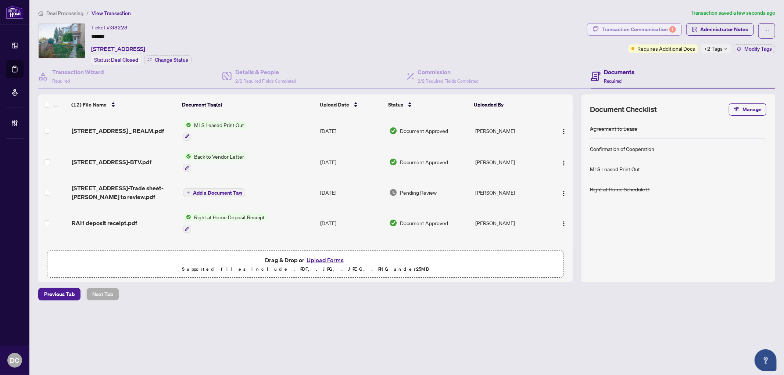
click at [655, 24] on div "Transaction Communication 1" at bounding box center [639, 30] width 74 height 12
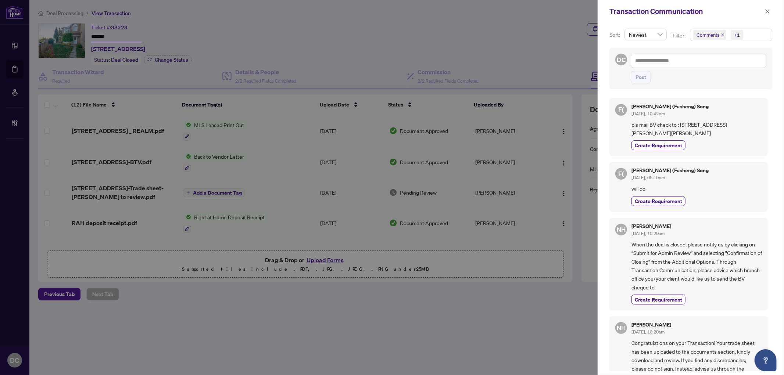
click at [697, 125] on span "pls mail BV check to : [STREET_ADDRESS][PERSON_NAME][PERSON_NAME]" at bounding box center [697, 129] width 131 height 17
drag, startPoint x: 681, startPoint y: 124, endPoint x: 746, endPoint y: 124, distance: 64.7
click at [746, 124] on span "pls mail BV check to : [STREET_ADDRESS][PERSON_NAME][PERSON_NAME]" at bounding box center [697, 129] width 131 height 17
copy span "[STREET_ADDRESS][PERSON_NAME]"
click at [754, 130] on span "pls mail BV check to : [STREET_ADDRESS][PERSON_NAME][PERSON_NAME]" at bounding box center [697, 129] width 131 height 17
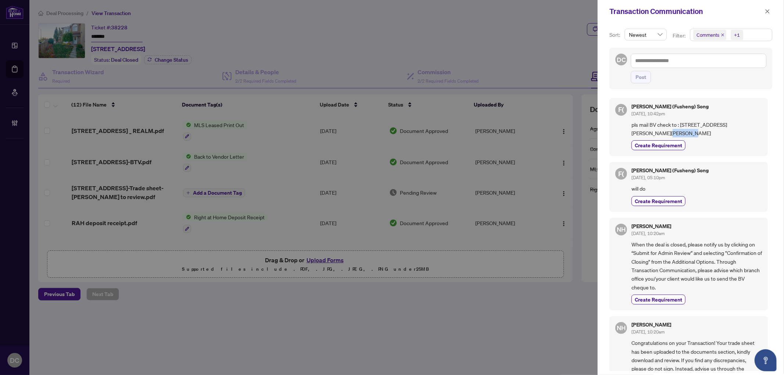
drag, startPoint x: 749, startPoint y: 123, endPoint x: 749, endPoint y: 129, distance: 6.7
click at [749, 129] on span "pls mail BV check to : [STREET_ADDRESS][PERSON_NAME][PERSON_NAME]" at bounding box center [697, 129] width 131 height 17
copy span "J9C 7S6"
click at [744, 65] on textarea at bounding box center [699, 61] width 136 height 14
paste textarea "**********"
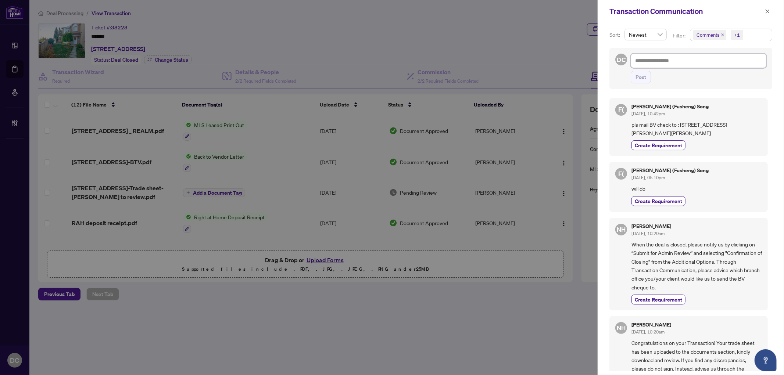
type textarea "**********"
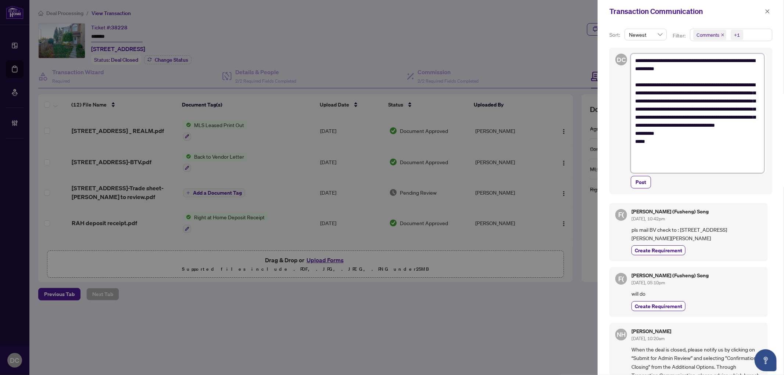
drag, startPoint x: 637, startPoint y: 60, endPoint x: 647, endPoint y: 62, distance: 10.1
click at [637, 60] on textarea "**********" at bounding box center [697, 113] width 133 height 119
type textarea "**********"
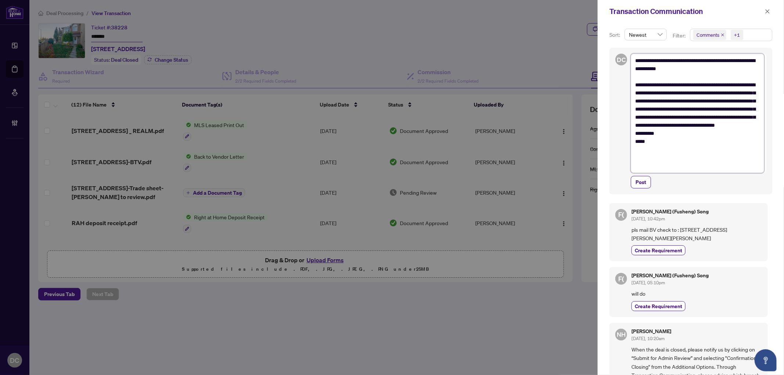
type textarea "**********"
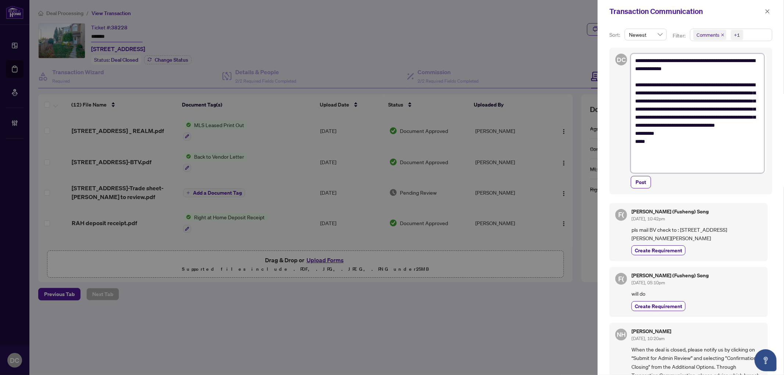
type textarea "**********"
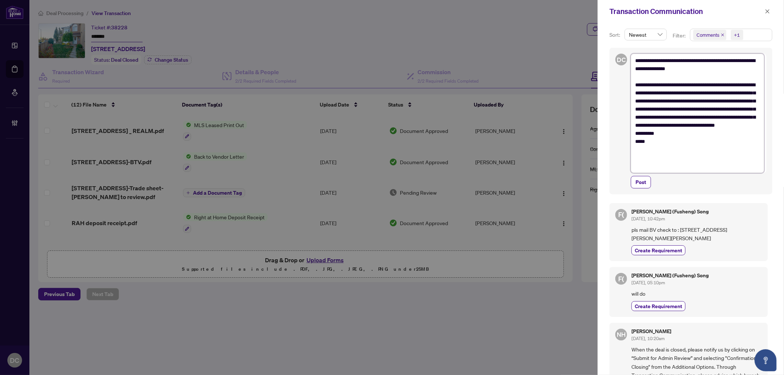
type textarea "**********"
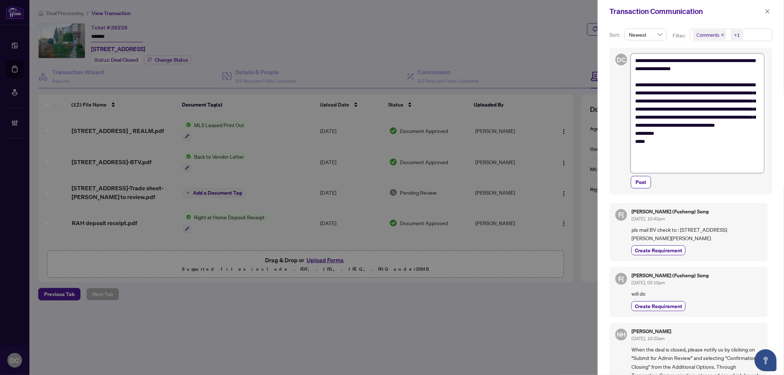
type textarea "**********"
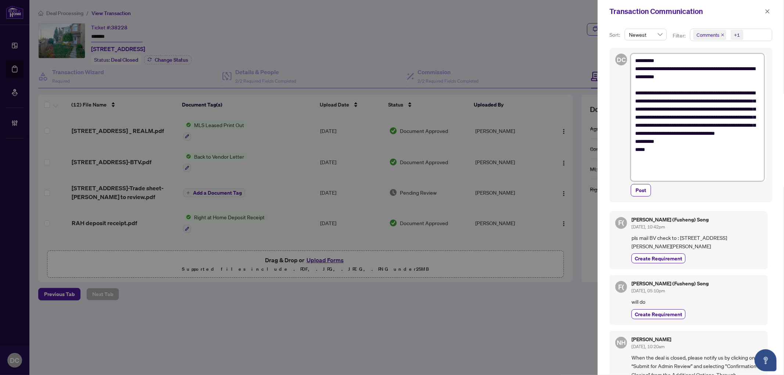
type textarea "**********"
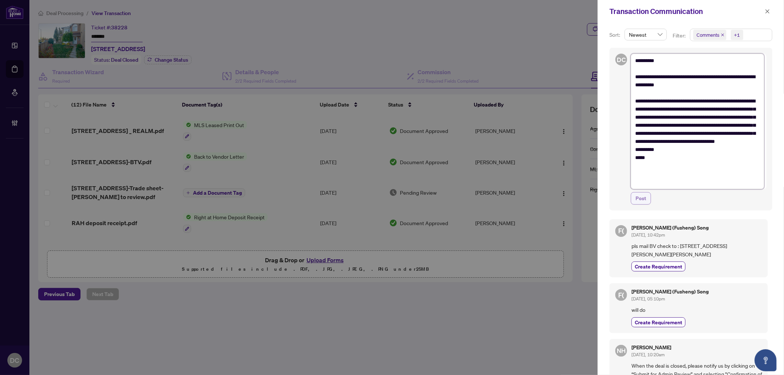
type textarea "**********"
click at [645, 202] on span "Post" at bounding box center [641, 199] width 11 height 12
type textarea "**********"
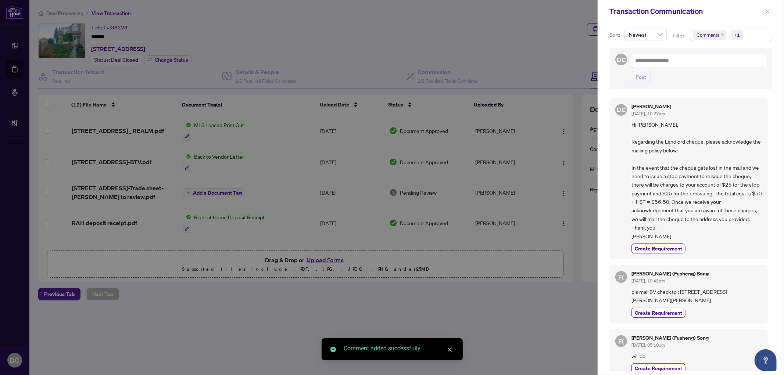
click at [765, 12] on icon "close" at bounding box center [767, 11] width 5 height 5
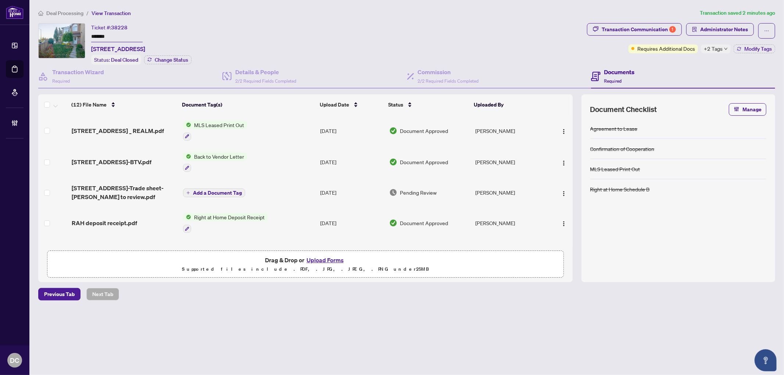
drag, startPoint x: 115, startPoint y: 35, endPoint x: 69, endPoint y: 35, distance: 46.0
click at [69, 35] on div "Ticket #: 38228 ******* [STREET_ADDRESS] Status: Deal Closed Change Status" at bounding box center [311, 44] width 546 height 42
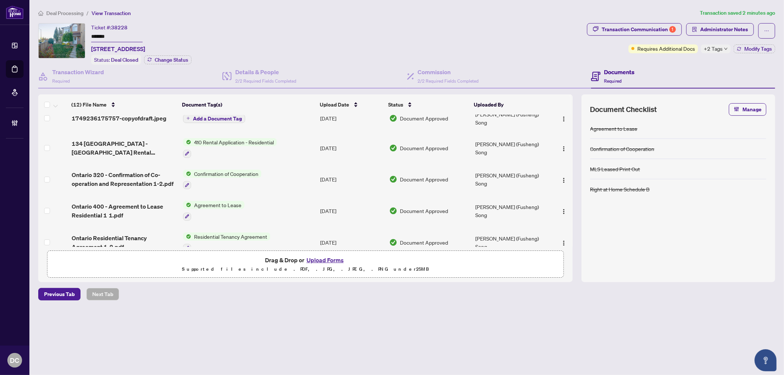
scroll to position [218, 0]
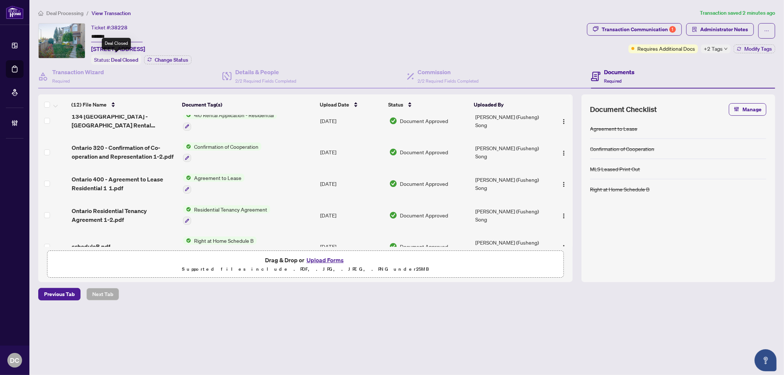
click at [145, 48] on span "[STREET_ADDRESS]" at bounding box center [118, 48] width 54 height 9
drag, startPoint x: 139, startPoint y: 47, endPoint x: 92, endPoint y: 48, distance: 46.7
click at [92, 48] on span "[STREET_ADDRESS]" at bounding box center [118, 48] width 54 height 9
copy span "134 Glenashton D"
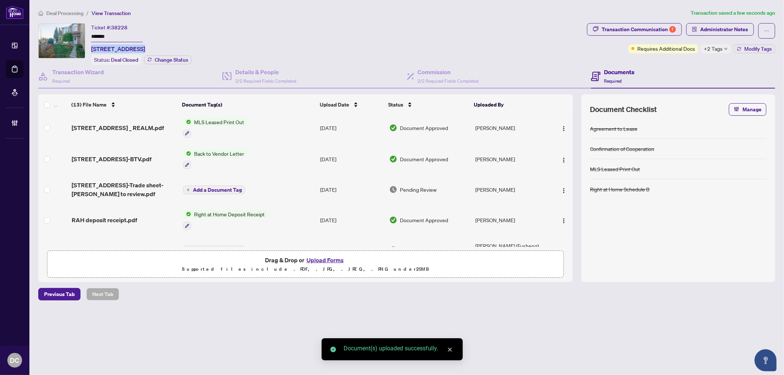
scroll to position [0, 0]
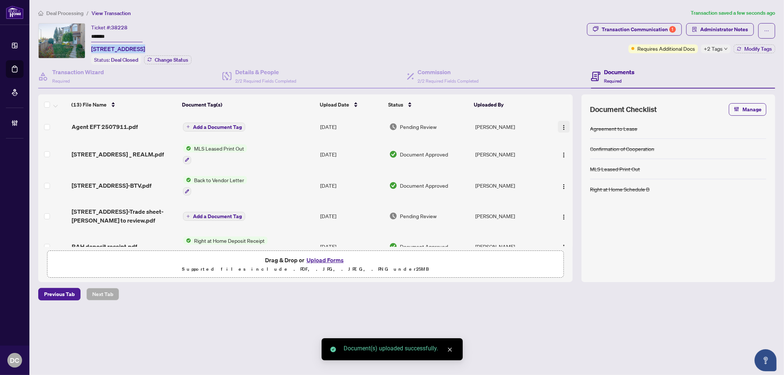
click at [562, 127] on img "button" at bounding box center [564, 128] width 6 height 6
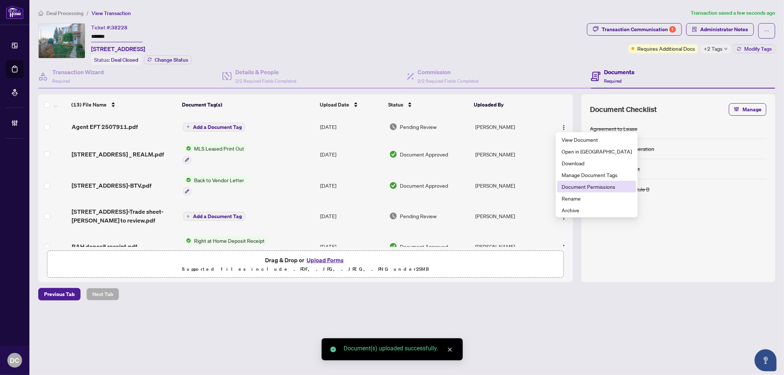
click at [583, 185] on span "Document Permissions" at bounding box center [597, 187] width 70 height 8
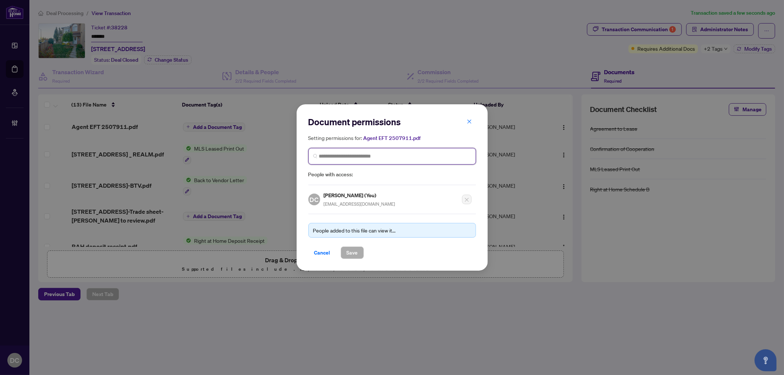
click at [370, 159] on input "search" at bounding box center [395, 157] width 152 height 8
type input "******"
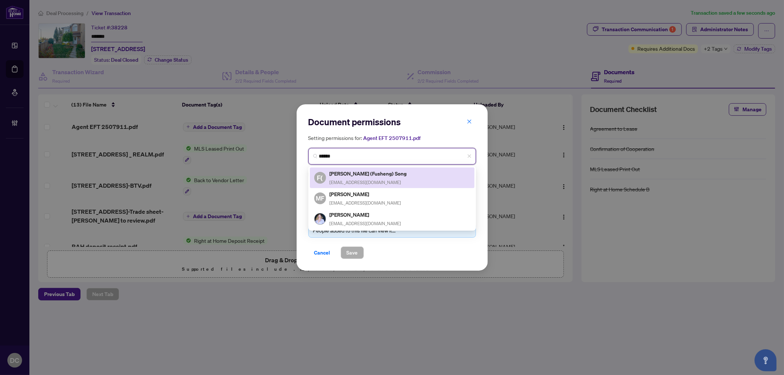
click at [369, 174] on h5 "[PERSON_NAME] (Fusheng) Song" at bounding box center [369, 174] width 78 height 8
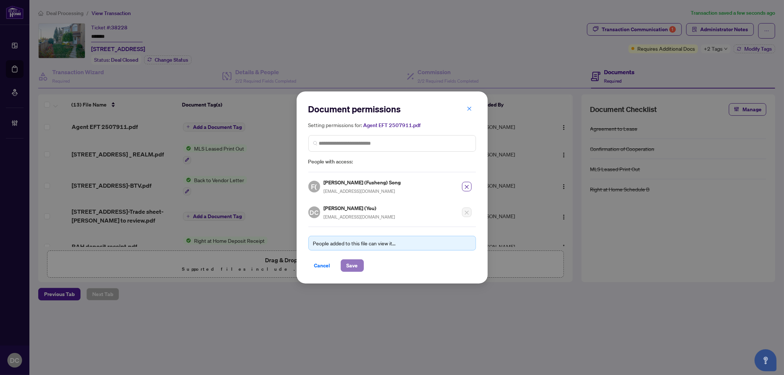
click at [355, 263] on span "Save" at bounding box center [352, 266] width 11 height 12
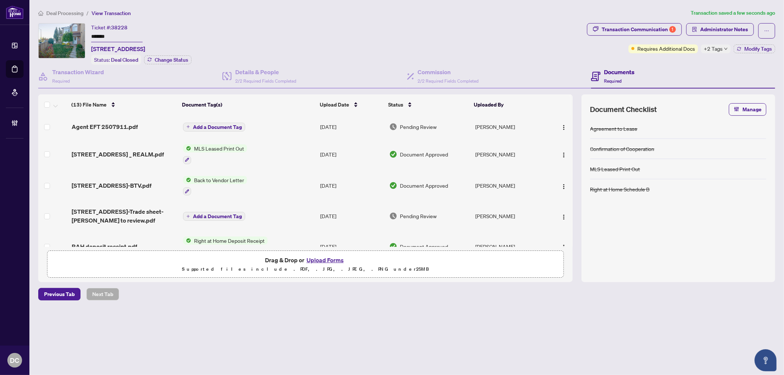
click at [234, 125] on span "Add a Document Tag" at bounding box center [217, 127] width 49 height 5
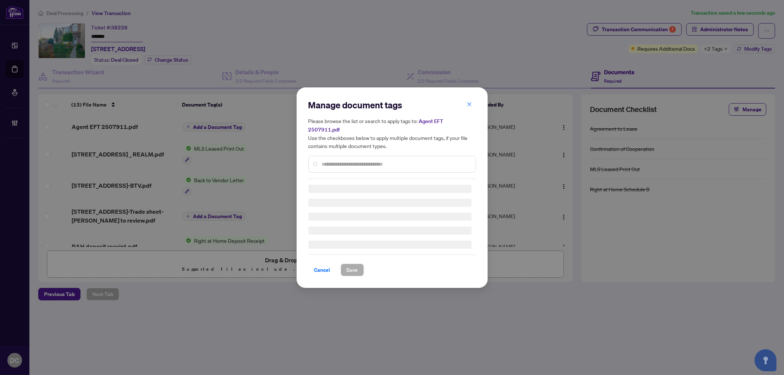
click at [377, 160] on div "Manage document tags Please browse the list or search to apply tags to: Agent E…" at bounding box center [393, 139] width 168 height 80
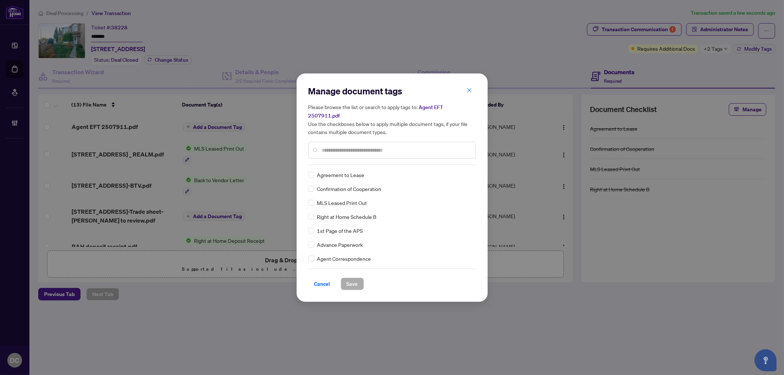
click at [387, 146] on input "text" at bounding box center [396, 150] width 148 height 8
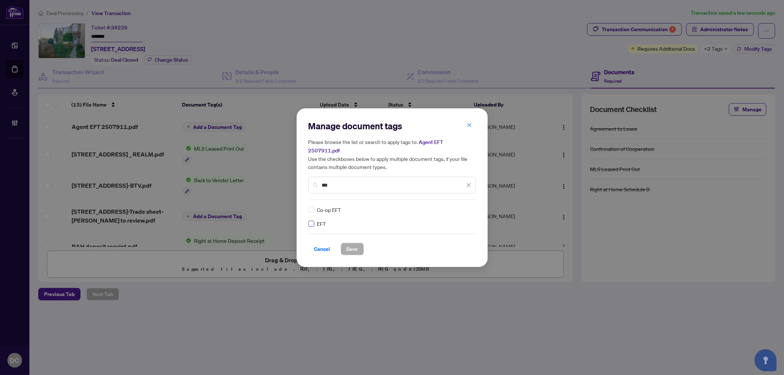
type input "***"
click at [463, 206] on img at bounding box center [460, 209] width 7 height 7
click at [440, 236] on div "Approved" at bounding box center [442, 241] width 56 height 12
click at [348, 243] on span "Save" at bounding box center [352, 249] width 11 height 12
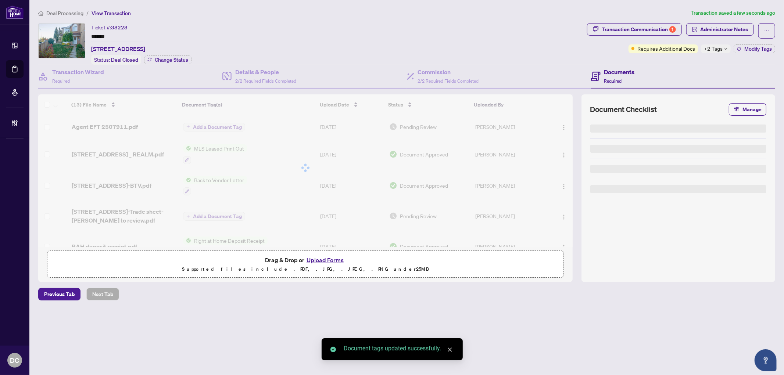
click at [744, 50] on body "Dashboard Deal Processing Mortgage Referrals Brokerage Management DC Dawn Chan …" at bounding box center [392, 187] width 784 height 375
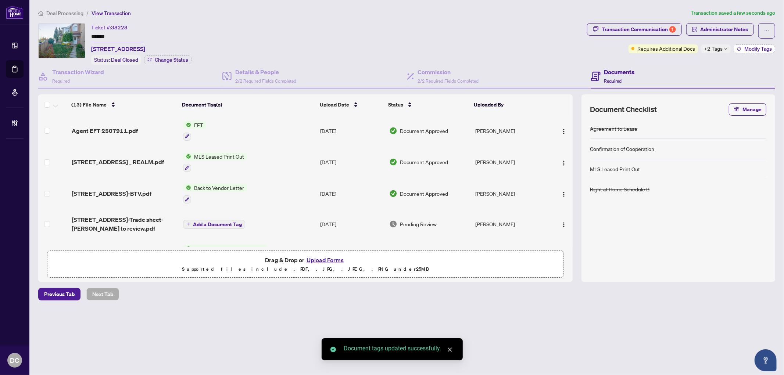
click at [747, 47] on span "Modify Tags" at bounding box center [759, 48] width 28 height 5
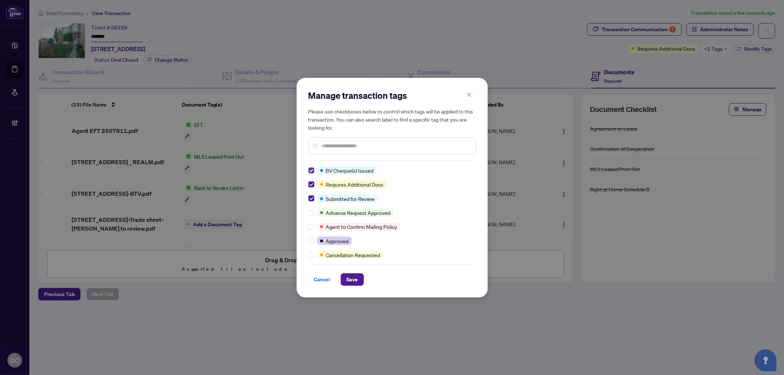
scroll to position [82, 0]
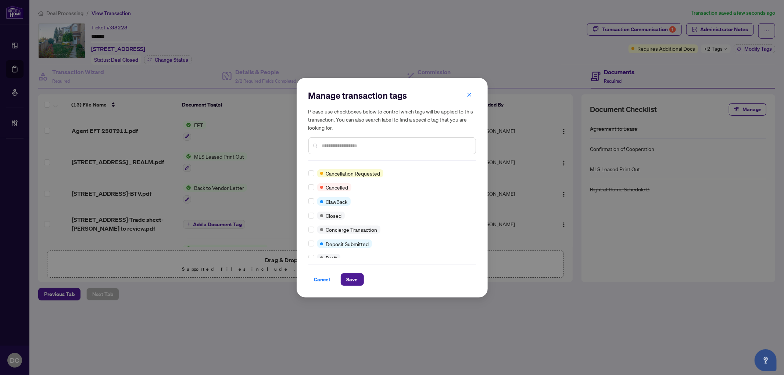
click at [315, 214] on div at bounding box center [313, 216] width 9 height 8
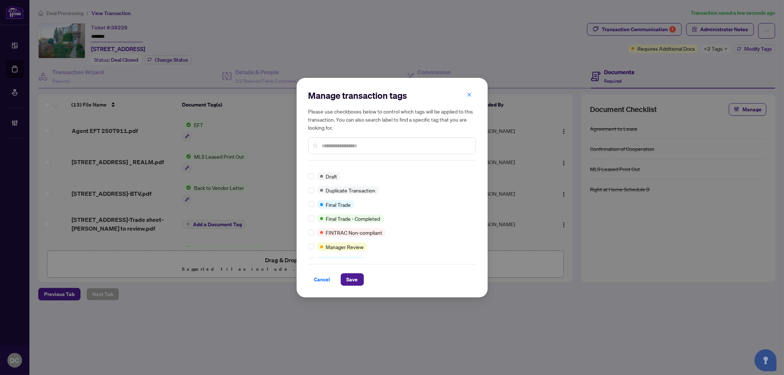
scroll to position [0, 0]
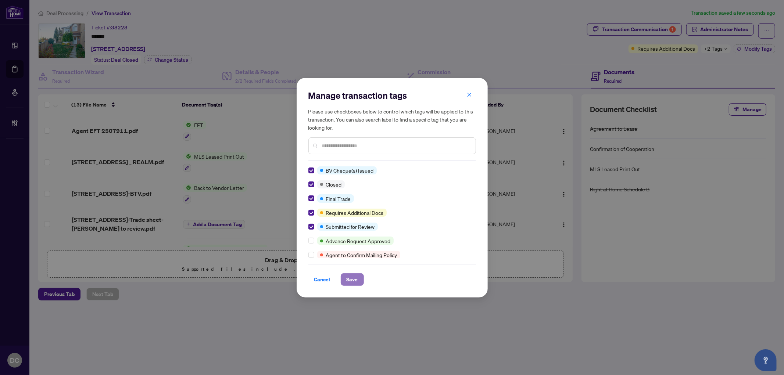
click at [354, 281] on span "Save" at bounding box center [352, 280] width 11 height 12
click at [642, 28] on div "Manage transaction tags Please use checkboxes below to control which tags will …" at bounding box center [392, 187] width 784 height 375
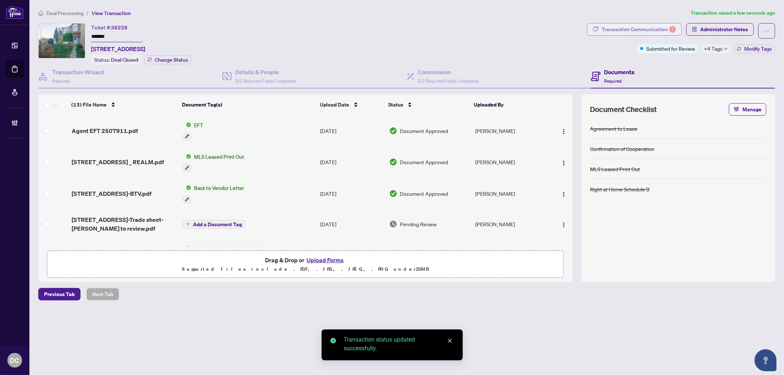
click at [650, 27] on div "Transaction Communication 1" at bounding box center [639, 30] width 74 height 12
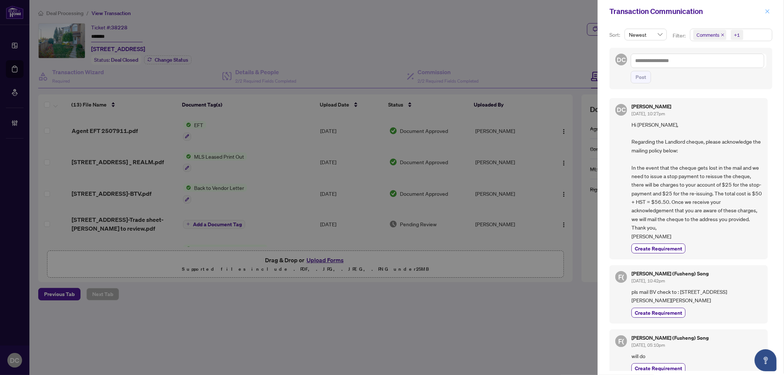
click at [767, 13] on icon "close" at bounding box center [767, 11] width 5 height 5
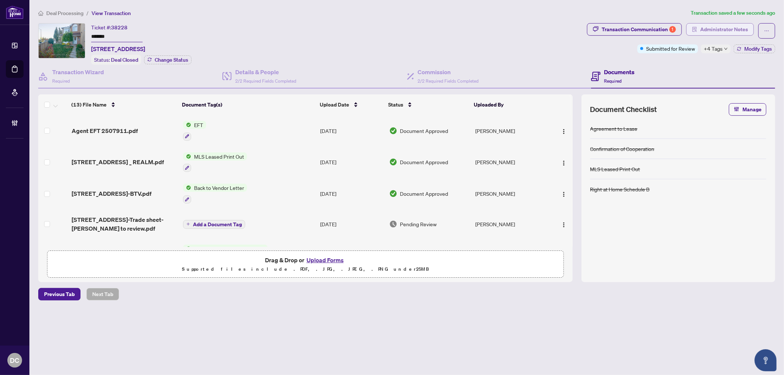
click at [712, 32] on span "Administrator Notes" at bounding box center [725, 30] width 48 height 12
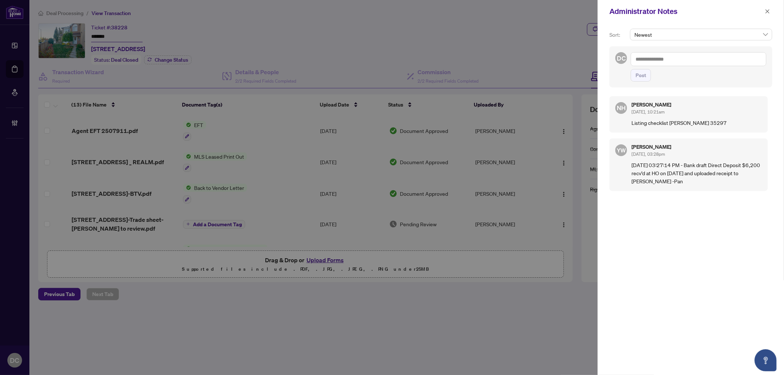
click at [707, 60] on textarea at bounding box center [699, 59] width 136 height 14
paste textarea "**********"
type textarea "**********"
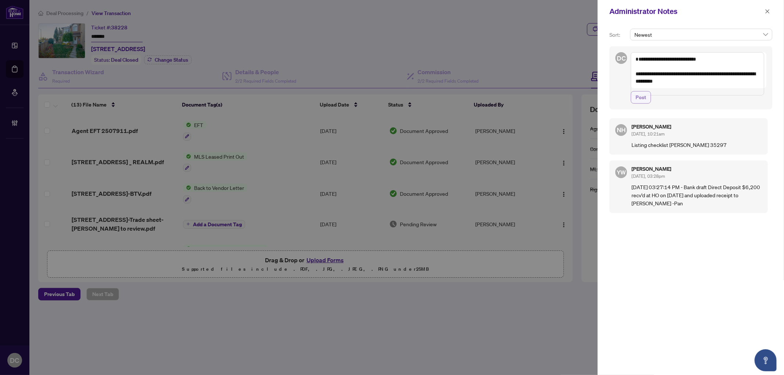
click at [648, 104] on button "Post" at bounding box center [641, 97] width 20 height 13
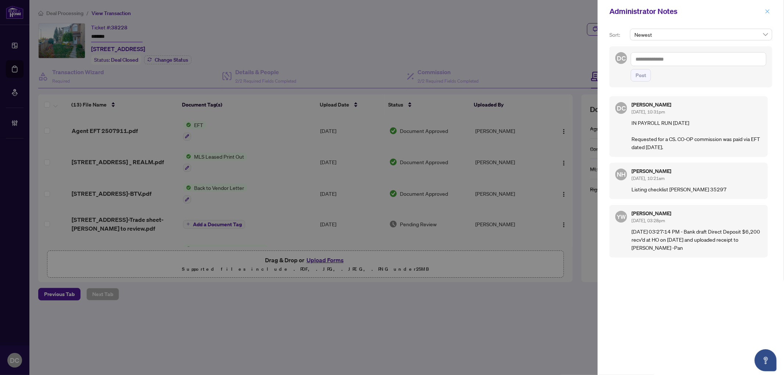
click at [771, 10] on button "button" at bounding box center [768, 11] width 10 height 9
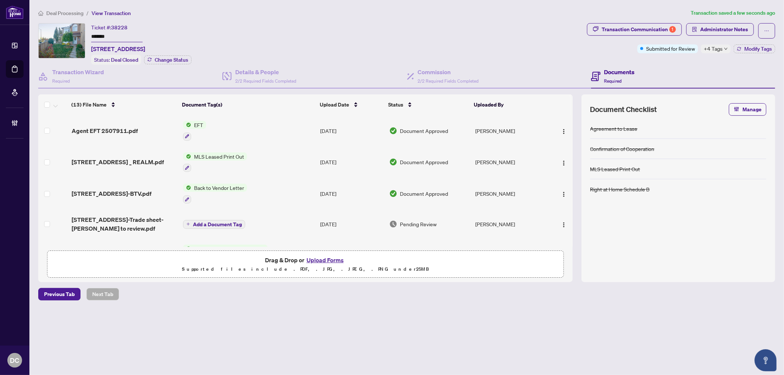
click at [630, 35] on span "Transaction Communication 1" at bounding box center [634, 30] width 95 height 15
click at [630, 28] on div "Transaction Communication 1" at bounding box center [639, 30] width 74 height 12
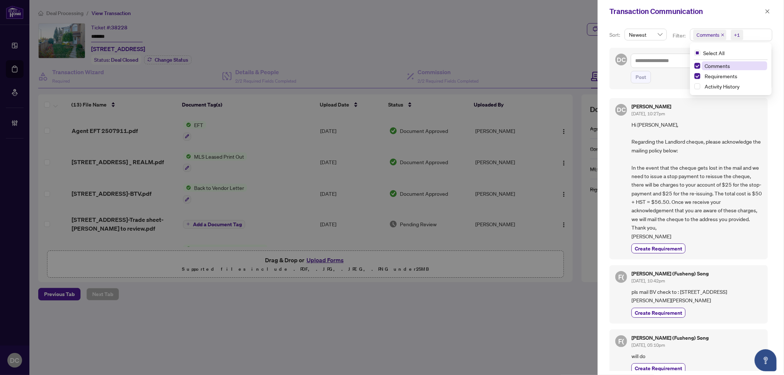
click at [752, 36] on span "Comments +1" at bounding box center [732, 35] width 82 height 12
click at [723, 67] on span "Comments" at bounding box center [717, 66] width 25 height 7
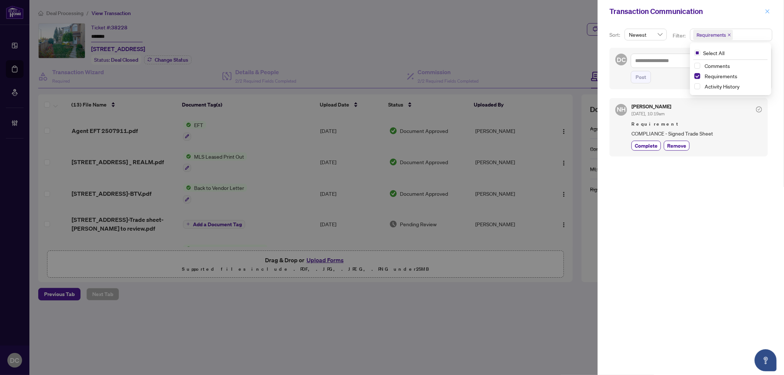
click at [769, 12] on icon "close" at bounding box center [768, 11] width 4 height 4
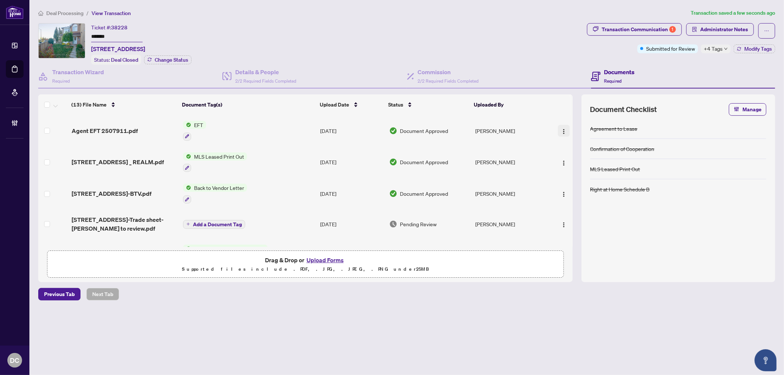
click at [564, 125] on button "button" at bounding box center [564, 131] width 12 height 12
click at [584, 191] on span "Document Permissions" at bounding box center [597, 190] width 70 height 8
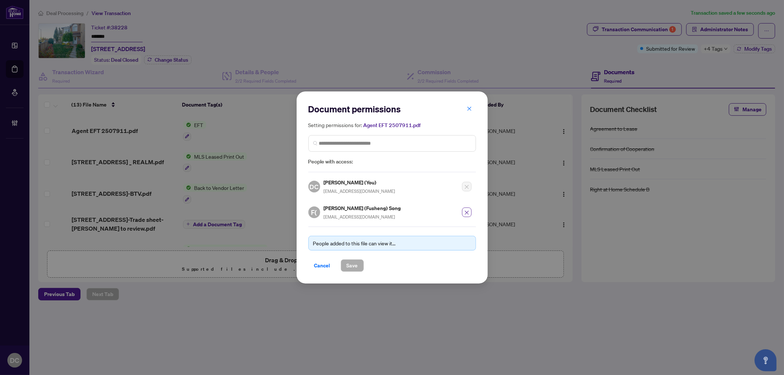
click at [466, 212] on icon "close" at bounding box center [466, 212] width 5 height 5
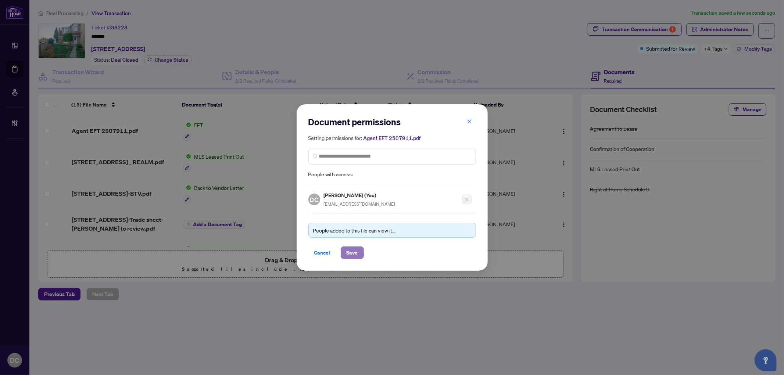
click at [353, 251] on span "Save" at bounding box center [352, 253] width 11 height 12
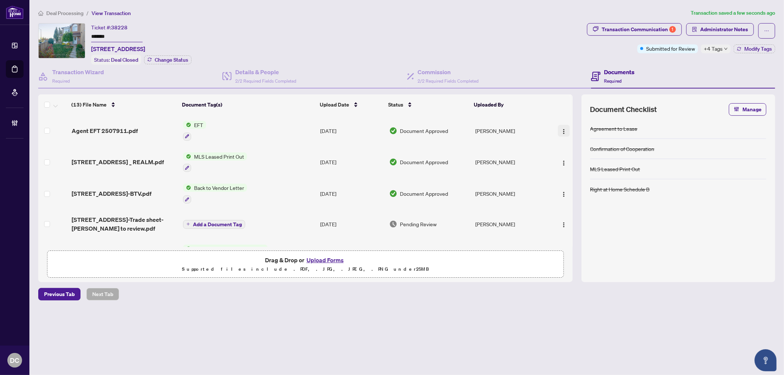
click at [561, 129] on img "button" at bounding box center [564, 132] width 6 height 6
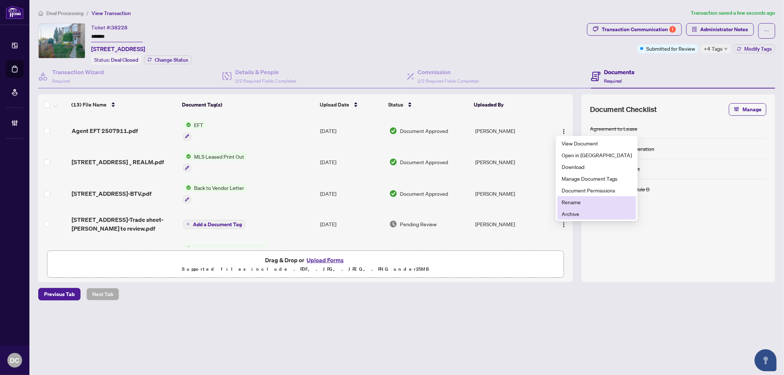
click at [573, 211] on span "Archive" at bounding box center [597, 214] width 70 height 8
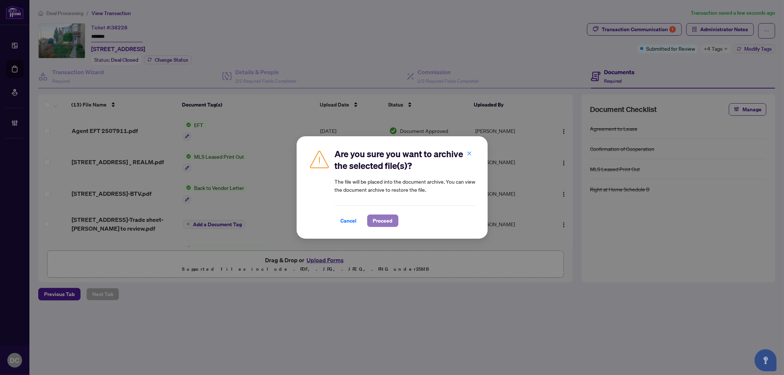
click at [392, 219] on span "Proceed" at bounding box center [382, 221] width 19 height 12
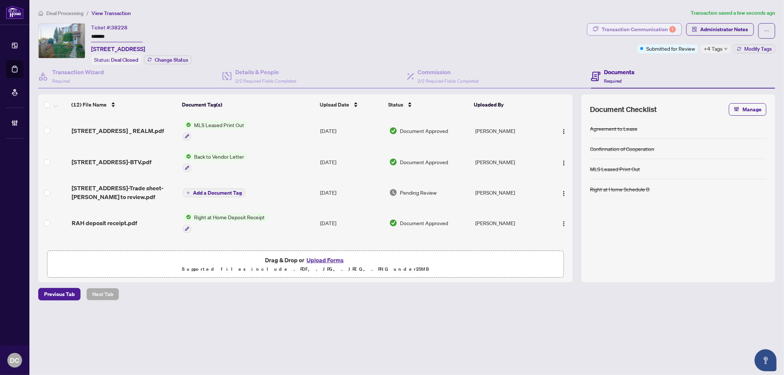
click at [665, 28] on div "Transaction Communication 1" at bounding box center [639, 30] width 74 height 12
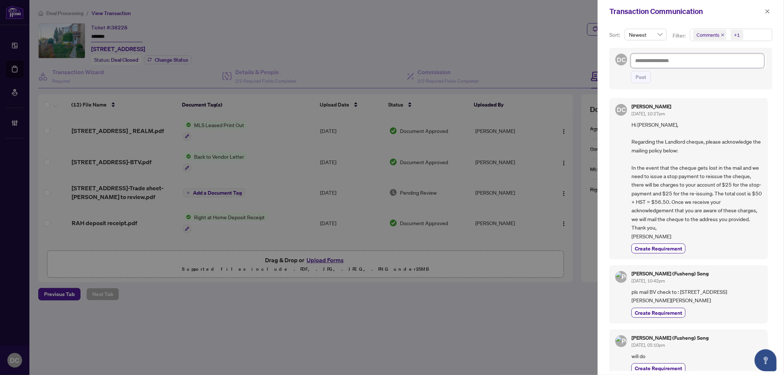
click at [697, 64] on textarea at bounding box center [697, 61] width 133 height 14
type textarea "*"
type textarea "**"
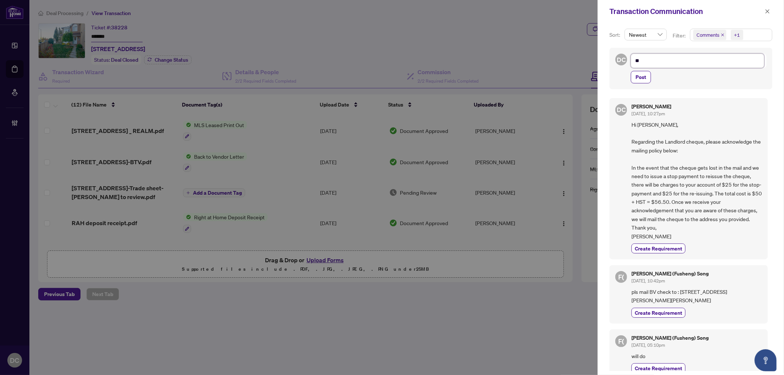
type textarea "***"
type textarea "****"
type textarea "*****"
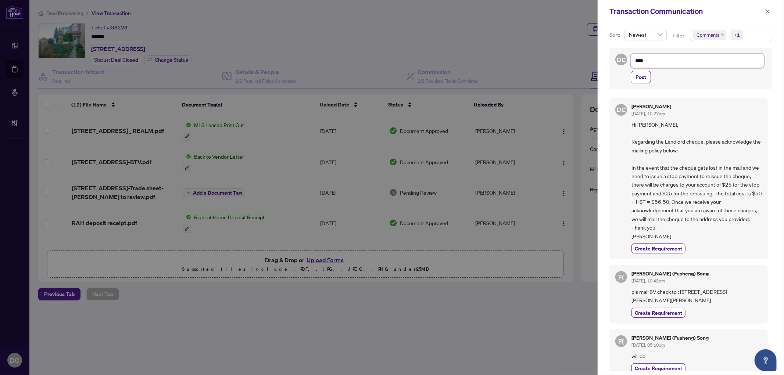
type textarea "*****"
type textarea "******"
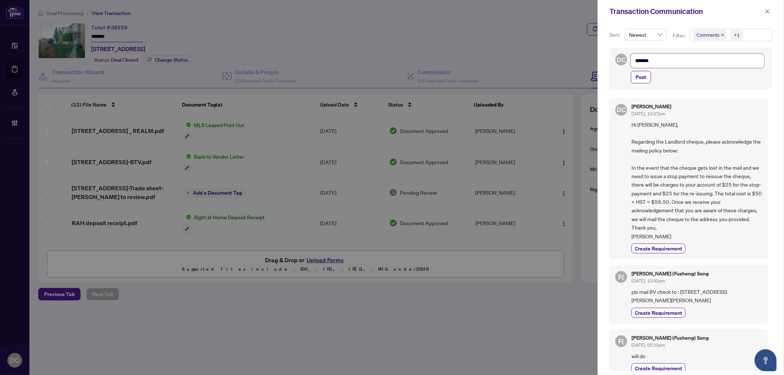
type textarea "********"
type textarea "*********"
type textarea "**********"
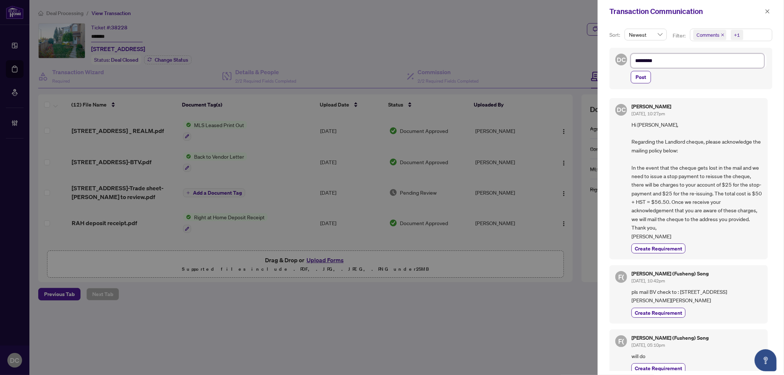
type textarea "**********"
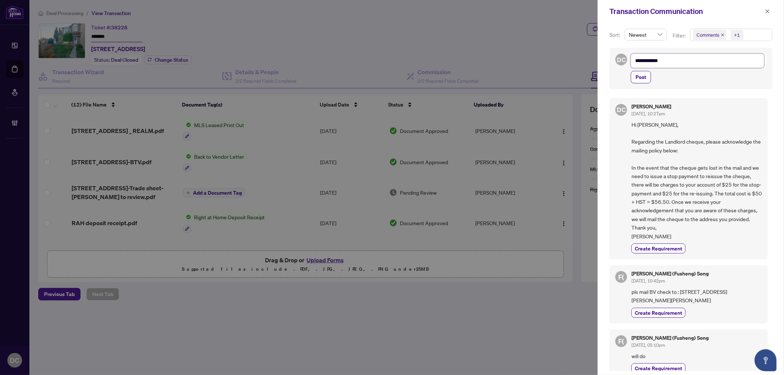
type textarea "**********"
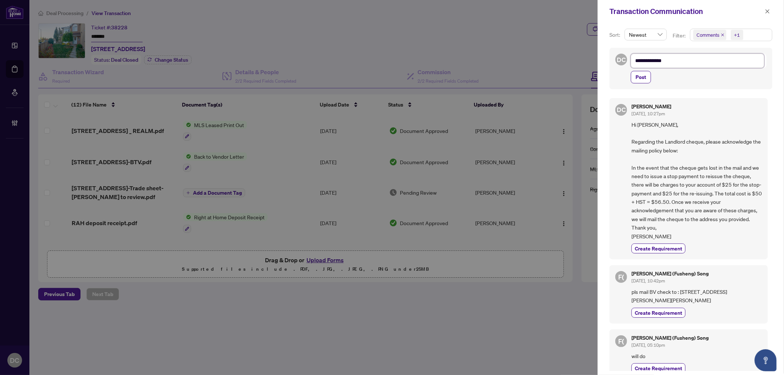
type textarea "**********"
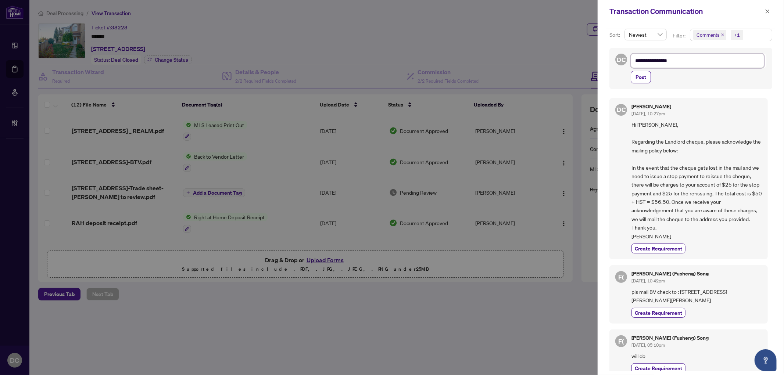
type textarea "**********"
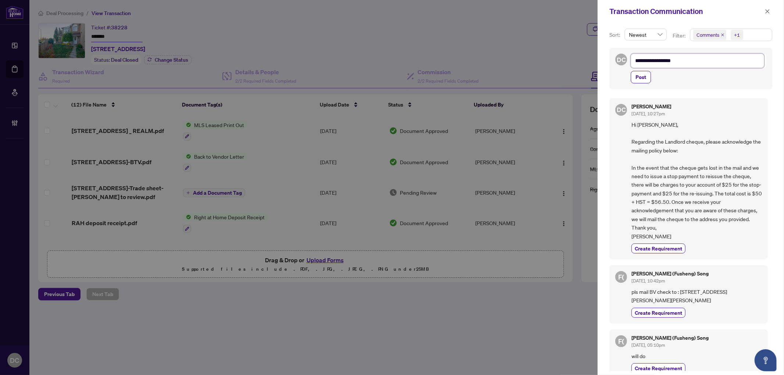
type textarea "**********"
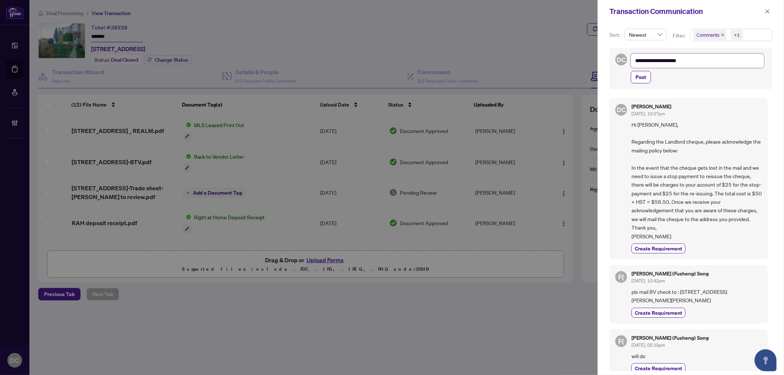
type textarea "**********"
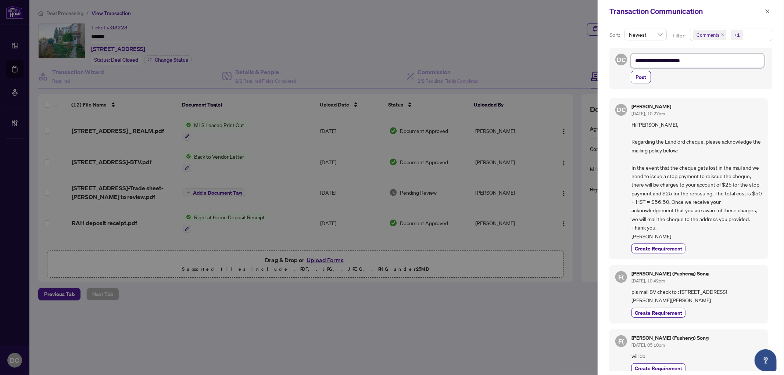
type textarea "**********"
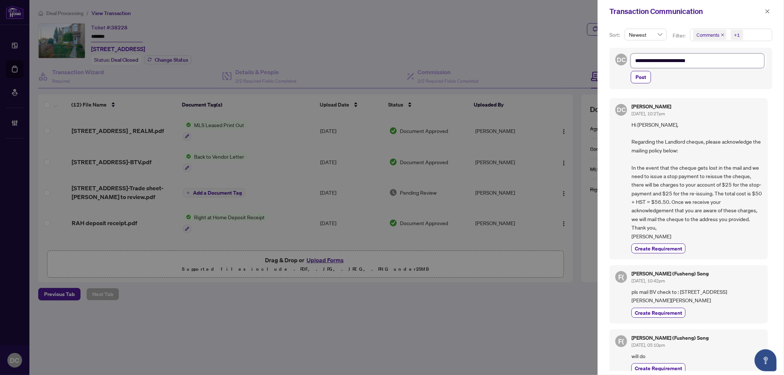
type textarea "**********"
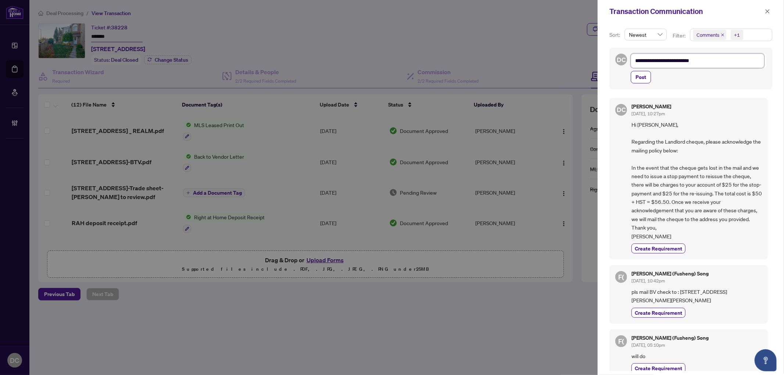
type textarea "**********"
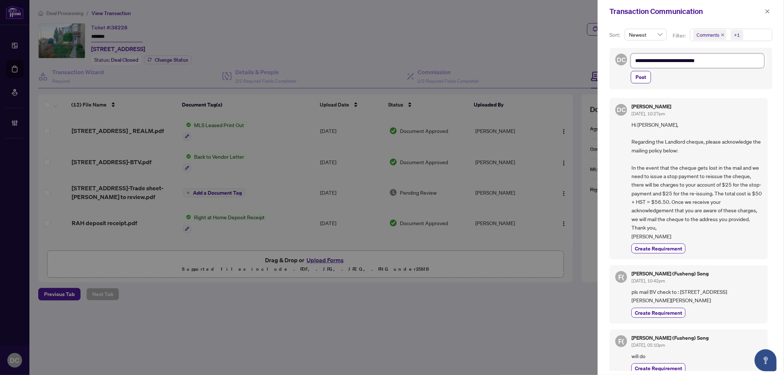
type textarea "**********"
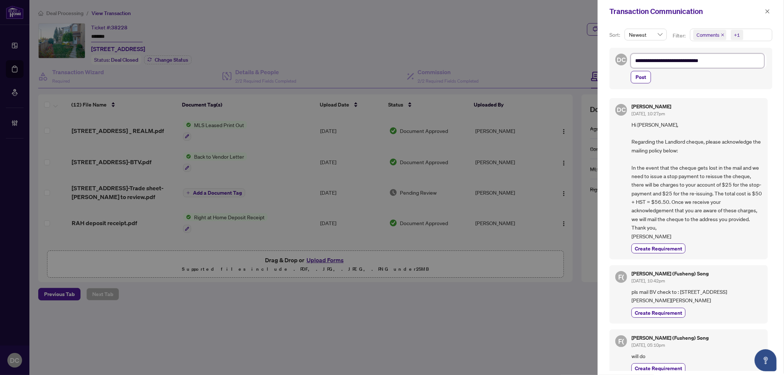
type textarea "**********"
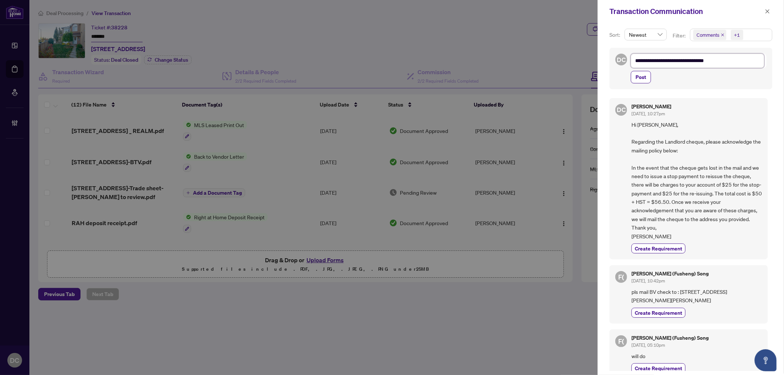
type textarea "**********"
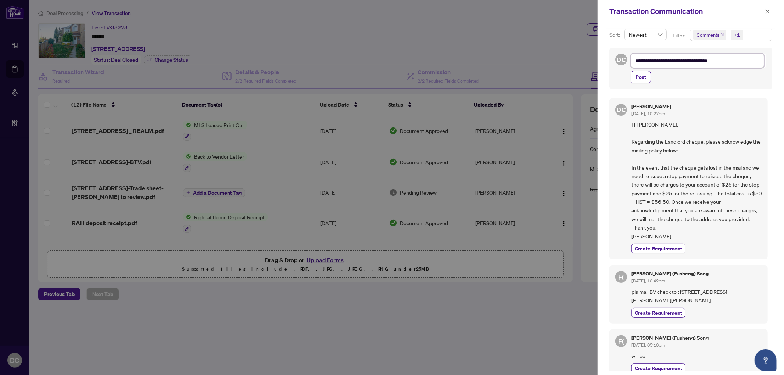
type textarea "**********"
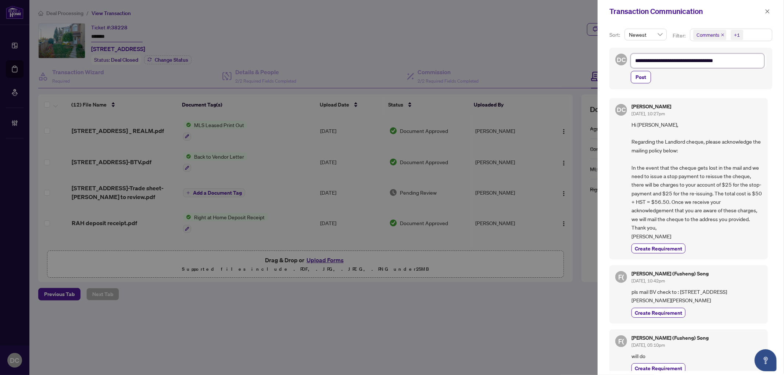
type textarea "**********"
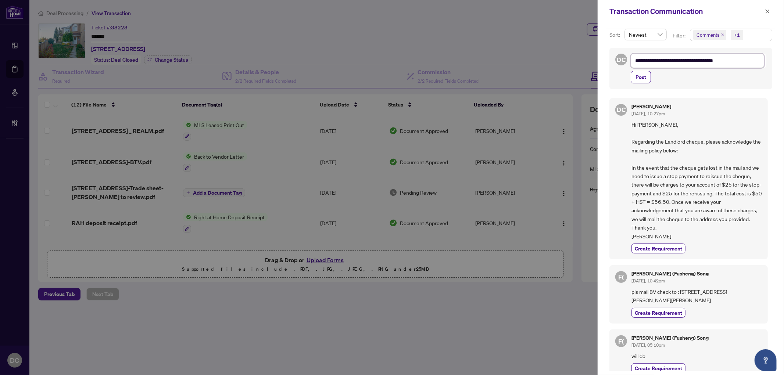
type textarea "**********"
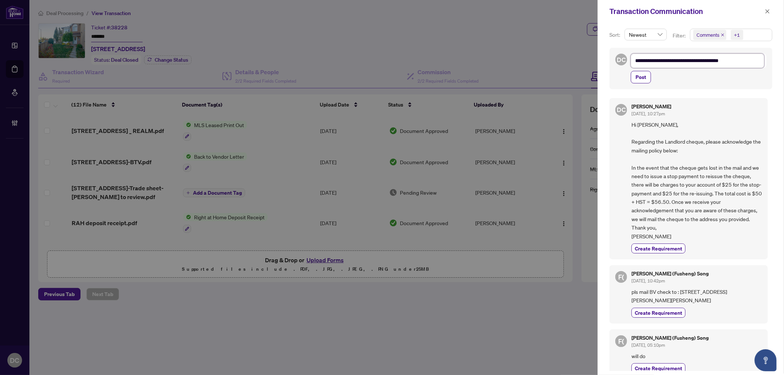
type textarea "**********"
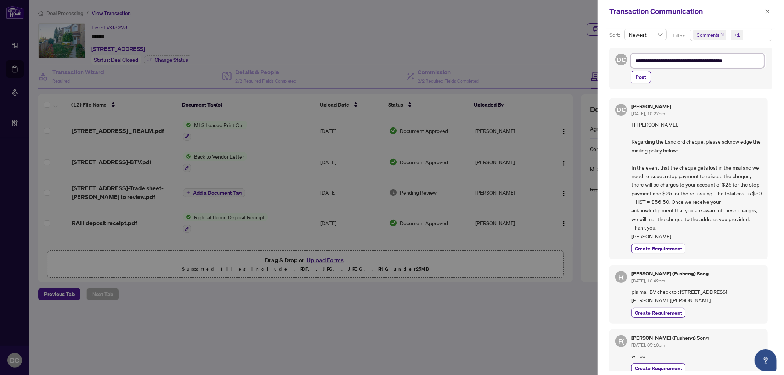
type textarea "**********"
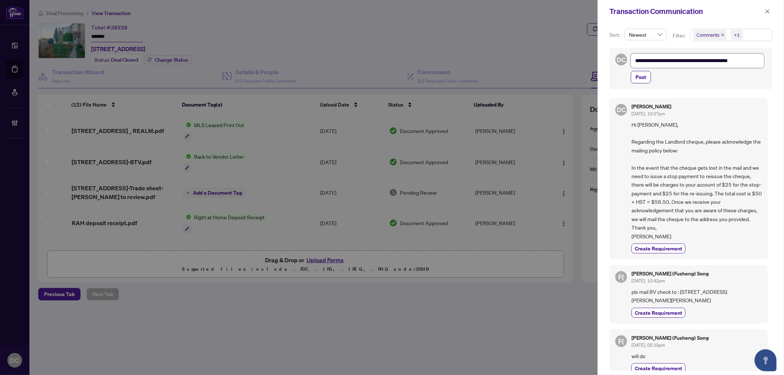
type textarea "**********"
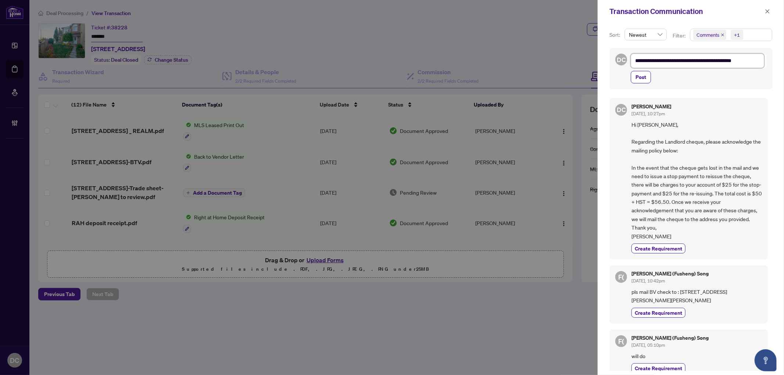
type textarea "**********"
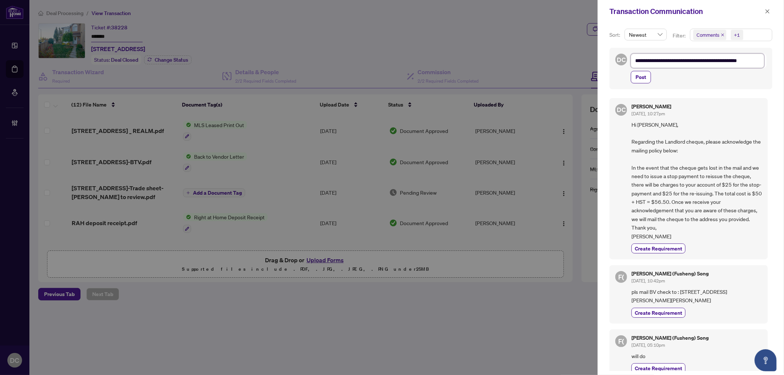
type textarea "**********"
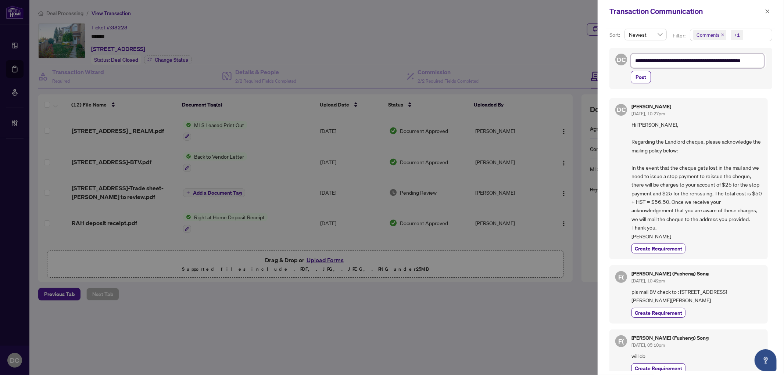
type textarea "**********"
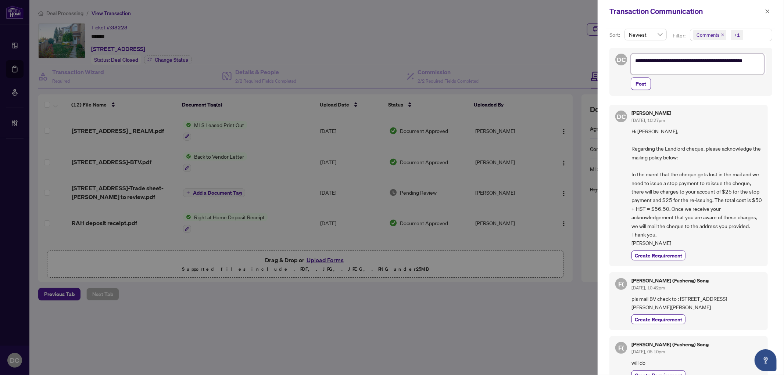
scroll to position [0, 0]
type textarea "**********"
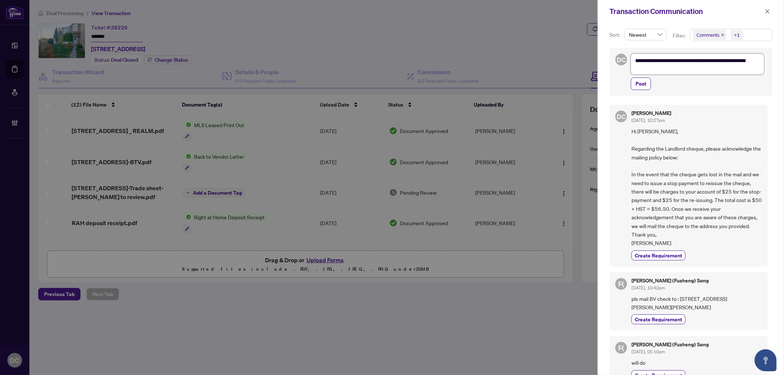
scroll to position [0, 0]
type textarea "**********"
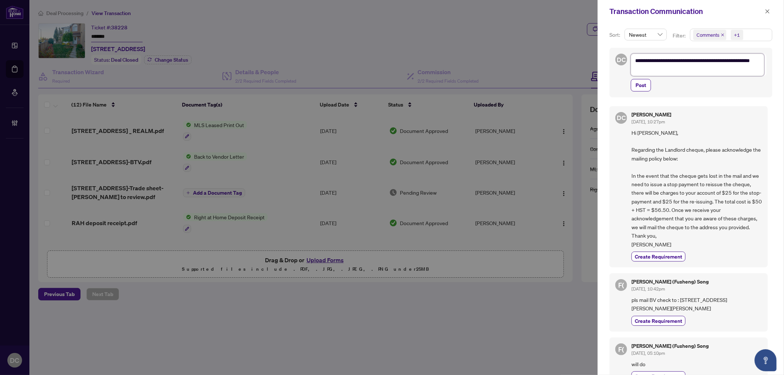
type textarea "**********"
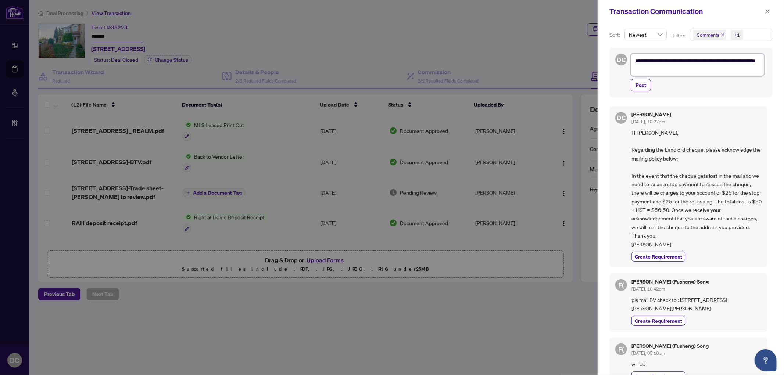
type textarea "**********"
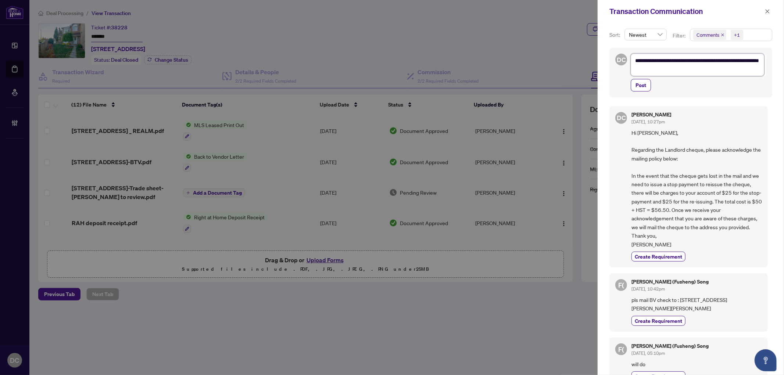
type textarea "**********"
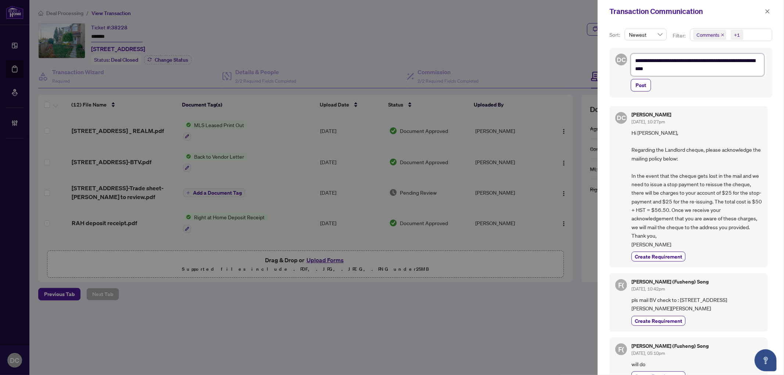
type textarea "**********"
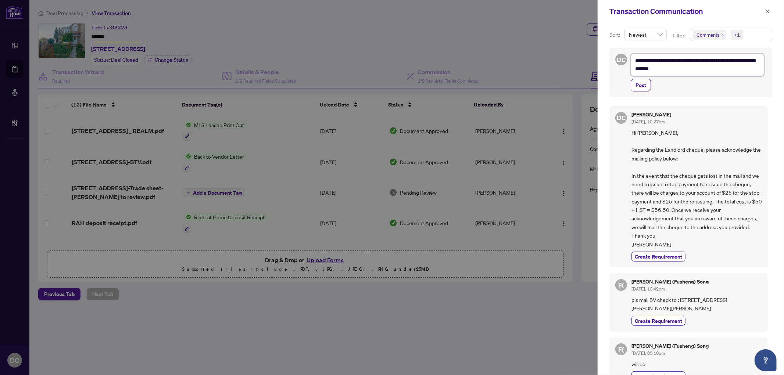
type textarea "**********"
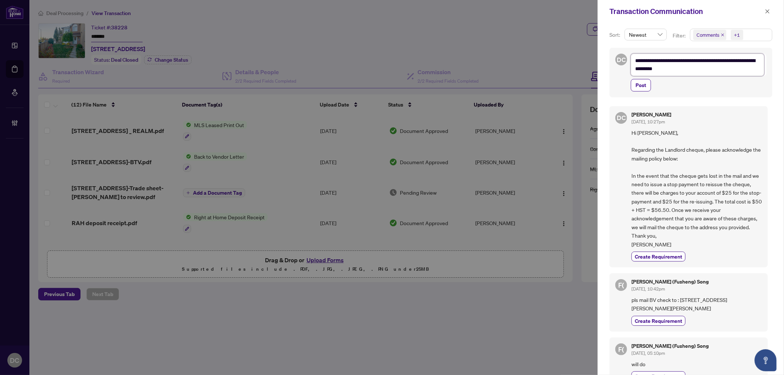
type textarea "**********"
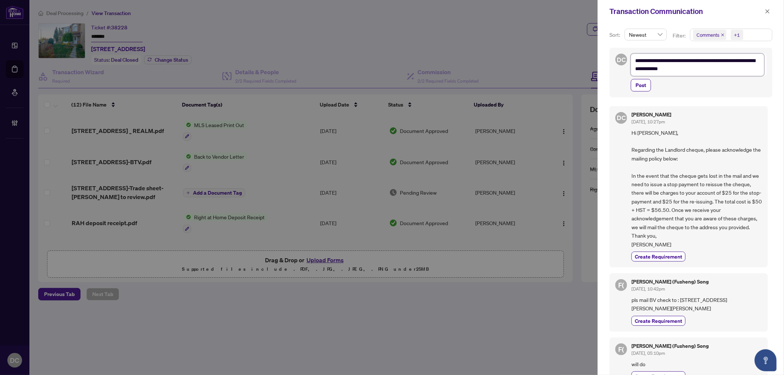
type textarea "**********"
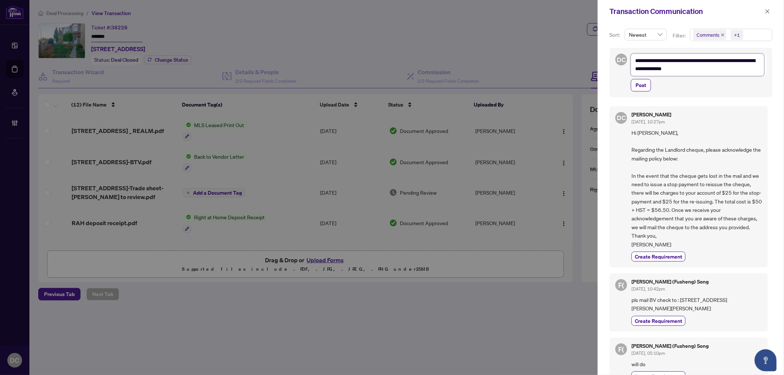
type textarea "**********"
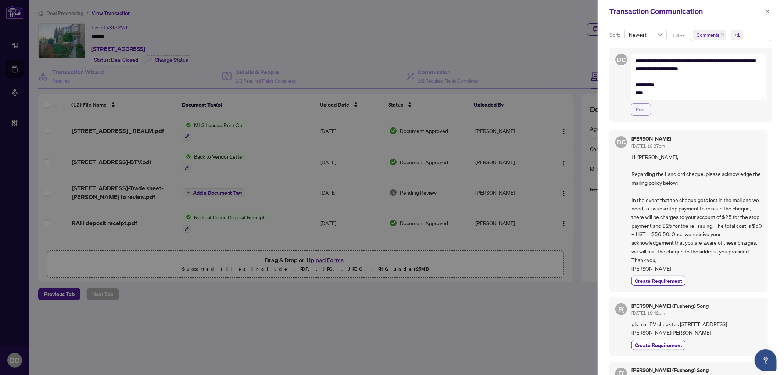
click at [636, 109] on span "Post" at bounding box center [641, 110] width 11 height 12
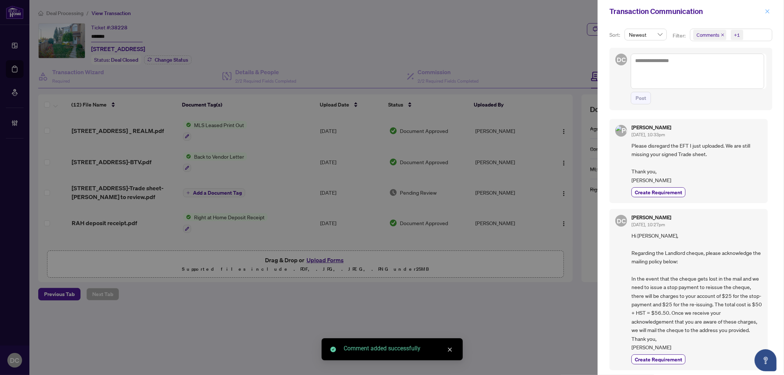
click at [769, 14] on icon "close" at bounding box center [767, 11] width 5 height 5
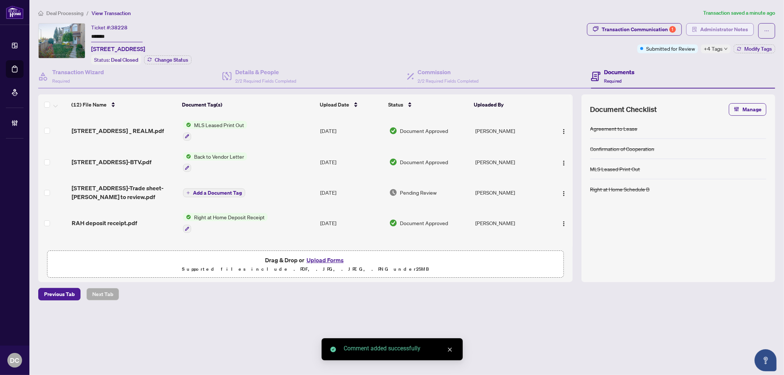
click at [745, 30] on span "Administrator Notes" at bounding box center [725, 30] width 48 height 12
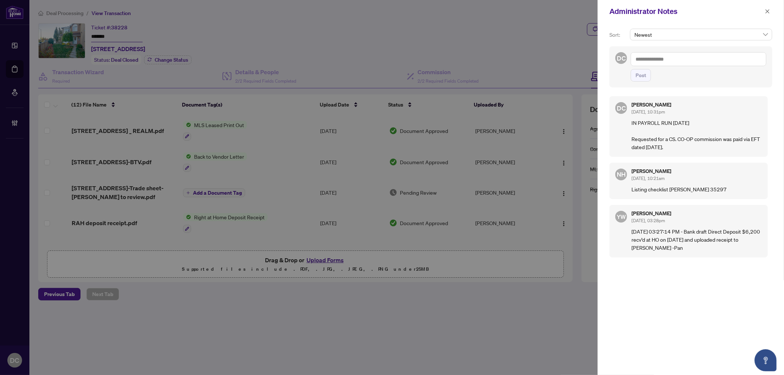
drag, startPoint x: 689, startPoint y: 148, endPoint x: 628, endPoint y: 141, distance: 61.1
click at [628, 141] on div "DC Dawn Chan Aug/09/2025, 10:31pm IN PAYROLL RUN August 11, 2025 Requested for …" at bounding box center [689, 126] width 159 height 61
click at [707, 61] on textarea at bounding box center [699, 59] width 136 height 14
click at [645, 74] on span "Post" at bounding box center [641, 76] width 11 height 12
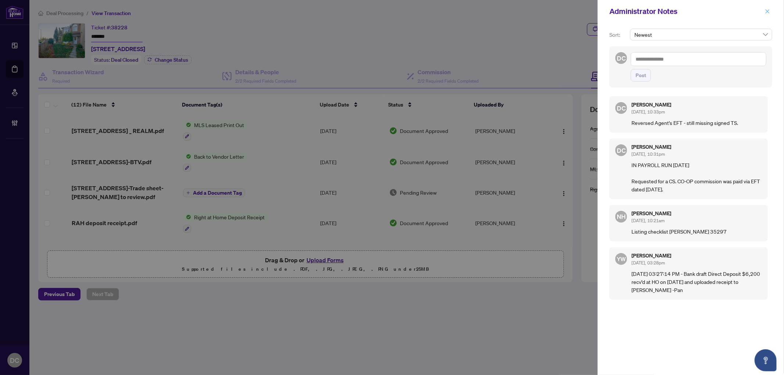
click at [769, 9] on icon "close" at bounding box center [767, 11] width 5 height 5
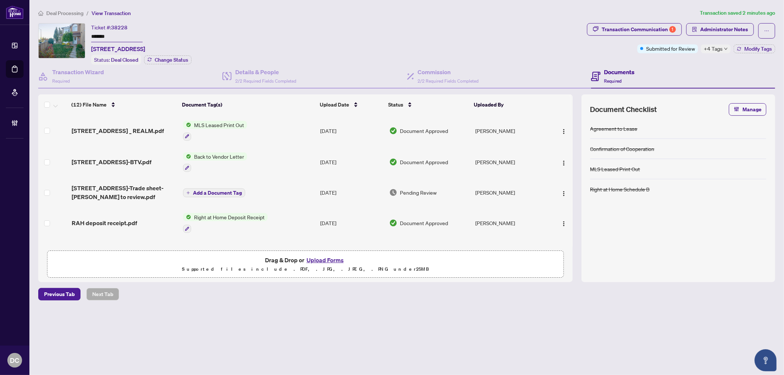
drag, startPoint x: 284, startPoint y: 348, endPoint x: 262, endPoint y: 343, distance: 22.5
click at [285, 348] on main "Deal Processing / View Transaction Transaction saved 2 minutes ago Ticket #: 38…" at bounding box center [406, 187] width 755 height 375
drag, startPoint x: 117, startPoint y: 36, endPoint x: 69, endPoint y: 34, distance: 48.2
click at [69, 34] on div "Ticket #: 38228 ******* 134 Glenashton Dr, Oakville, Ontario L6H 6G3, Canada St…" at bounding box center [311, 44] width 546 height 42
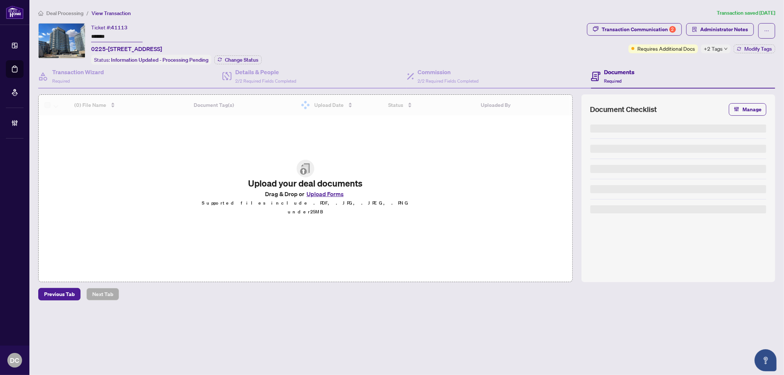
drag, startPoint x: 132, startPoint y: 38, endPoint x: 77, endPoint y: 33, distance: 55.3
click at [77, 33] on div "Ticket #: 41113 ******* 0225-[STREET_ADDRESS] Status: Information Updated - Pro…" at bounding box center [311, 44] width 546 height 42
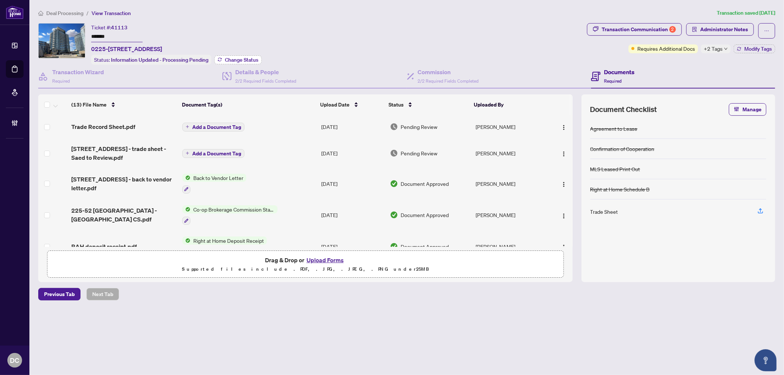
click at [235, 60] on span "Change Status" at bounding box center [241, 59] width 33 height 5
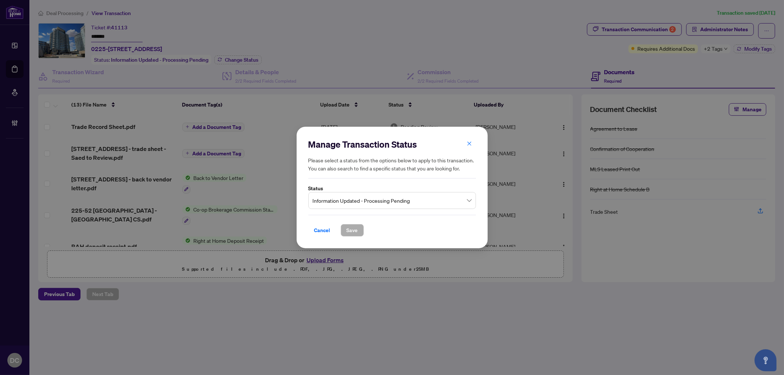
click at [349, 201] on span "Information Updated - Processing Pending" at bounding box center [392, 201] width 159 height 14
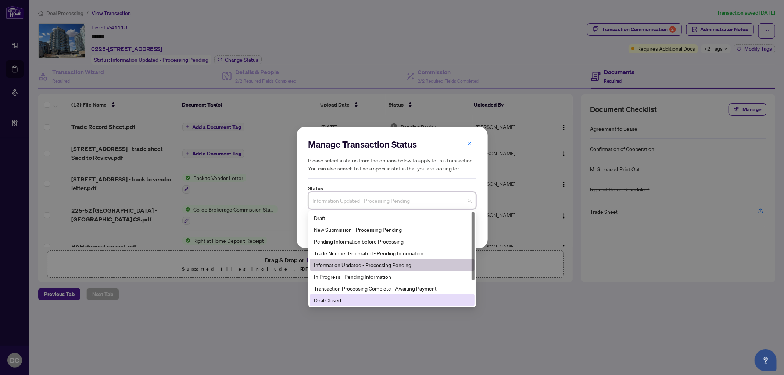
click at [334, 299] on div "Deal Closed" at bounding box center [392, 300] width 156 height 8
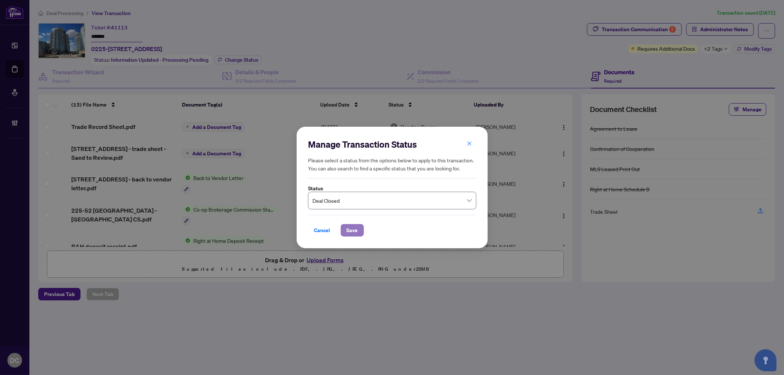
click at [343, 229] on button "Save" at bounding box center [352, 230] width 23 height 13
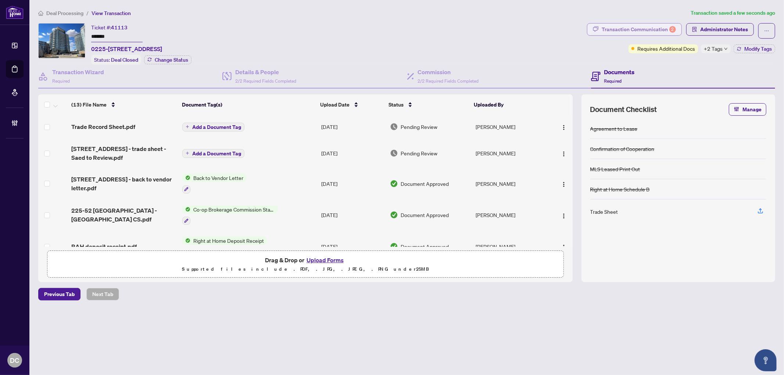
click at [649, 34] on div "Transaction Communication 2" at bounding box center [639, 30] width 74 height 12
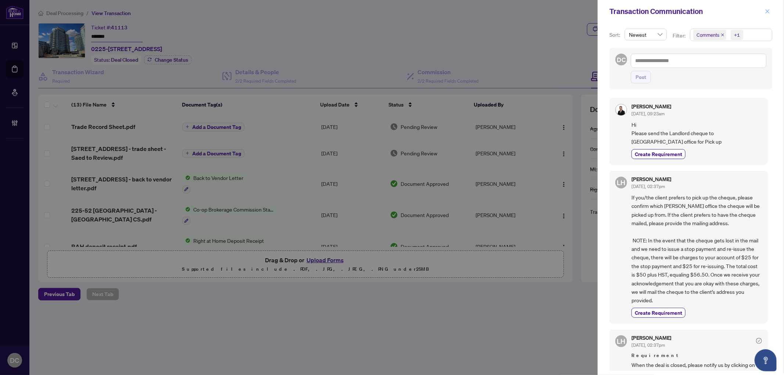
click at [769, 8] on span "button" at bounding box center [767, 12] width 5 height 12
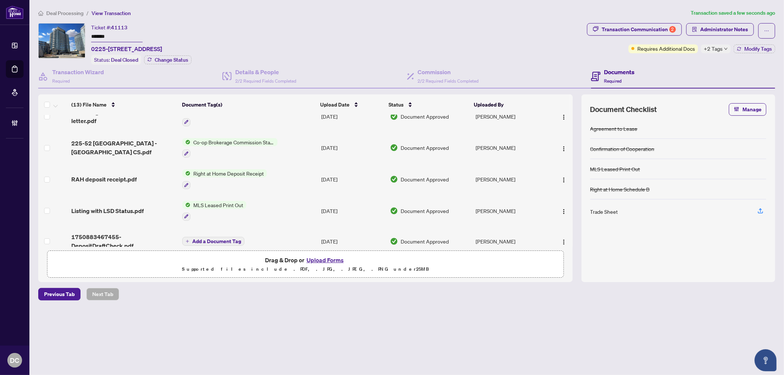
scroll to position [82, 0]
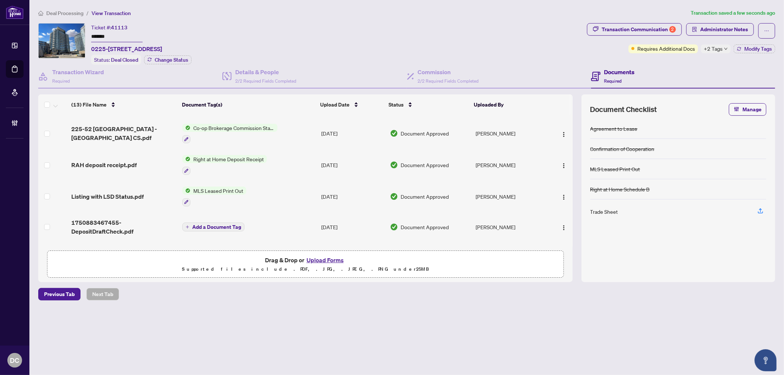
click at [306, 127] on td "Co-op Brokerage Commission Statement" at bounding box center [248, 134] width 139 height 32
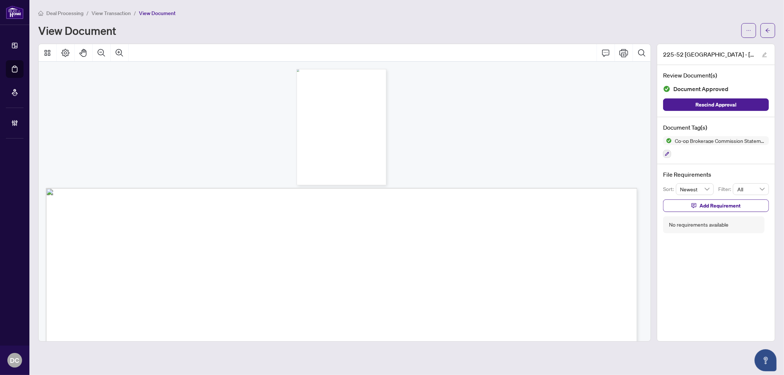
click at [347, 133] on div "**********" at bounding box center [342, 127] width 90 height 116
click at [120, 53] on icon "Zoom In" at bounding box center [119, 53] width 9 height 9
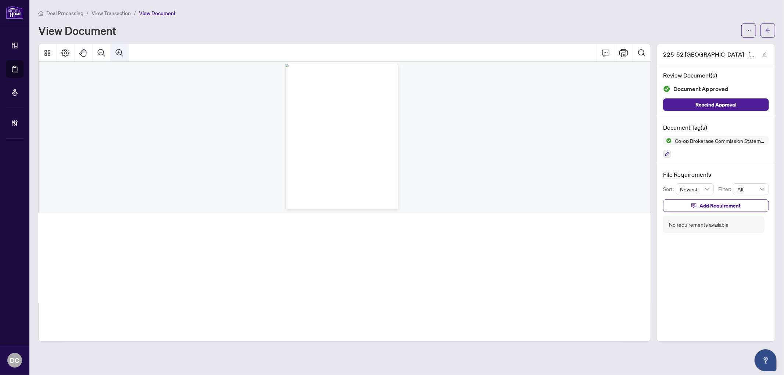
click at [120, 53] on icon "Zoom In" at bounding box center [119, 53] width 9 height 9
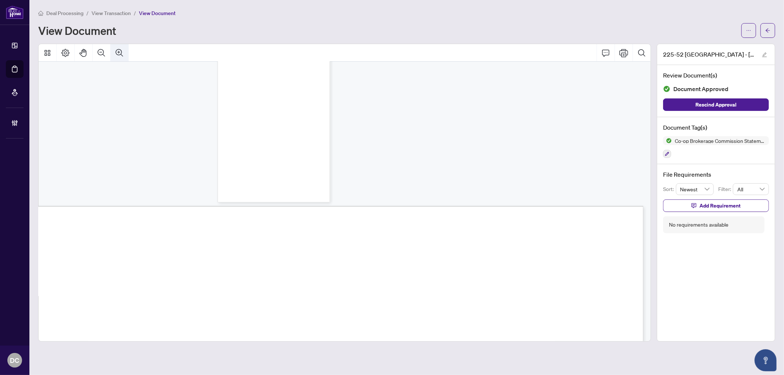
click at [120, 53] on icon "Zoom In" at bounding box center [119, 53] width 9 height 9
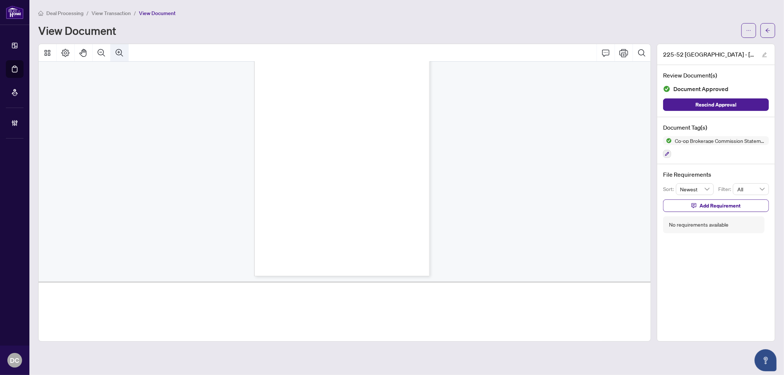
click at [120, 53] on icon "Zoom In" at bounding box center [119, 53] width 9 height 9
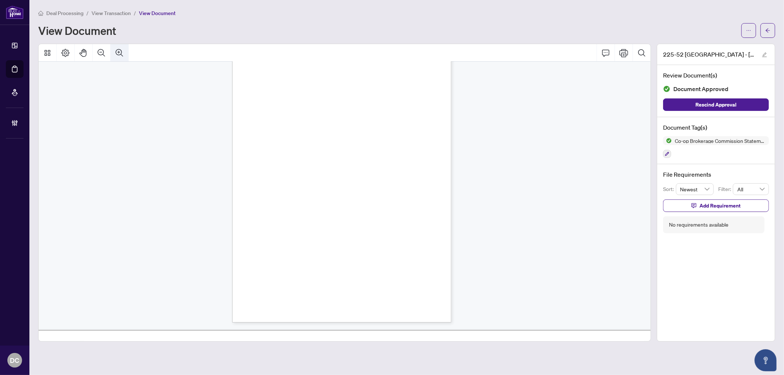
click at [120, 53] on icon "Zoom In" at bounding box center [119, 53] width 9 height 9
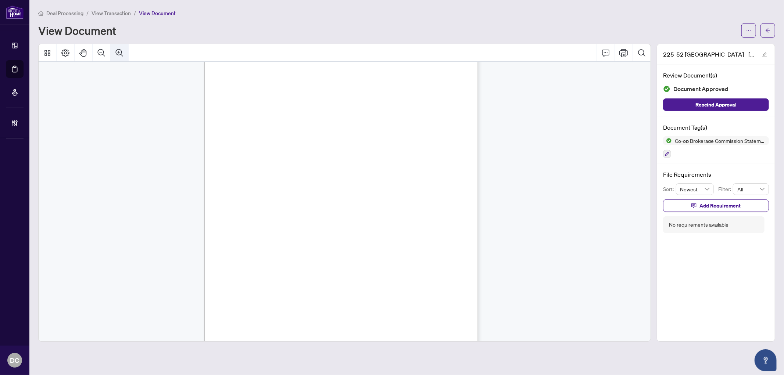
click at [120, 53] on icon "Zoom In" at bounding box center [119, 53] width 9 height 9
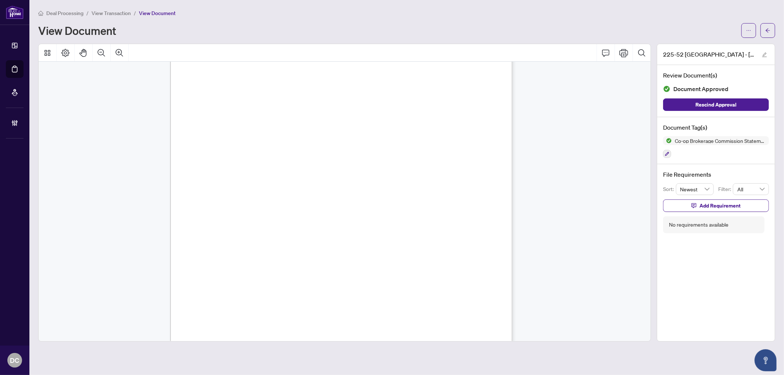
scroll to position [140, 832]
drag, startPoint x: 773, startPoint y: 32, endPoint x: 26, endPoint y: 86, distance: 748.5
click at [773, 31] on button "button" at bounding box center [768, 30] width 15 height 15
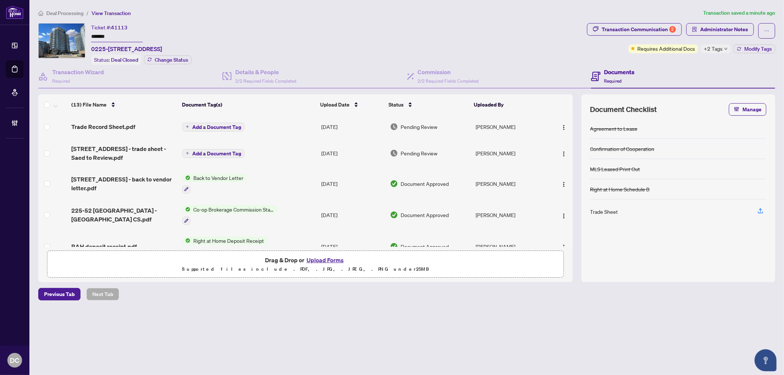
drag, startPoint x: 120, startPoint y: 32, endPoint x: 62, endPoint y: 32, distance: 57.7
click at [62, 32] on div "Ticket #: 41113 ******* 0225-[STREET_ADDRESS] Status: Deal Closed Change Status" at bounding box center [311, 44] width 546 height 42
click at [674, 29] on div "2" at bounding box center [673, 29] width 7 height 7
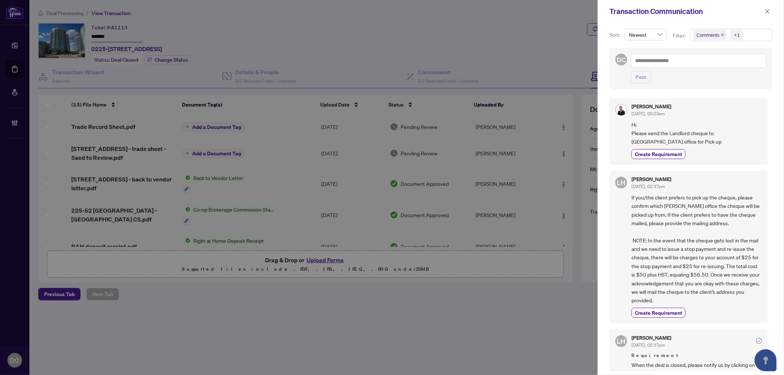
click at [754, 36] on span "Comments +1" at bounding box center [732, 35] width 82 height 12
click at [720, 63] on span "Comments" at bounding box center [717, 66] width 25 height 7
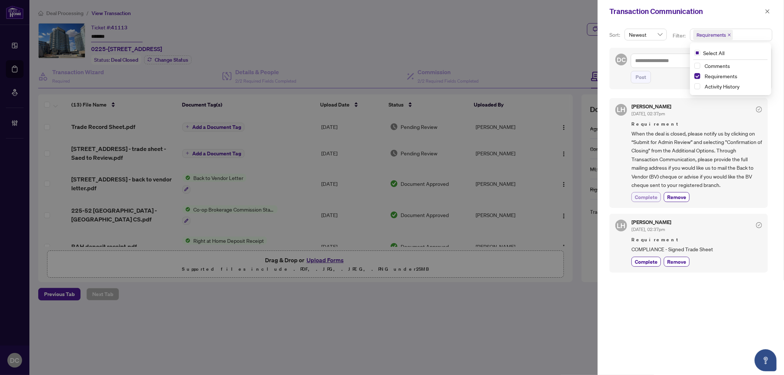
click at [654, 199] on span "Complete" at bounding box center [646, 197] width 23 height 8
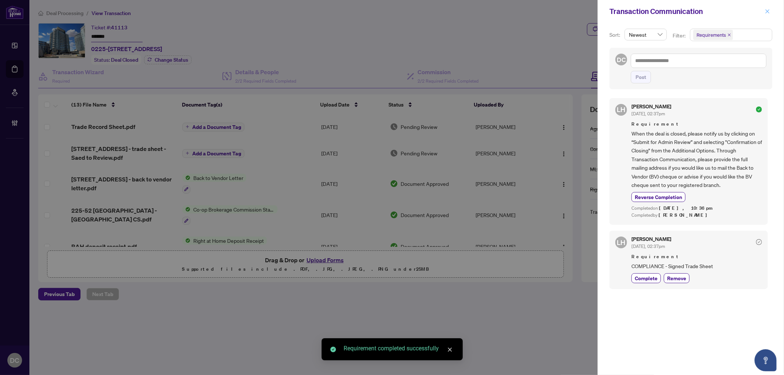
click at [767, 11] on icon "close" at bounding box center [767, 11] width 5 height 5
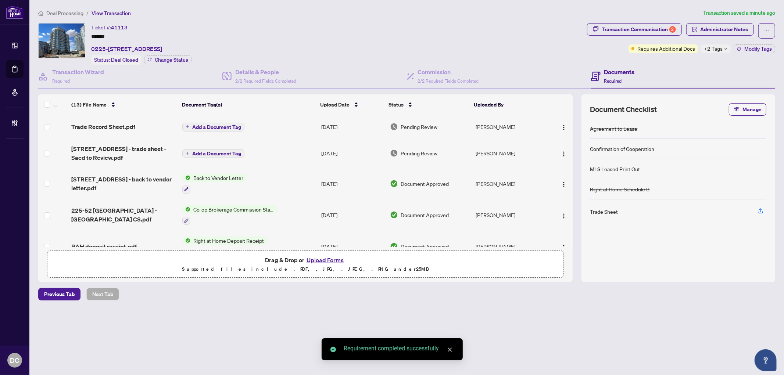
click at [281, 154] on td "Add a Document Tag" at bounding box center [248, 153] width 139 height 29
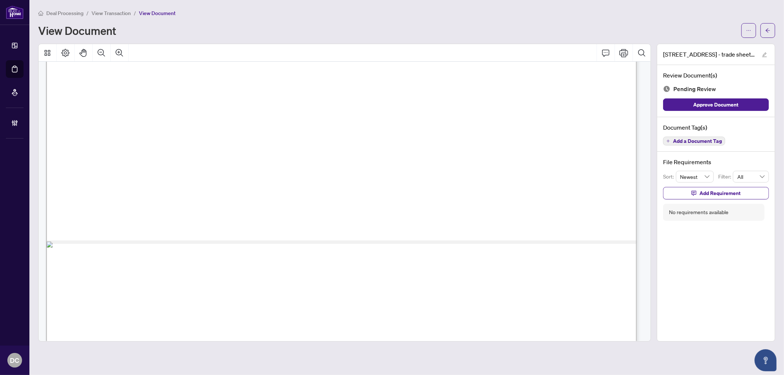
scroll to position [500, 0]
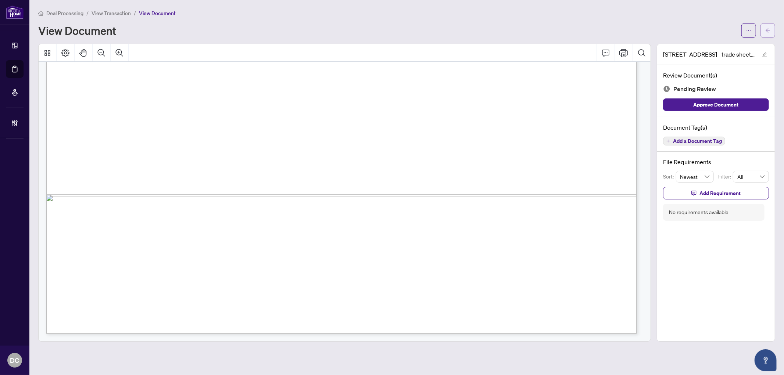
click at [765, 30] on button "button" at bounding box center [768, 30] width 15 height 15
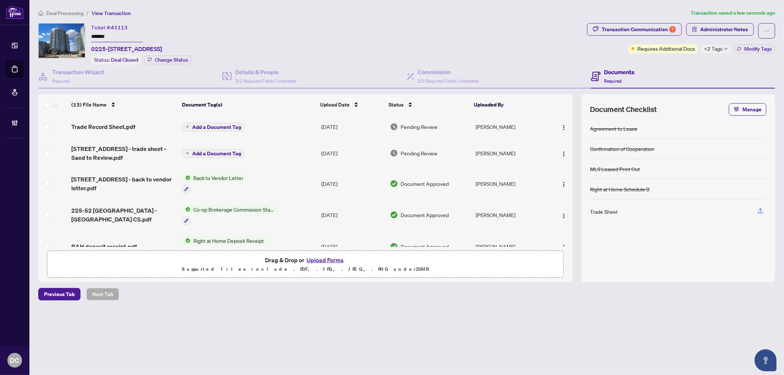
click at [135, 131] on td "Trade Record Sheet.pdf" at bounding box center [123, 127] width 111 height 24
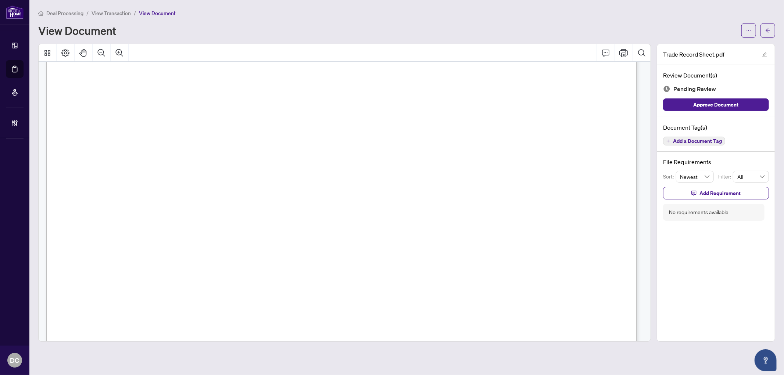
scroll to position [368, 0]
drag, startPoint x: 769, startPoint y: 26, endPoint x: 549, endPoint y: 3, distance: 220.5
click at [768, 26] on span "button" at bounding box center [768, 31] width 5 height 12
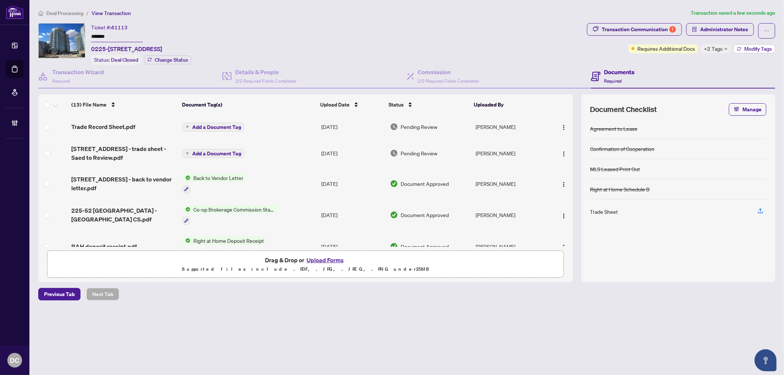
click at [744, 52] on button "Modify Tags" at bounding box center [755, 48] width 42 height 9
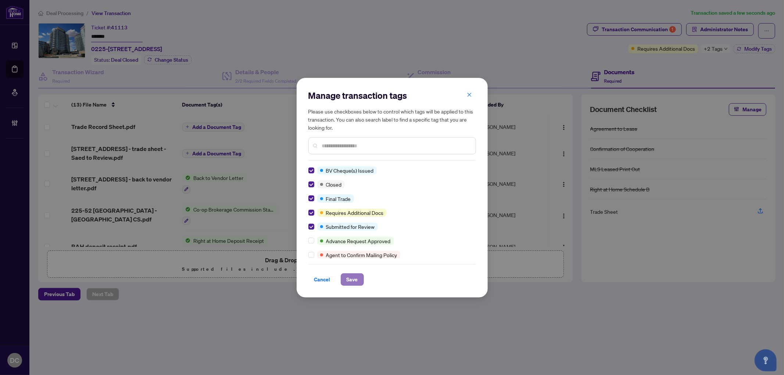
click at [350, 275] on span "Save" at bounding box center [352, 280] width 11 height 12
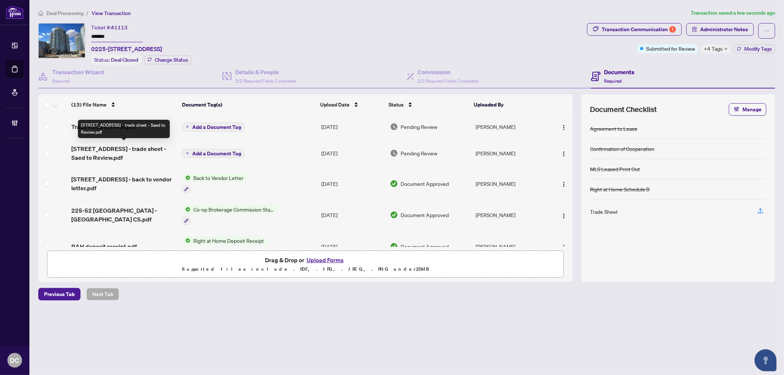
click at [146, 122] on div "[STREET_ADDRESS] - trade sheet - Saed to Review.pdf" at bounding box center [124, 129] width 92 height 18
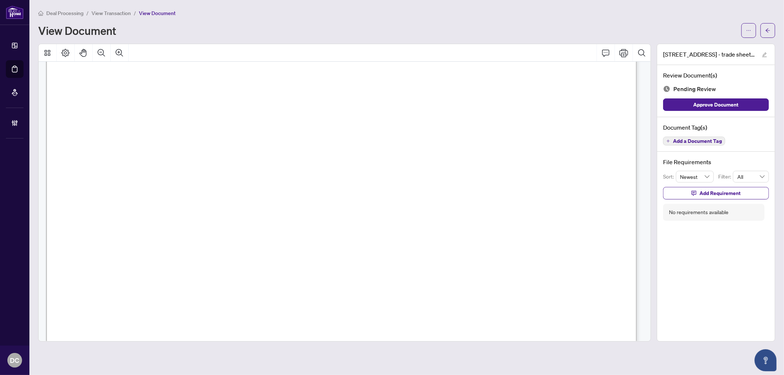
scroll to position [204, 0]
click at [772, 20] on div "Deal Processing / View Transaction / View Document View Document" at bounding box center [406, 23] width 737 height 29
click at [769, 29] on icon "arrow-left" at bounding box center [768, 30] width 5 height 5
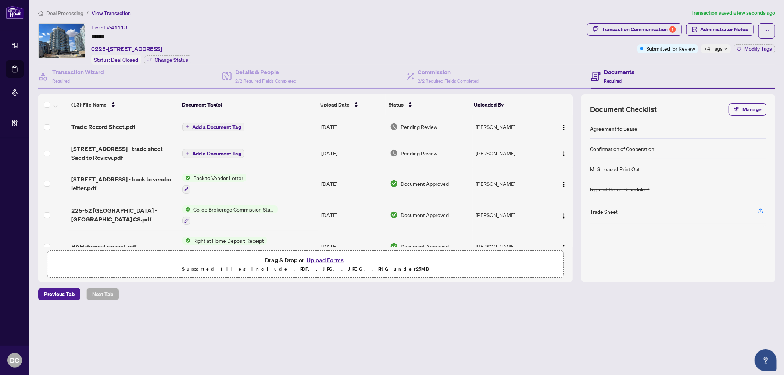
drag, startPoint x: 118, startPoint y: 35, endPoint x: 81, endPoint y: 34, distance: 36.8
click at [81, 34] on div "Ticket #: 41113 ******* 0225-[STREET_ADDRESS] Status: Deal Closed Change Status" at bounding box center [311, 44] width 546 height 42
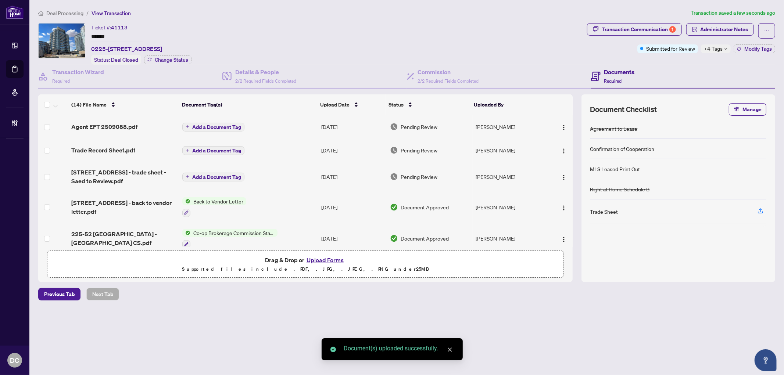
click at [725, 49] on icon "down" at bounding box center [726, 49] width 4 height 4
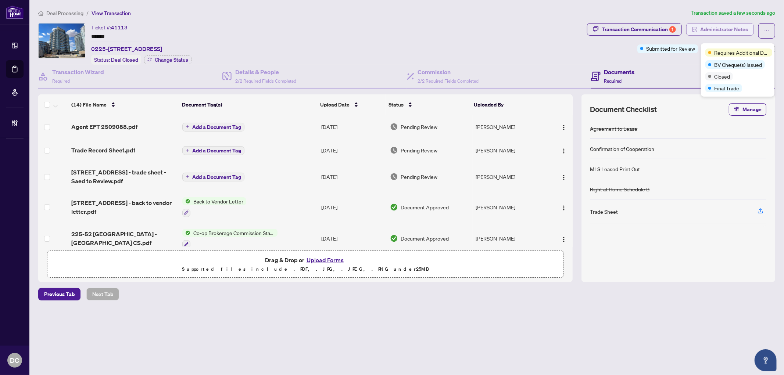
click at [698, 29] on icon "solution" at bounding box center [694, 29] width 5 height 5
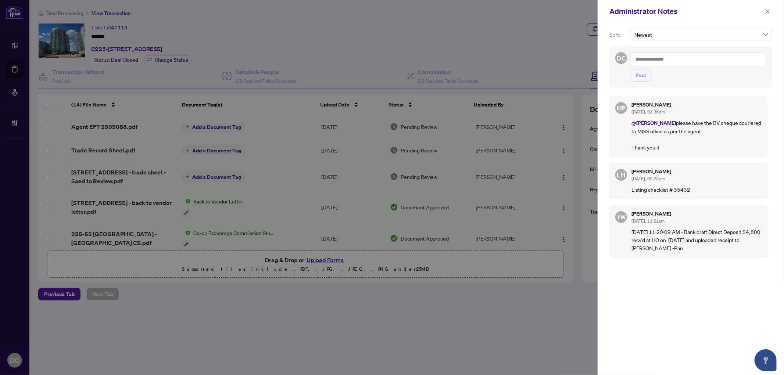
drag, startPoint x: 713, startPoint y: 57, endPoint x: 709, endPoint y: 58, distance: 4.2
click at [713, 57] on textarea at bounding box center [699, 59] width 136 height 14
paste textarea "**********"
type textarea "**********"
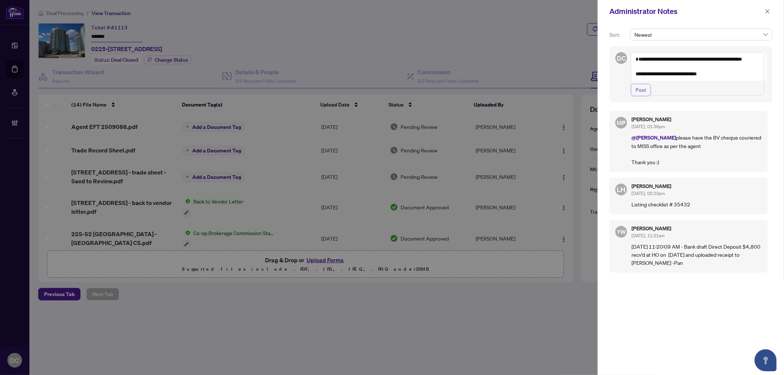
click at [645, 96] on span "Post" at bounding box center [641, 90] width 11 height 12
click at [770, 11] on icon "close" at bounding box center [767, 11] width 5 height 5
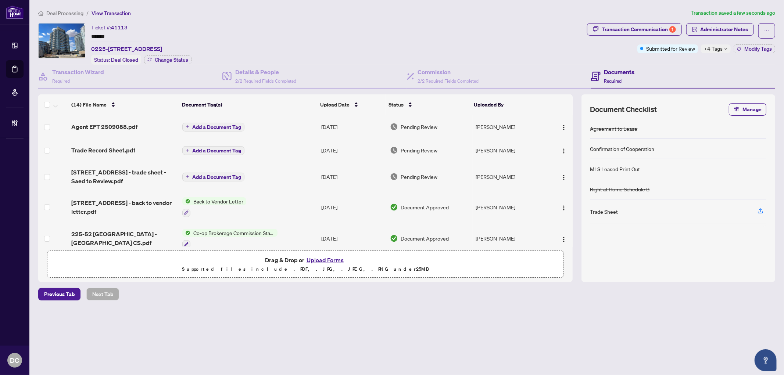
drag, startPoint x: 118, startPoint y: 34, endPoint x: 60, endPoint y: 33, distance: 58.5
click at [60, 33] on div "Ticket #: 41113 ******* 0225-[STREET_ADDRESS] Status: Deal Closed Change Status" at bounding box center [311, 44] width 546 height 42
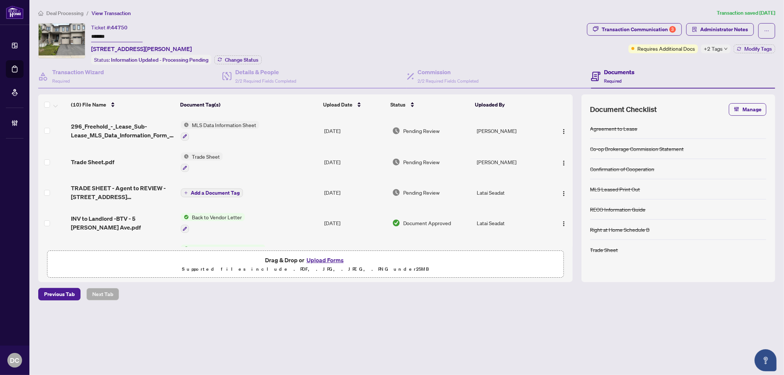
drag, startPoint x: 122, startPoint y: 35, endPoint x: 85, endPoint y: 35, distance: 37.1
click at [85, 35] on div "Ticket #: 44750 ******* [STREET_ADDRESS][PERSON_NAME] Status: Information Updat…" at bounding box center [311, 44] width 546 height 42
click at [231, 63] on button "Change Status" at bounding box center [237, 60] width 47 height 9
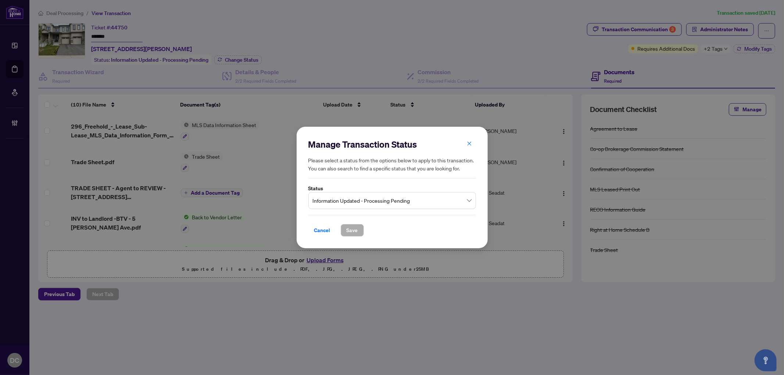
click at [384, 203] on span "Information Updated - Processing Pending" at bounding box center [392, 201] width 159 height 14
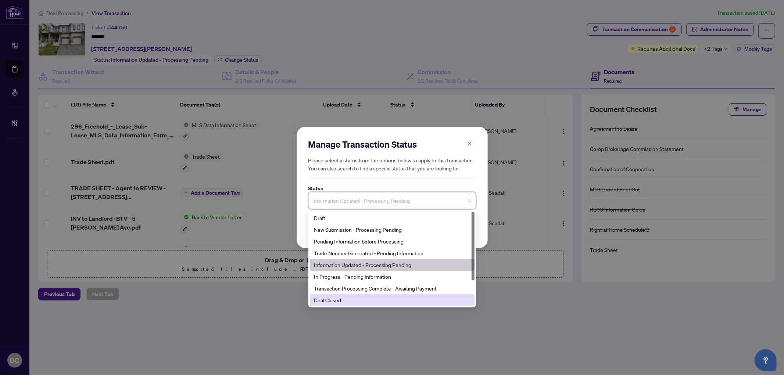
click at [347, 299] on div "Deal Closed" at bounding box center [392, 300] width 156 height 8
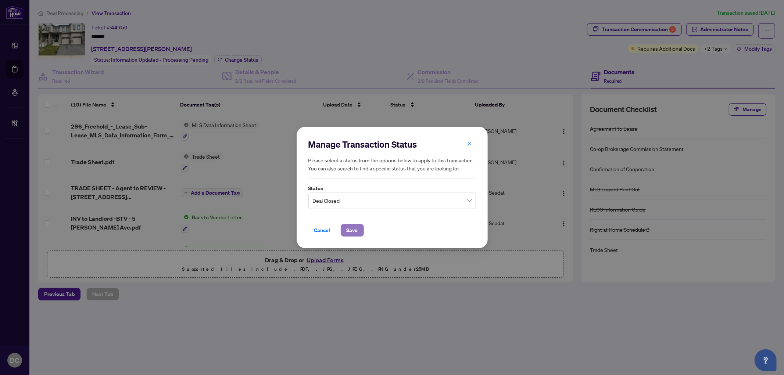
click at [354, 232] on span "Save" at bounding box center [352, 231] width 11 height 12
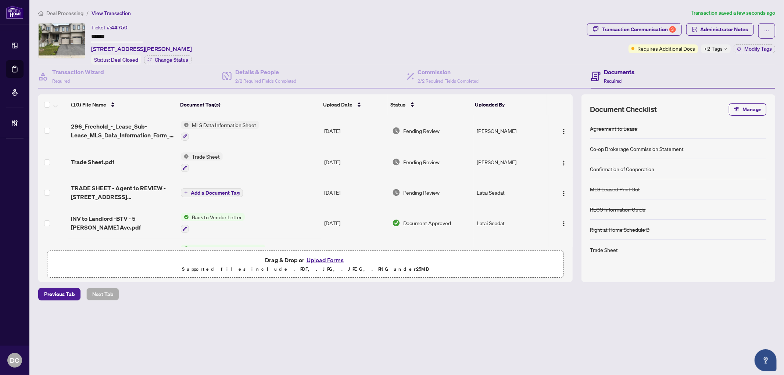
click at [724, 47] on icon "down" at bounding box center [726, 49] width 4 height 4
click at [683, 69] on div "Documents Required" at bounding box center [683, 77] width 184 height 24
click at [658, 18] on div "Deal Processing / View Transaction Transaction saved a few seconds ago Ticket #…" at bounding box center [406, 168] width 743 height 318
click at [656, 28] on div "Transaction Communication 3" at bounding box center [639, 30] width 74 height 12
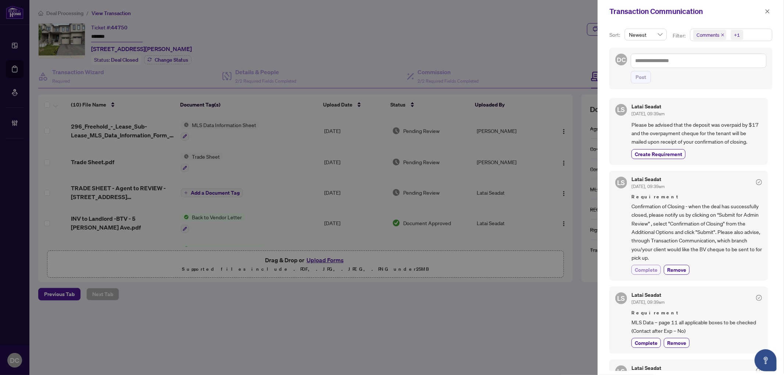
click at [651, 269] on span "Complete" at bounding box center [646, 270] width 23 height 8
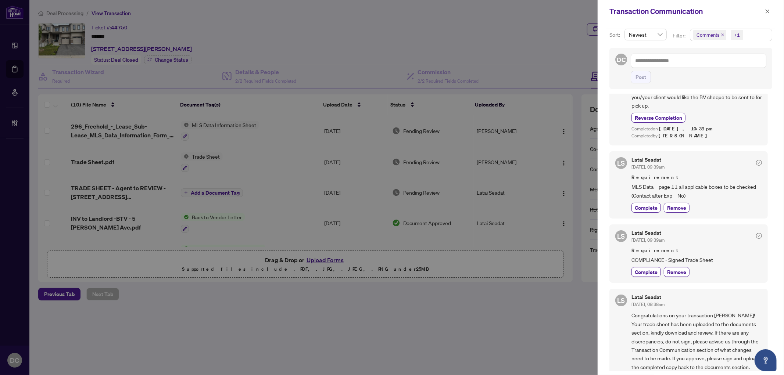
scroll to position [136, 0]
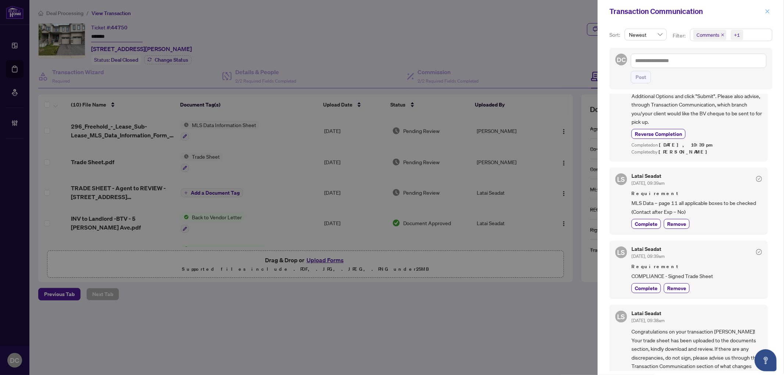
click at [766, 10] on icon "close" at bounding box center [767, 11] width 5 height 5
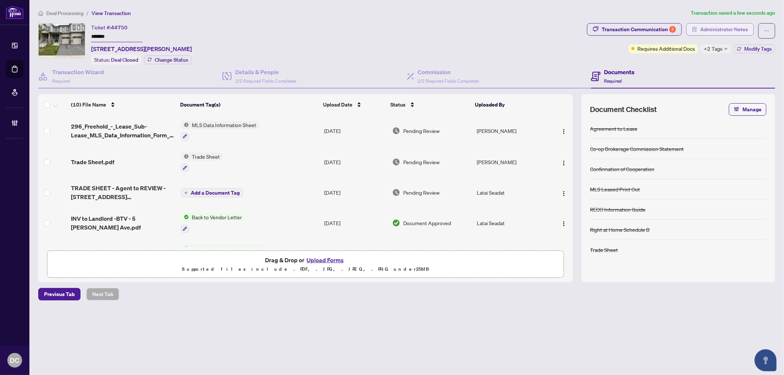
click at [734, 34] on span "Administrator Notes" at bounding box center [725, 30] width 48 height 12
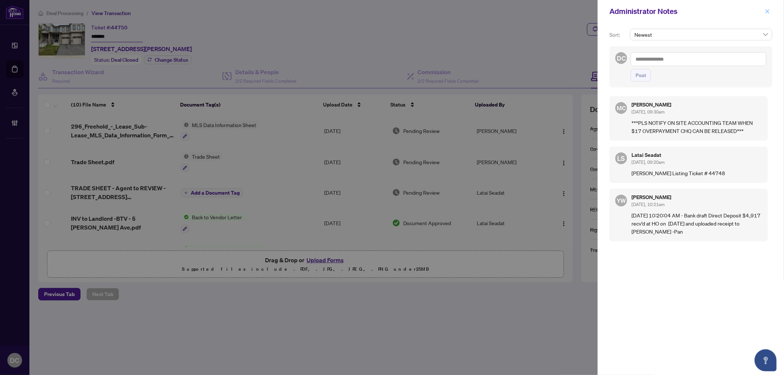
click at [772, 13] on button "button" at bounding box center [768, 11] width 10 height 9
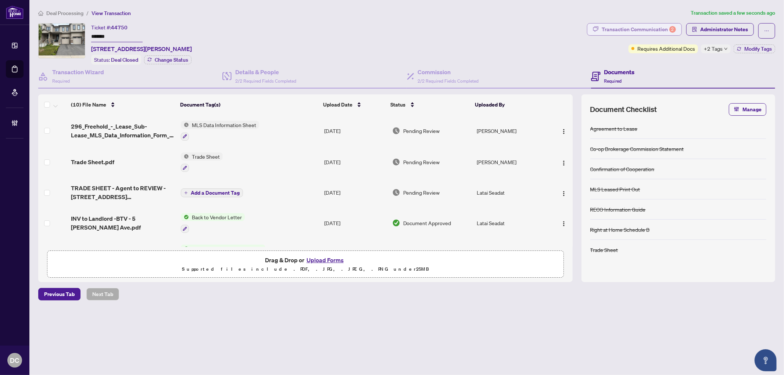
click at [662, 29] on div "Transaction Communication 2" at bounding box center [639, 30] width 74 height 12
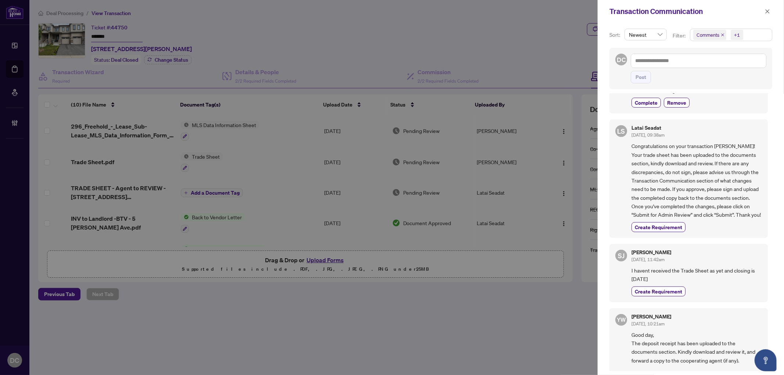
scroll to position [327, 0]
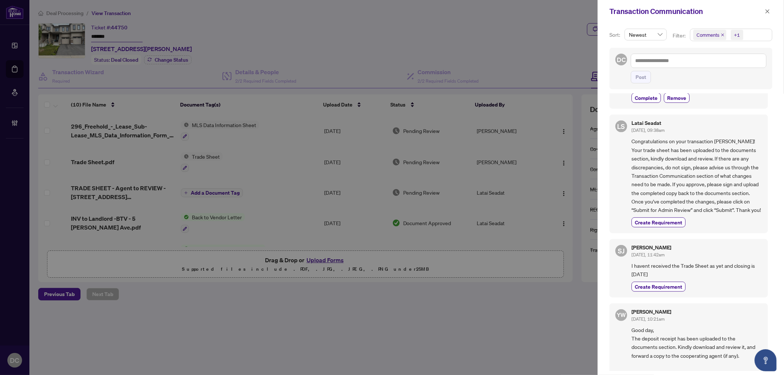
drag, startPoint x: 767, startPoint y: 12, endPoint x: 753, endPoint y: 11, distance: 14.0
click at [767, 12] on icon "close" at bounding box center [767, 11] width 5 height 5
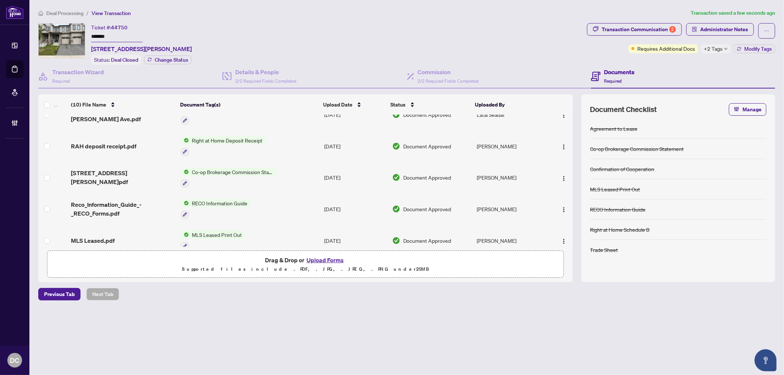
scroll to position [122, 0]
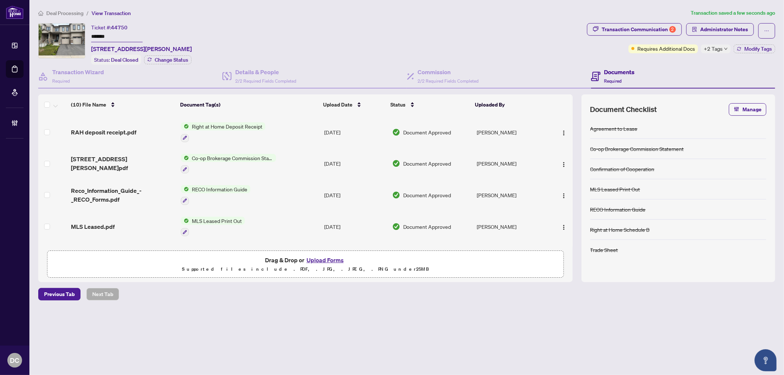
click at [296, 160] on td "Co-op Brokerage Commission Statement" at bounding box center [250, 164] width 144 height 32
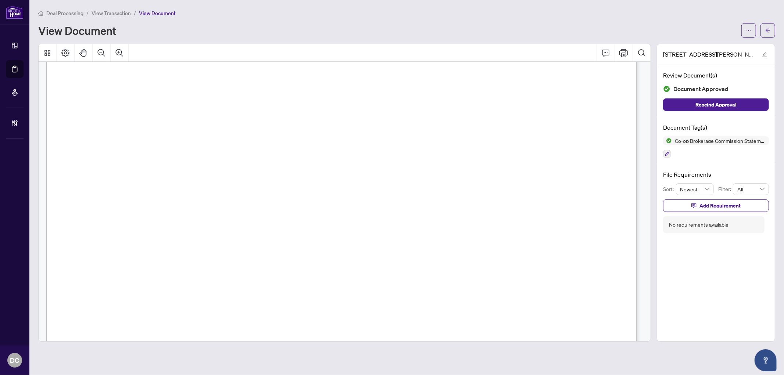
scroll to position [204, 0]
click at [768, 32] on icon "arrow-left" at bounding box center [768, 30] width 5 height 5
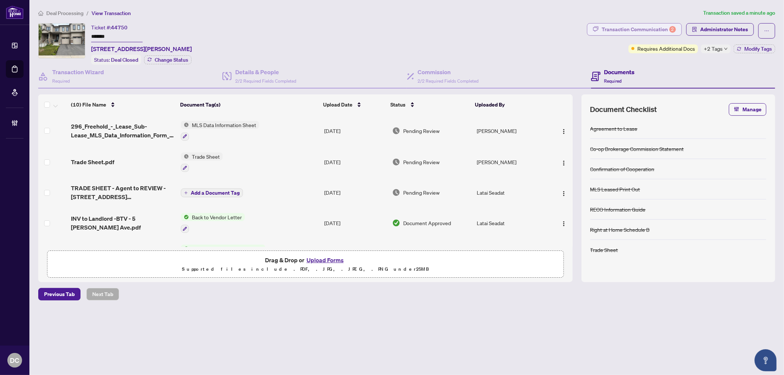
click at [659, 25] on div "Transaction Communication 2" at bounding box center [639, 30] width 74 height 12
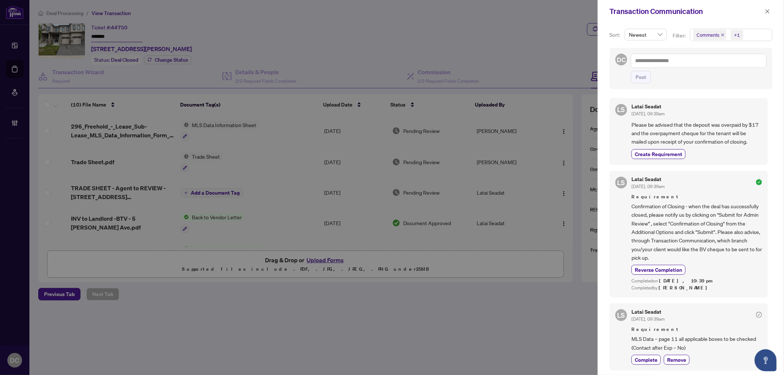
click at [759, 33] on span "Comments +1" at bounding box center [732, 35] width 82 height 12
click at [731, 65] on span "Comments" at bounding box center [734, 65] width 65 height 9
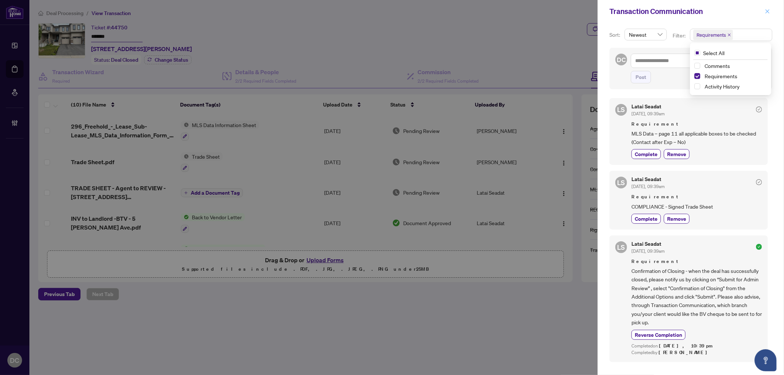
click at [764, 11] on button "button" at bounding box center [768, 11] width 10 height 9
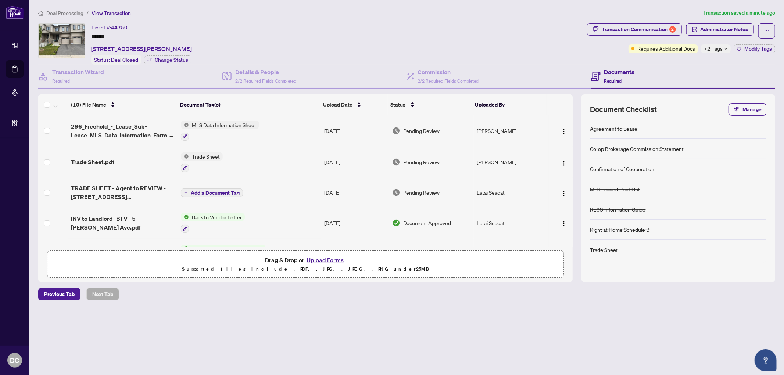
click at [300, 160] on td "Trade Sheet" at bounding box center [250, 163] width 144 height 32
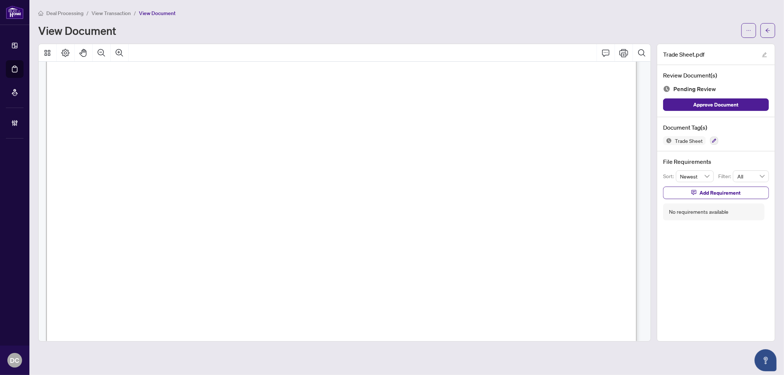
scroll to position [368, 0]
click at [768, 25] on span "button" at bounding box center [768, 31] width 5 height 12
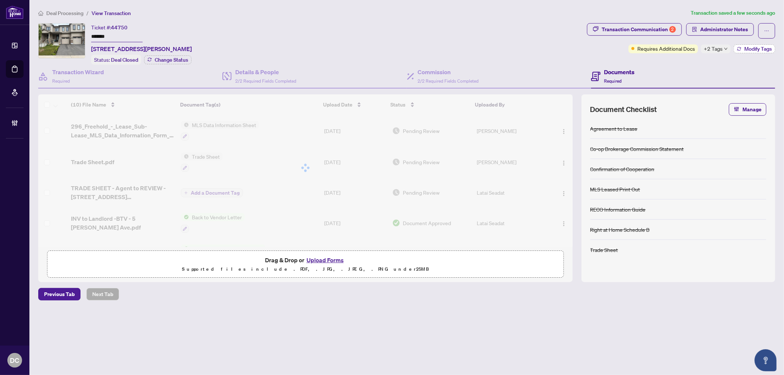
click at [749, 44] on button "Modify Tags" at bounding box center [755, 48] width 42 height 9
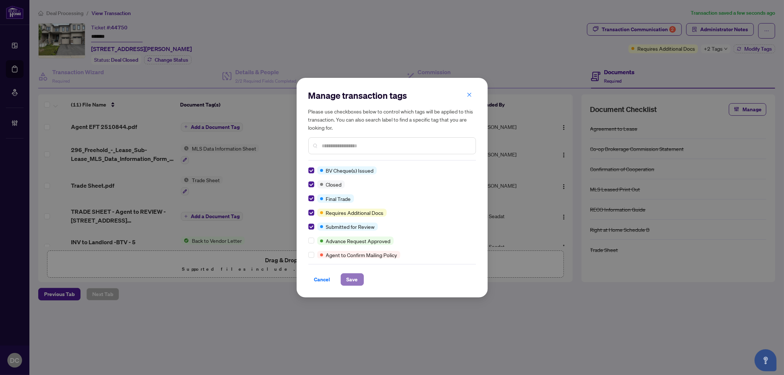
click at [353, 281] on span "Save" at bounding box center [352, 280] width 11 height 12
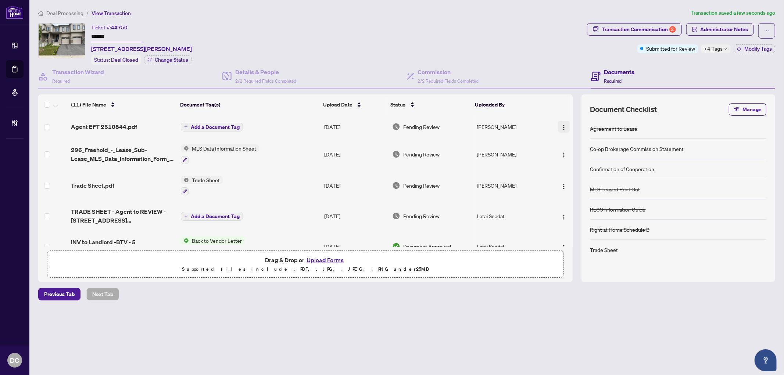
click at [558, 125] on button "button" at bounding box center [564, 127] width 12 height 12
click at [570, 182] on li "Document Permissions" at bounding box center [597, 187] width 79 height 12
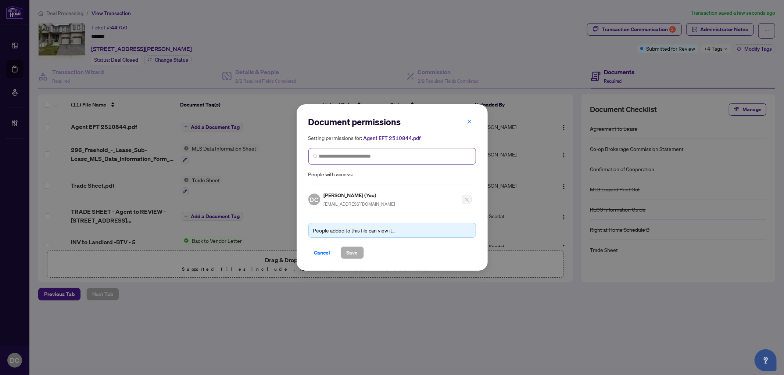
click at [438, 151] on span at bounding box center [393, 156] width 168 height 17
type input "*******"
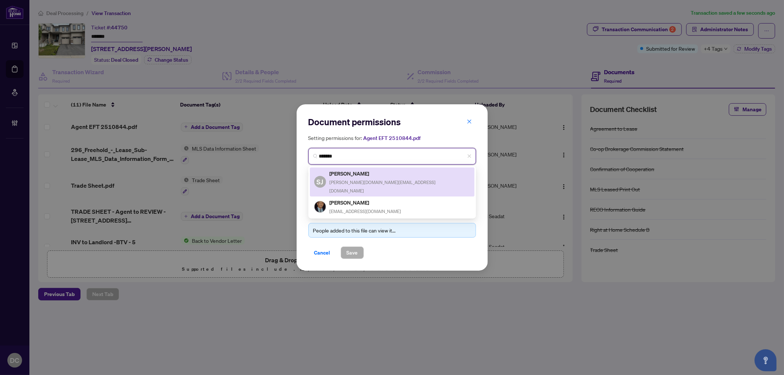
click at [418, 178] on div "[PERSON_NAME] Janmohamed [DOMAIN_NAME][EMAIL_ADDRESS][DOMAIN_NAME]" at bounding box center [392, 182] width 156 height 25
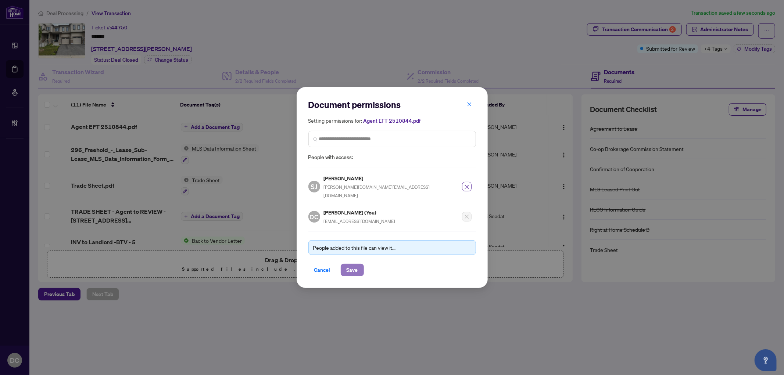
click at [360, 266] on button "Save" at bounding box center [352, 270] width 23 height 13
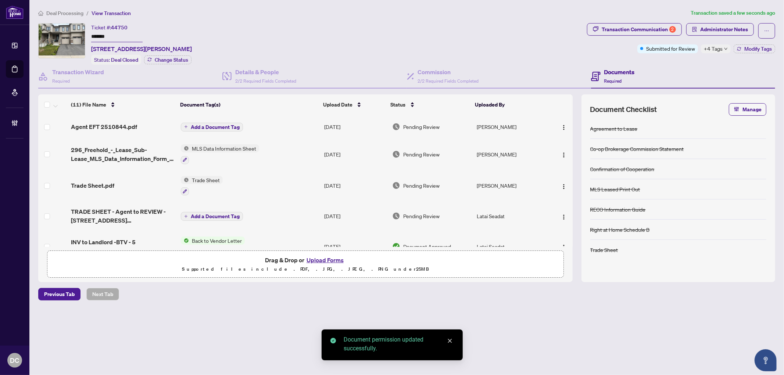
click at [224, 125] on span "Add a Document Tag" at bounding box center [215, 127] width 49 height 5
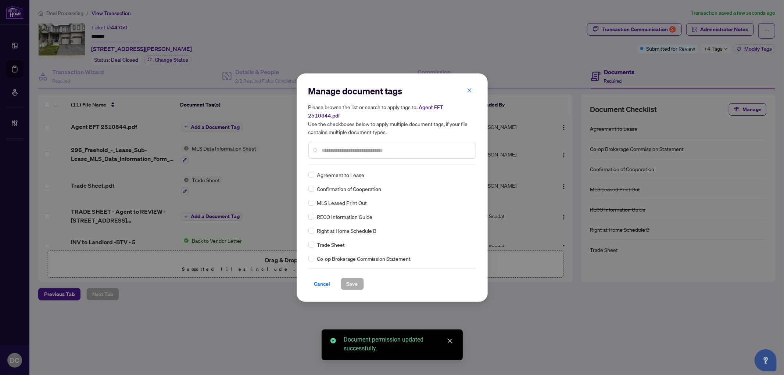
click at [396, 160] on div "Manage document tags Please browse the list or search to apply tags to: Agent E…" at bounding box center [393, 125] width 168 height 80
click at [404, 146] on input "text" at bounding box center [396, 150] width 148 height 8
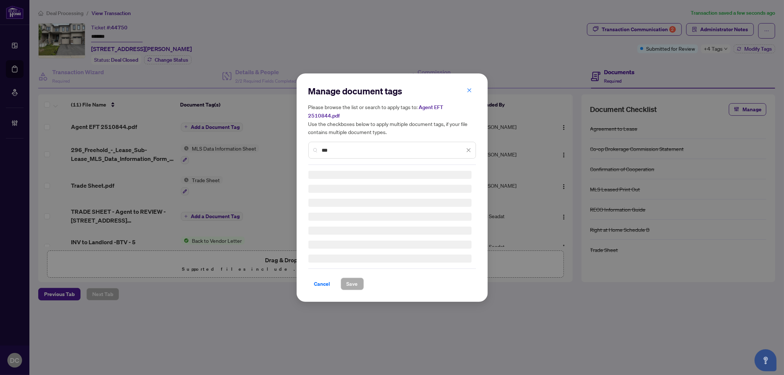
type input "***"
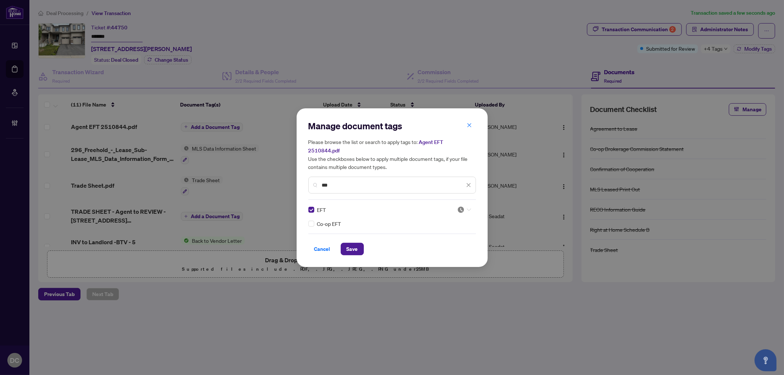
click at [461, 206] on img at bounding box center [460, 209] width 7 height 7
click at [433, 239] on div "Approved" at bounding box center [442, 241] width 47 height 8
click at [354, 243] on span "Save" at bounding box center [352, 249] width 11 height 12
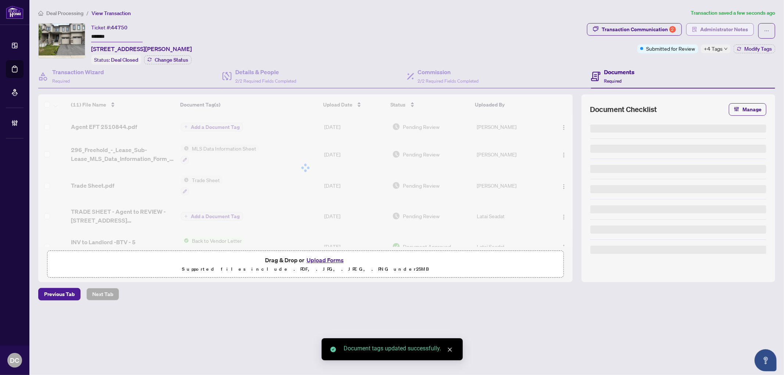
click at [736, 32] on span "Administrator Notes" at bounding box center [725, 30] width 48 height 12
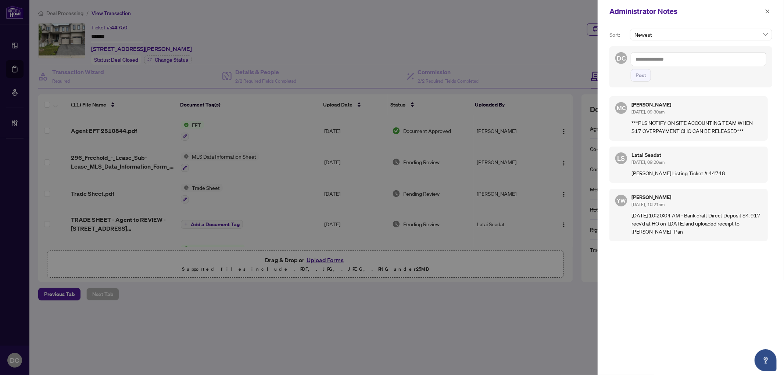
click at [734, 58] on textarea at bounding box center [699, 59] width 136 height 14
paste textarea "**********"
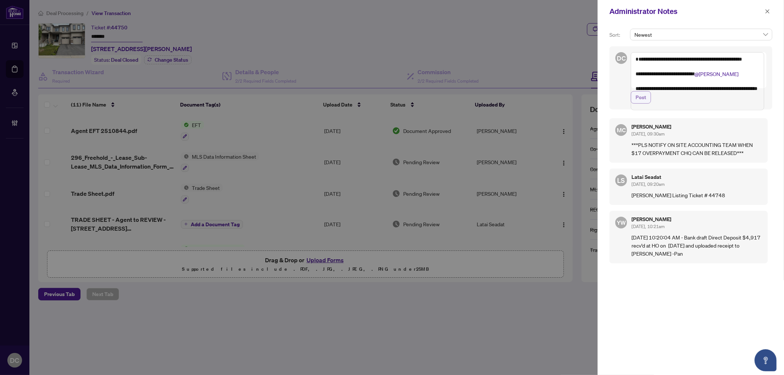
type textarea "**********"
drag, startPoint x: 639, startPoint y: 119, endPoint x: 722, endPoint y: 111, distance: 83.1
click at [639, 103] on span "Post" at bounding box center [641, 98] width 11 height 12
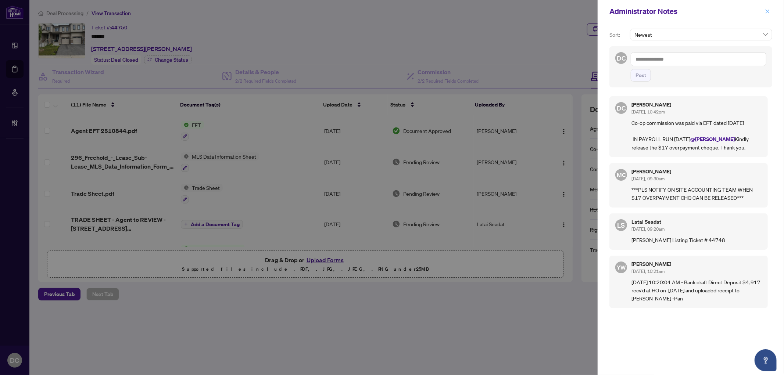
click at [769, 13] on icon "close" at bounding box center [768, 11] width 4 height 4
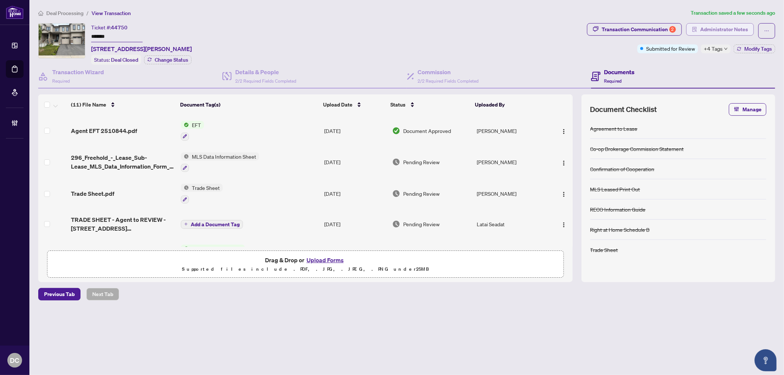
click at [734, 26] on span "Administrator Notes" at bounding box center [725, 30] width 48 height 12
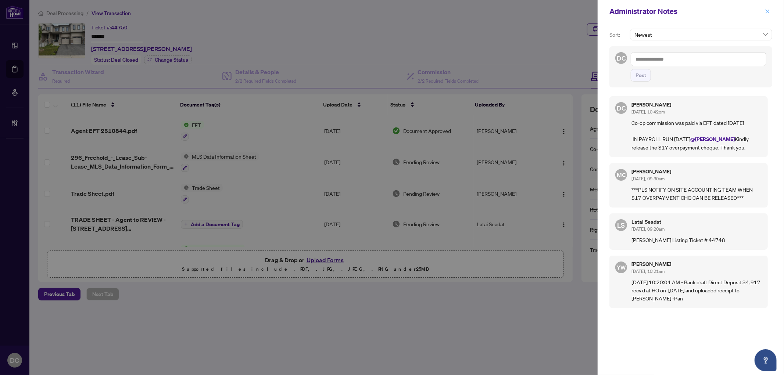
click at [770, 7] on button "button" at bounding box center [768, 11] width 10 height 9
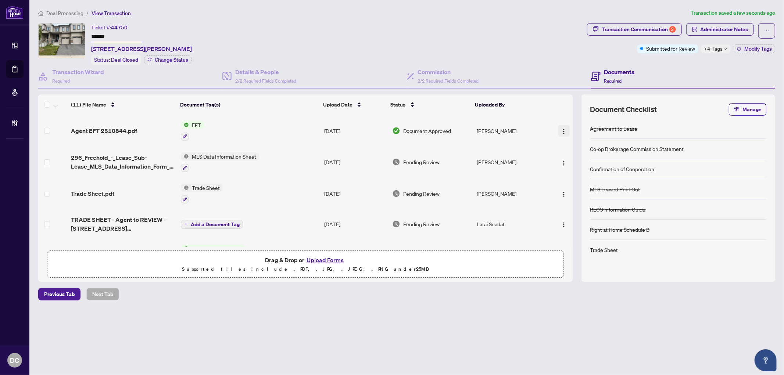
click at [565, 125] on button "button" at bounding box center [564, 131] width 12 height 12
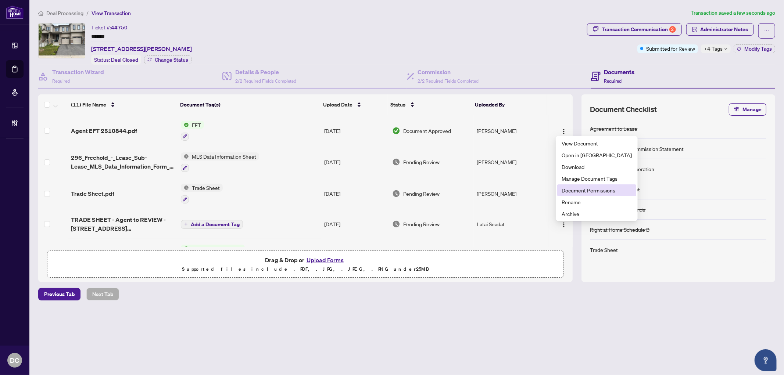
click at [574, 193] on span "Document Permissions" at bounding box center [597, 190] width 70 height 8
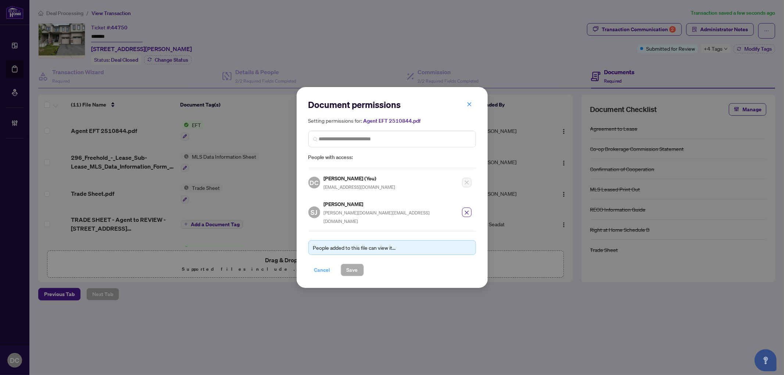
click at [319, 268] on span "Cancel" at bounding box center [322, 270] width 16 height 12
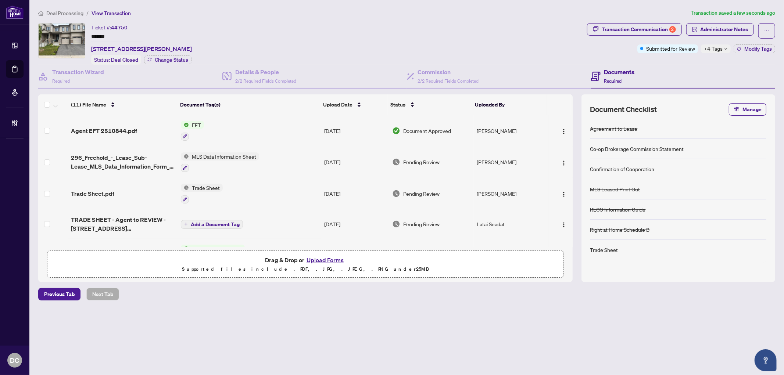
drag, startPoint x: 123, startPoint y: 37, endPoint x: 69, endPoint y: 36, distance: 53.7
click at [69, 35] on div "Ticket #: 44750 ******* [STREET_ADDRESS][PERSON_NAME] Status: Deal Closed Chang…" at bounding box center [311, 44] width 546 height 42
